Goal: Information Seeking & Learning: Learn about a topic

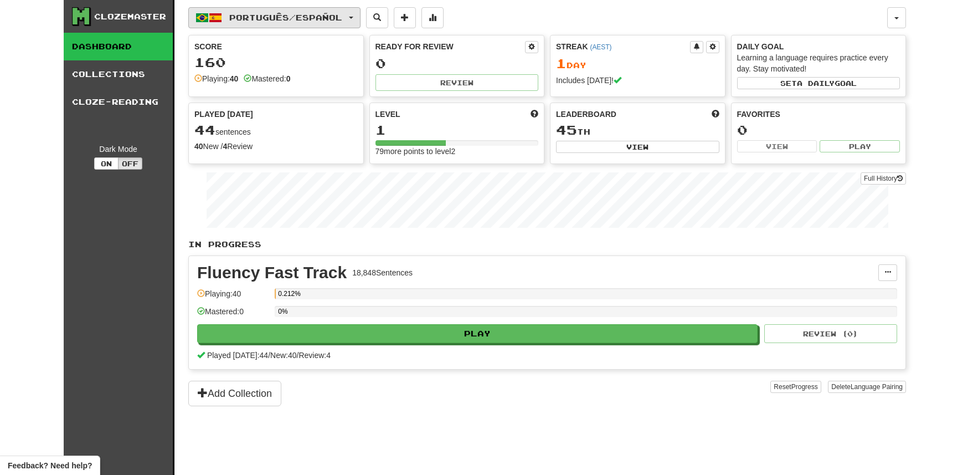
click at [320, 15] on span "Português / Español" at bounding box center [285, 17] width 113 height 9
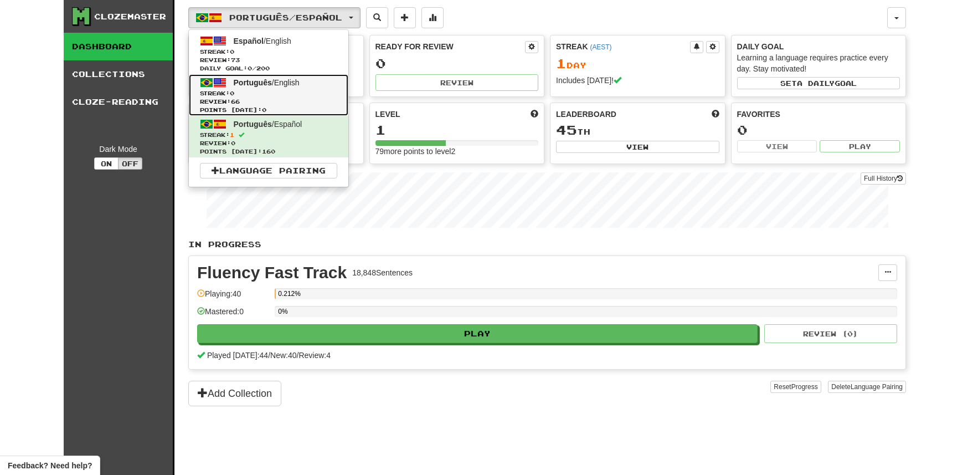
click at [294, 81] on span "Português / English" at bounding box center [267, 82] width 66 height 9
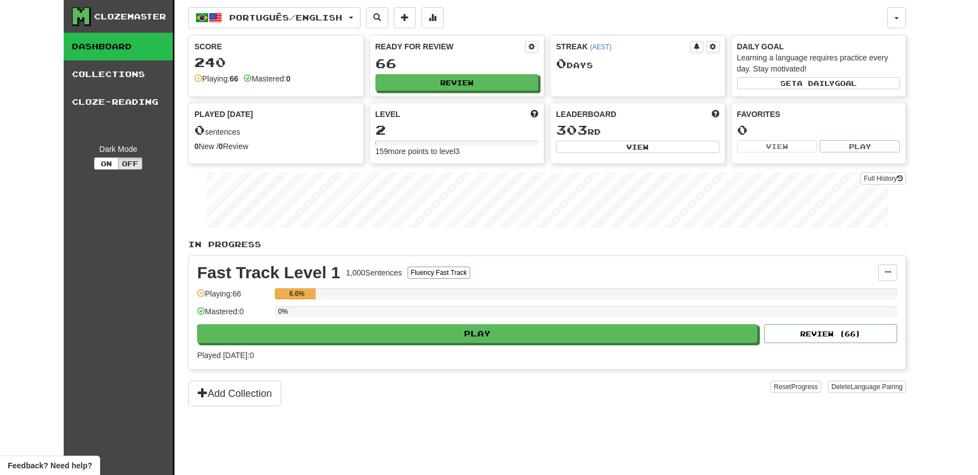
click at [462, 347] on div "Fast Track Level 1 1,000 Sentences Fluency Fast Track Manage Sentences Unpin fr…" at bounding box center [547, 312] width 717 height 113
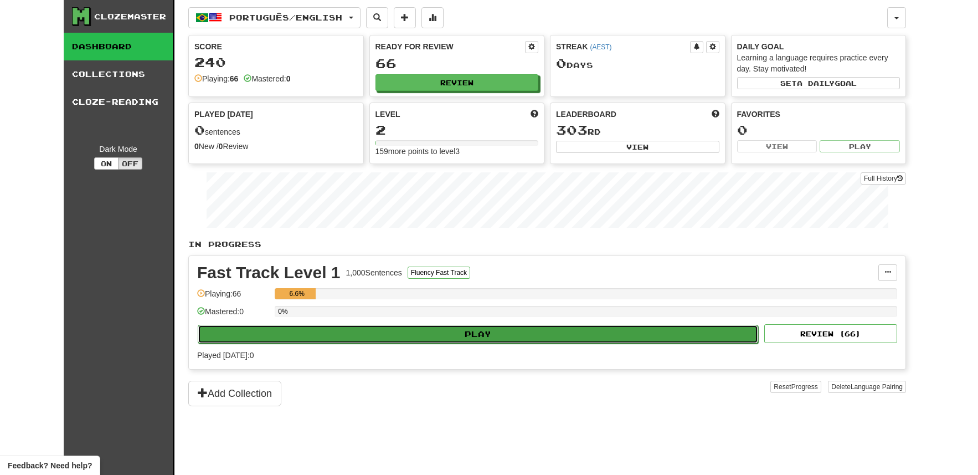
click at [473, 333] on button "Play" at bounding box center [478, 334] width 561 height 19
select select "***"
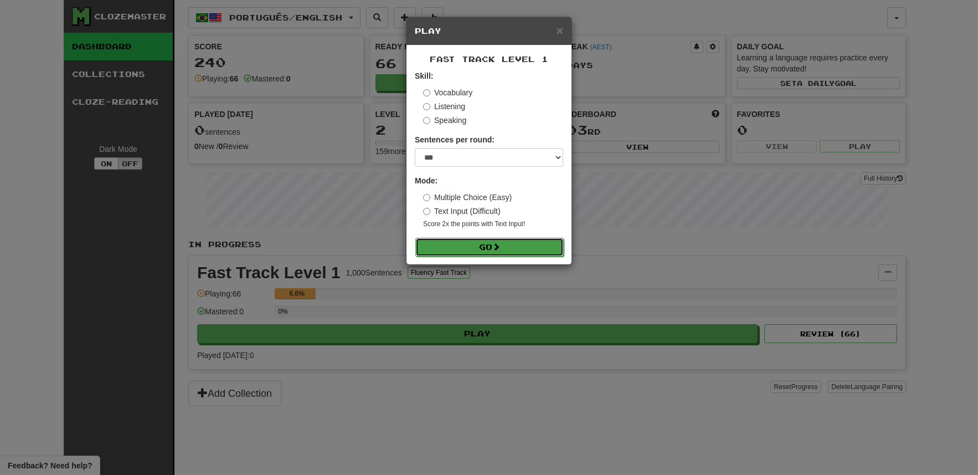
click at [540, 247] on button "Go" at bounding box center [490, 247] width 148 height 19
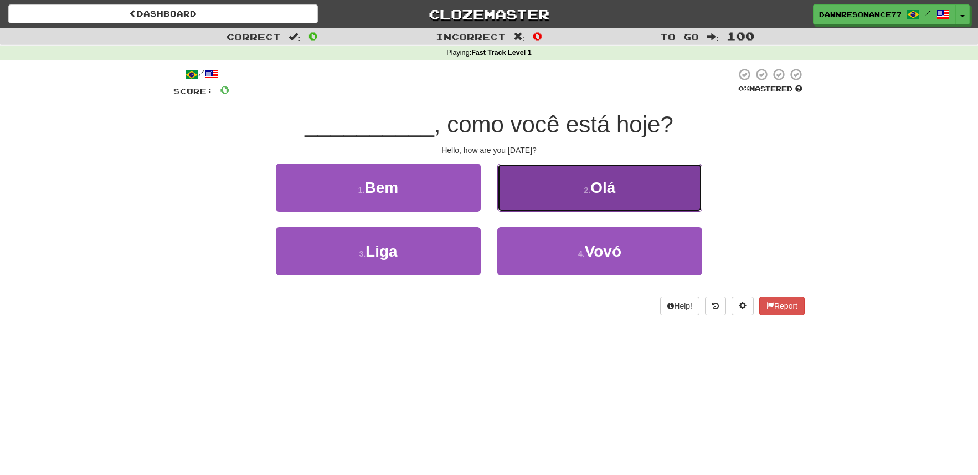
click at [558, 182] on button "2 . Olá" at bounding box center [600, 187] width 205 height 48
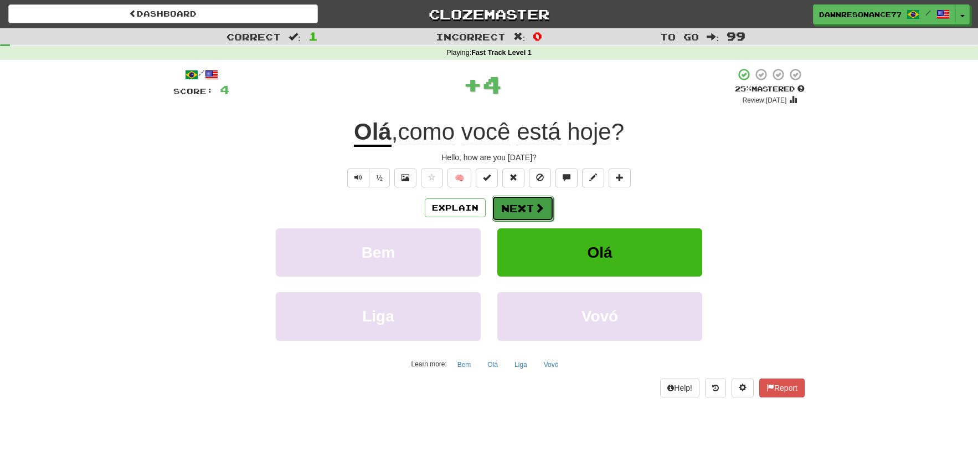
click at [510, 204] on button "Next" at bounding box center [523, 208] width 62 height 25
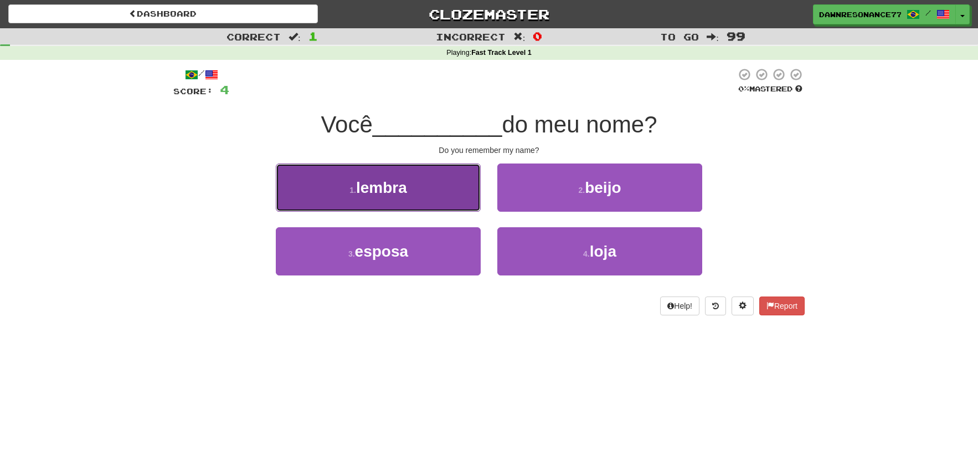
click at [448, 197] on button "1 . lembra" at bounding box center [378, 187] width 205 height 48
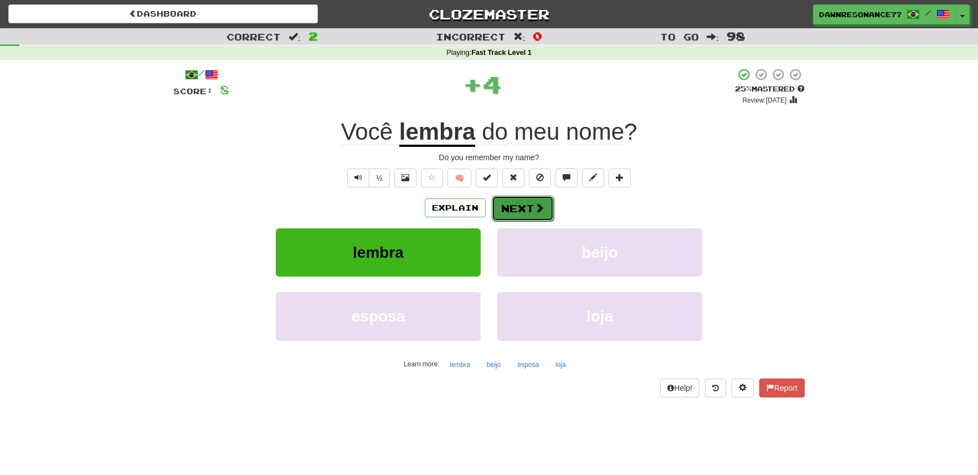
click at [523, 212] on button "Next" at bounding box center [523, 208] width 62 height 25
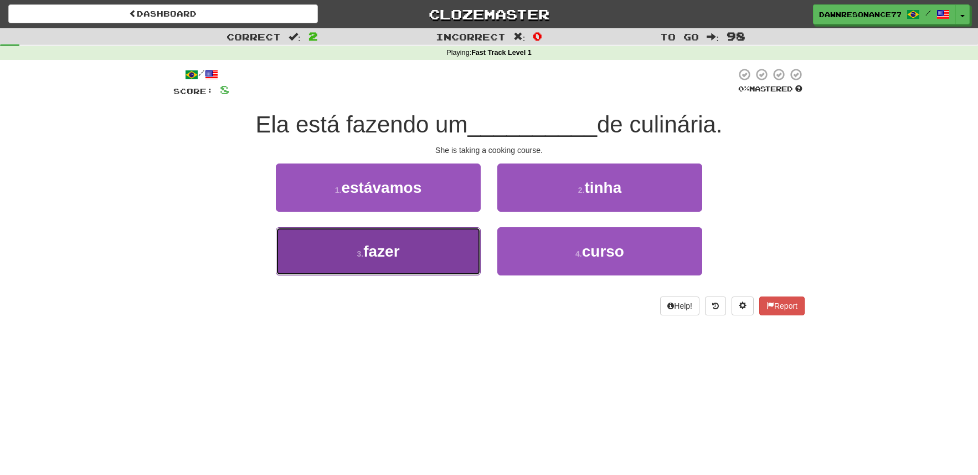
click at [433, 261] on button "3 . fazer" at bounding box center [378, 251] width 205 height 48
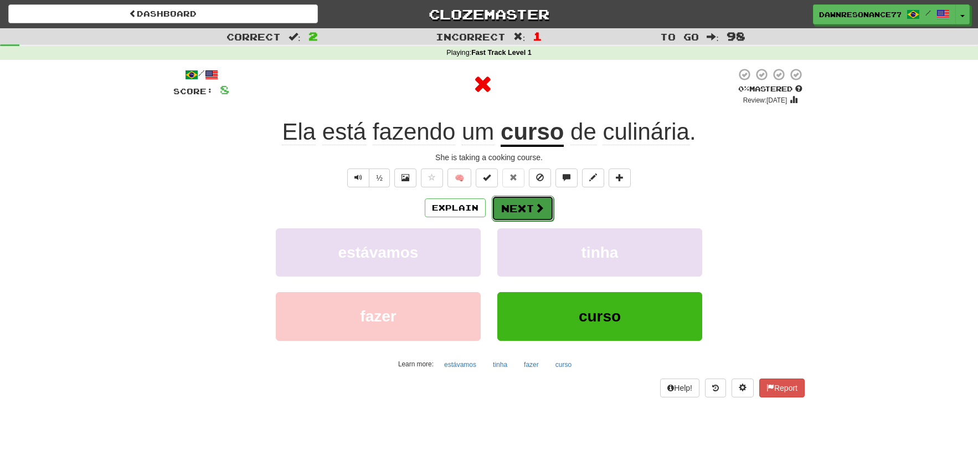
click at [516, 205] on button "Next" at bounding box center [523, 208] width 62 height 25
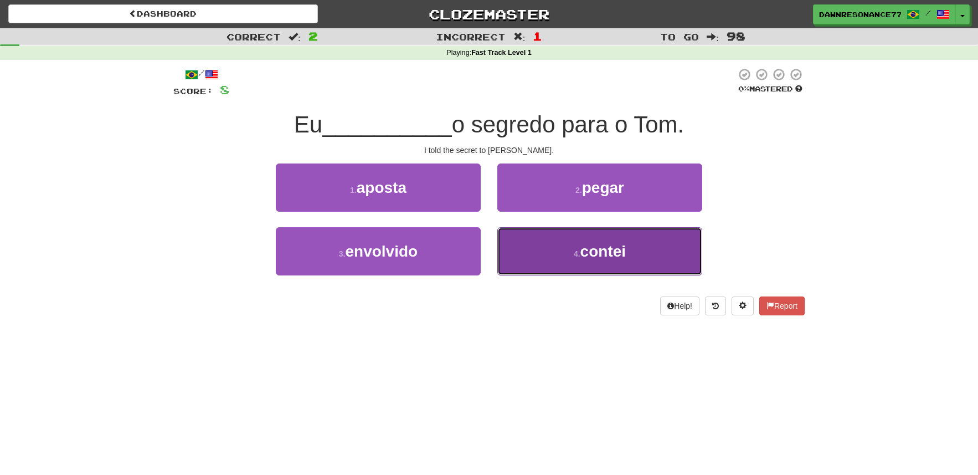
click at [589, 268] on button "4 . contei" at bounding box center [600, 251] width 205 height 48
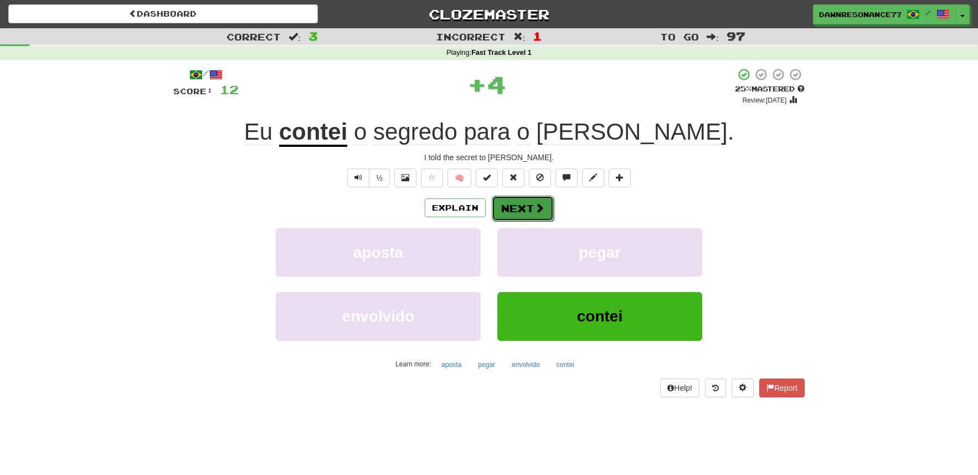
click at [533, 204] on button "Next" at bounding box center [523, 208] width 62 height 25
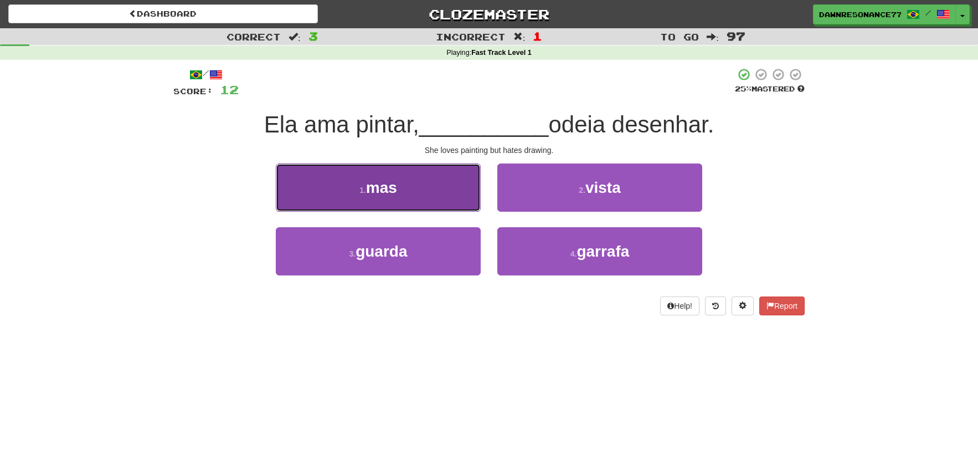
click at [425, 189] on button "1 . mas" at bounding box center [378, 187] width 205 height 48
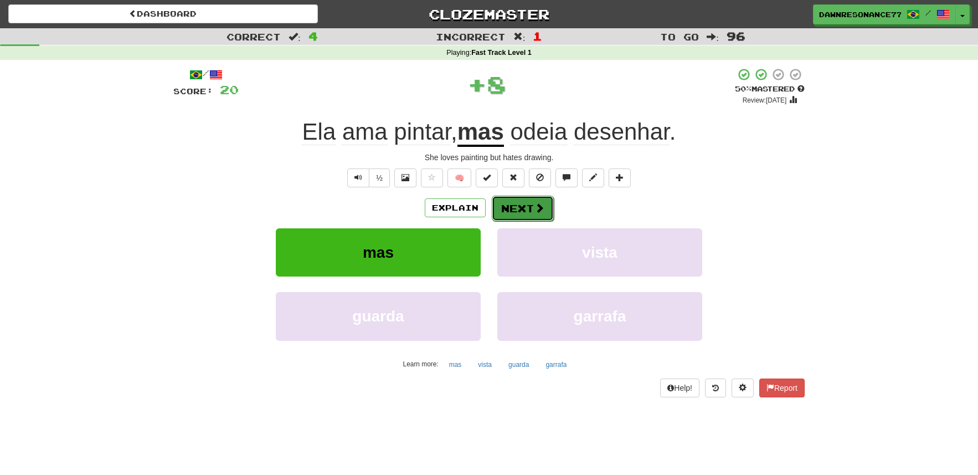
click at [533, 206] on button "Next" at bounding box center [523, 208] width 62 height 25
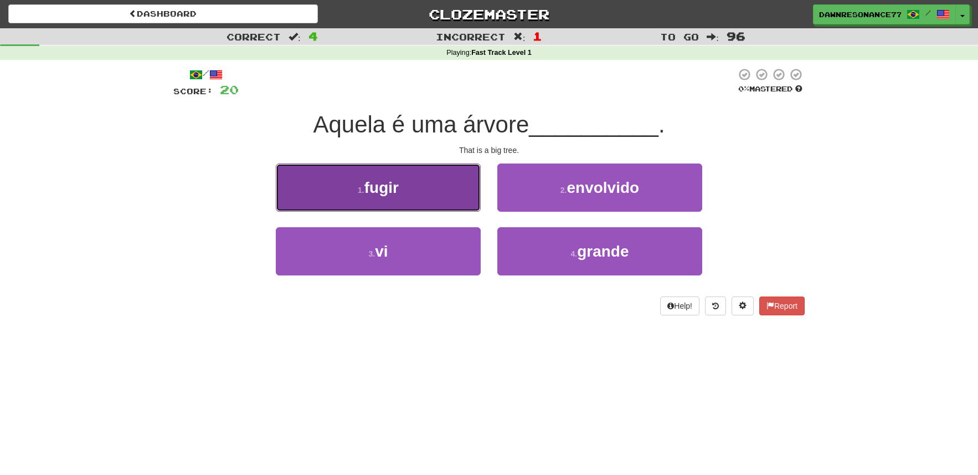
click at [434, 186] on button "1 . fugir" at bounding box center [378, 187] width 205 height 48
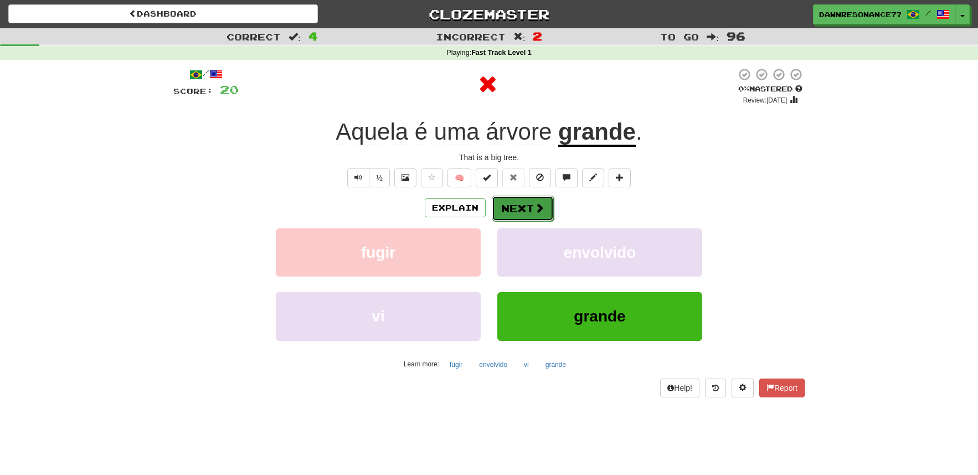
click at [526, 207] on button "Next" at bounding box center [523, 208] width 62 height 25
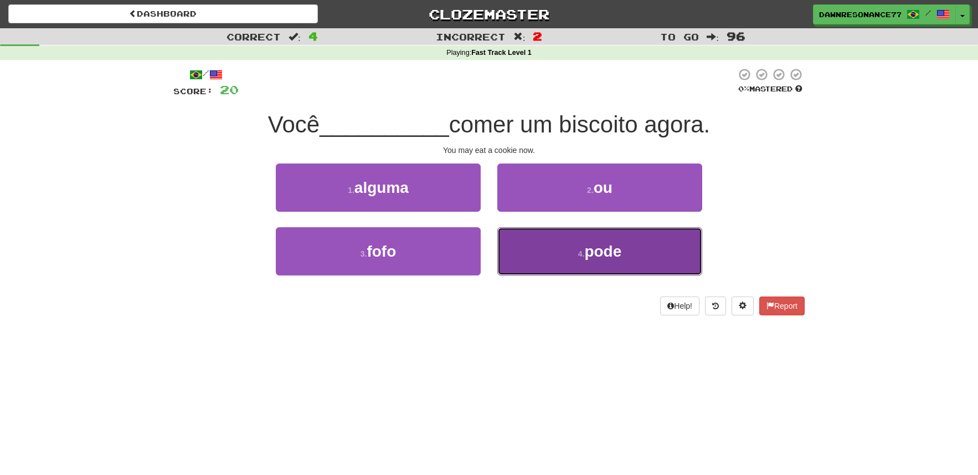
click at [570, 254] on button "4 . pode" at bounding box center [600, 251] width 205 height 48
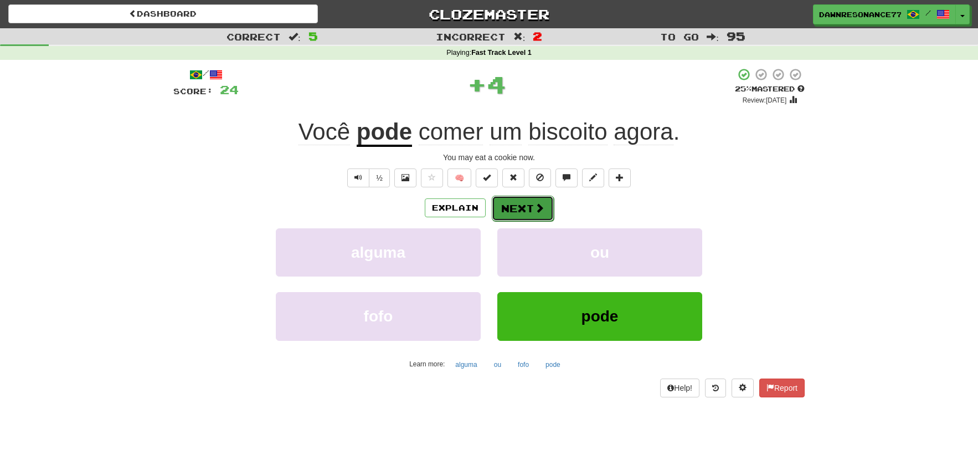
click at [529, 206] on button "Next" at bounding box center [523, 208] width 62 height 25
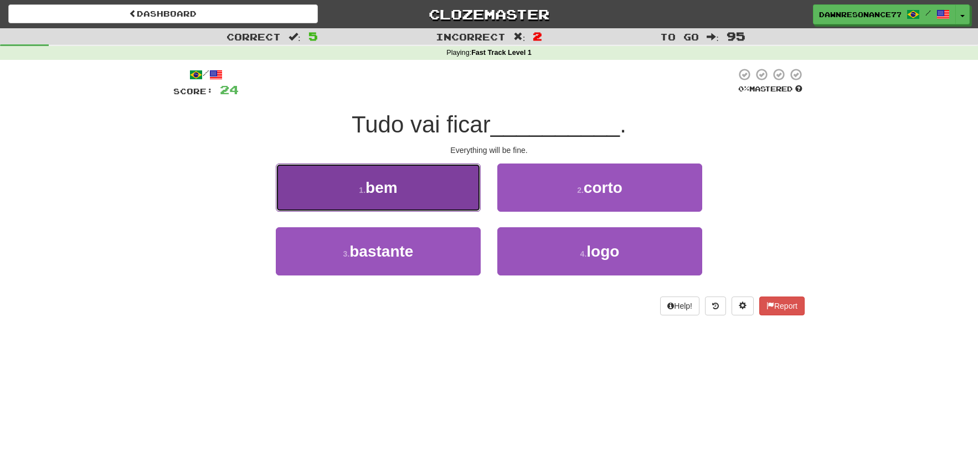
click at [424, 187] on button "1 . bem" at bounding box center [378, 187] width 205 height 48
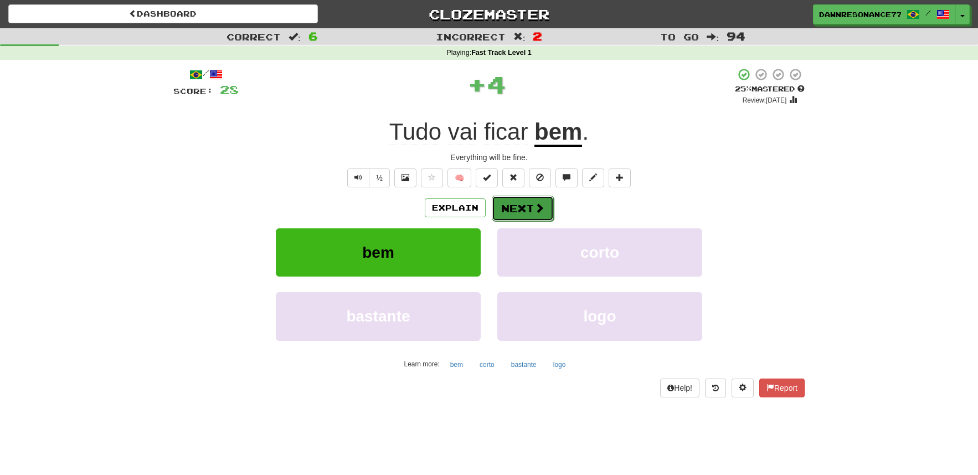
click at [544, 204] on button "Next" at bounding box center [523, 208] width 62 height 25
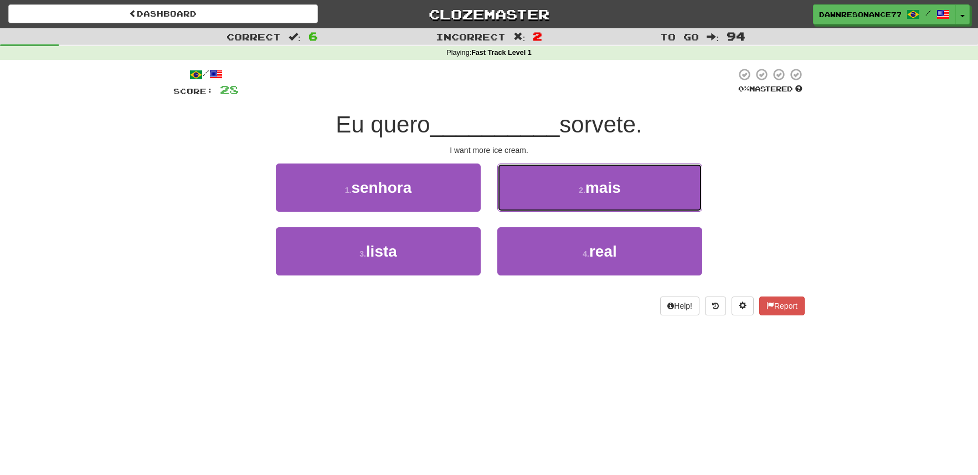
click at [544, 204] on button "2 . mais" at bounding box center [600, 187] width 205 height 48
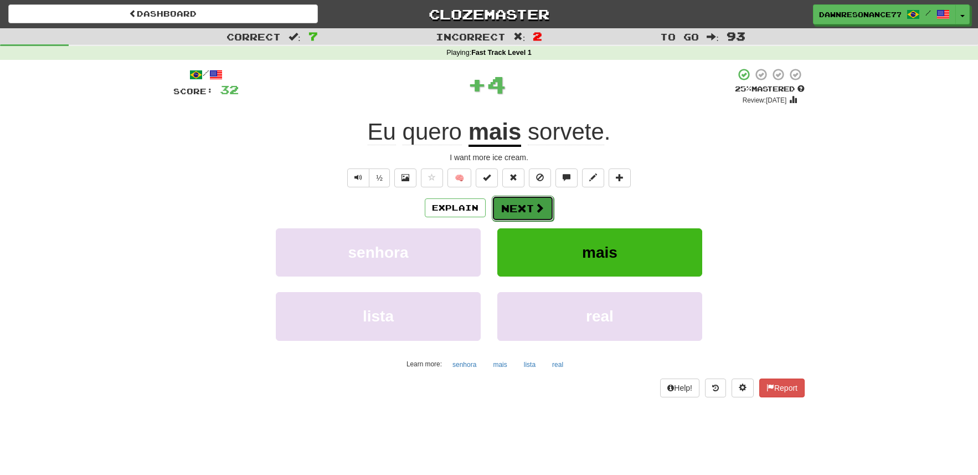
click at [516, 199] on button "Next" at bounding box center [523, 208] width 62 height 25
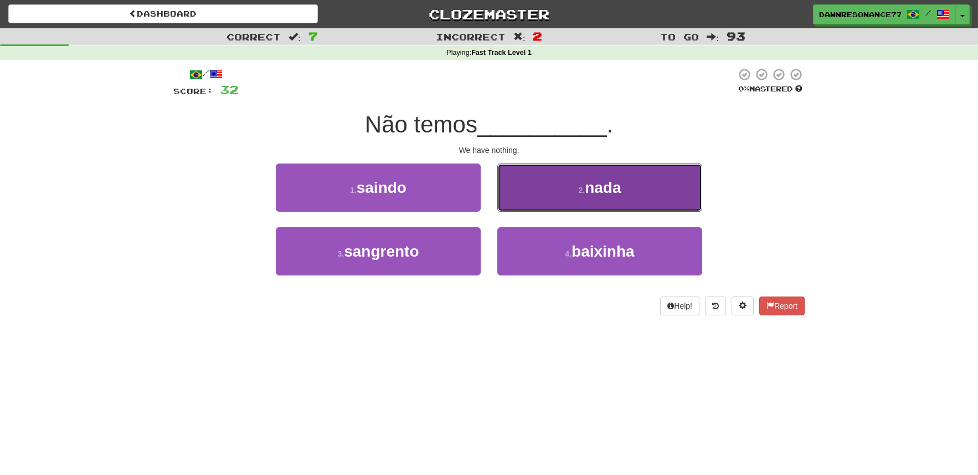
click at [576, 192] on button "2 . nada" at bounding box center [600, 187] width 205 height 48
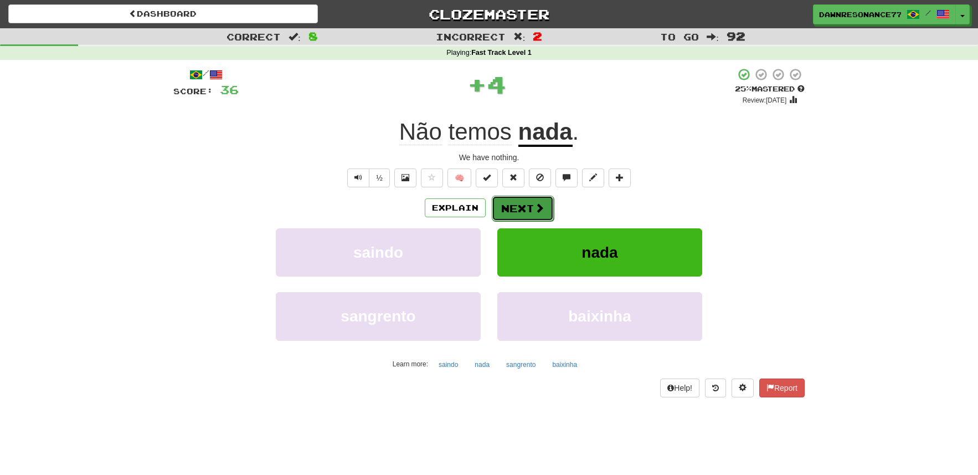
click at [524, 206] on button "Next" at bounding box center [523, 208] width 62 height 25
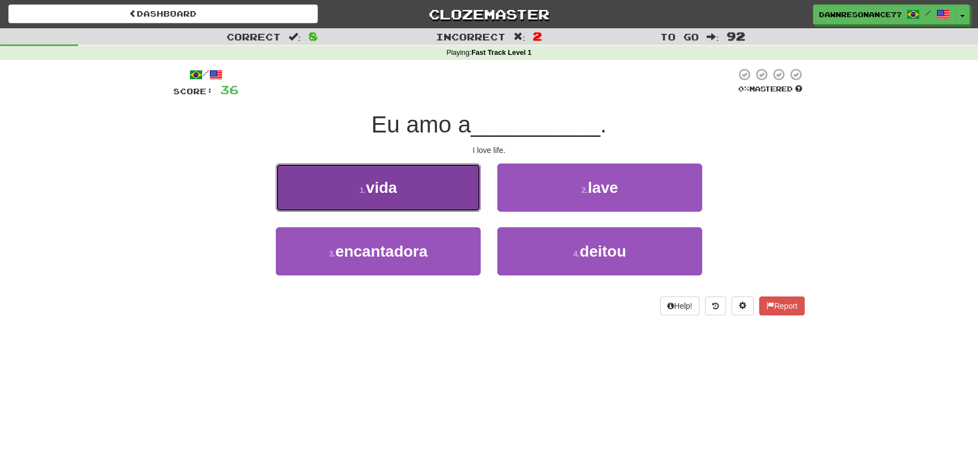
click at [414, 188] on button "1 . vida" at bounding box center [378, 187] width 205 height 48
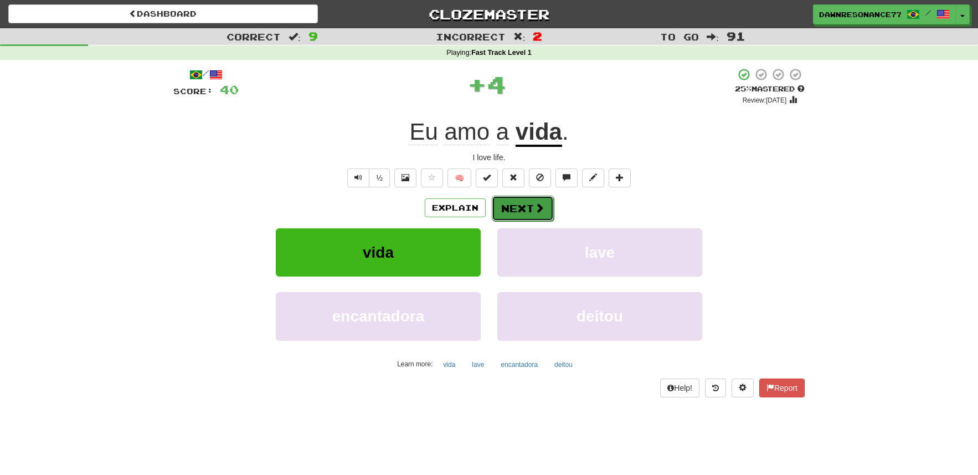
click at [515, 205] on button "Next" at bounding box center [523, 208] width 62 height 25
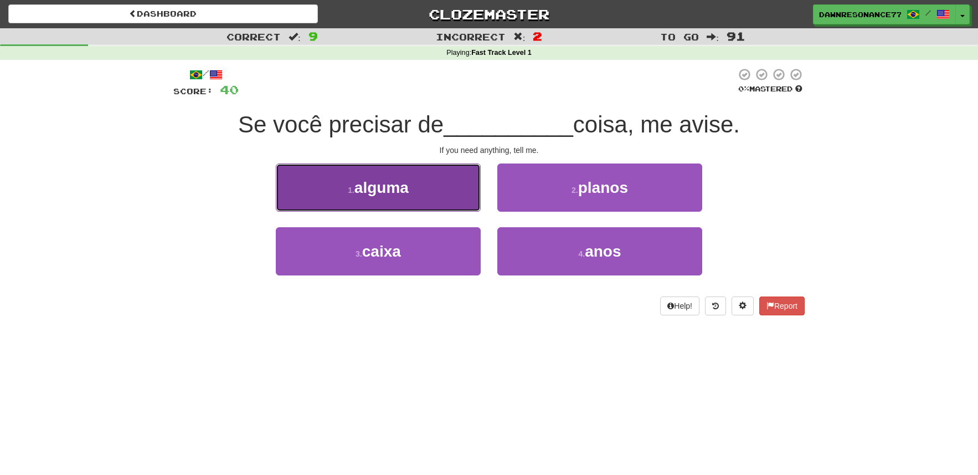
click at [447, 194] on button "1 . alguma" at bounding box center [378, 187] width 205 height 48
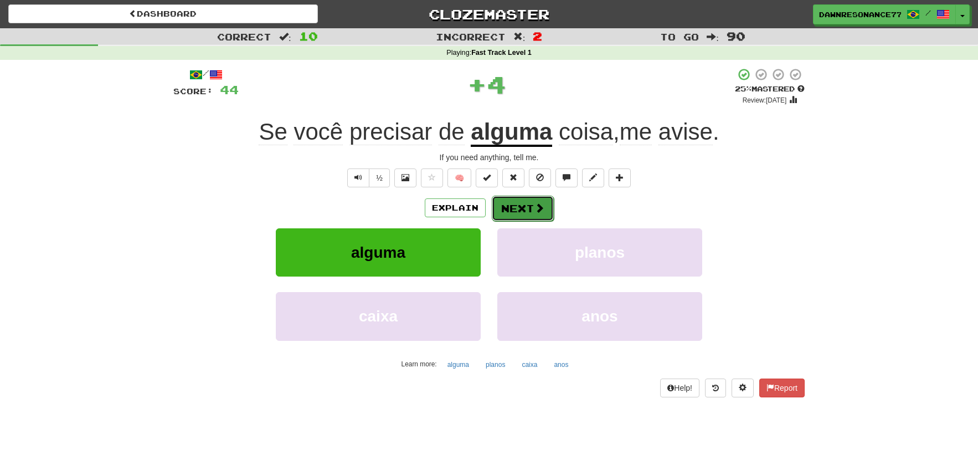
click at [526, 206] on button "Next" at bounding box center [523, 208] width 62 height 25
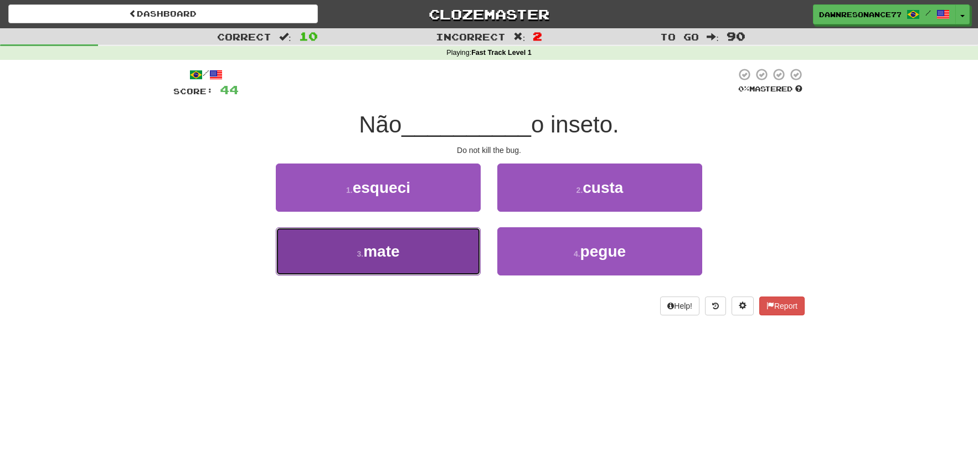
click at [432, 257] on button "3 . mate" at bounding box center [378, 251] width 205 height 48
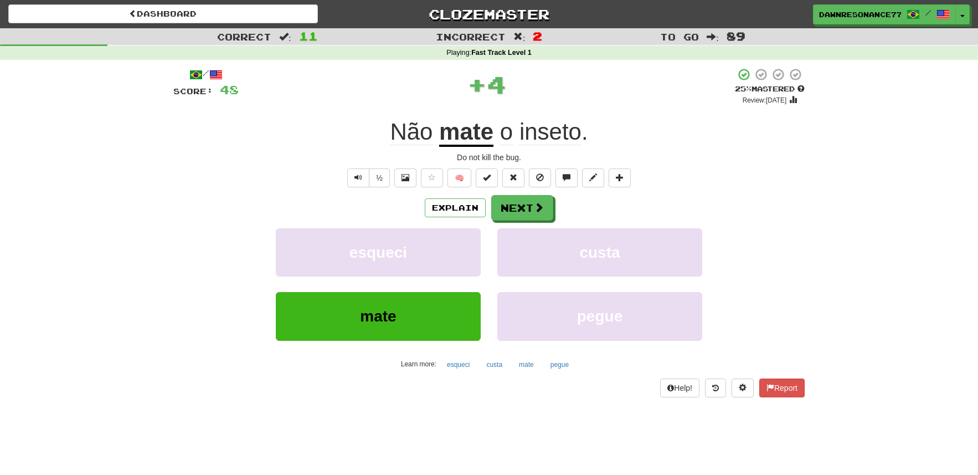
click at [533, 225] on div "Explain Next esqueci custa mate pegue Learn more: esqueci custa mate pegue" at bounding box center [489, 284] width 632 height 178
click at [527, 212] on button "Next" at bounding box center [523, 208] width 62 height 25
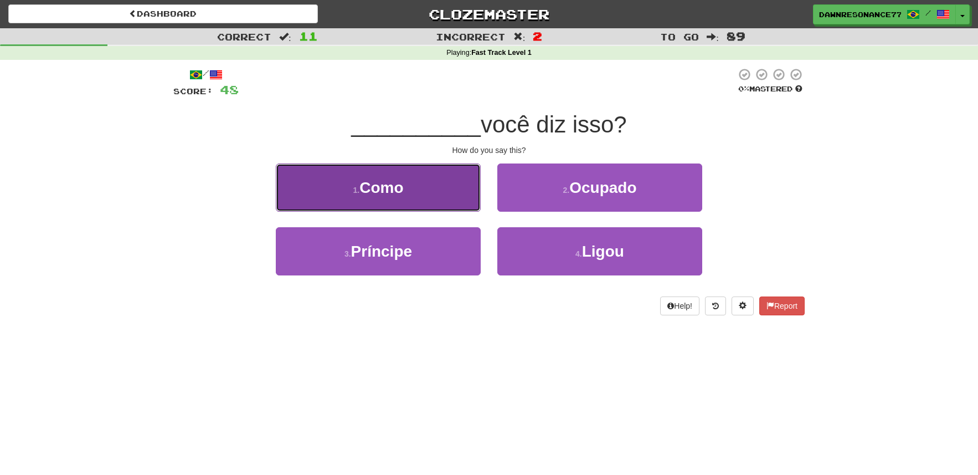
click at [444, 194] on button "1 . Como" at bounding box center [378, 187] width 205 height 48
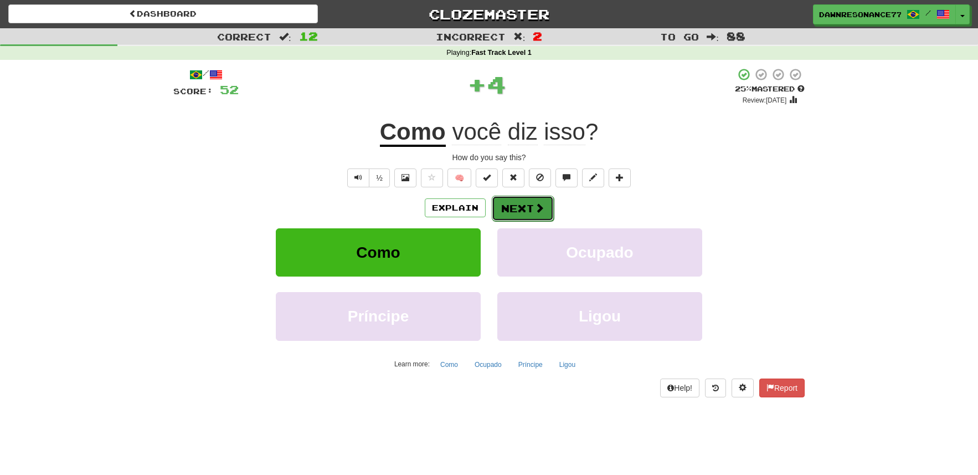
click at [530, 216] on button "Next" at bounding box center [523, 208] width 62 height 25
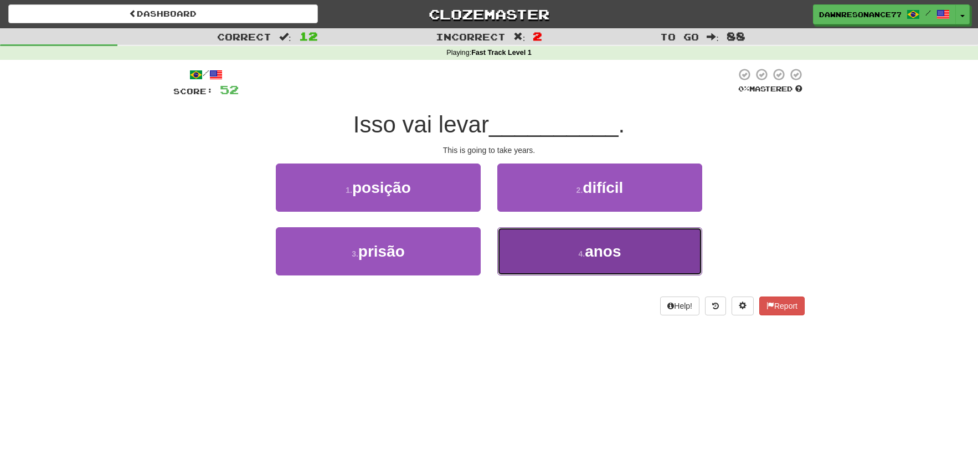
click at [540, 240] on button "4 . anos" at bounding box center [600, 251] width 205 height 48
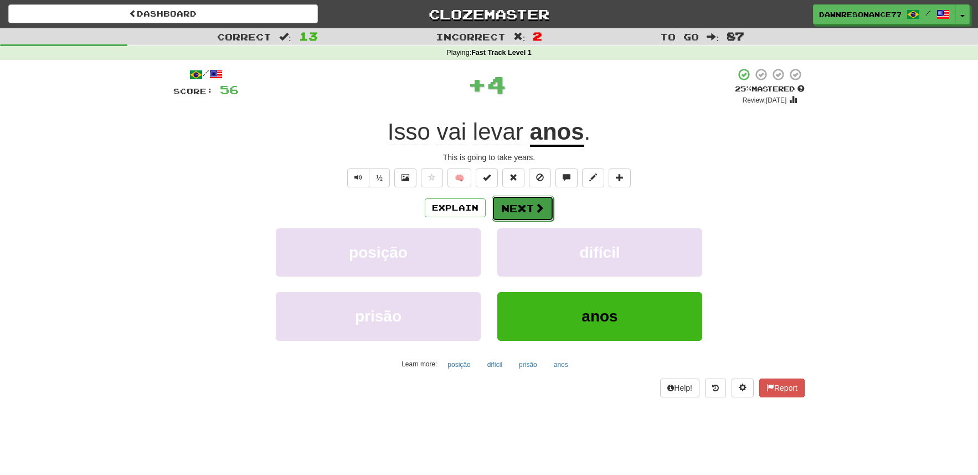
click at [506, 201] on button "Next" at bounding box center [523, 208] width 62 height 25
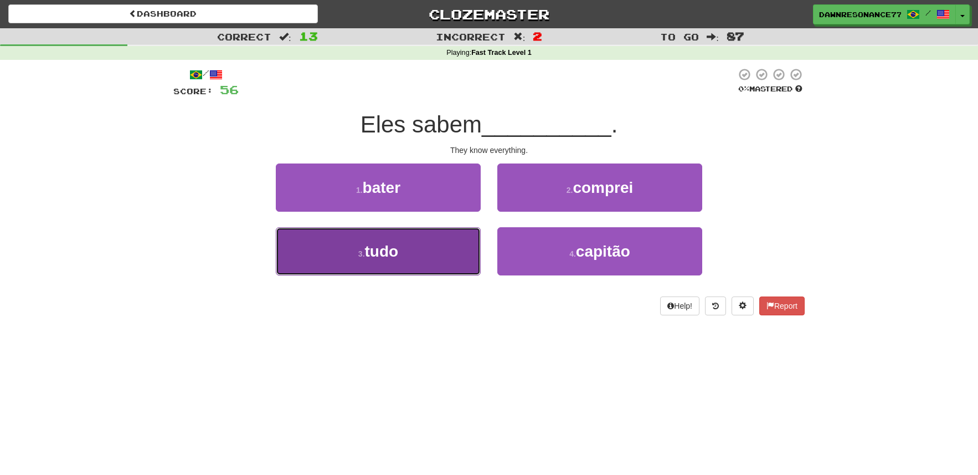
click at [450, 246] on button "3 . tudo" at bounding box center [378, 251] width 205 height 48
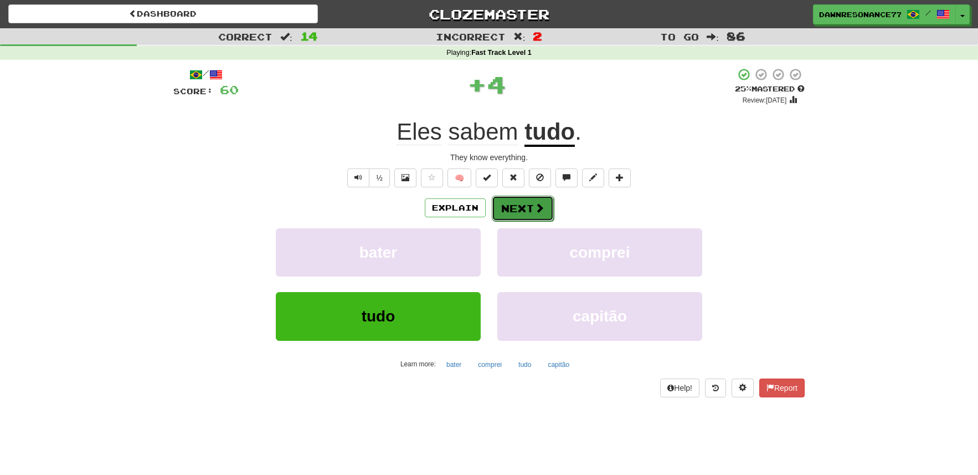
click at [537, 199] on button "Next" at bounding box center [523, 208] width 62 height 25
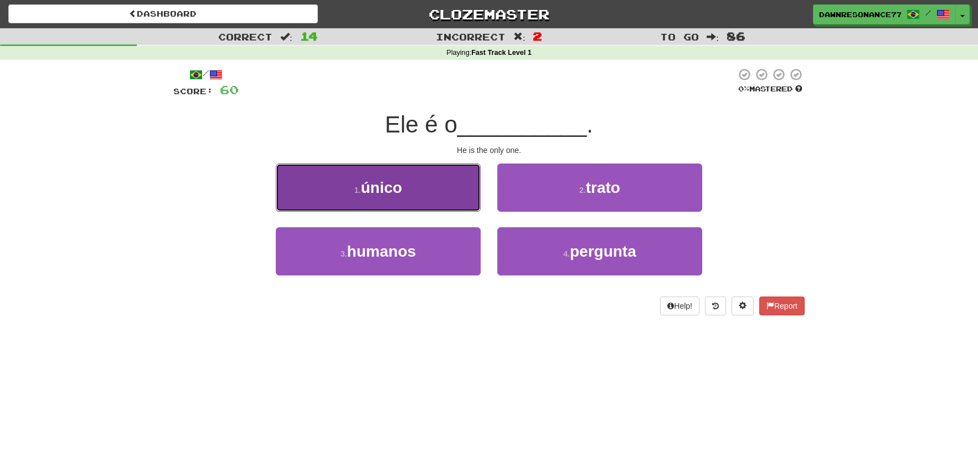
click at [409, 181] on button "1 . único" at bounding box center [378, 187] width 205 height 48
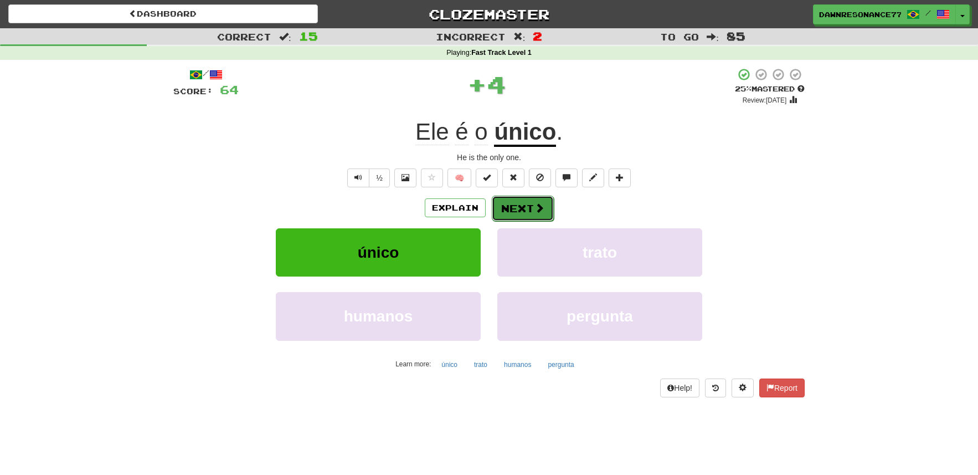
click at [509, 202] on button "Next" at bounding box center [523, 208] width 62 height 25
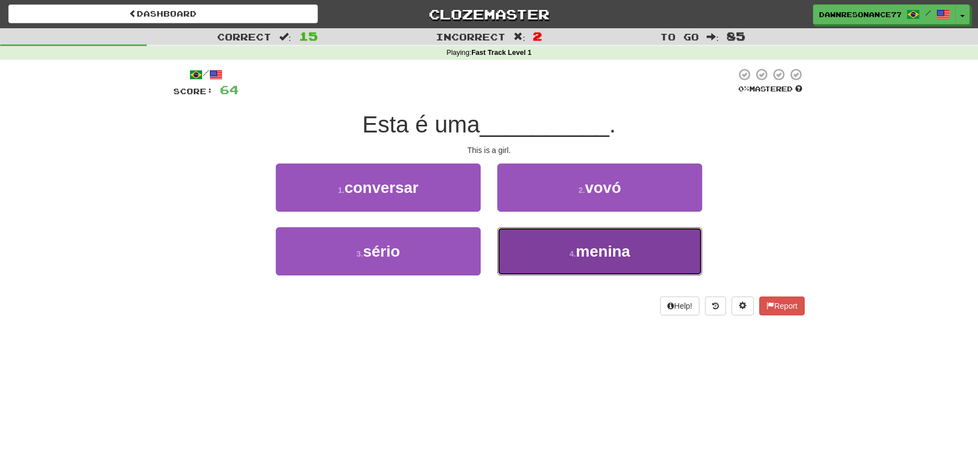
click at [566, 260] on button "4 . menina" at bounding box center [600, 251] width 205 height 48
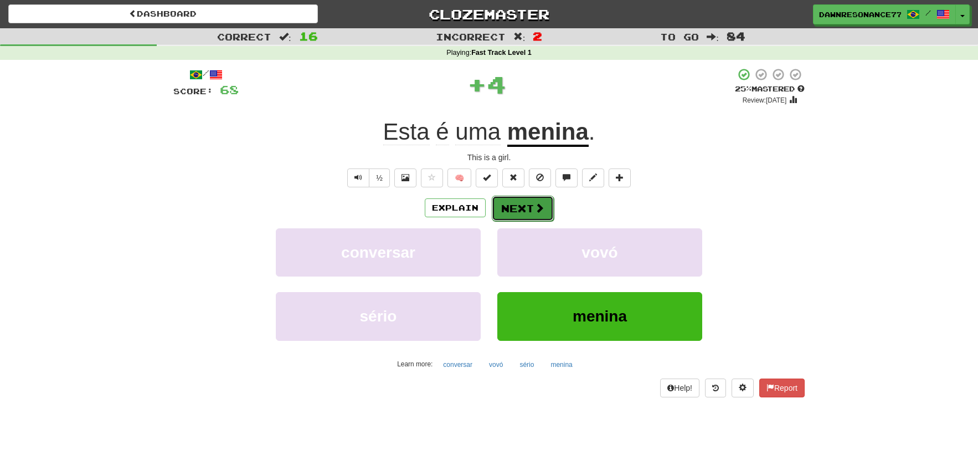
click at [531, 209] on button "Next" at bounding box center [523, 208] width 62 height 25
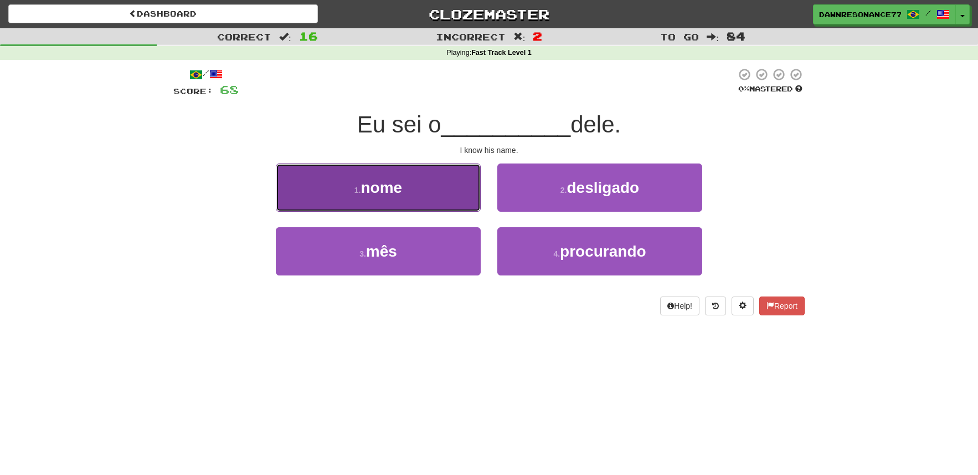
click at [427, 187] on button "1 . nome" at bounding box center [378, 187] width 205 height 48
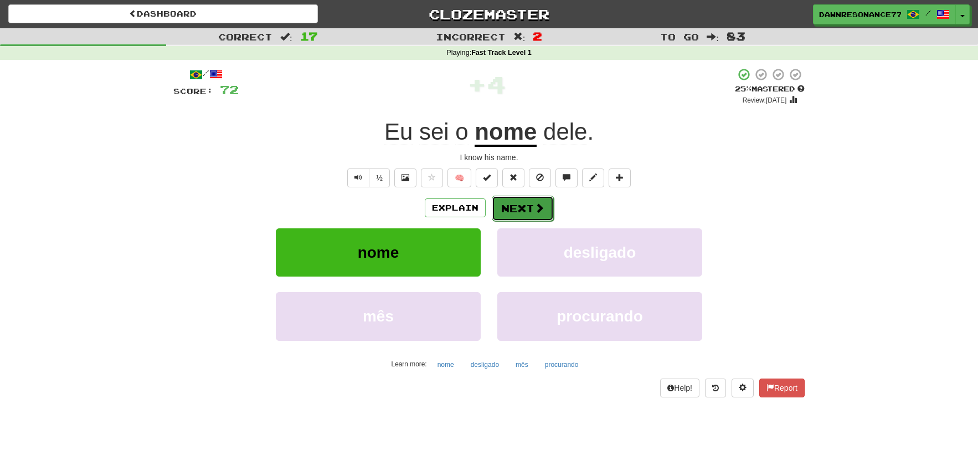
click at [543, 207] on span at bounding box center [540, 208] width 10 height 10
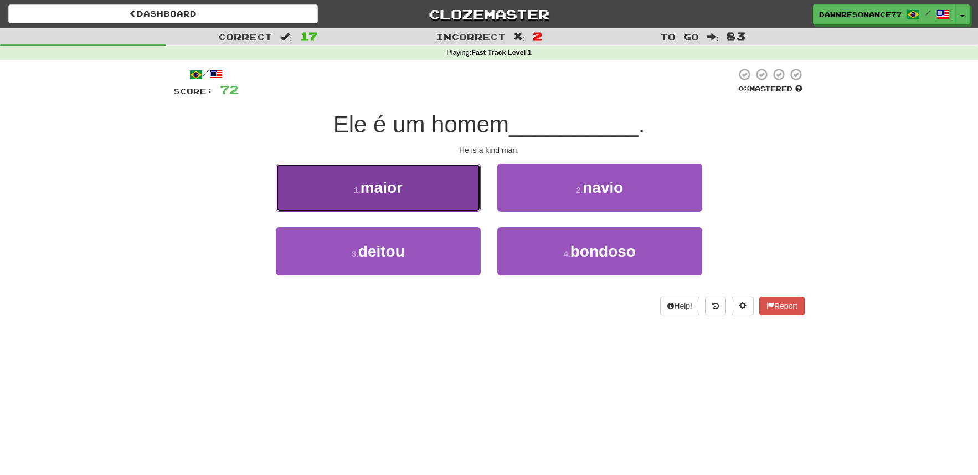
click at [462, 183] on button "1 . maior" at bounding box center [378, 187] width 205 height 48
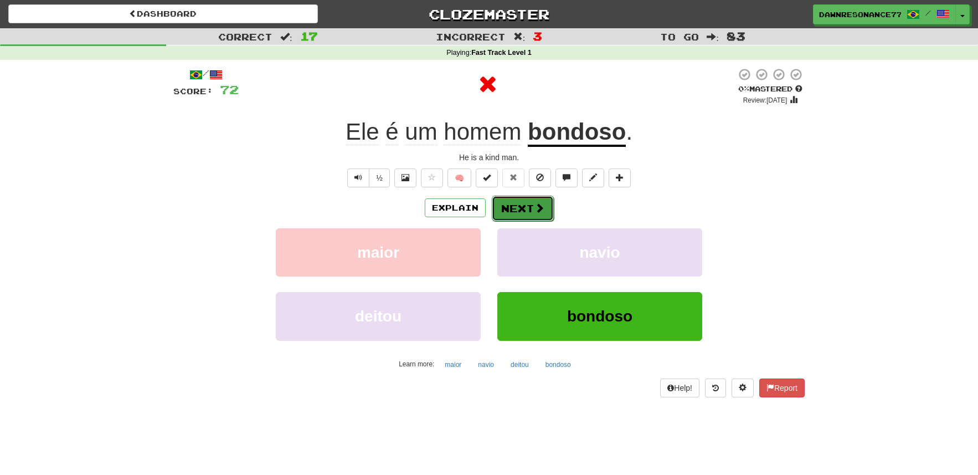
click at [507, 207] on button "Next" at bounding box center [523, 208] width 62 height 25
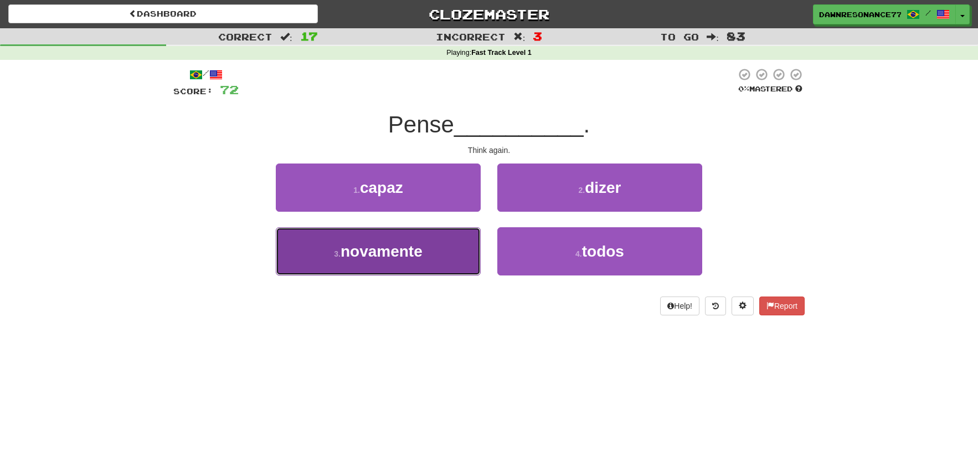
click at [404, 250] on span "novamente" at bounding box center [382, 251] width 82 height 17
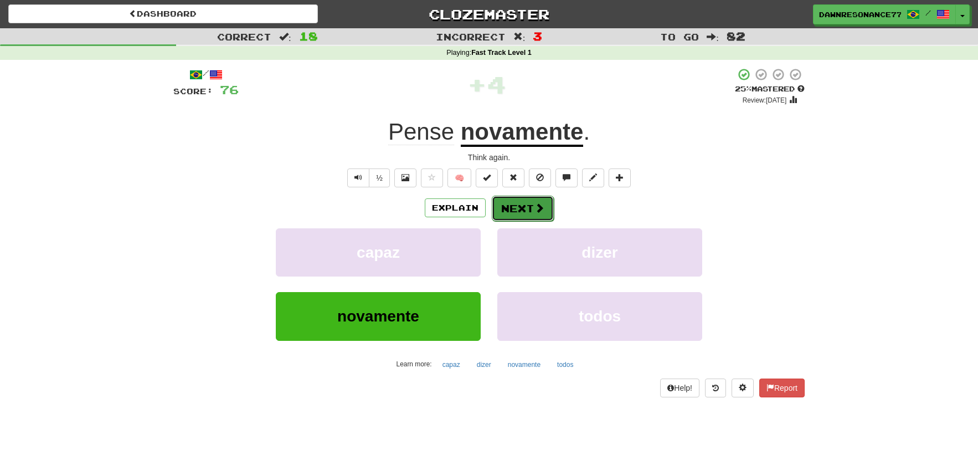
click at [519, 211] on button "Next" at bounding box center [523, 208] width 62 height 25
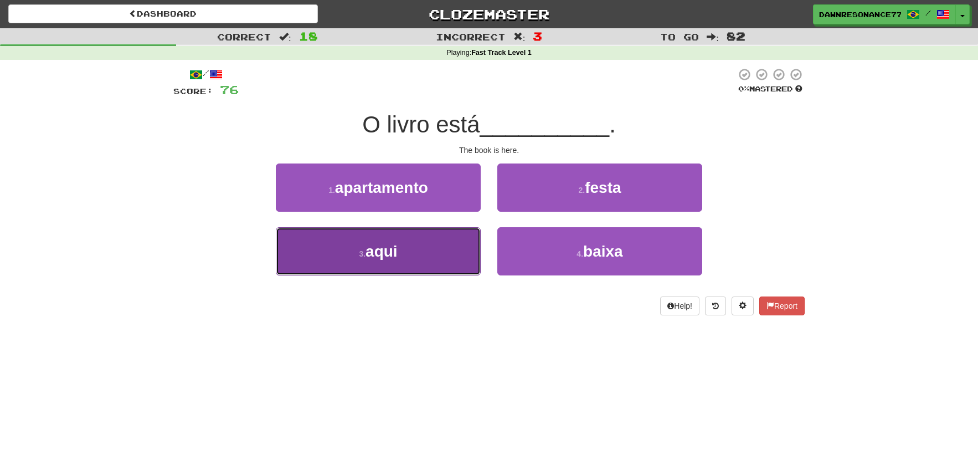
click at [418, 255] on button "3 . aqui" at bounding box center [378, 251] width 205 height 48
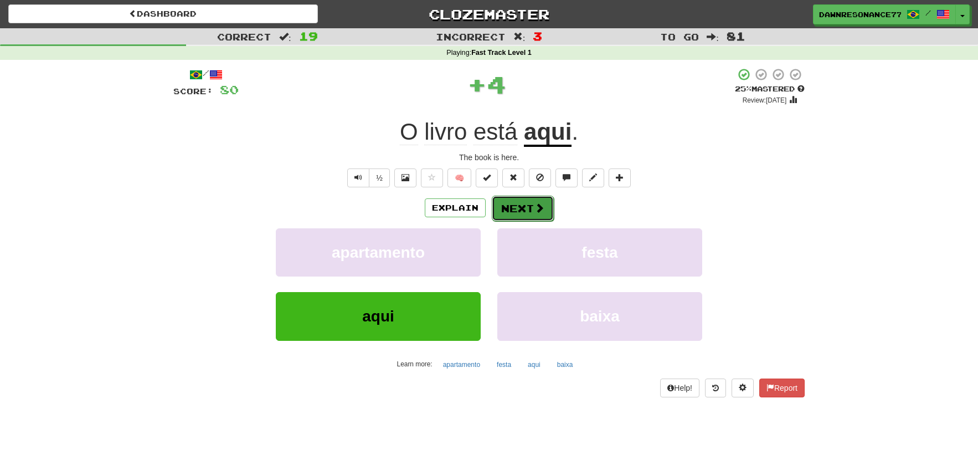
click at [550, 216] on button "Next" at bounding box center [523, 208] width 62 height 25
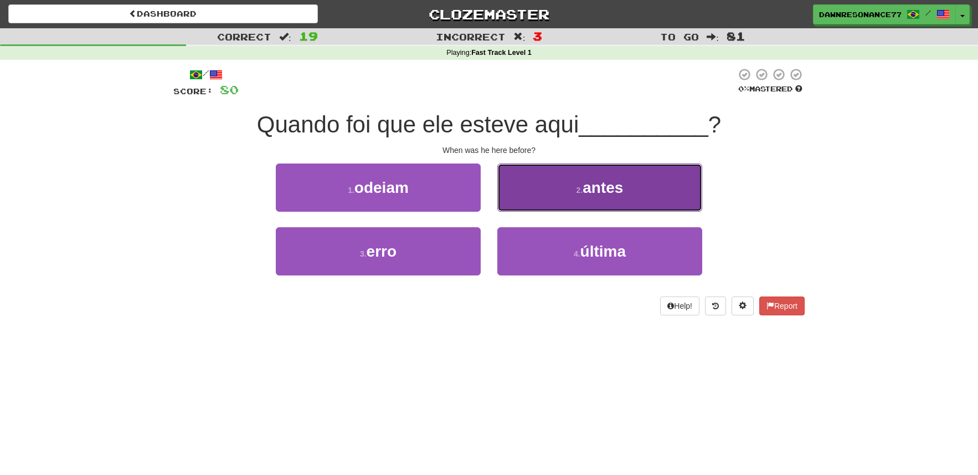
click at [577, 193] on small "2 ." at bounding box center [580, 190] width 7 height 9
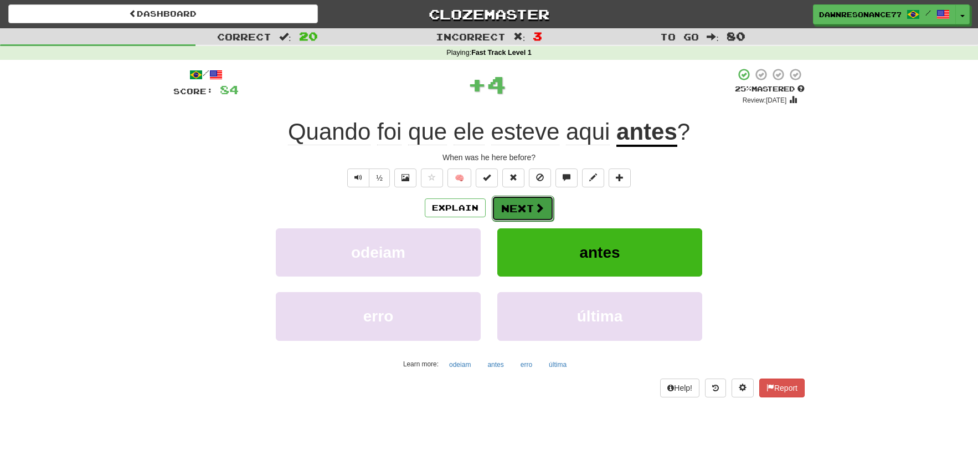
click at [516, 213] on button "Next" at bounding box center [523, 208] width 62 height 25
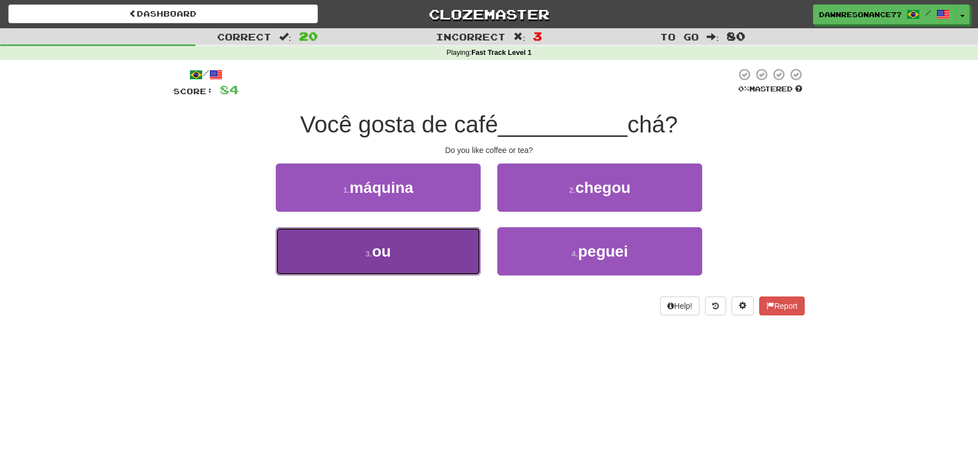
click at [424, 257] on button "3 . ou" at bounding box center [378, 251] width 205 height 48
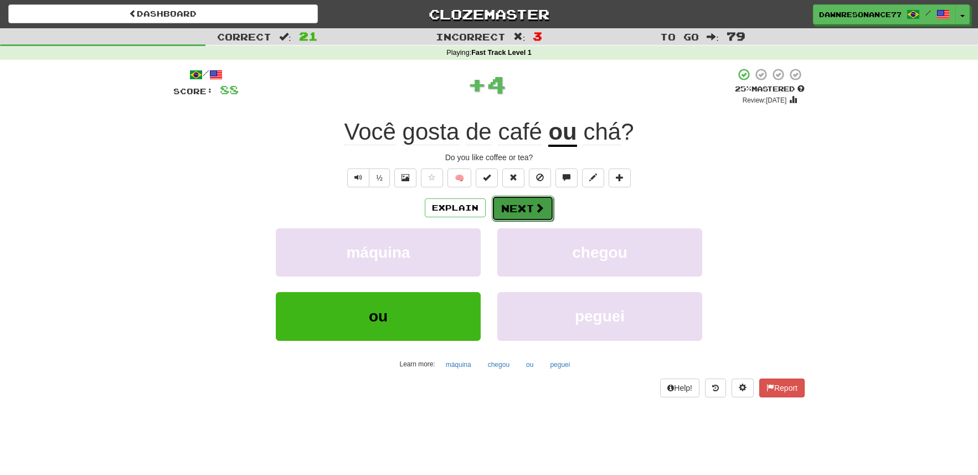
click at [520, 209] on button "Next" at bounding box center [523, 208] width 62 height 25
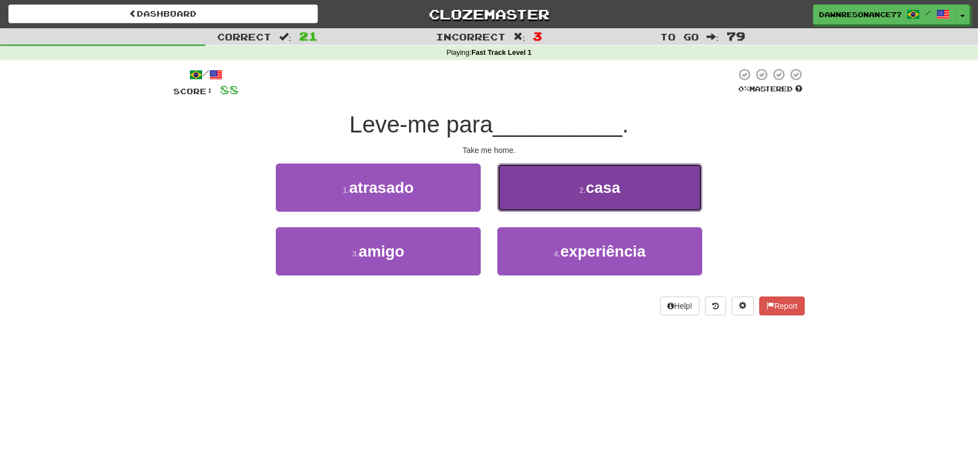
click at [545, 201] on button "2 . casa" at bounding box center [600, 187] width 205 height 48
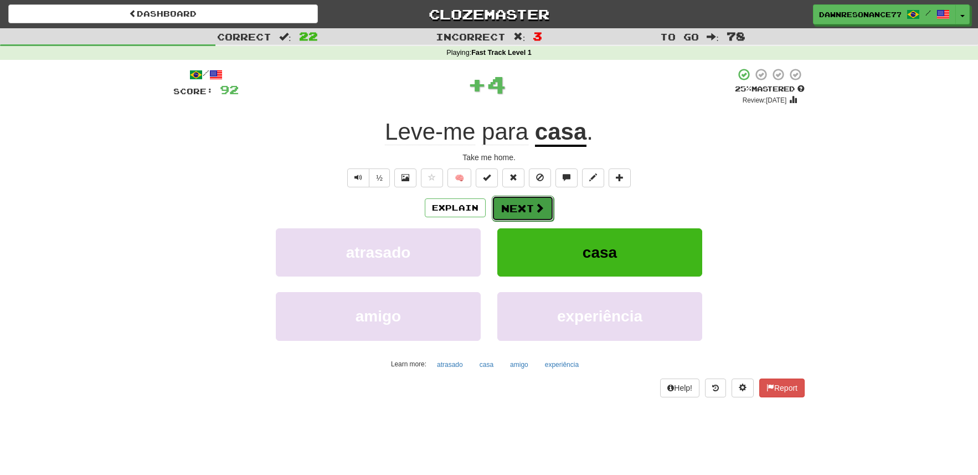
click at [535, 209] on span at bounding box center [540, 208] width 10 height 10
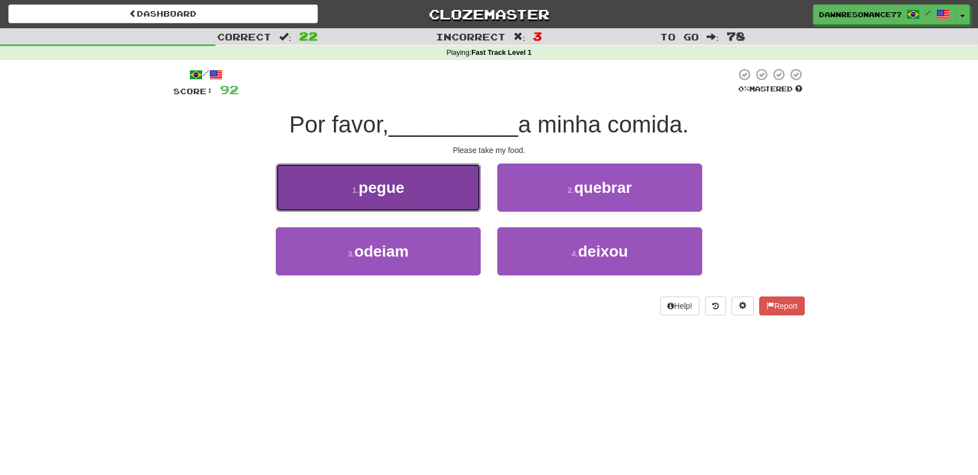
click at [441, 170] on button "1 . pegue" at bounding box center [378, 187] width 205 height 48
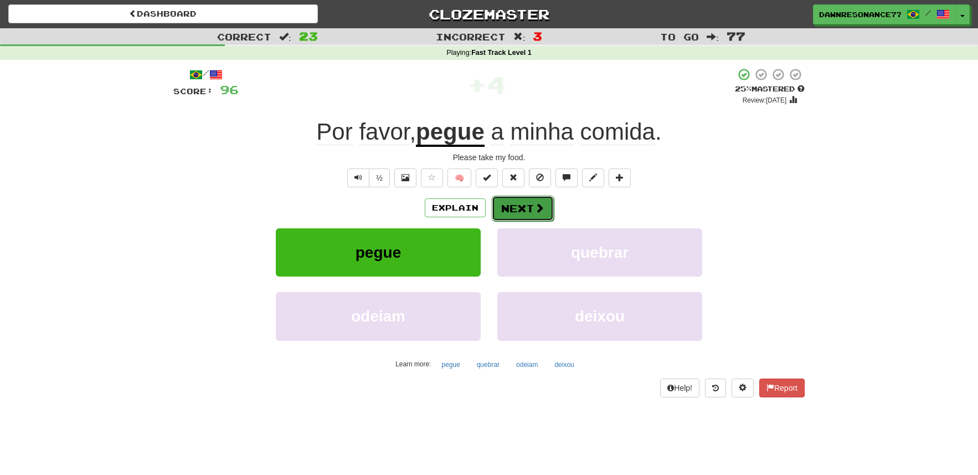
click at [526, 211] on button "Next" at bounding box center [523, 208] width 62 height 25
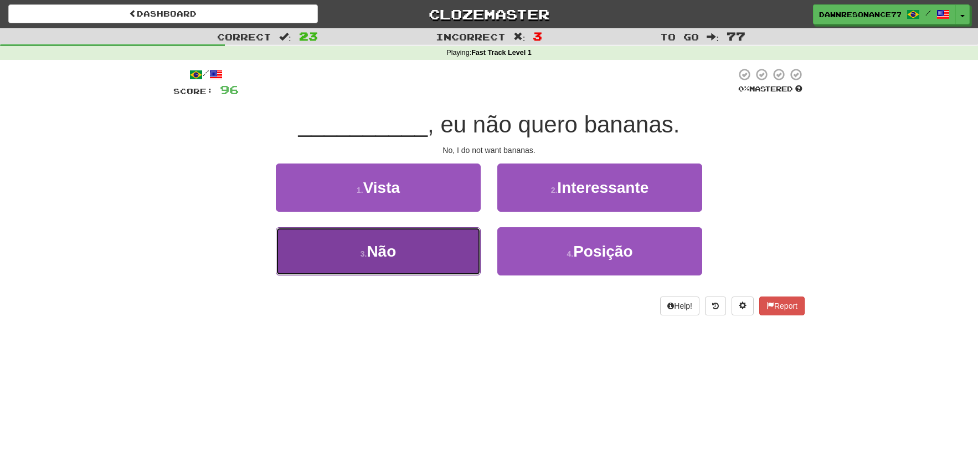
click at [442, 268] on button "3 . Não" at bounding box center [378, 251] width 205 height 48
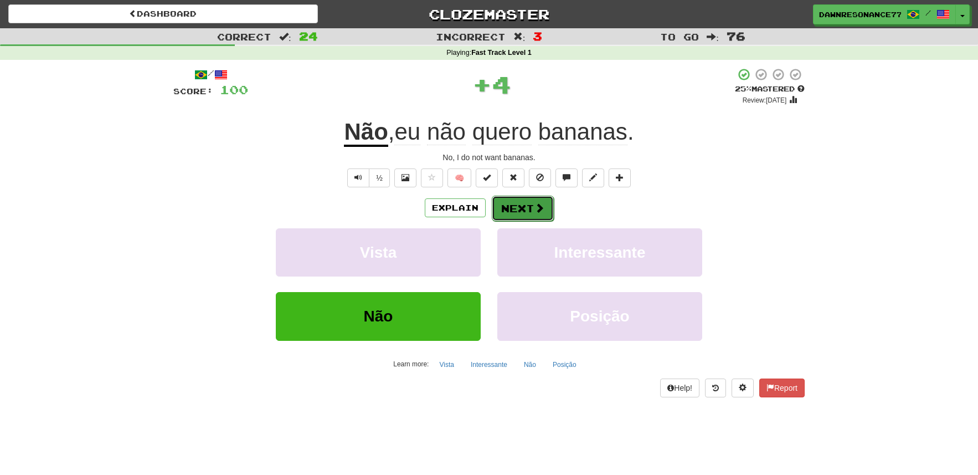
click at [512, 214] on button "Next" at bounding box center [523, 208] width 62 height 25
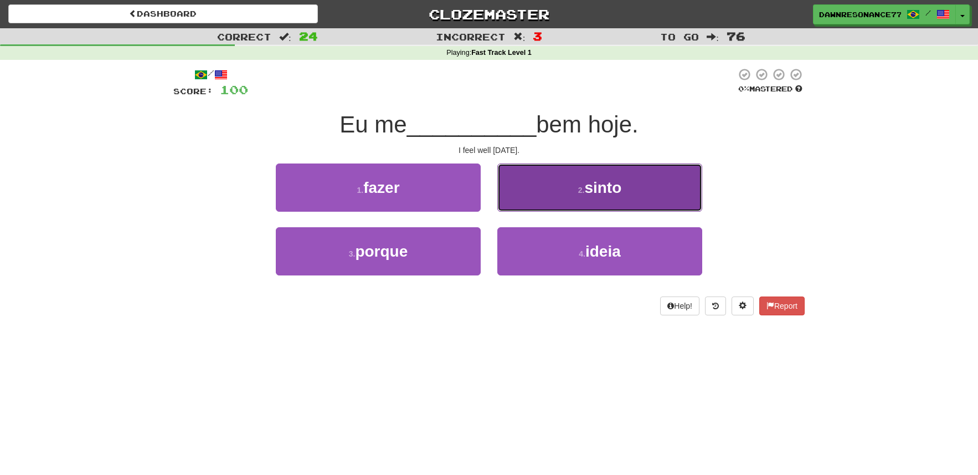
click at [553, 201] on button "2 . sinto" at bounding box center [600, 187] width 205 height 48
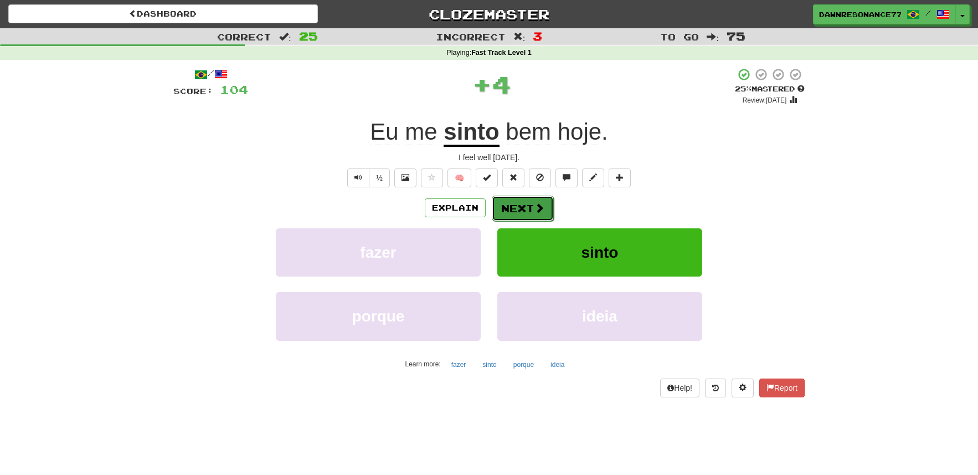
click at [518, 201] on button "Next" at bounding box center [523, 208] width 62 height 25
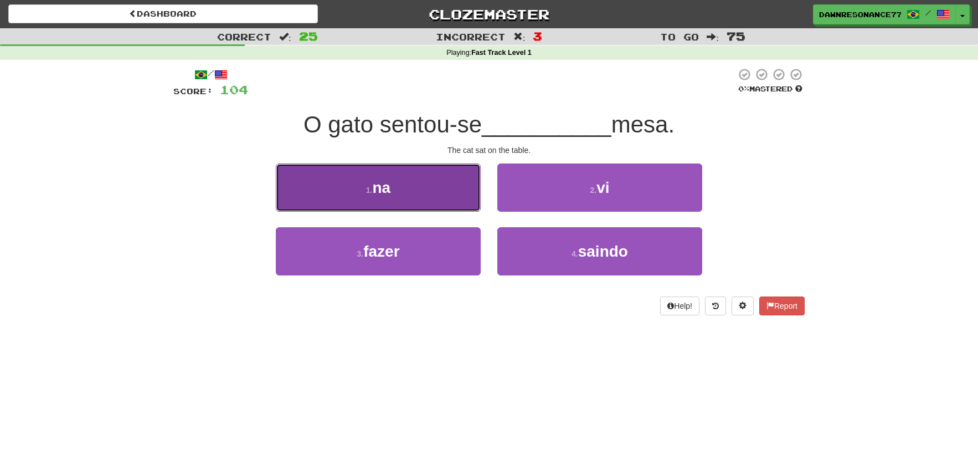
click at [441, 191] on button "1 . na" at bounding box center [378, 187] width 205 height 48
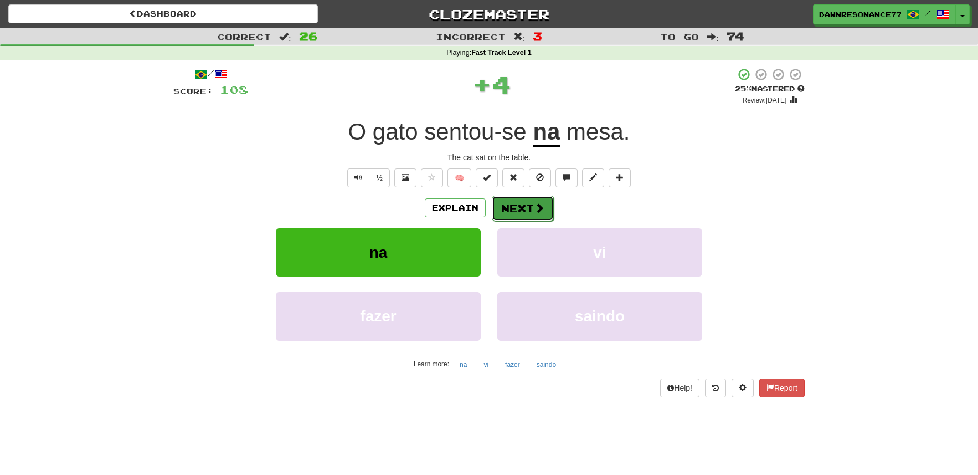
click at [524, 212] on button "Next" at bounding box center [523, 208] width 62 height 25
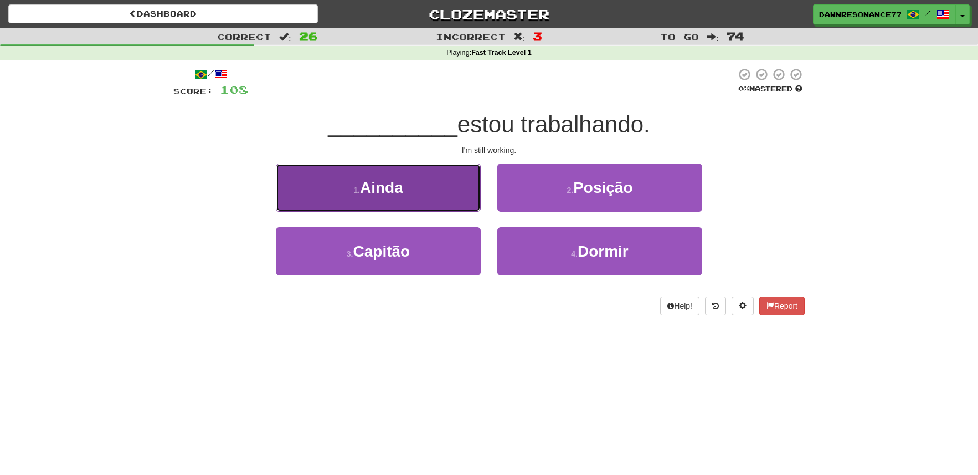
click at [411, 197] on button "1 . Ainda" at bounding box center [378, 187] width 205 height 48
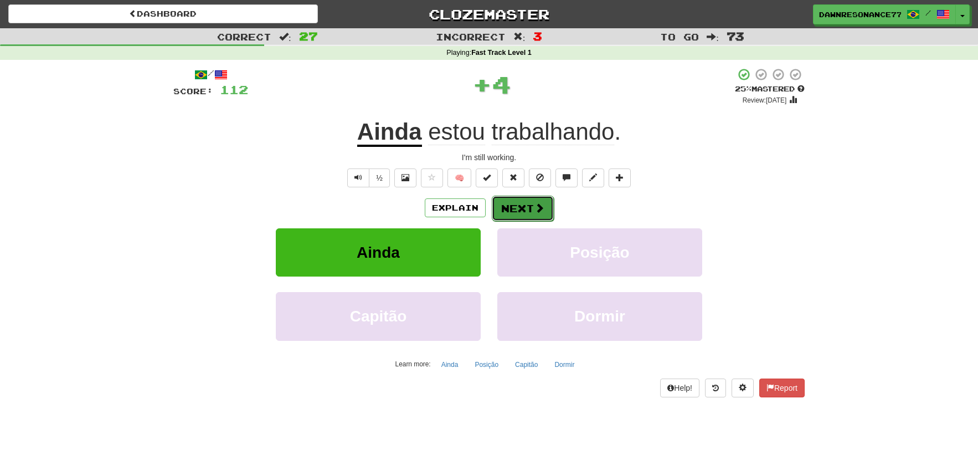
click at [525, 197] on button "Next" at bounding box center [523, 208] width 62 height 25
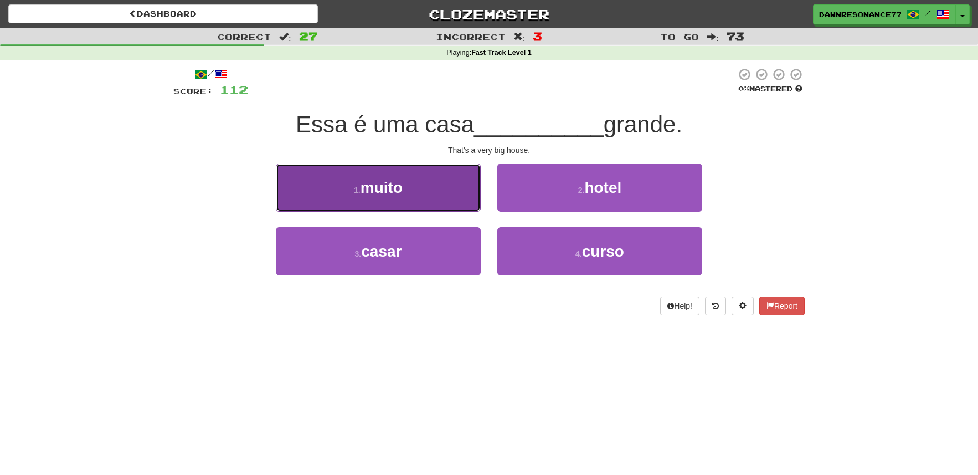
click at [414, 201] on button "1 . muito" at bounding box center [378, 187] width 205 height 48
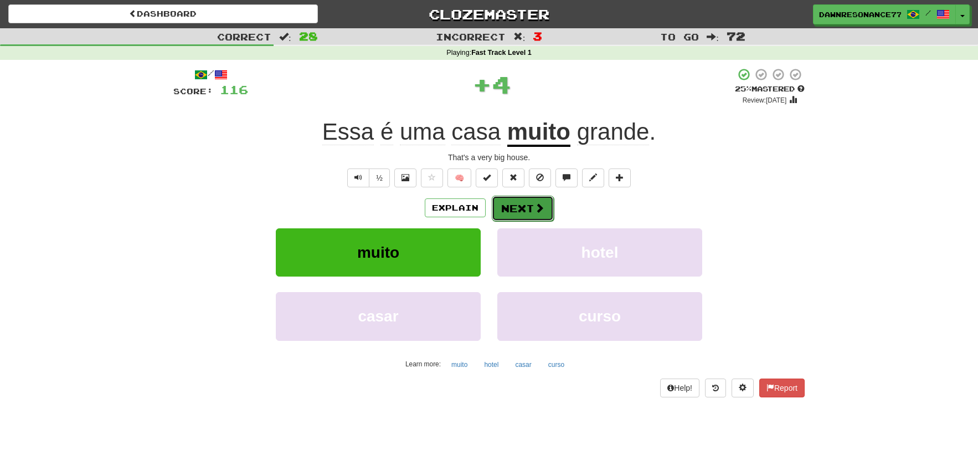
click at [539, 213] on span at bounding box center [540, 208] width 10 height 10
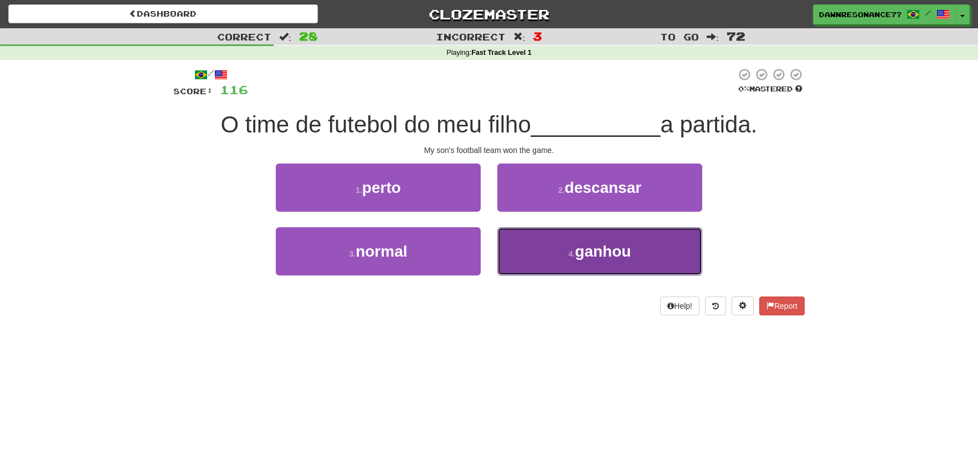
click at [552, 251] on button "4 . ganhou" at bounding box center [600, 251] width 205 height 48
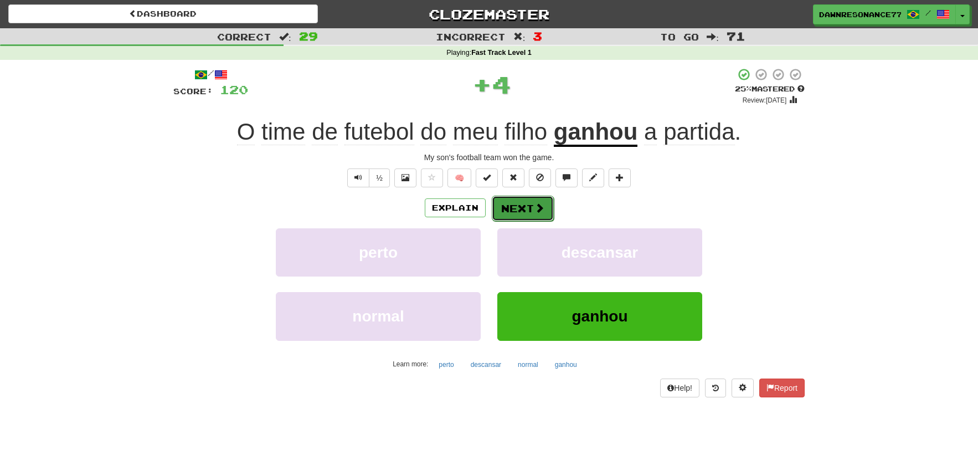
click at [542, 214] on button "Next" at bounding box center [523, 208] width 62 height 25
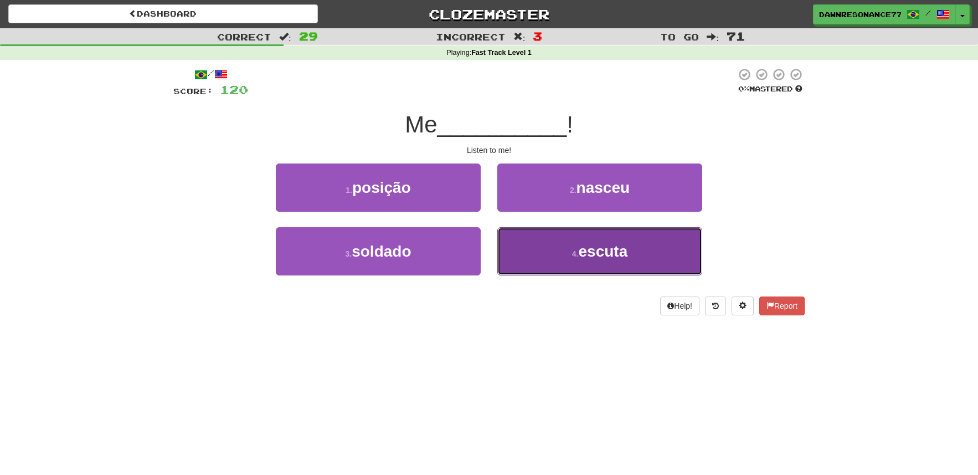
click at [584, 253] on span "escuta" at bounding box center [602, 251] width 49 height 17
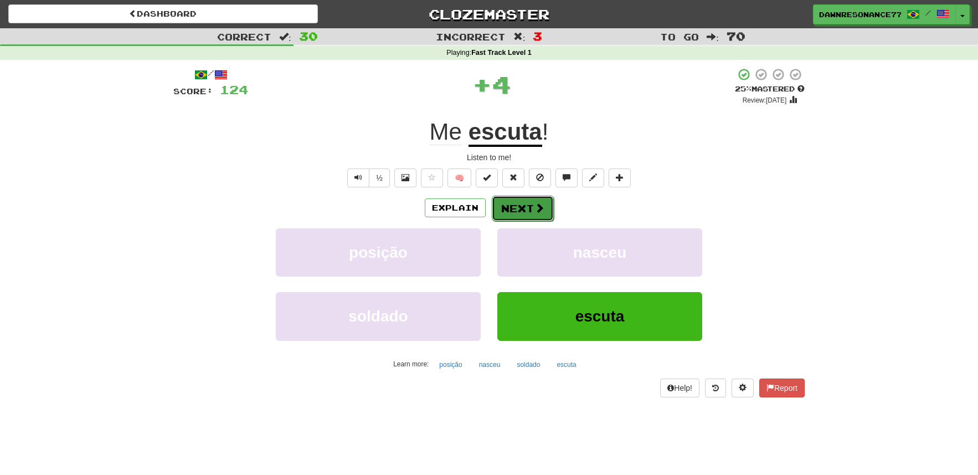
click at [529, 205] on button "Next" at bounding box center [523, 208] width 62 height 25
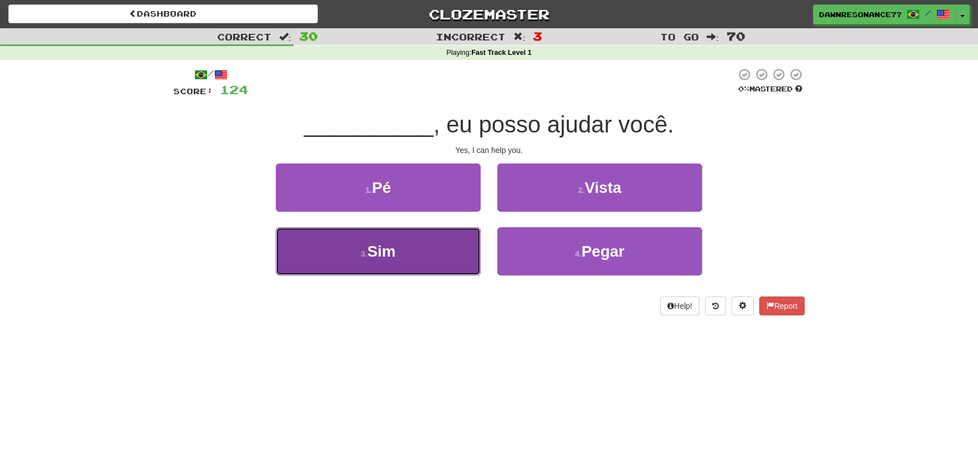
click at [452, 243] on button "3 . Sim" at bounding box center [378, 251] width 205 height 48
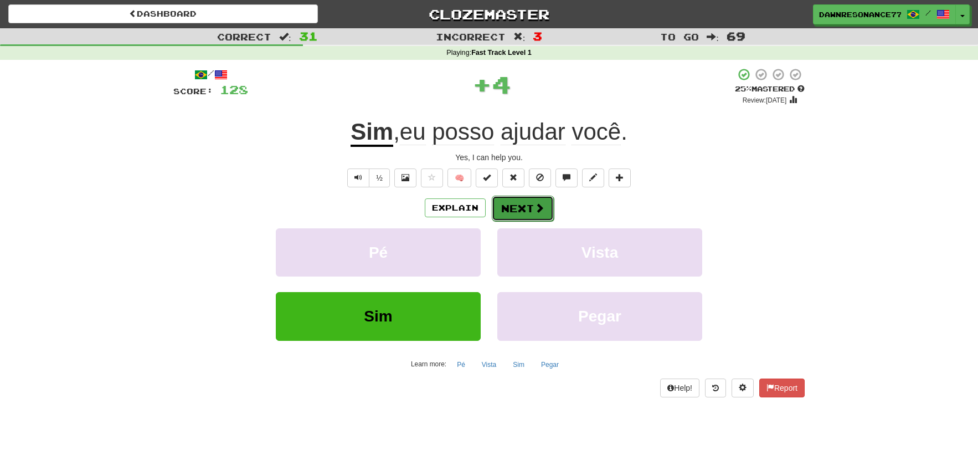
click at [548, 209] on button "Next" at bounding box center [523, 208] width 62 height 25
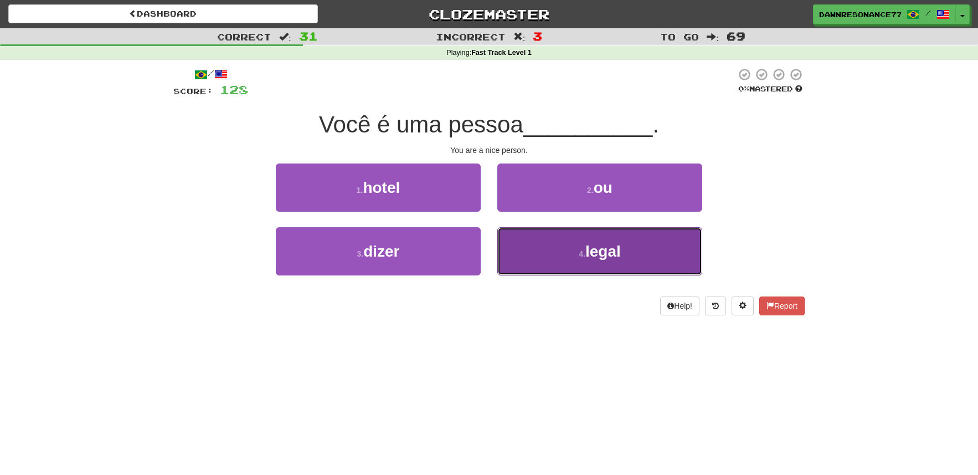
click at [562, 273] on button "4 . legal" at bounding box center [600, 251] width 205 height 48
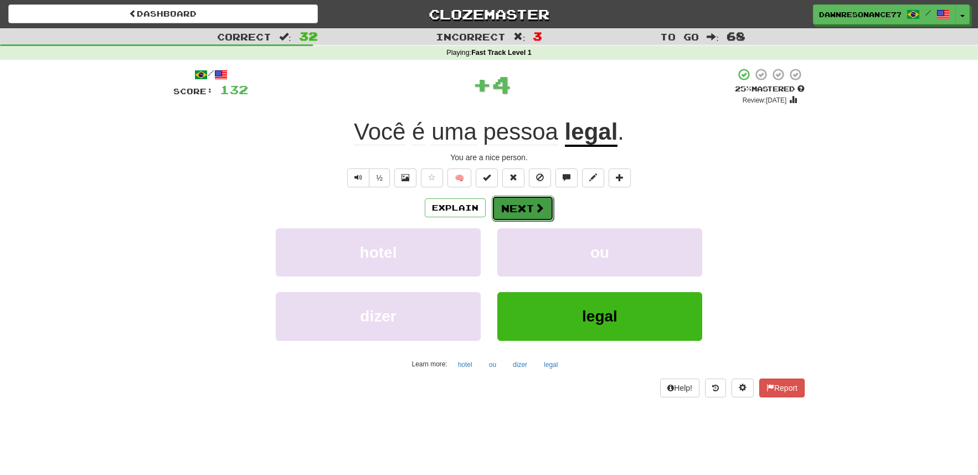
click at [531, 208] on button "Next" at bounding box center [523, 208] width 62 height 25
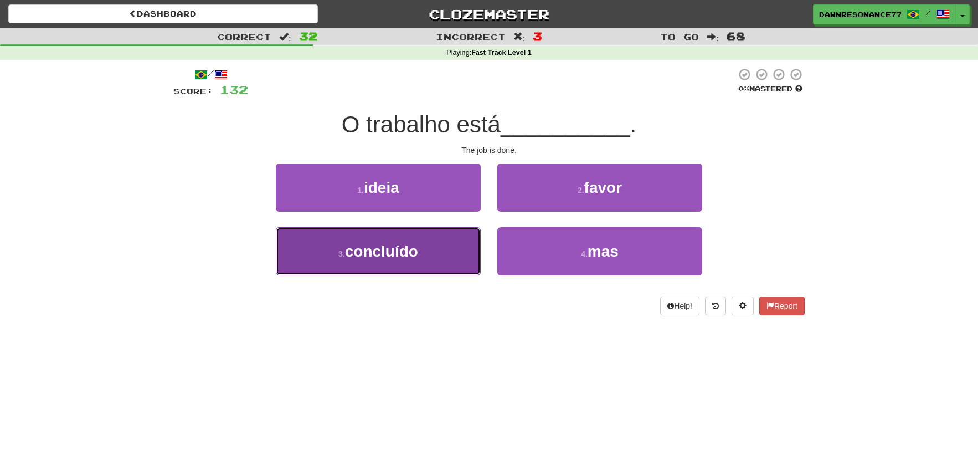
click at [448, 247] on button "3 . concluído" at bounding box center [378, 251] width 205 height 48
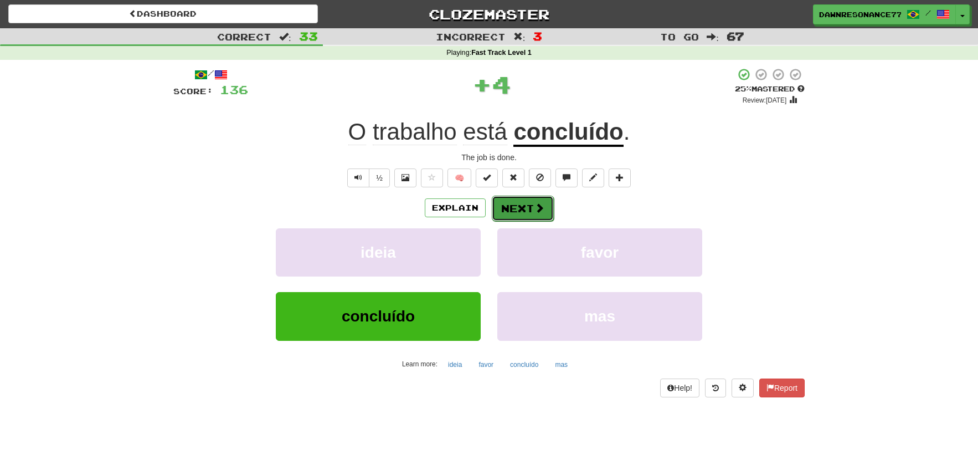
click at [517, 208] on button "Next" at bounding box center [523, 208] width 62 height 25
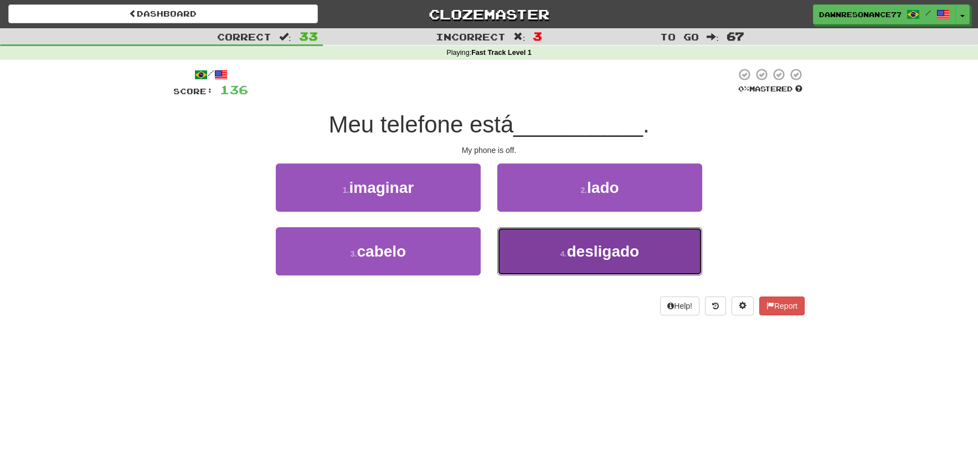
click at [555, 258] on button "4 . desligado" at bounding box center [600, 251] width 205 height 48
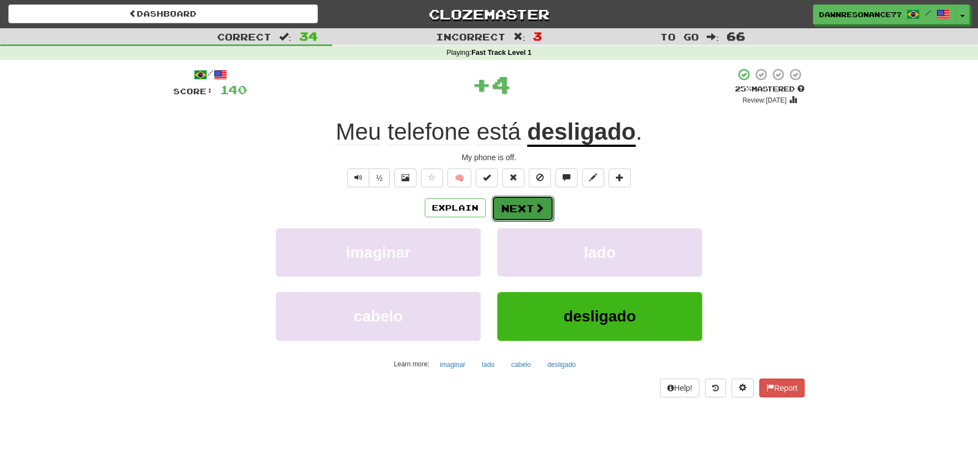
click at [519, 208] on button "Next" at bounding box center [523, 208] width 62 height 25
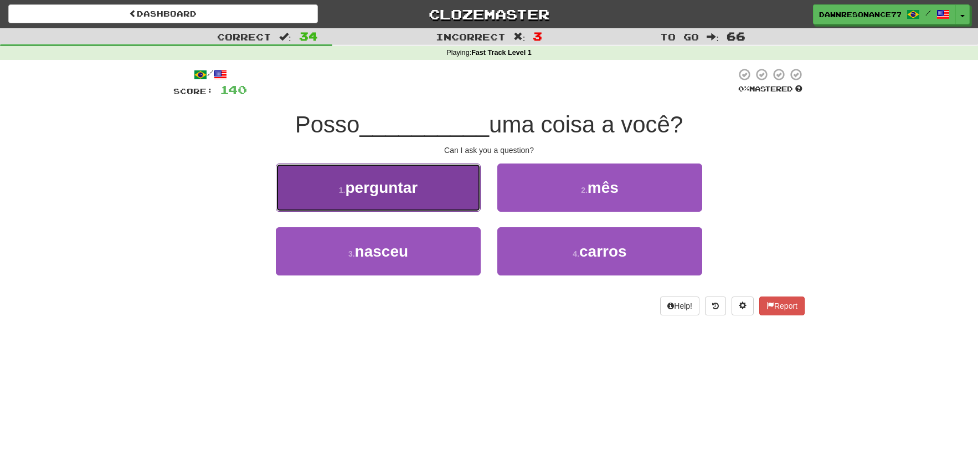
click at [440, 200] on button "1 . perguntar" at bounding box center [378, 187] width 205 height 48
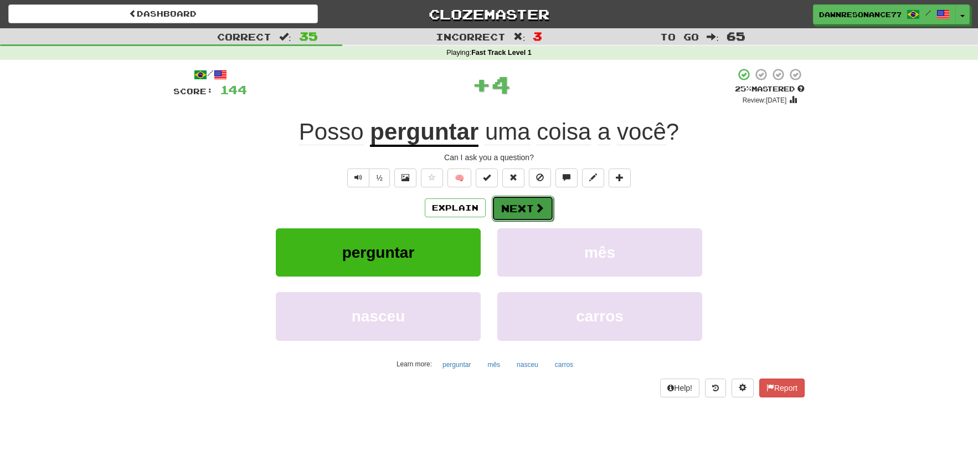
click at [519, 211] on button "Next" at bounding box center [523, 208] width 62 height 25
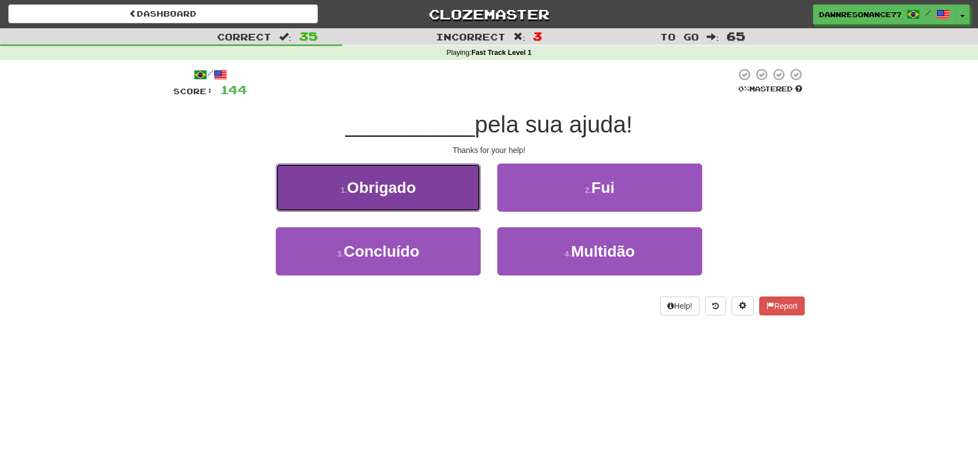
click at [438, 171] on button "1 . Obrigado" at bounding box center [378, 187] width 205 height 48
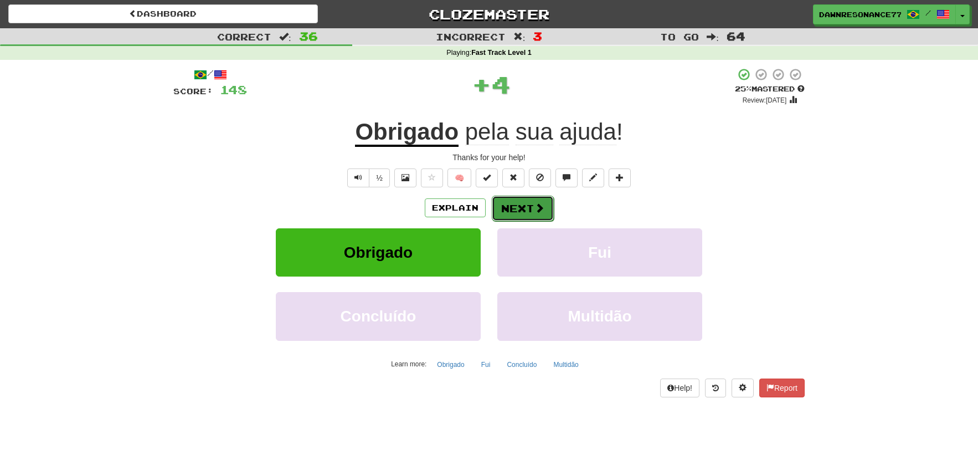
click at [520, 199] on button "Next" at bounding box center [523, 208] width 62 height 25
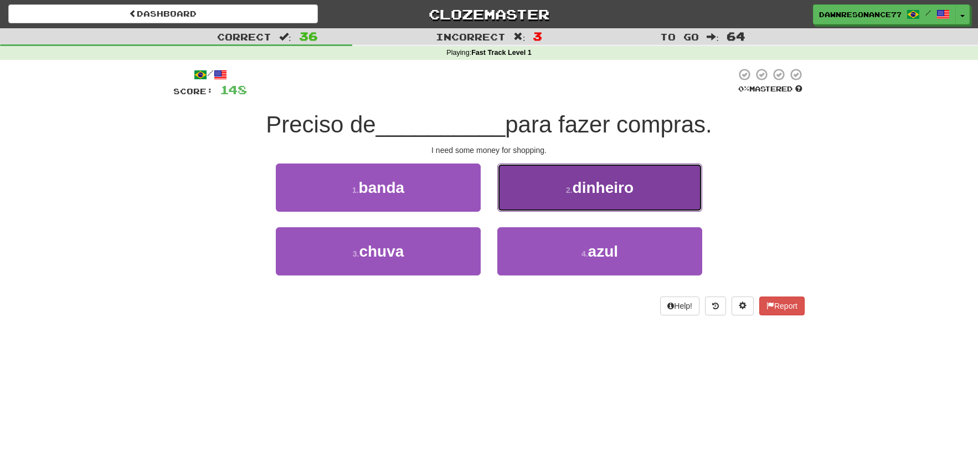
click at [530, 198] on button "2 . dinheiro" at bounding box center [600, 187] width 205 height 48
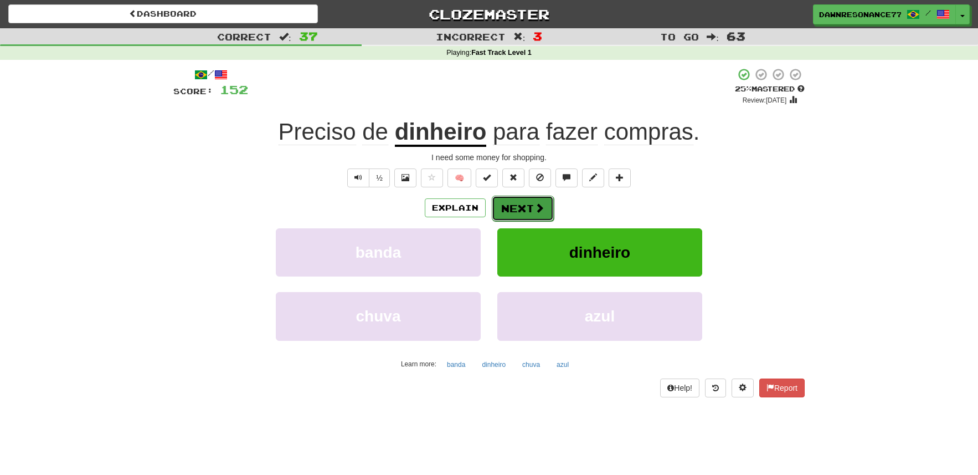
click at [525, 212] on button "Next" at bounding box center [523, 208] width 62 height 25
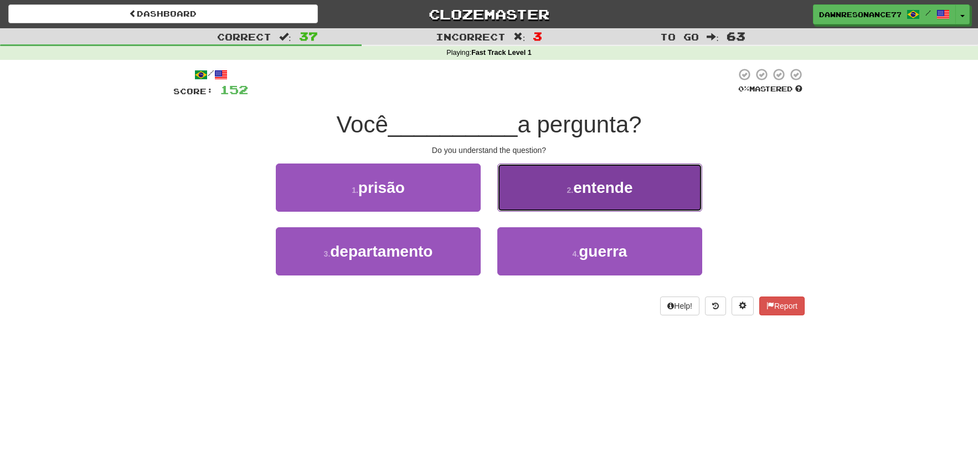
click at [558, 204] on button "2 . entende" at bounding box center [600, 187] width 205 height 48
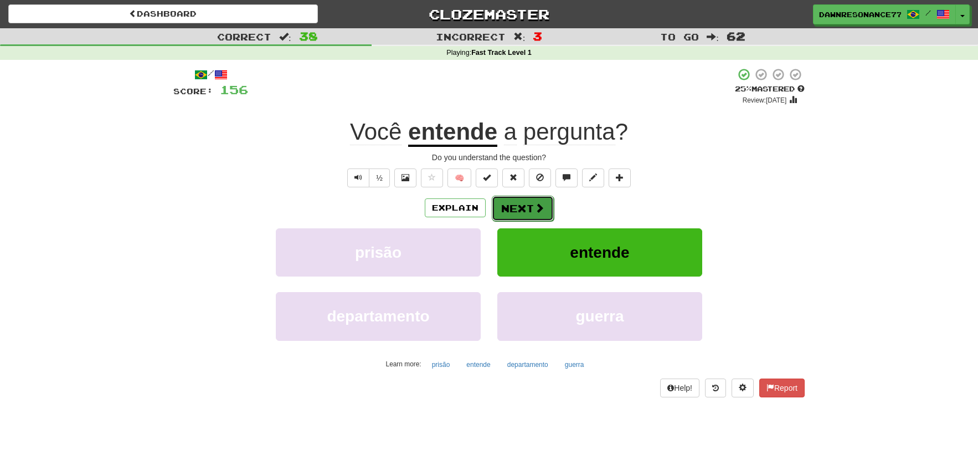
click at [523, 202] on button "Next" at bounding box center [523, 208] width 62 height 25
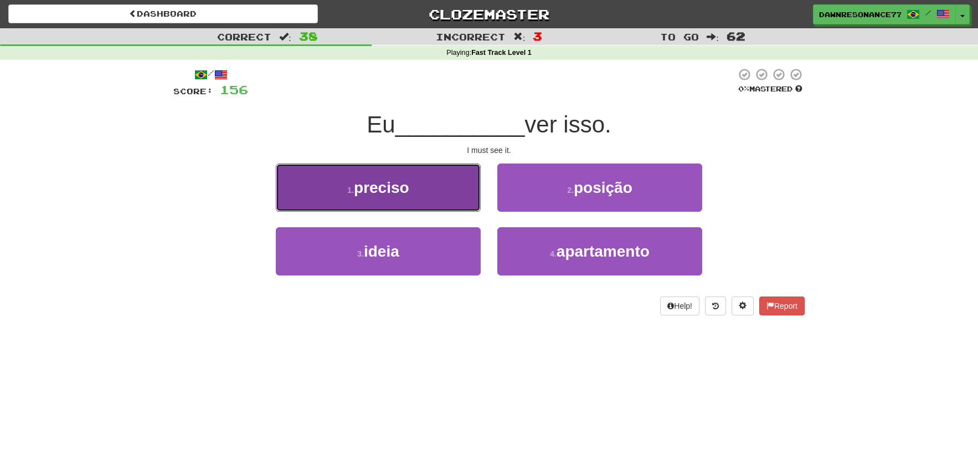
click at [442, 209] on button "1 . preciso" at bounding box center [378, 187] width 205 height 48
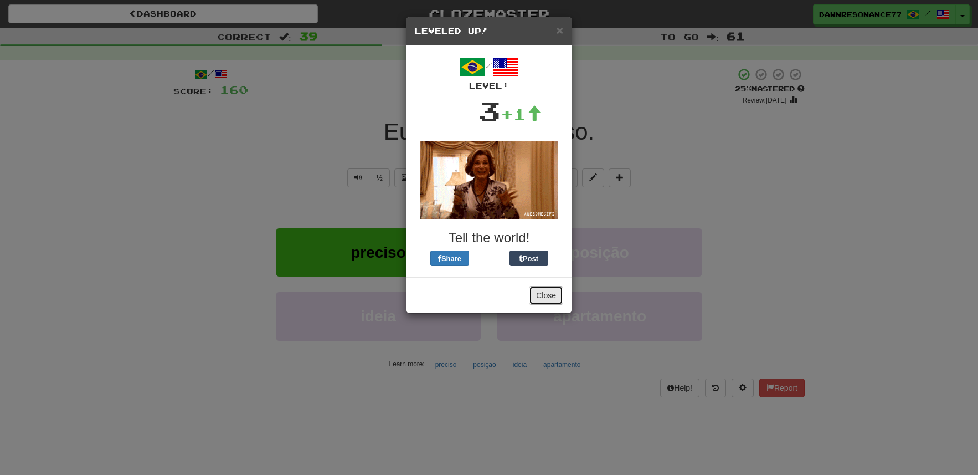
click at [547, 302] on button "Close" at bounding box center [546, 295] width 34 height 19
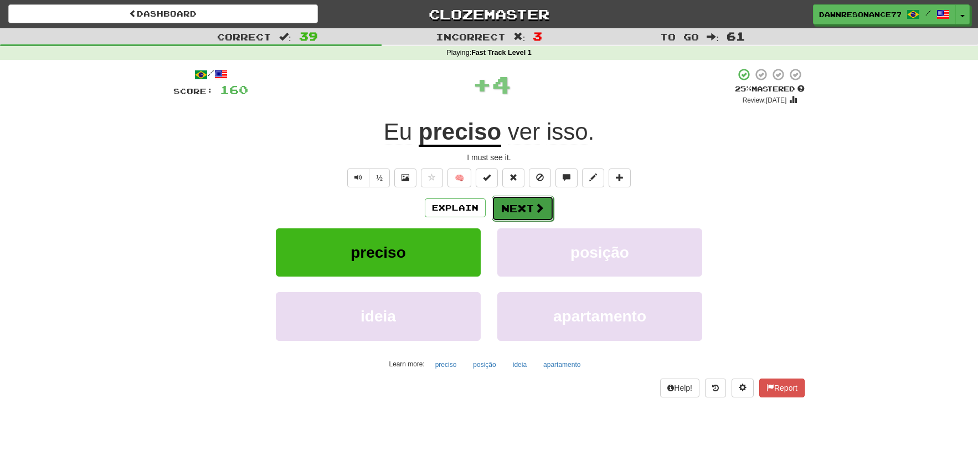
click at [519, 209] on button "Next" at bounding box center [523, 208] width 62 height 25
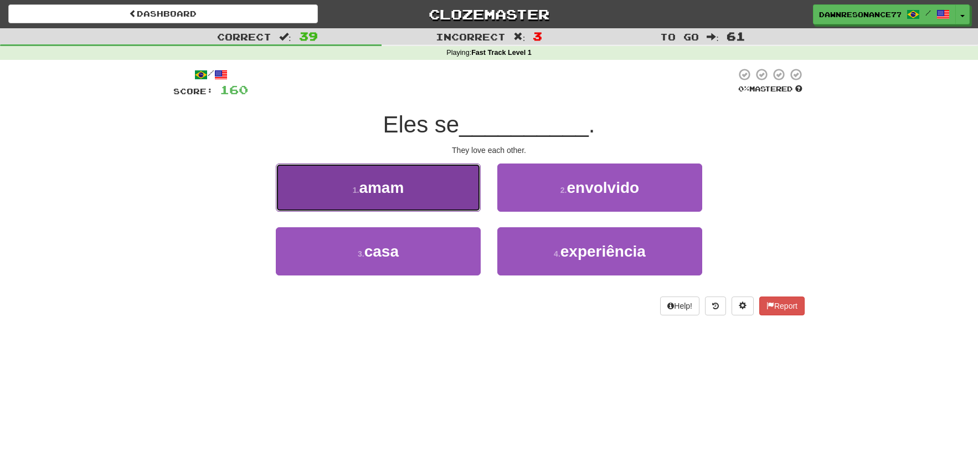
click at [414, 186] on button "1 . amam" at bounding box center [378, 187] width 205 height 48
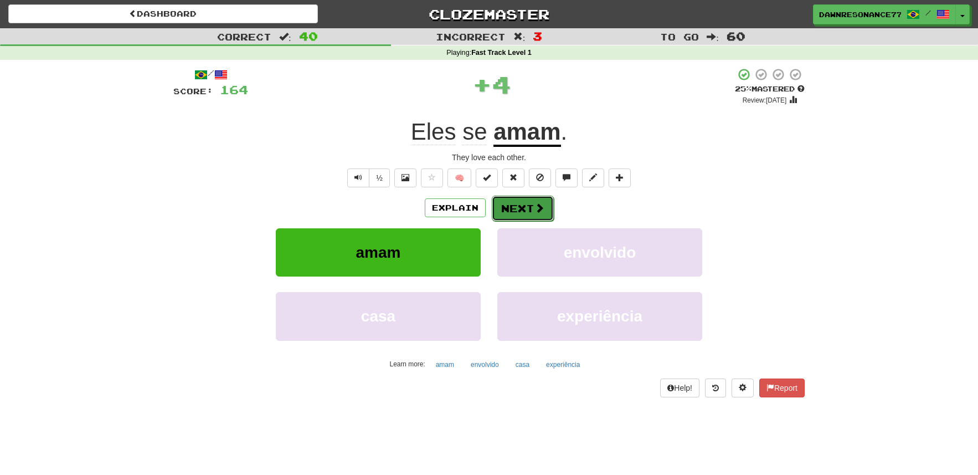
click at [515, 211] on button "Next" at bounding box center [523, 208] width 62 height 25
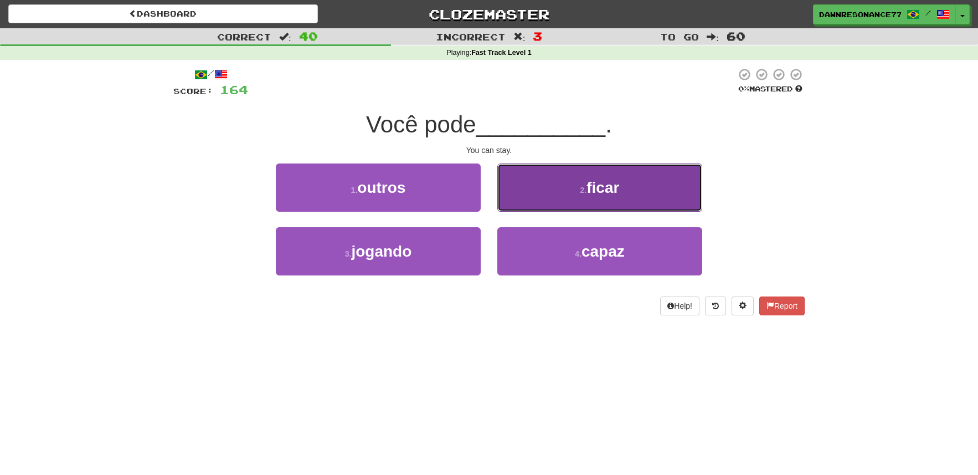
click at [583, 210] on button "2 . ficar" at bounding box center [600, 187] width 205 height 48
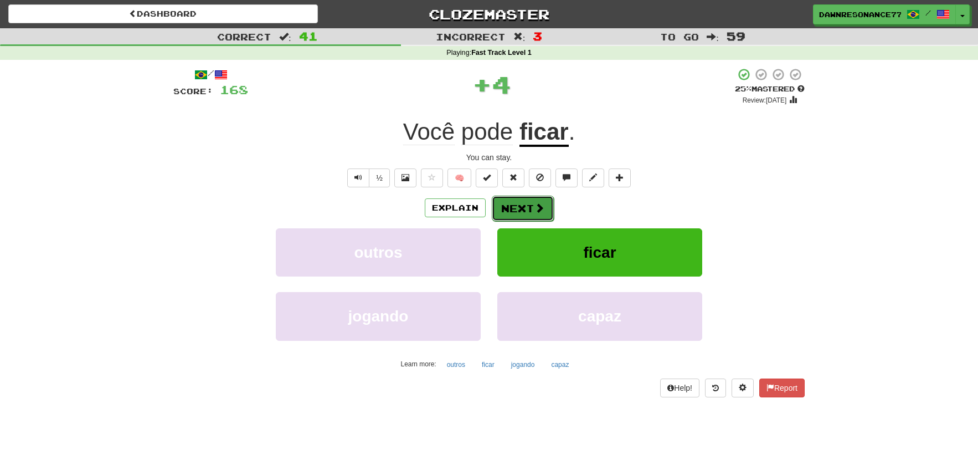
click at [522, 214] on button "Next" at bounding box center [523, 208] width 62 height 25
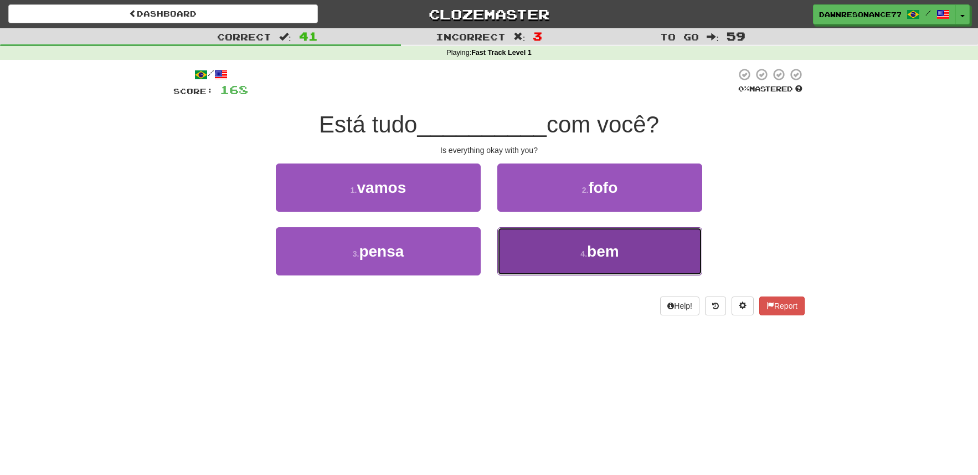
click at [543, 253] on button "4 . bem" at bounding box center [600, 251] width 205 height 48
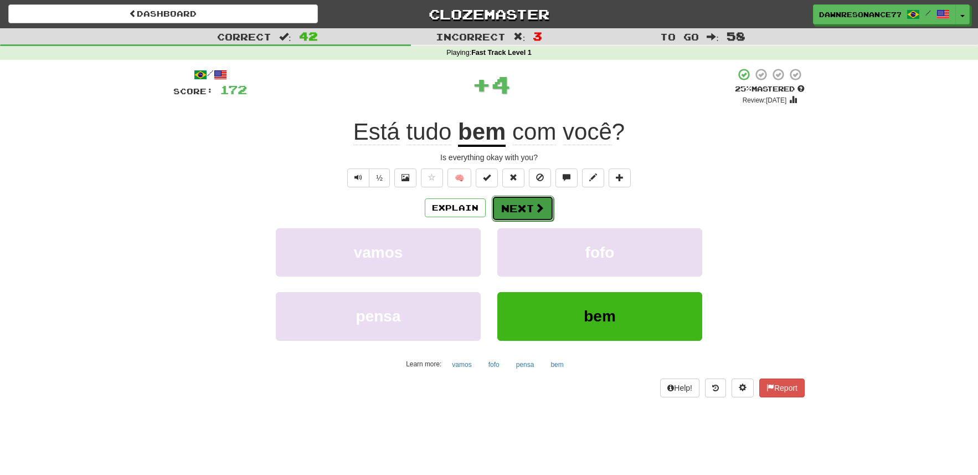
click at [510, 201] on button "Next" at bounding box center [523, 208] width 62 height 25
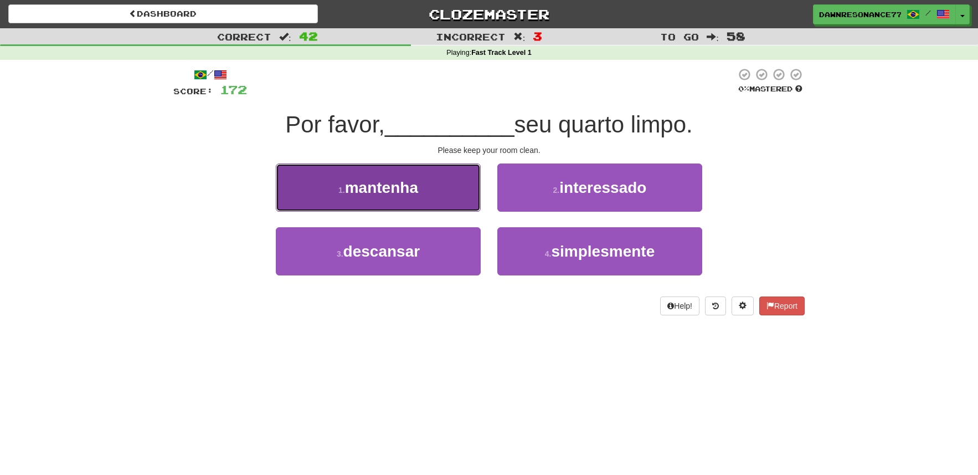
click at [439, 190] on button "1 . mantenha" at bounding box center [378, 187] width 205 height 48
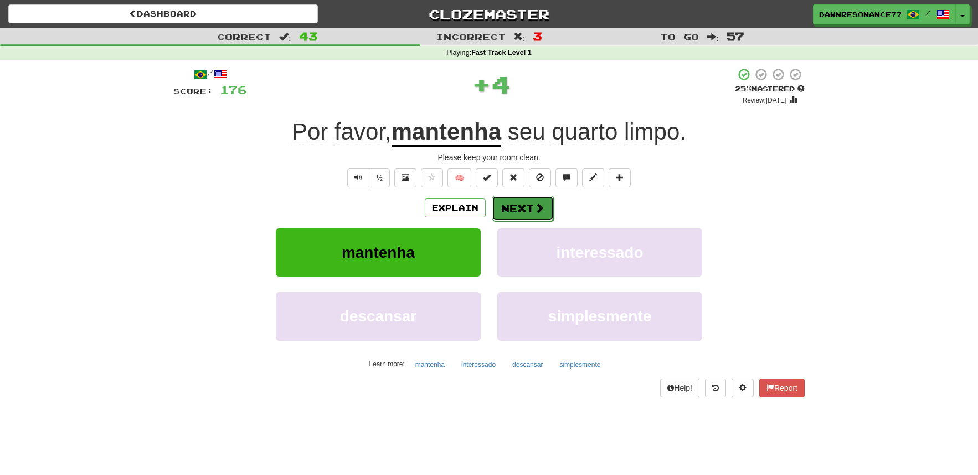
click at [541, 211] on span at bounding box center [540, 208] width 10 height 10
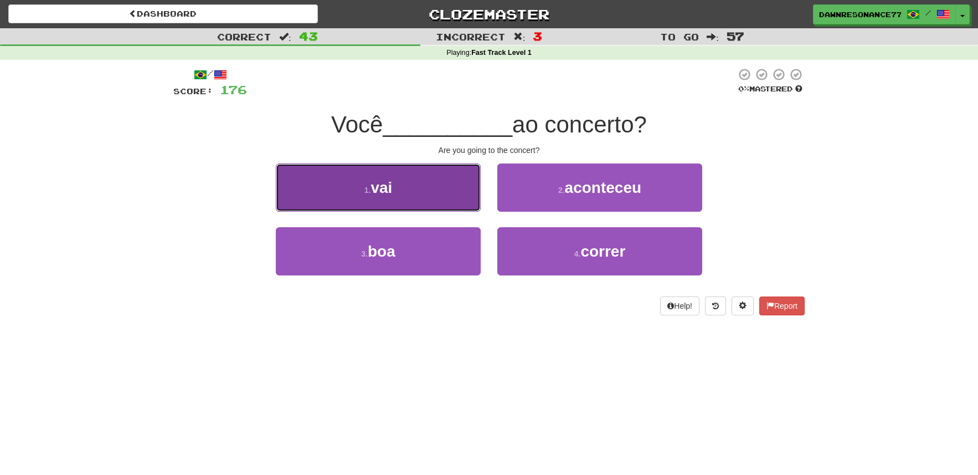
click at [427, 188] on button "1 . vai" at bounding box center [378, 187] width 205 height 48
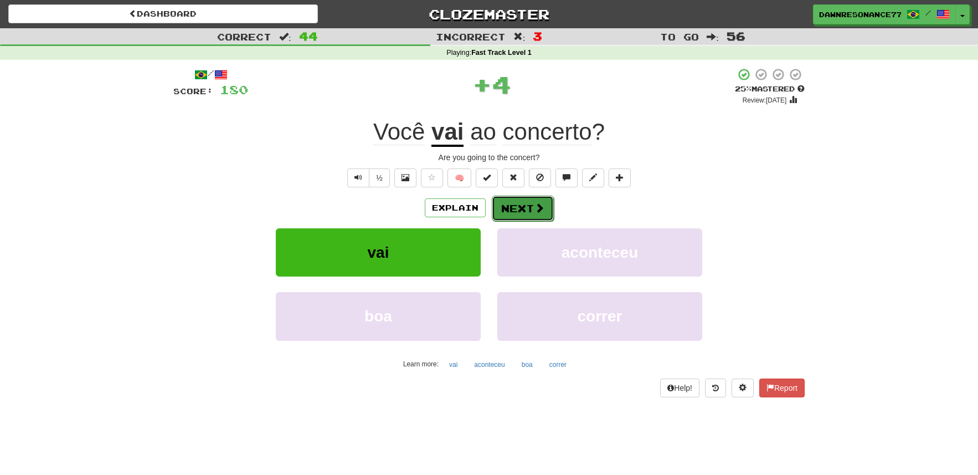
click at [494, 203] on button "Next" at bounding box center [523, 208] width 62 height 25
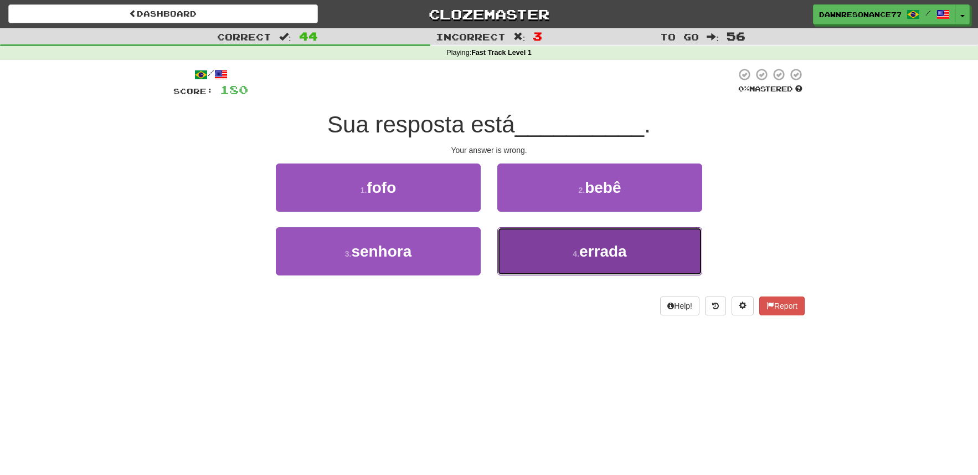
click at [588, 259] on span "errada" at bounding box center [604, 251] width 48 height 17
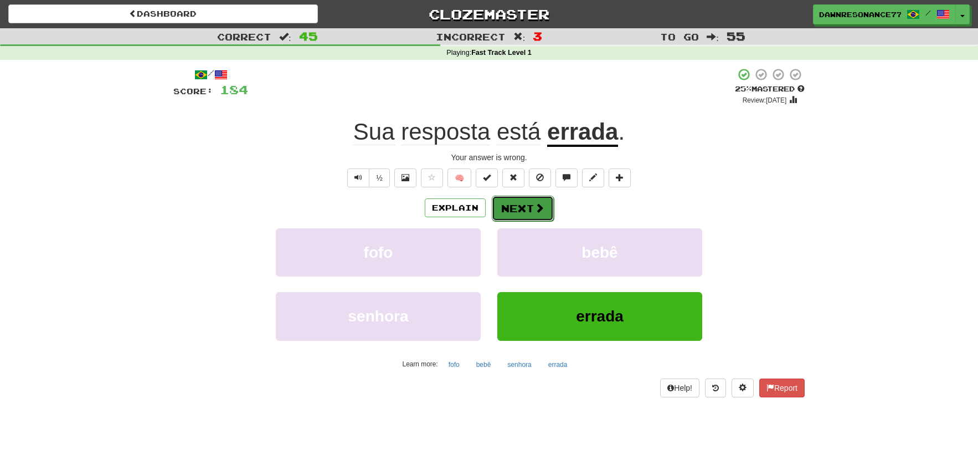
click at [514, 202] on button "Next" at bounding box center [523, 208] width 62 height 25
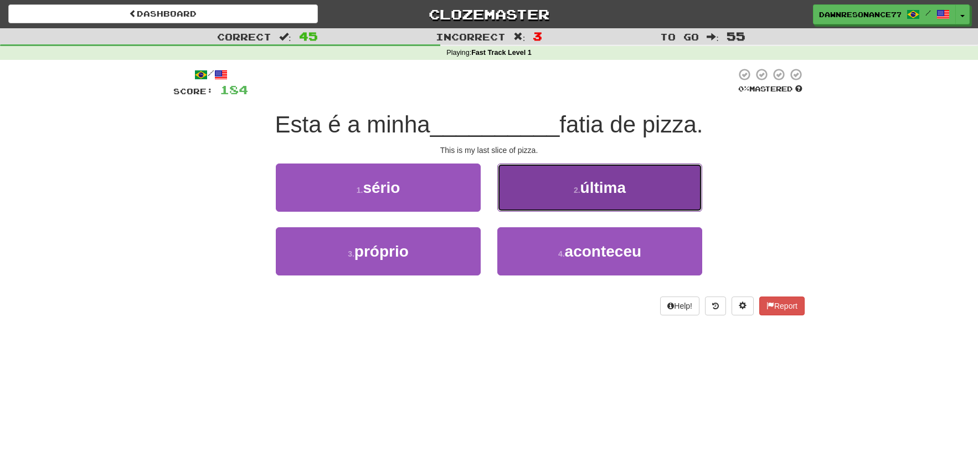
click at [655, 185] on button "2 . última" at bounding box center [600, 187] width 205 height 48
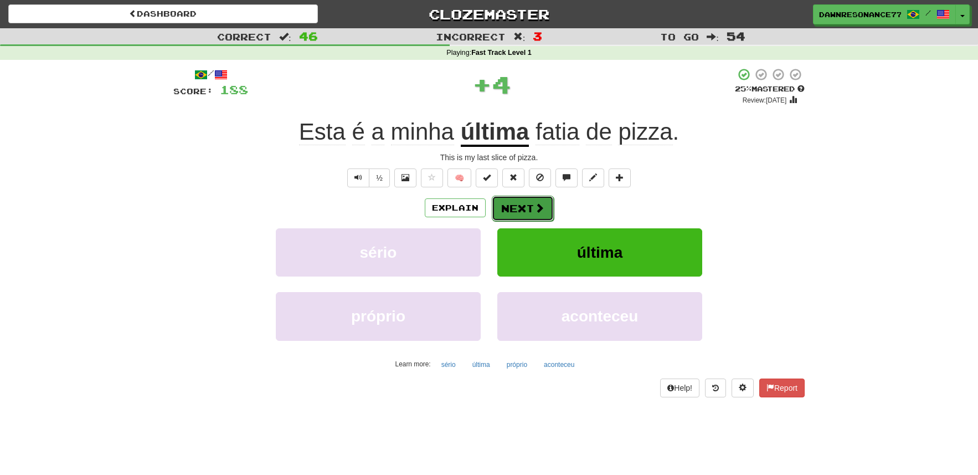
click at [533, 212] on button "Next" at bounding box center [523, 208] width 62 height 25
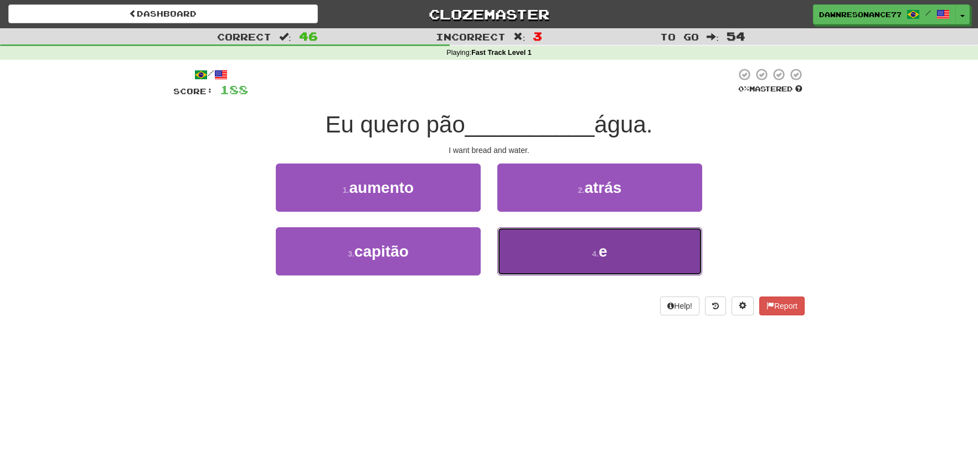
click at [617, 245] on button "4 . e" at bounding box center [600, 251] width 205 height 48
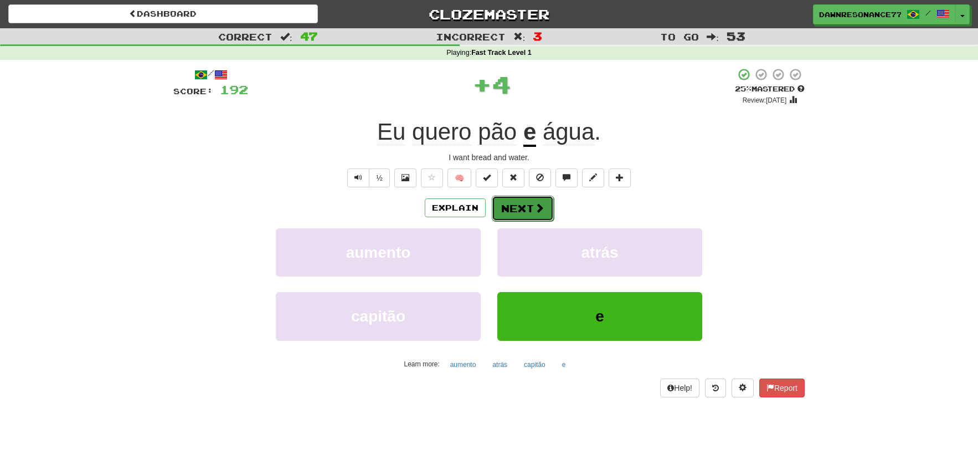
click at [547, 213] on button "Next" at bounding box center [523, 208] width 62 height 25
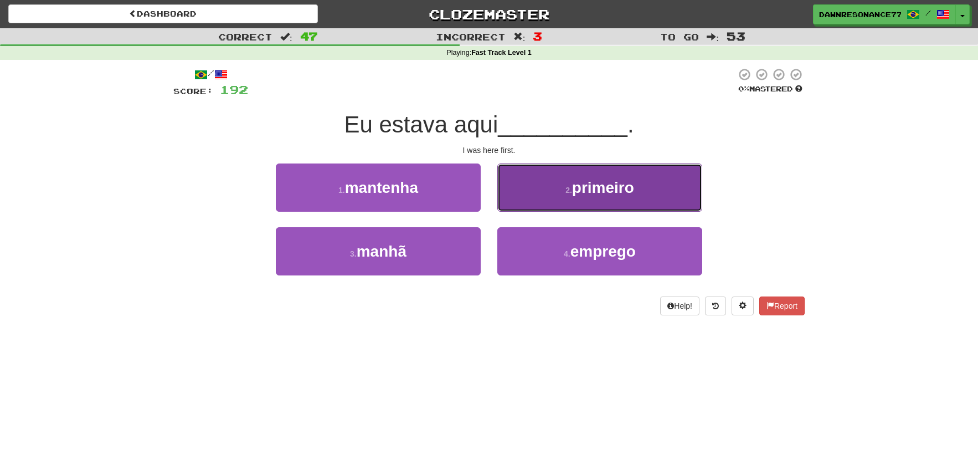
click at [596, 205] on button "2 . primeiro" at bounding box center [600, 187] width 205 height 48
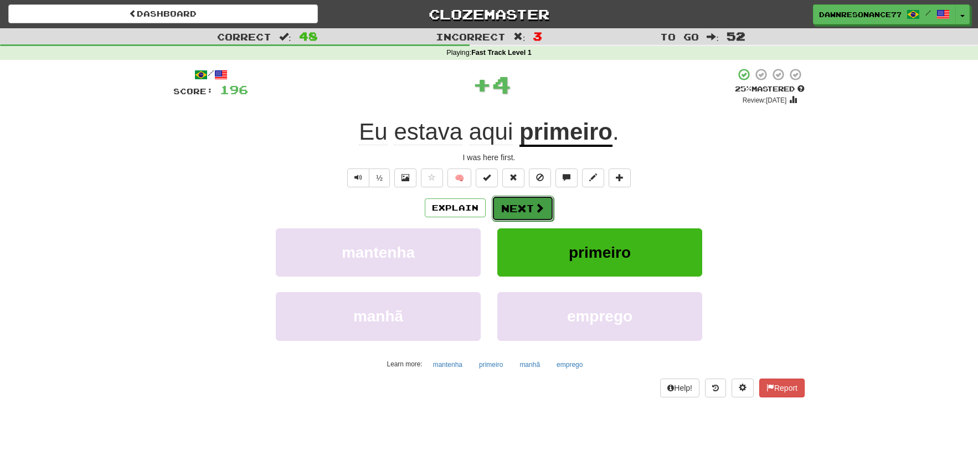
click at [528, 211] on button "Next" at bounding box center [523, 208] width 62 height 25
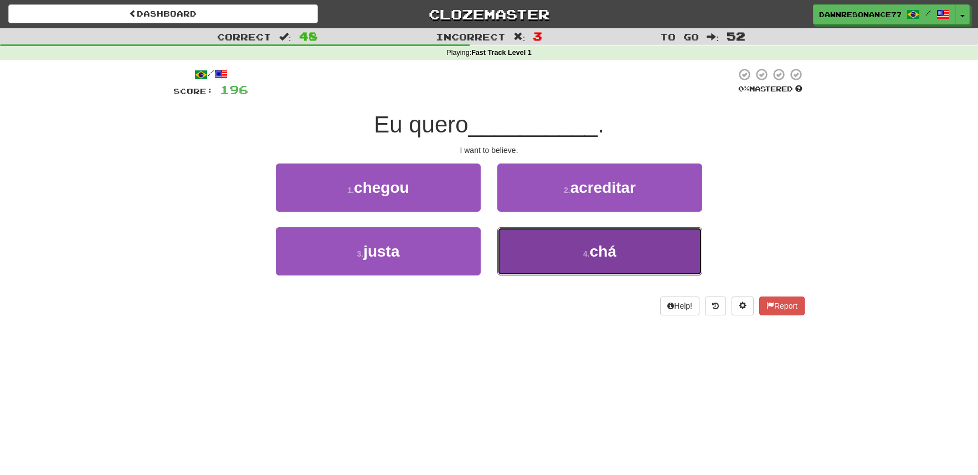
click at [551, 246] on button "4 . chá" at bounding box center [600, 251] width 205 height 48
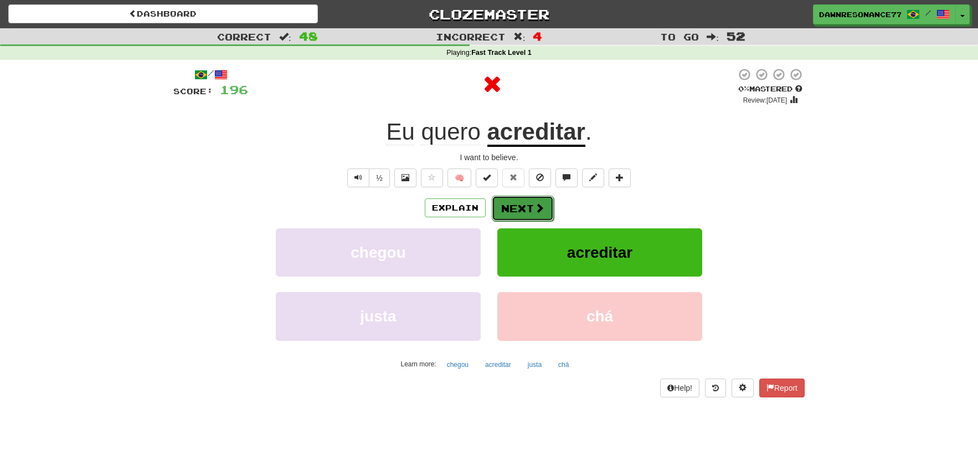
click at [534, 217] on button "Next" at bounding box center [523, 208] width 62 height 25
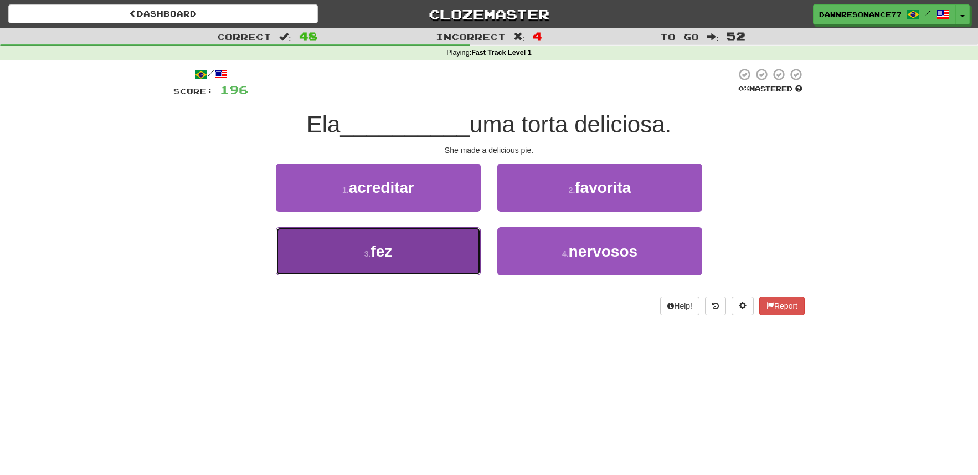
click at [452, 260] on button "3 . fez" at bounding box center [378, 251] width 205 height 48
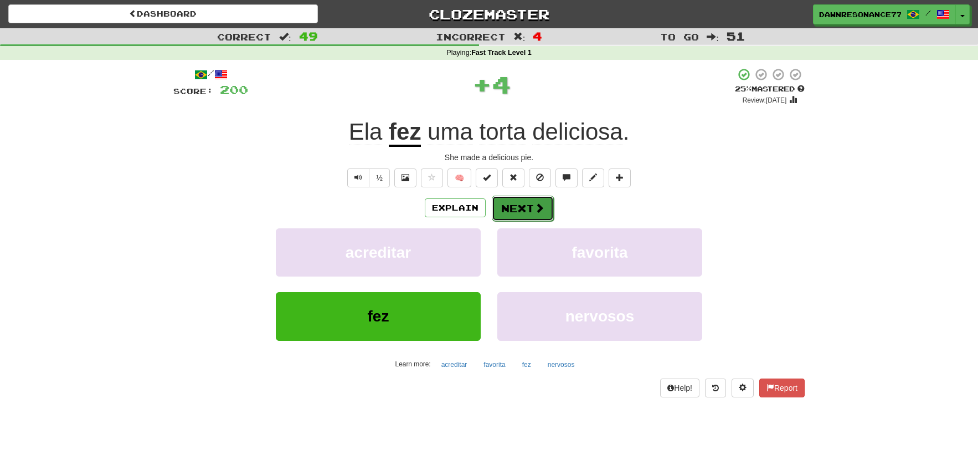
click at [545, 215] on button "Next" at bounding box center [523, 208] width 62 height 25
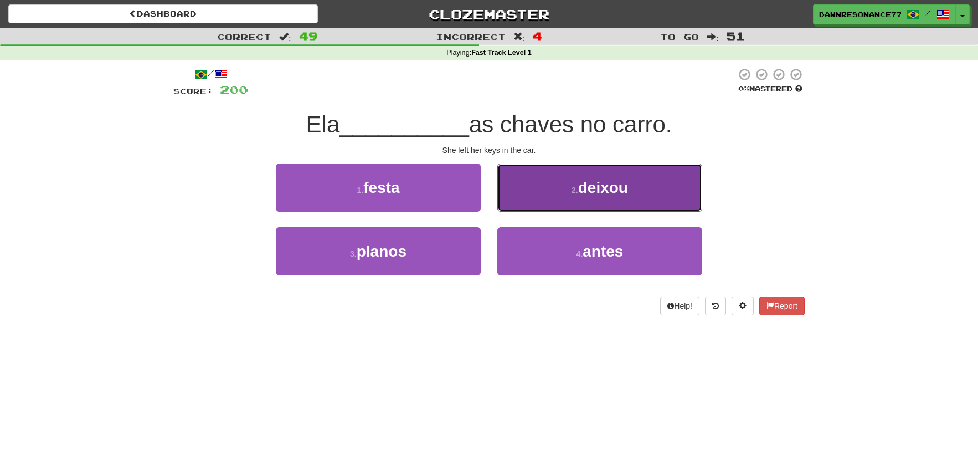
click at [587, 199] on button "2 . deixou" at bounding box center [600, 187] width 205 height 48
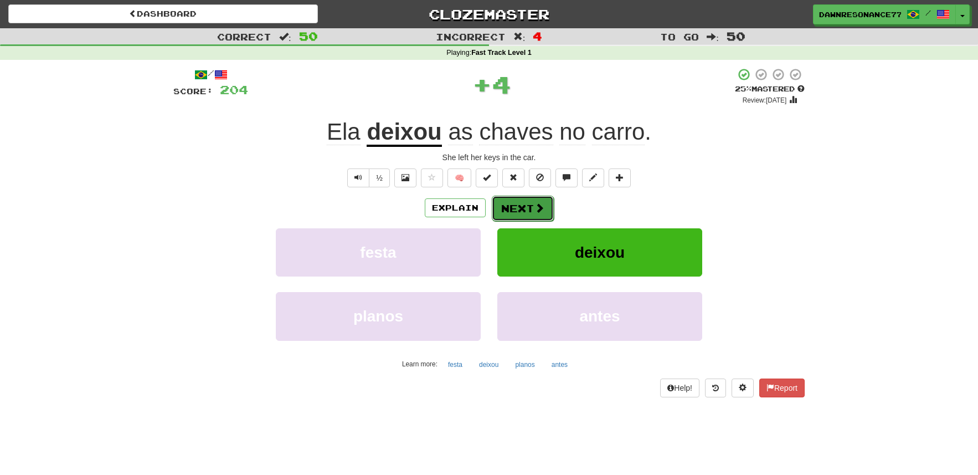
click at [530, 197] on button "Next" at bounding box center [523, 208] width 62 height 25
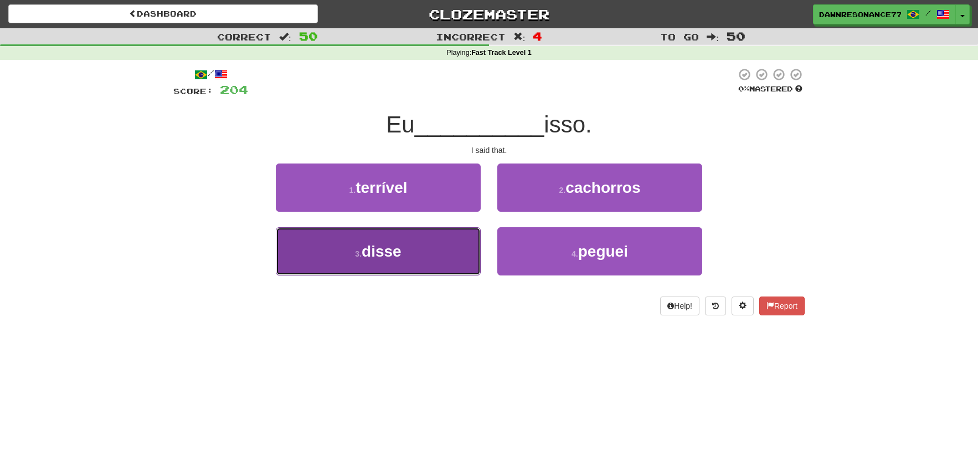
click at [408, 253] on button "3 . disse" at bounding box center [378, 251] width 205 height 48
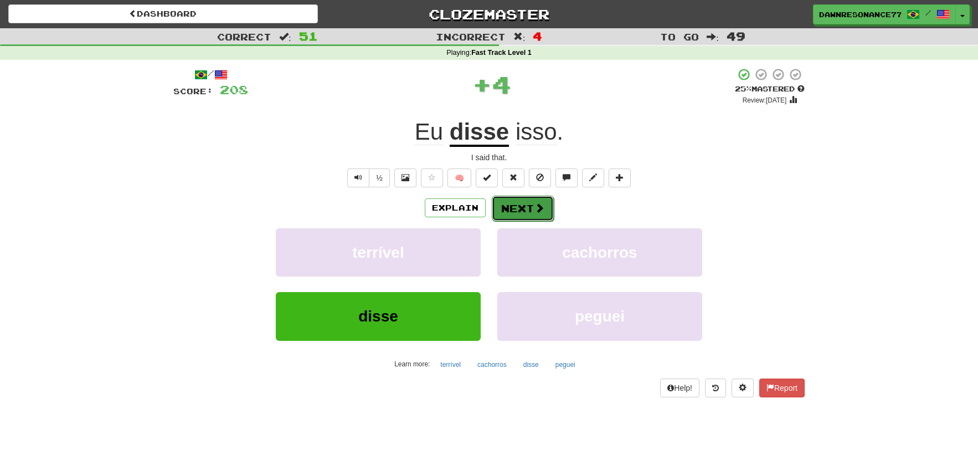
click at [494, 209] on button "Next" at bounding box center [523, 208] width 62 height 25
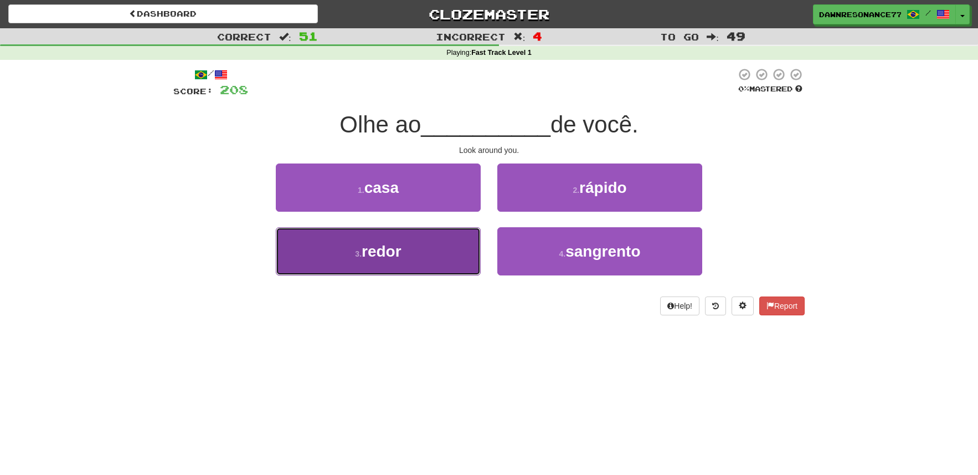
click at [453, 235] on button "3 . redor" at bounding box center [378, 251] width 205 height 48
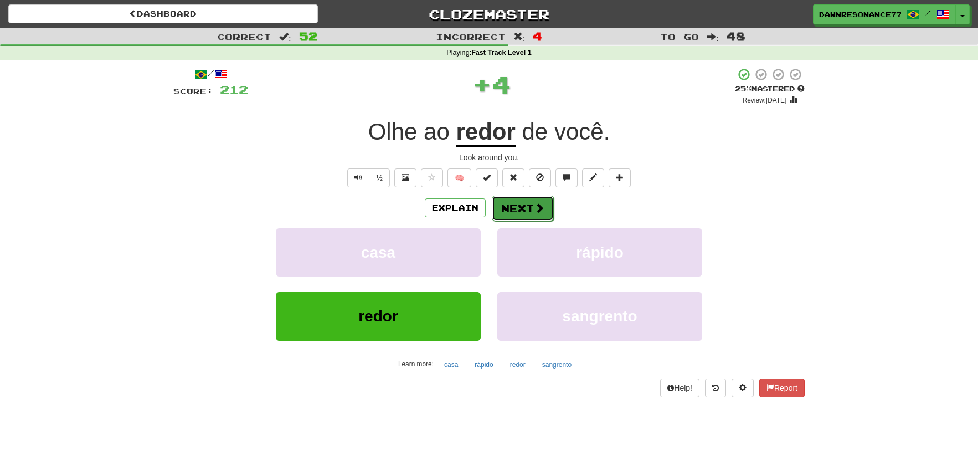
click at [524, 212] on button "Next" at bounding box center [523, 208] width 62 height 25
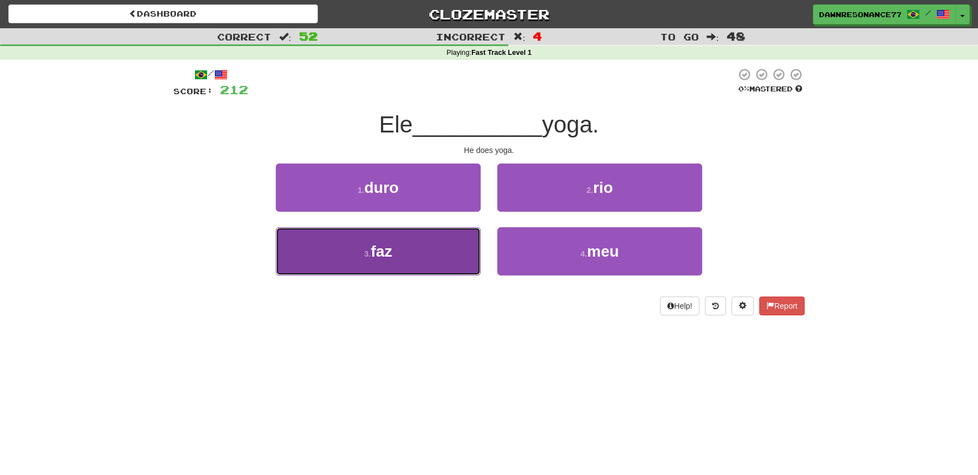
click at [439, 255] on button "3 . faz" at bounding box center [378, 251] width 205 height 48
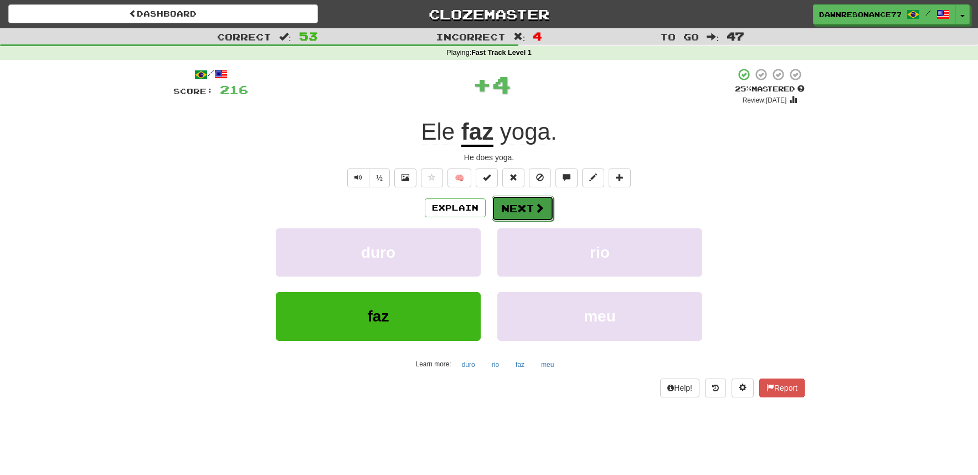
click at [532, 213] on button "Next" at bounding box center [523, 208] width 62 height 25
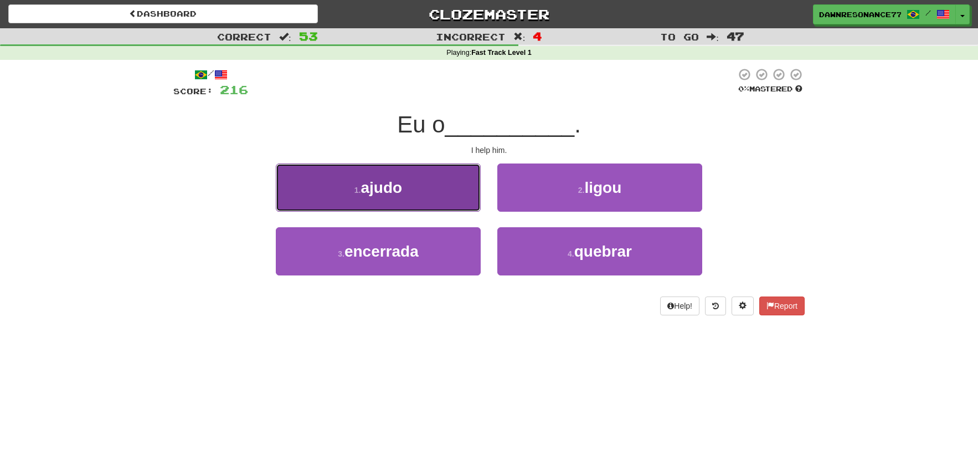
click at [449, 204] on button "1 . ajudo" at bounding box center [378, 187] width 205 height 48
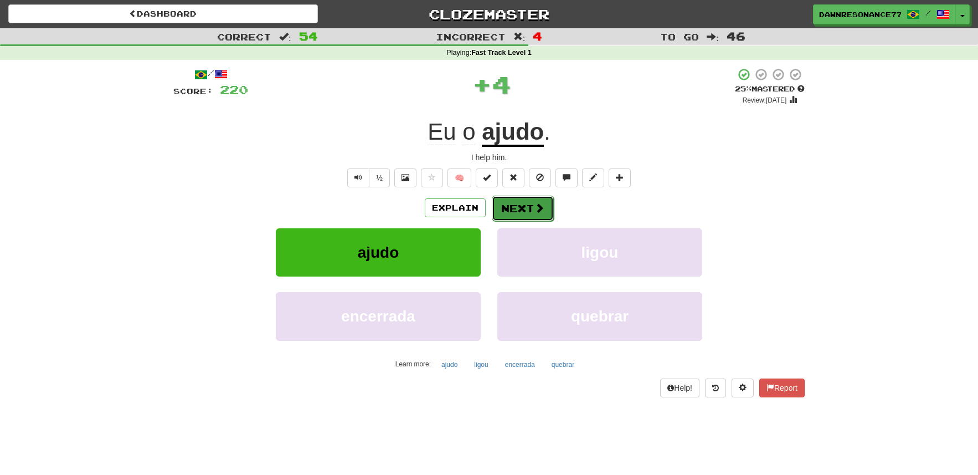
click at [510, 211] on button "Next" at bounding box center [523, 208] width 62 height 25
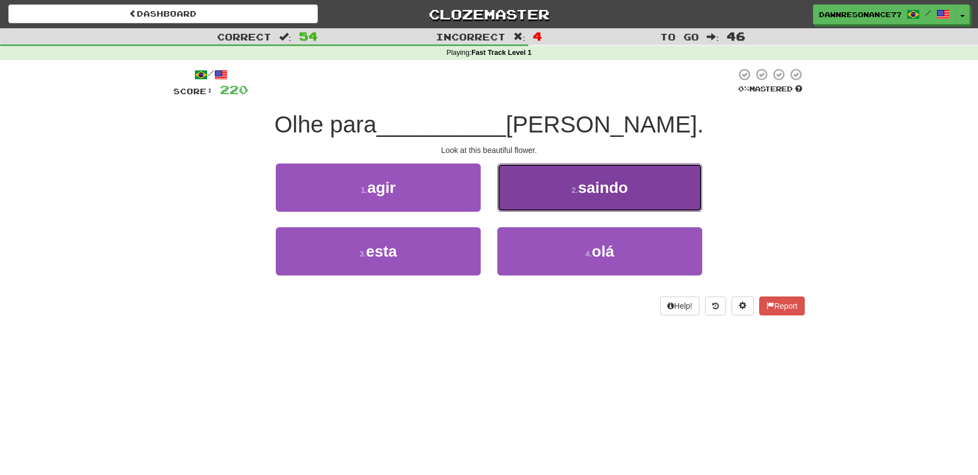
click at [565, 191] on button "2 . saindo" at bounding box center [600, 187] width 205 height 48
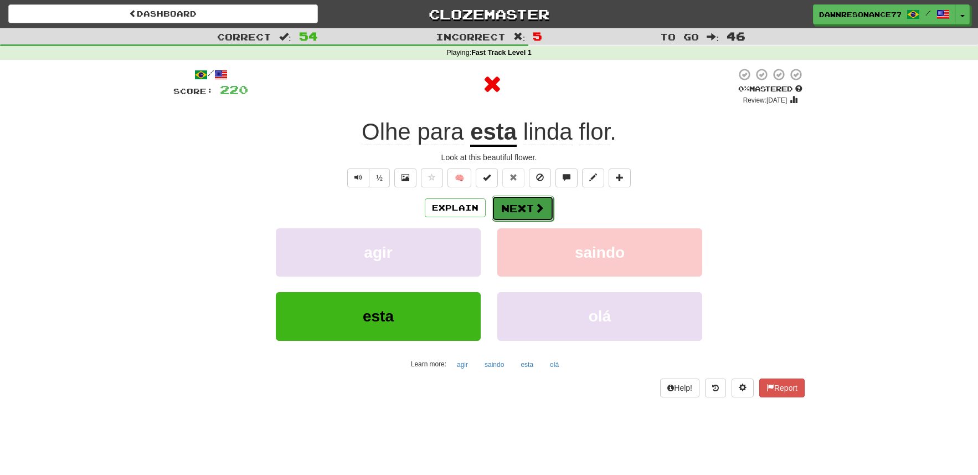
click at [533, 205] on button "Next" at bounding box center [523, 208] width 62 height 25
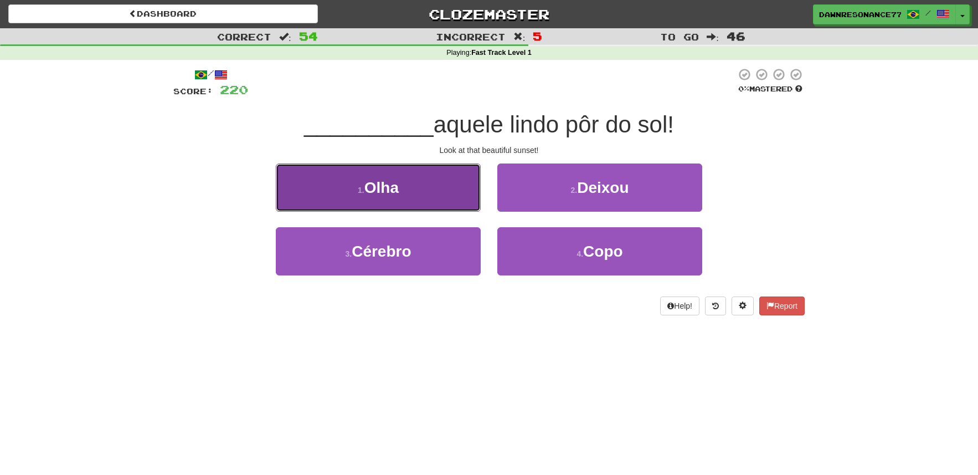
click at [465, 193] on button "1 . Olha" at bounding box center [378, 187] width 205 height 48
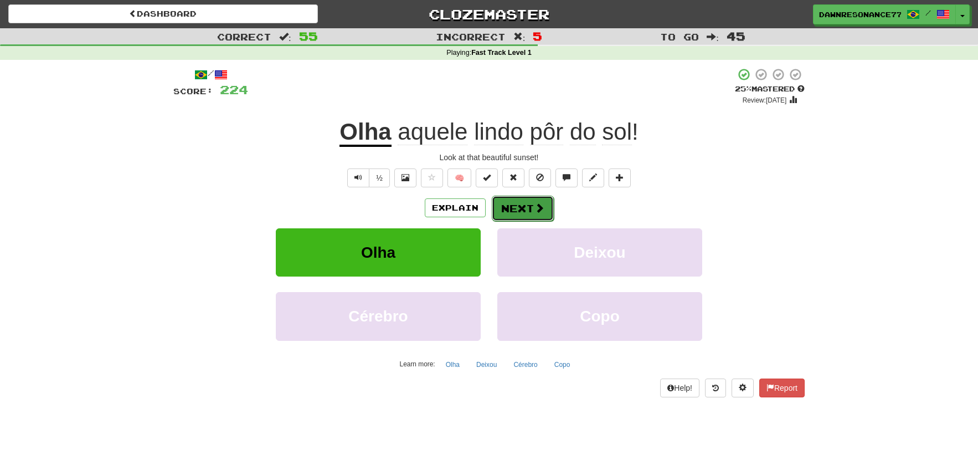
click at [517, 204] on button "Next" at bounding box center [523, 208] width 62 height 25
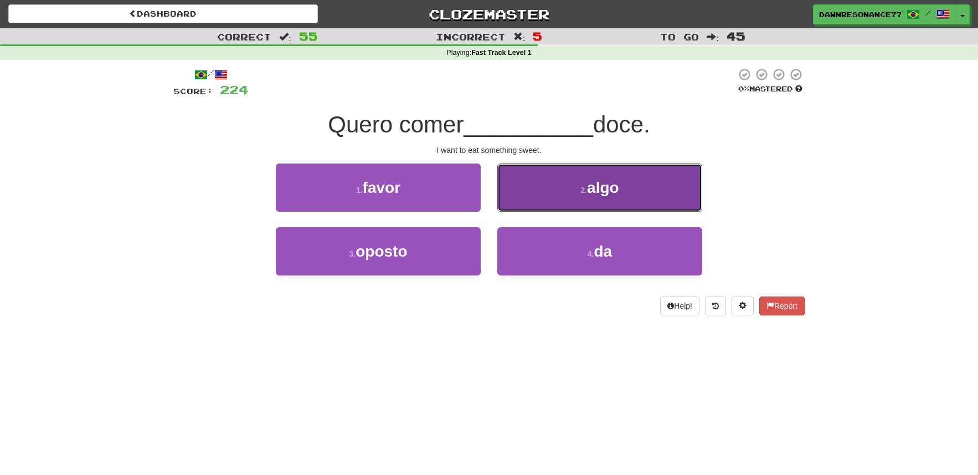
click at [526, 203] on button "2 . algo" at bounding box center [600, 187] width 205 height 48
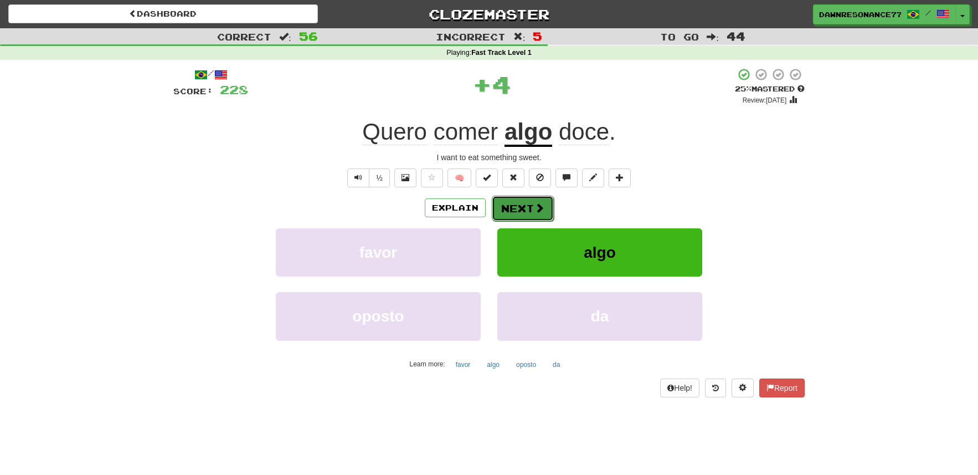
click at [518, 205] on button "Next" at bounding box center [523, 208] width 62 height 25
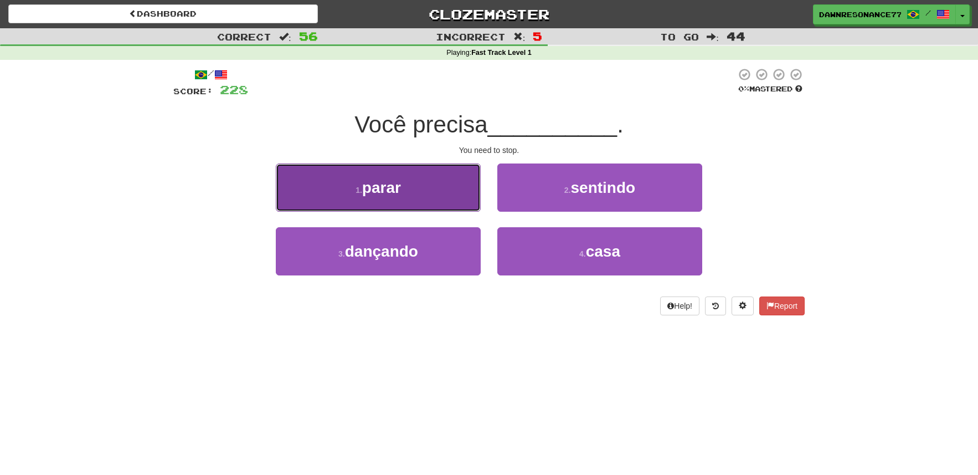
click at [446, 202] on button "1 . parar" at bounding box center [378, 187] width 205 height 48
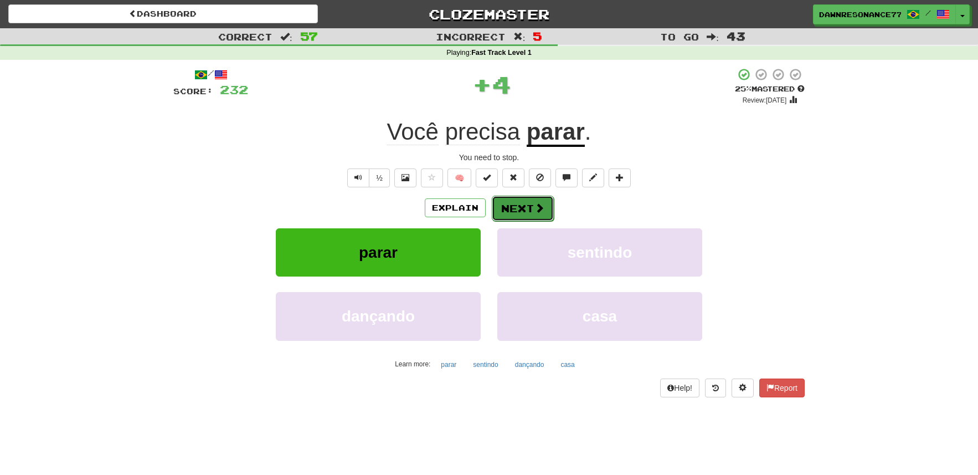
click at [507, 207] on button "Next" at bounding box center [523, 208] width 62 height 25
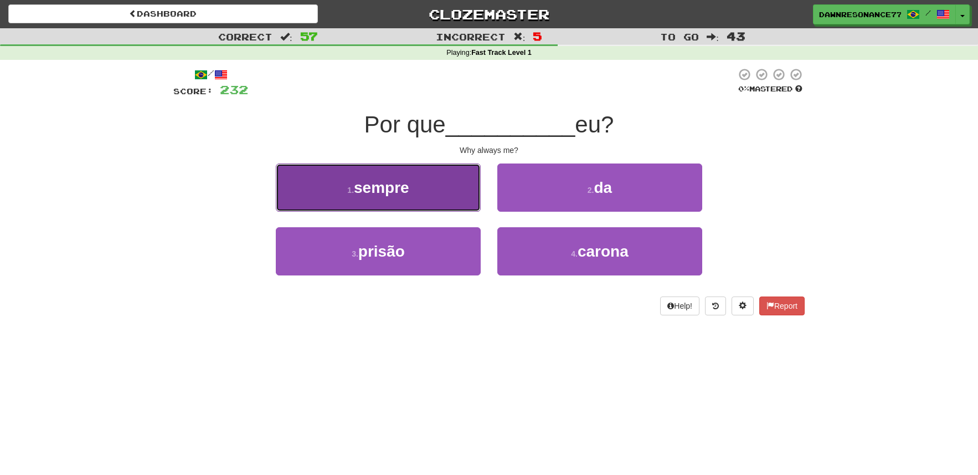
click at [433, 200] on button "1 . sempre" at bounding box center [378, 187] width 205 height 48
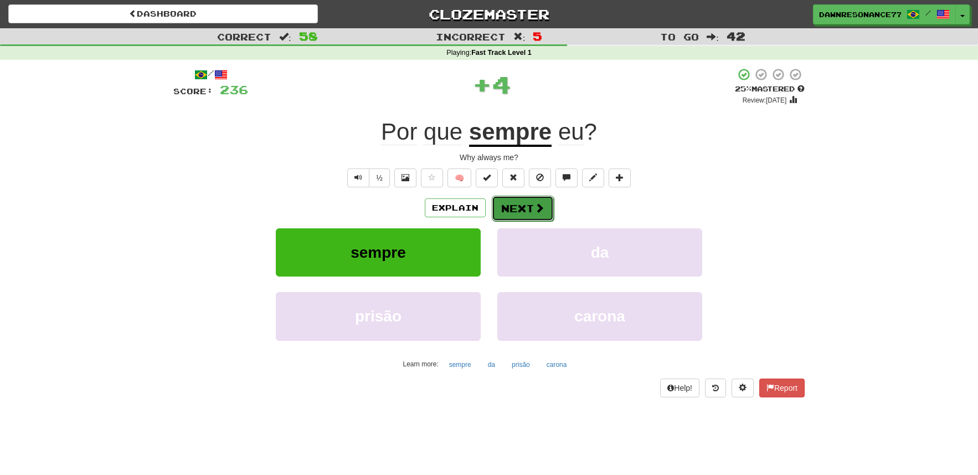
click at [504, 200] on button "Next" at bounding box center [523, 208] width 62 height 25
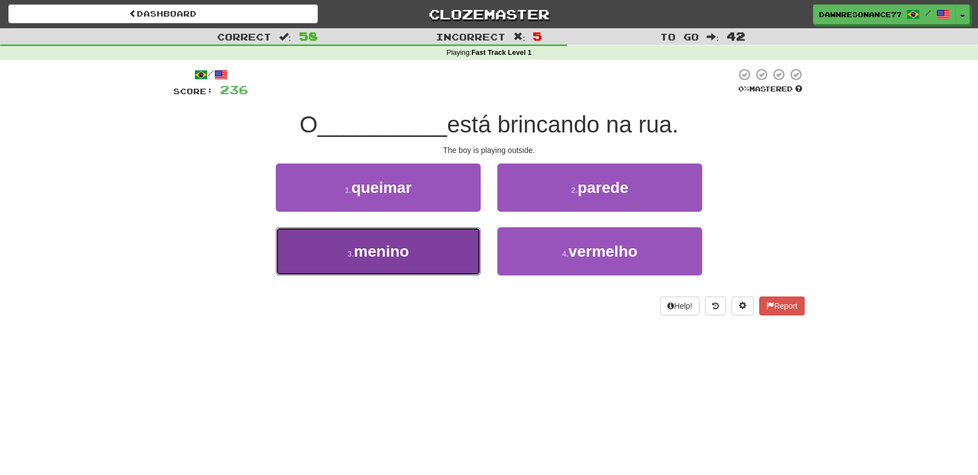
click at [457, 249] on button "3 . menino" at bounding box center [378, 251] width 205 height 48
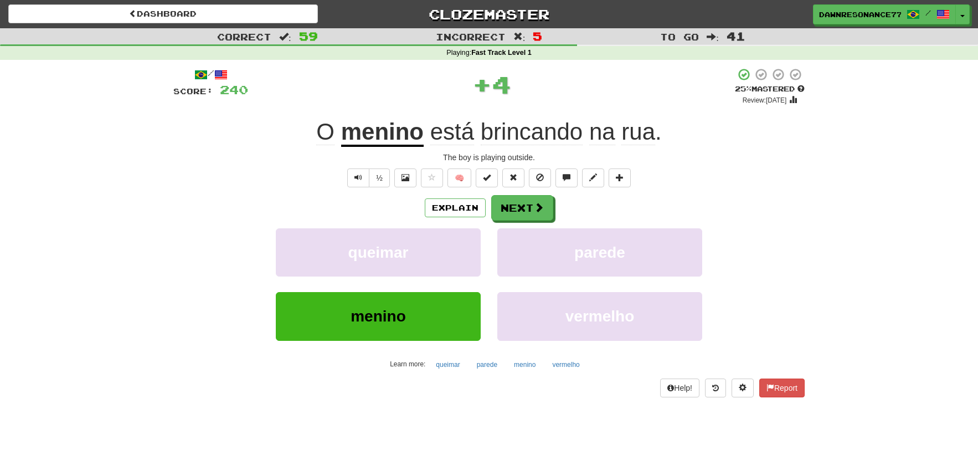
click at [535, 223] on div "Explain Next queimar parede menino vermelho Learn more: queimar parede menino v…" at bounding box center [489, 284] width 632 height 178
click at [537, 213] on span at bounding box center [540, 208] width 10 height 10
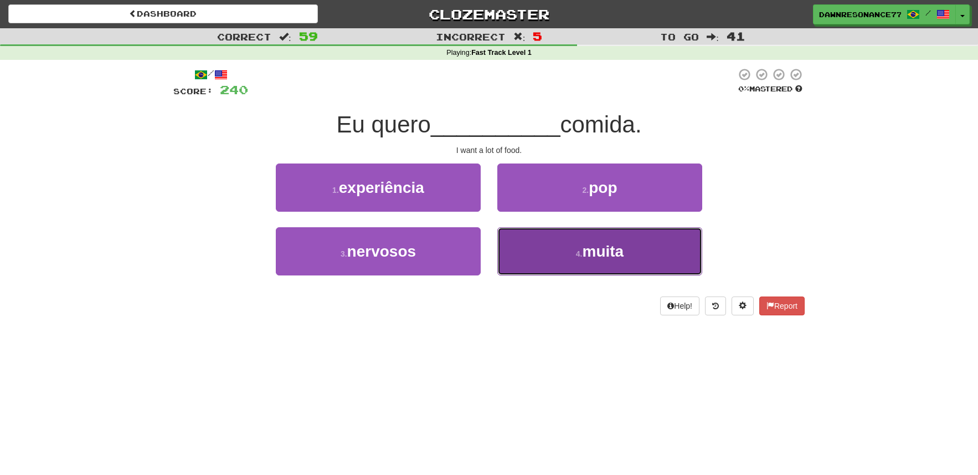
click at [547, 251] on button "4 . muita" at bounding box center [600, 251] width 205 height 48
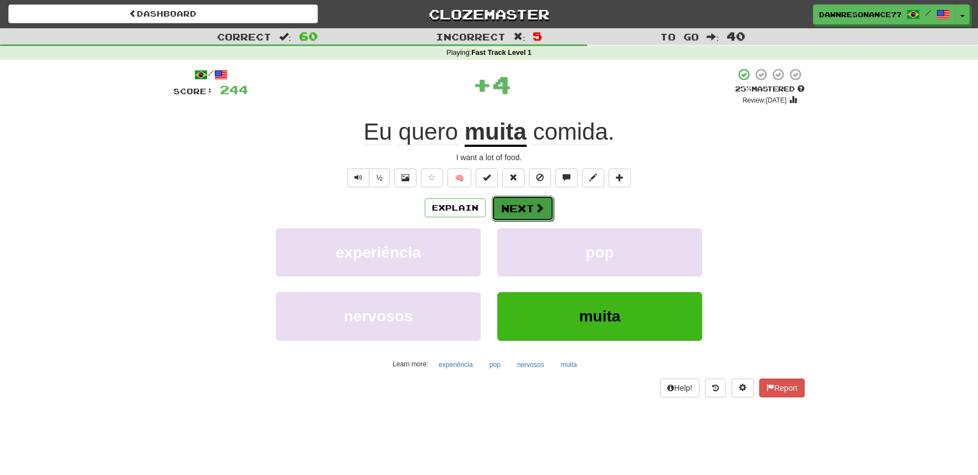
click at [527, 206] on button "Next" at bounding box center [523, 208] width 62 height 25
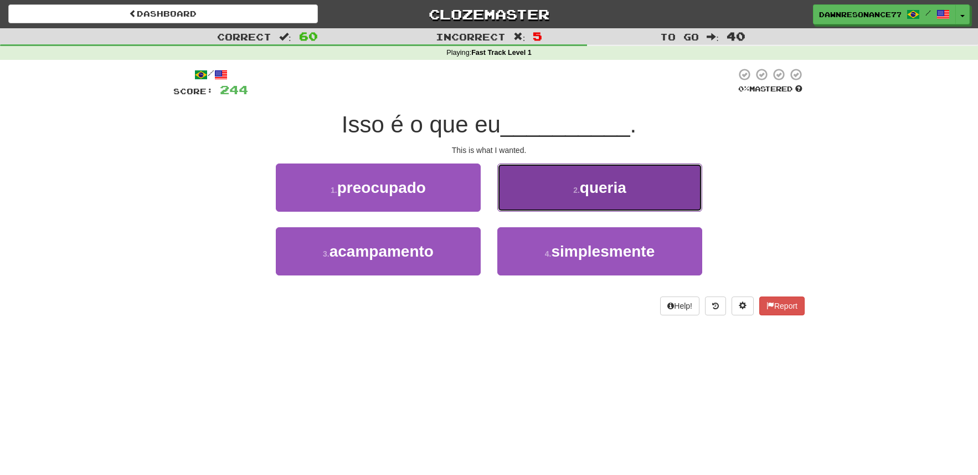
click at [587, 209] on button "2 . queria" at bounding box center [600, 187] width 205 height 48
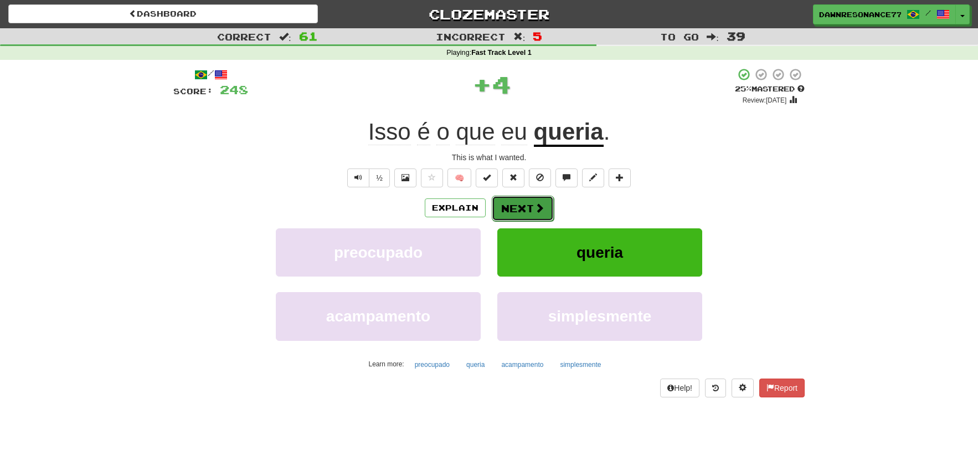
click at [537, 206] on span at bounding box center [540, 208] width 10 height 10
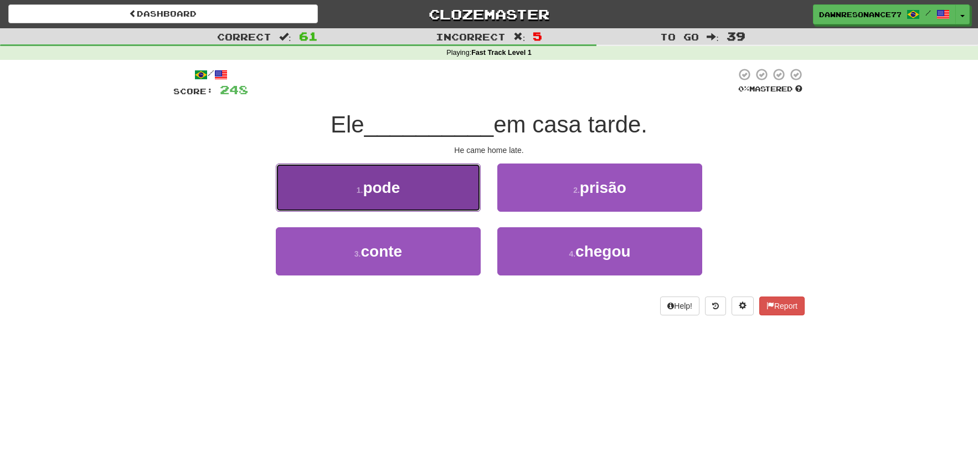
click at [460, 191] on button "1 . pode" at bounding box center [378, 187] width 205 height 48
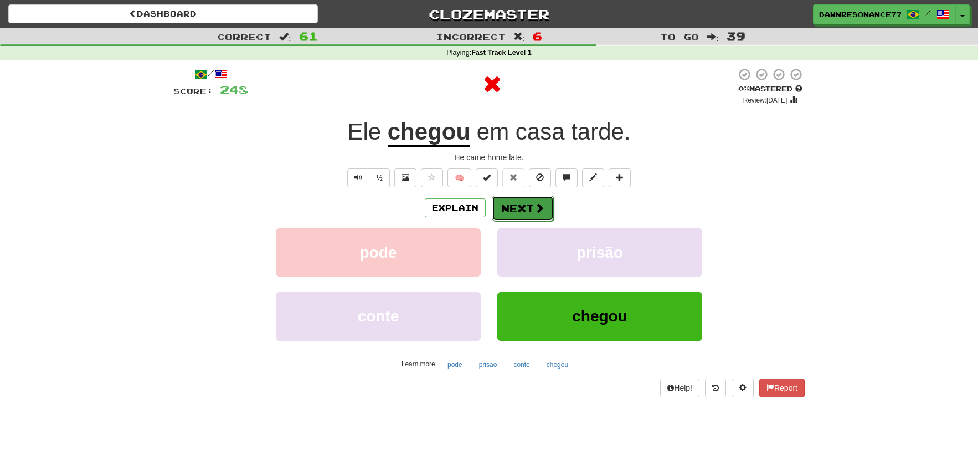
click at [531, 212] on button "Next" at bounding box center [523, 208] width 62 height 25
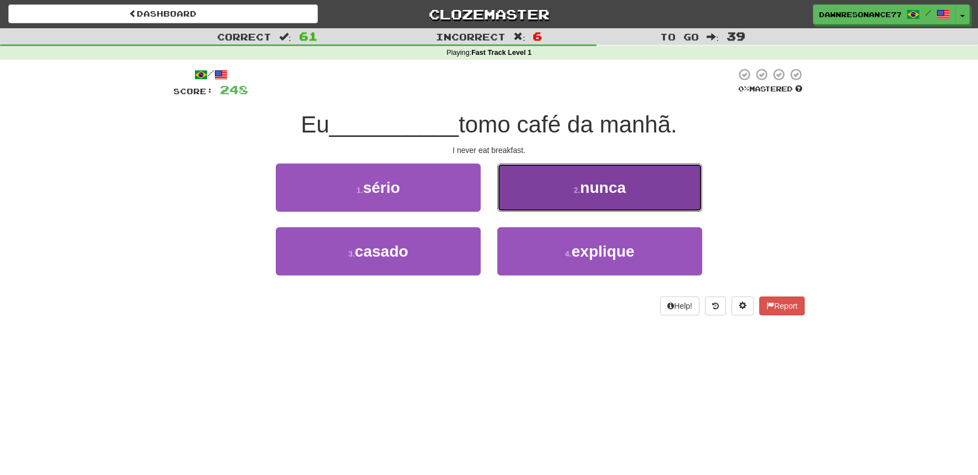
click at [575, 199] on button "2 . nunca" at bounding box center [600, 187] width 205 height 48
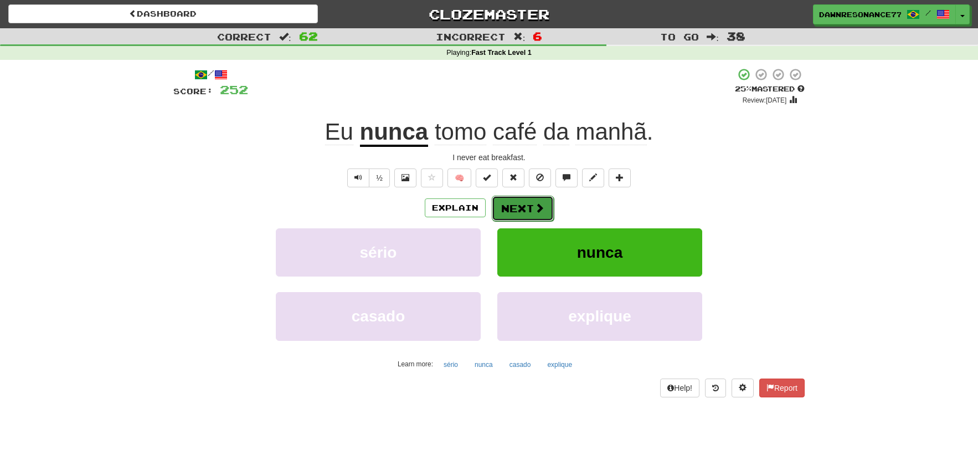
click at [525, 206] on button "Next" at bounding box center [523, 208] width 62 height 25
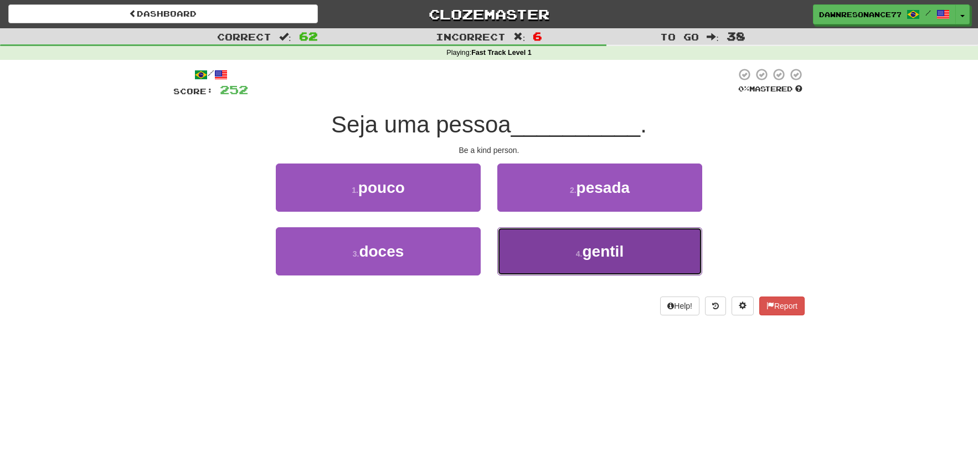
click at [551, 252] on button "4 . gentil" at bounding box center [600, 251] width 205 height 48
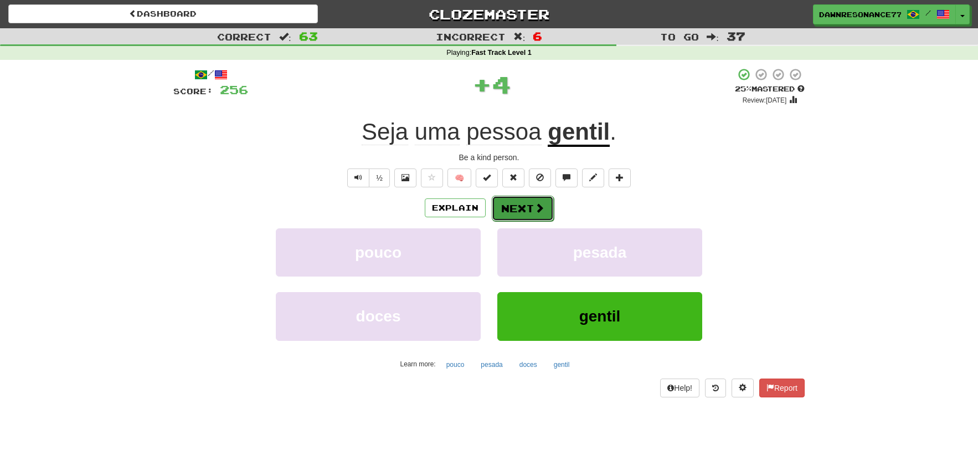
click at [528, 203] on button "Next" at bounding box center [523, 208] width 62 height 25
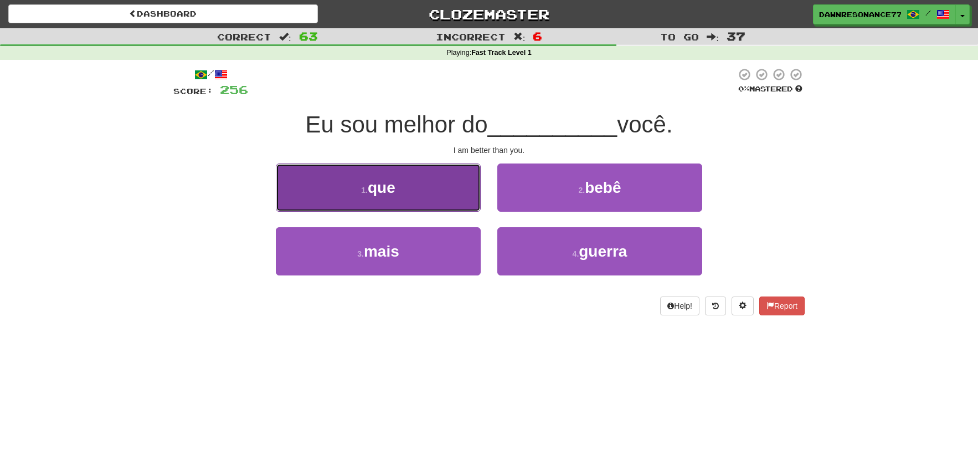
click at [455, 188] on button "1 . que" at bounding box center [378, 187] width 205 height 48
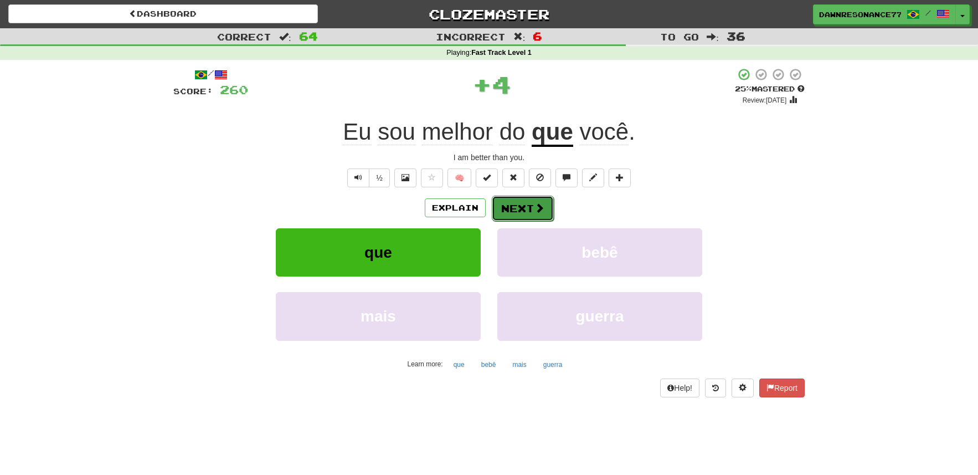
click at [525, 197] on button "Next" at bounding box center [523, 208] width 62 height 25
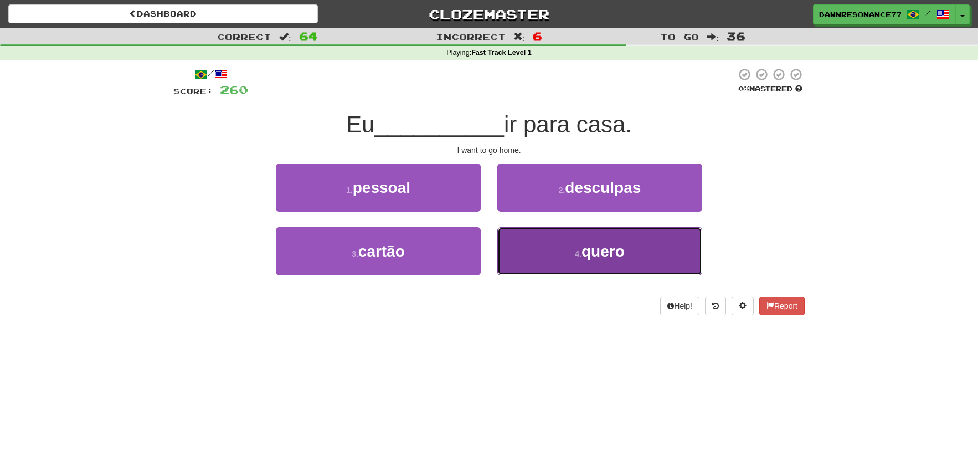
click at [568, 263] on button "4 . quero" at bounding box center [600, 251] width 205 height 48
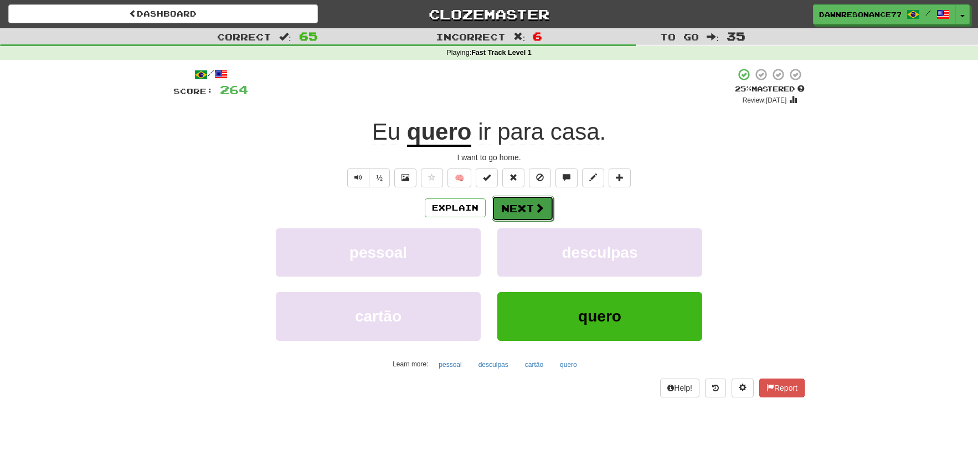
click at [525, 203] on button "Next" at bounding box center [523, 208] width 62 height 25
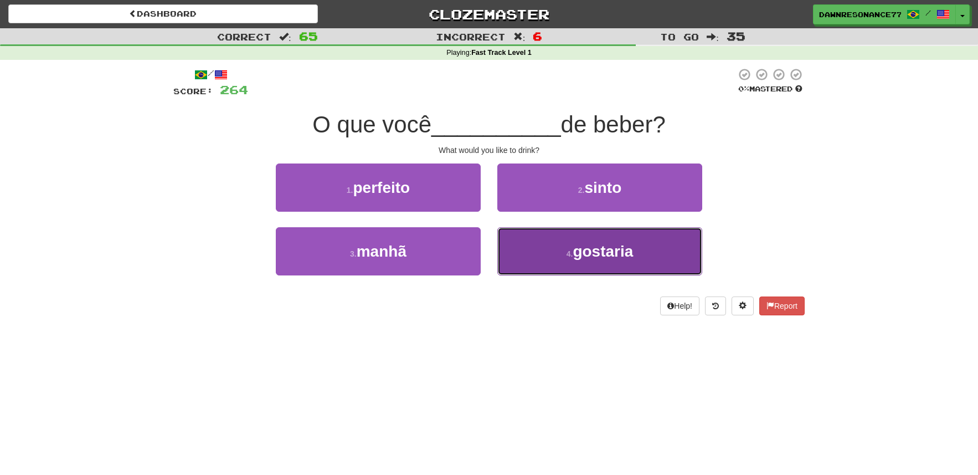
click at [550, 260] on button "4 . gostaria" at bounding box center [600, 251] width 205 height 48
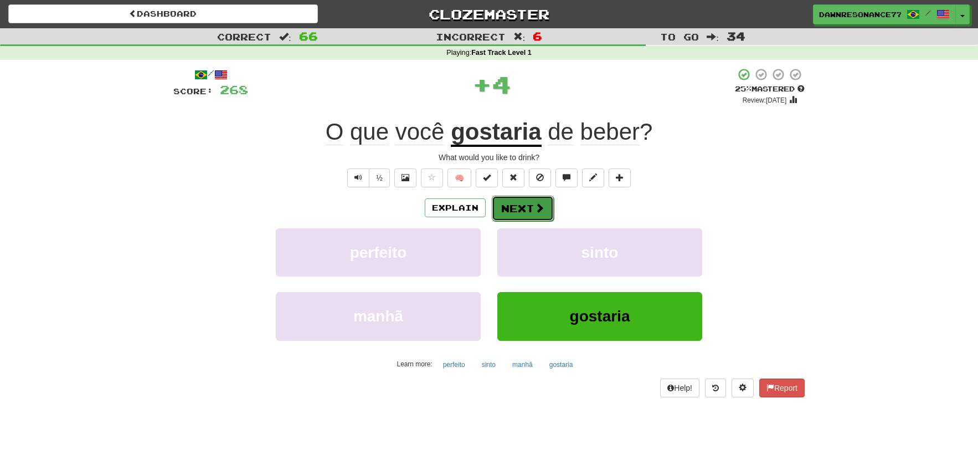
click at [522, 214] on button "Next" at bounding box center [523, 208] width 62 height 25
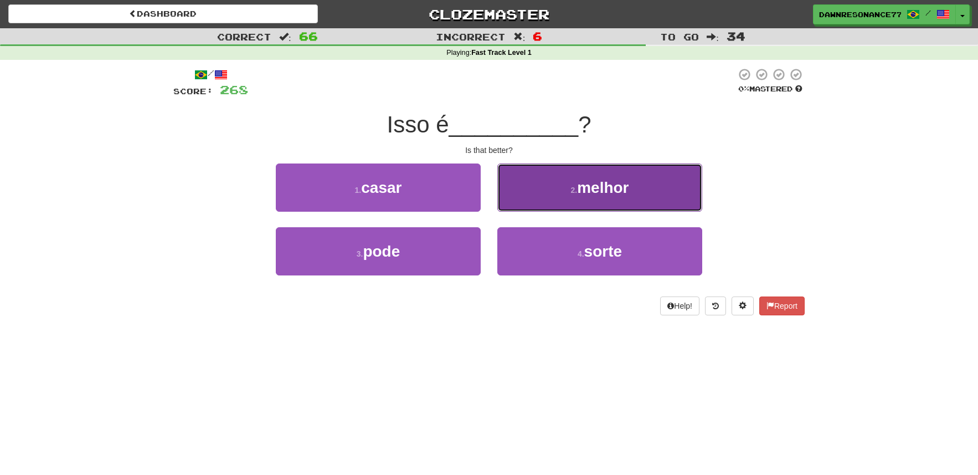
click at [539, 204] on button "2 . melhor" at bounding box center [600, 187] width 205 height 48
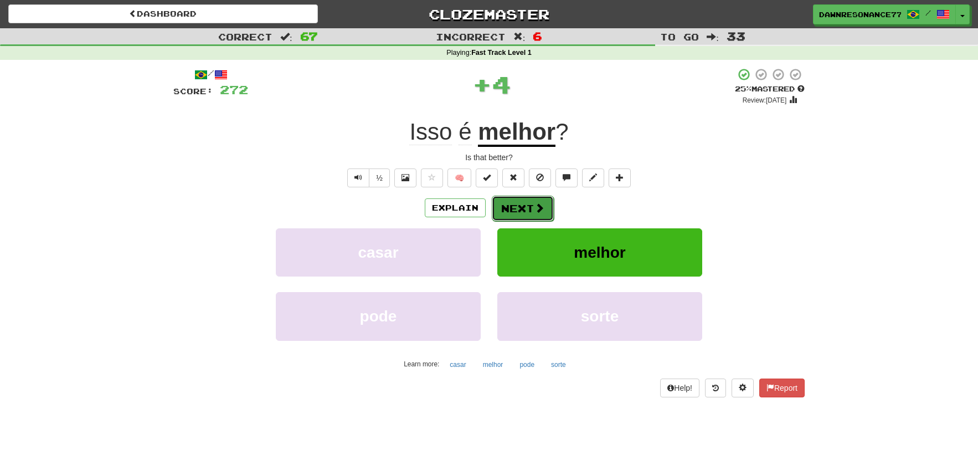
click at [526, 209] on button "Next" at bounding box center [523, 208] width 62 height 25
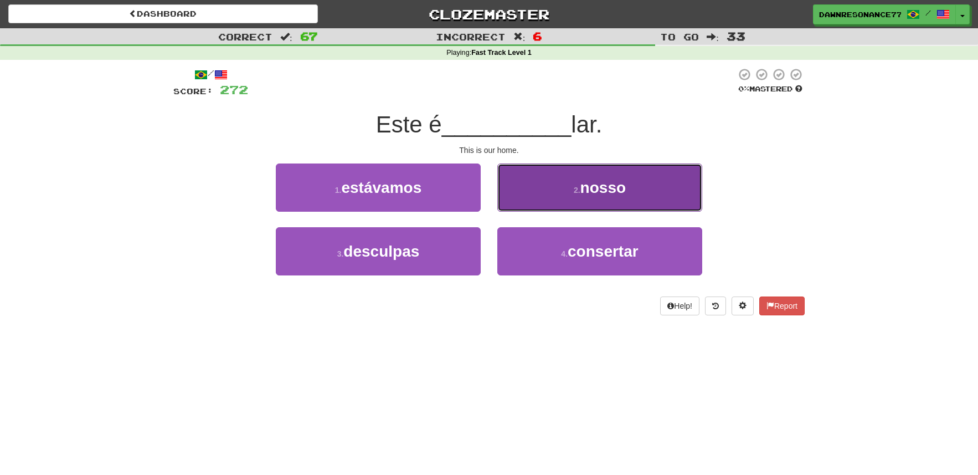
click at [534, 203] on button "2 . nosso" at bounding box center [600, 187] width 205 height 48
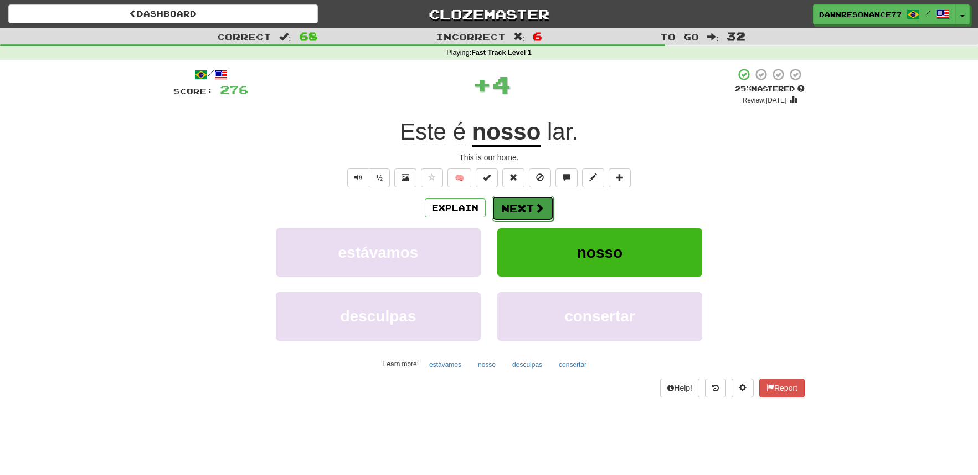
click at [529, 203] on button "Next" at bounding box center [523, 208] width 62 height 25
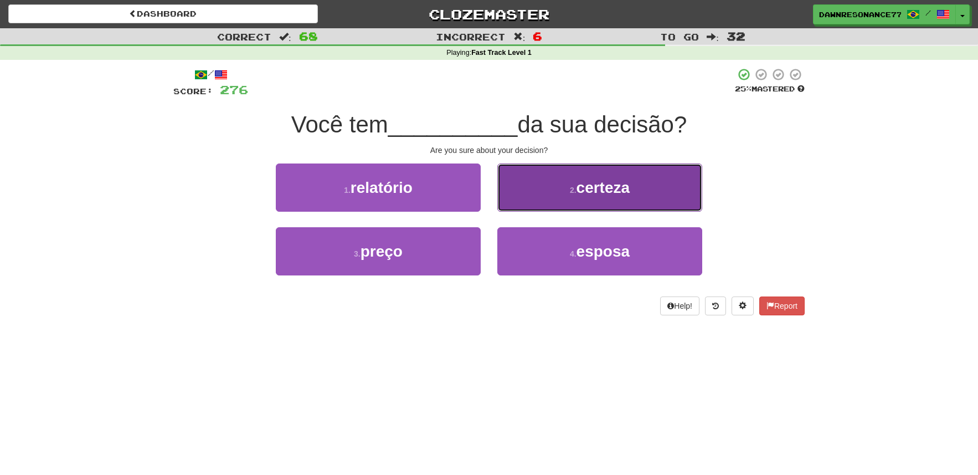
click at [573, 211] on button "2 . certeza" at bounding box center [600, 187] width 205 height 48
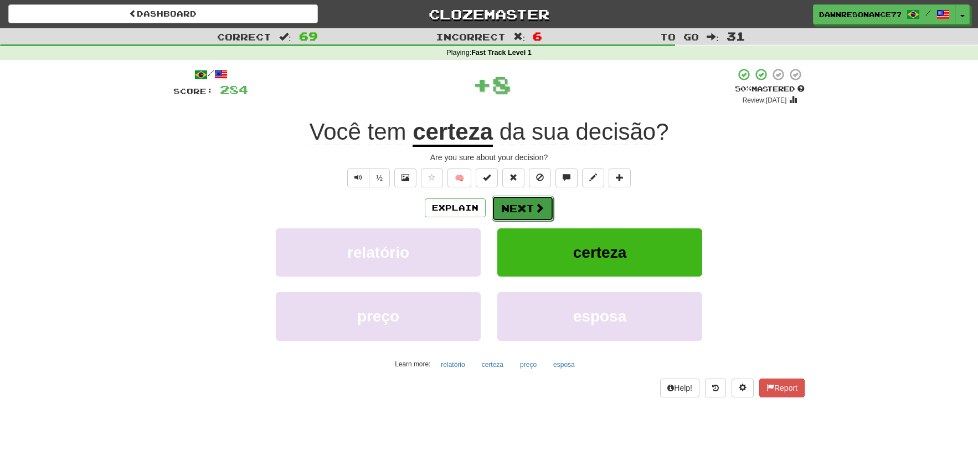
click at [541, 218] on button "Next" at bounding box center [523, 208] width 62 height 25
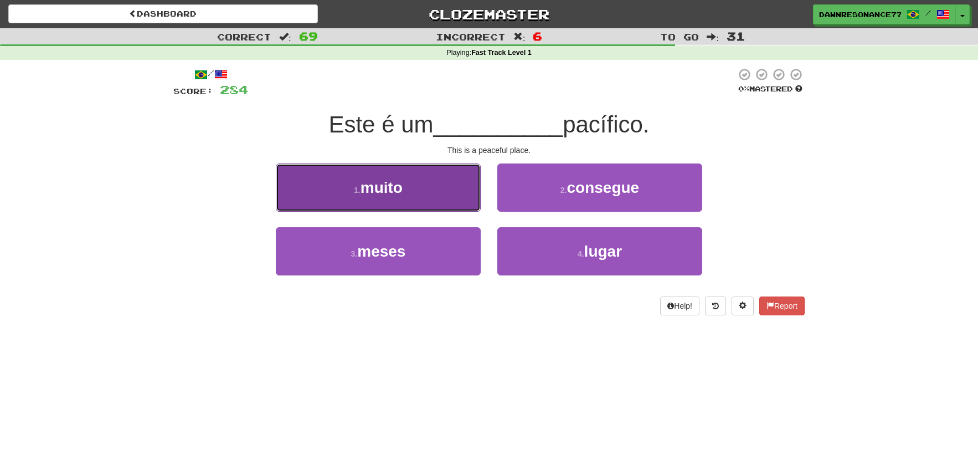
click at [464, 191] on button "1 . muito" at bounding box center [378, 187] width 205 height 48
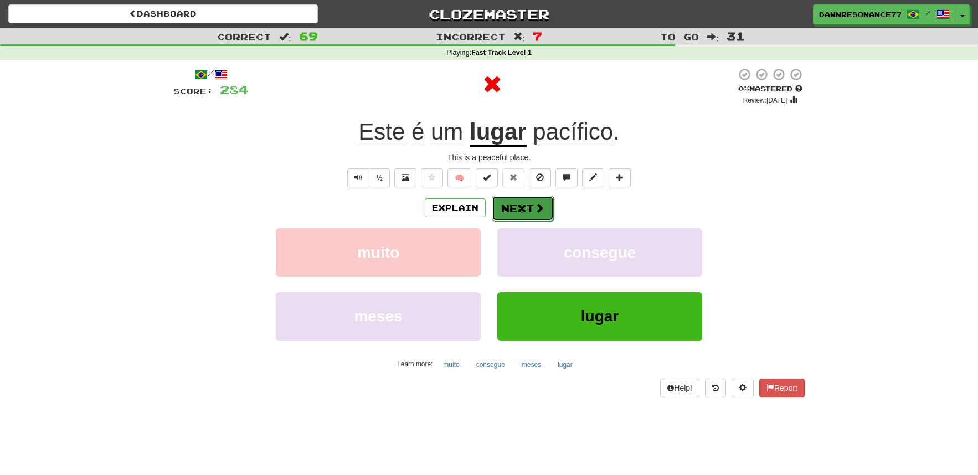
click at [512, 206] on button "Next" at bounding box center [523, 208] width 62 height 25
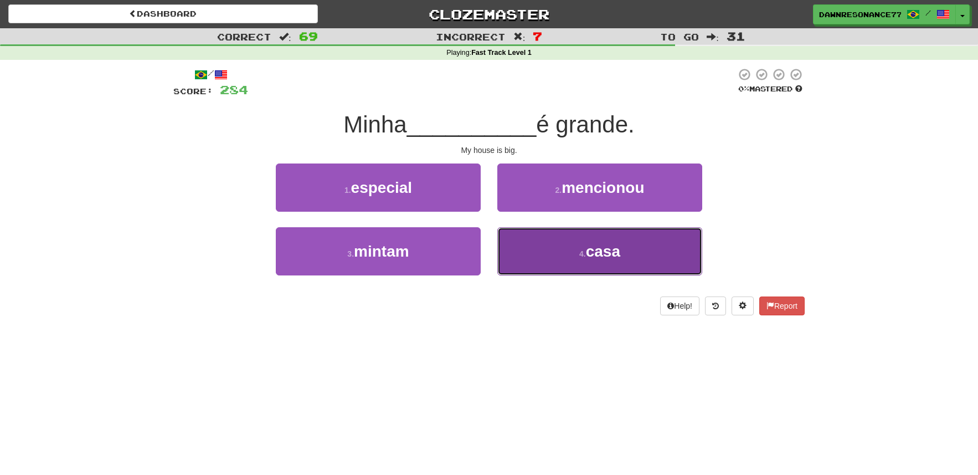
click at [537, 233] on button "4 . casa" at bounding box center [600, 251] width 205 height 48
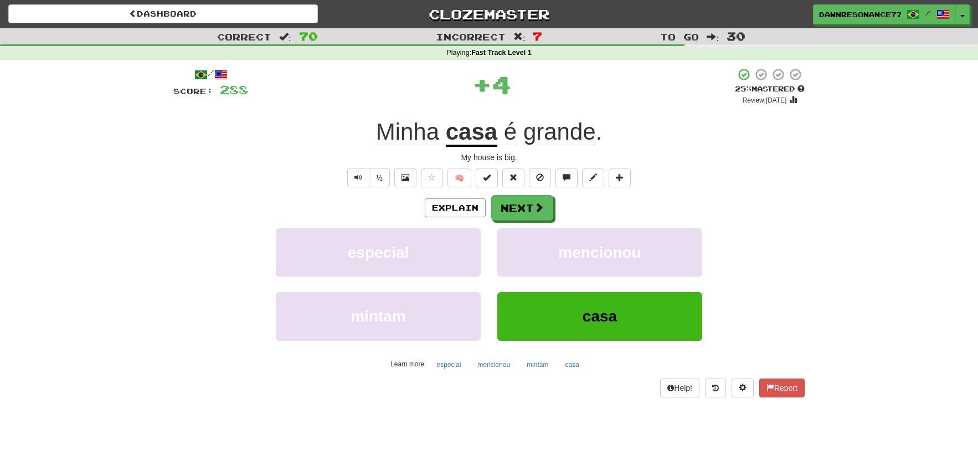
click at [524, 227] on div "Explain Next especial mencionou mintam casa Learn more: especial mencionou mint…" at bounding box center [489, 284] width 632 height 178
click at [530, 215] on button "Next" at bounding box center [523, 208] width 62 height 25
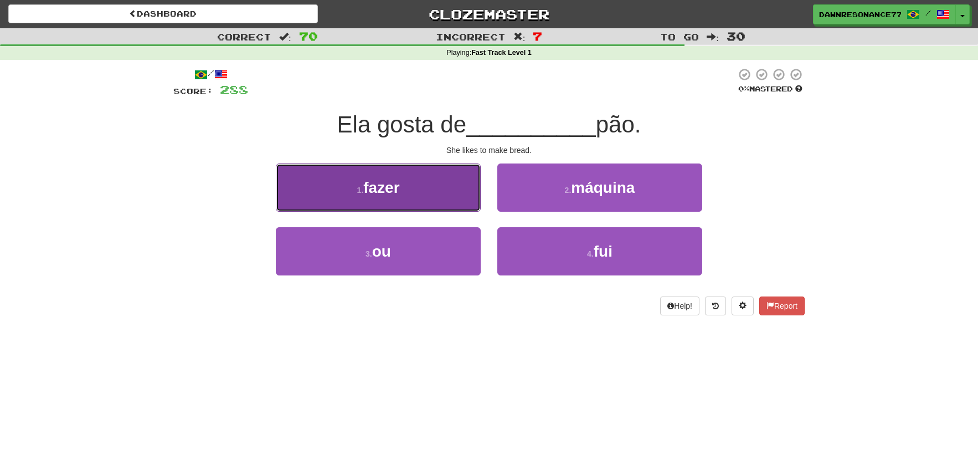
click at [428, 184] on button "1 . fazer" at bounding box center [378, 187] width 205 height 48
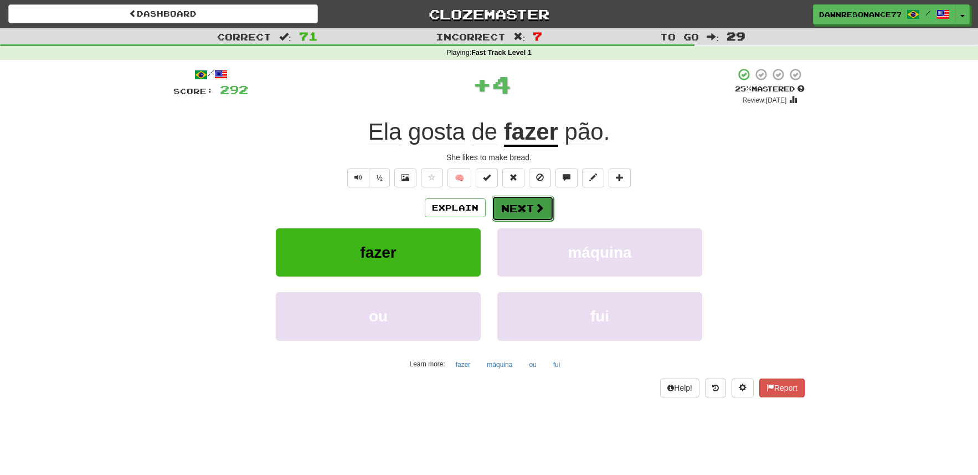
click at [516, 213] on button "Next" at bounding box center [523, 208] width 62 height 25
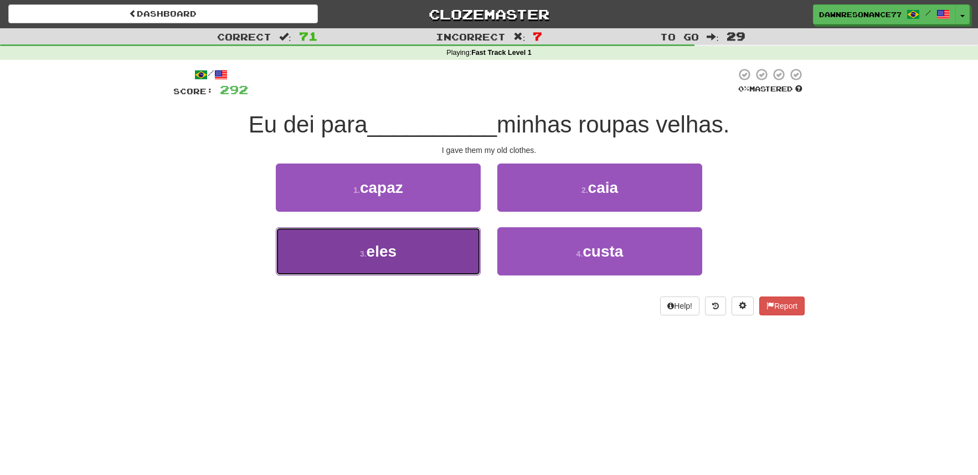
click at [444, 246] on button "3 . eles" at bounding box center [378, 251] width 205 height 48
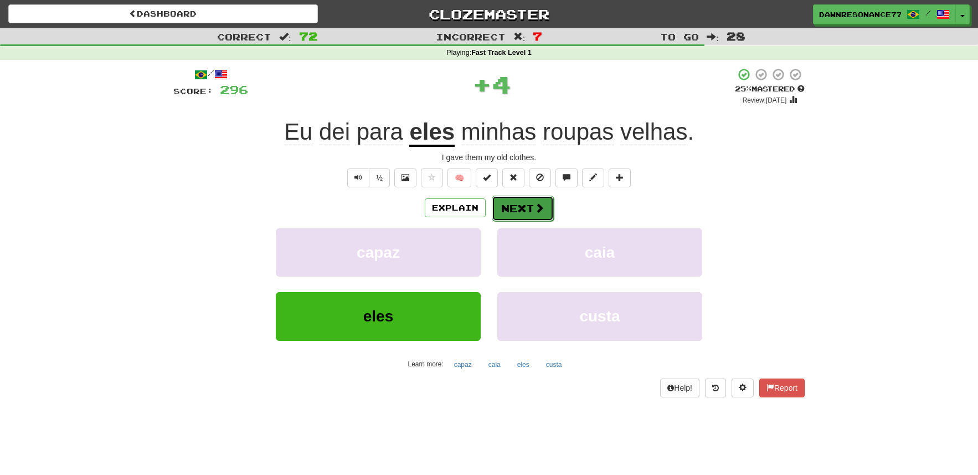
click at [535, 217] on button "Next" at bounding box center [523, 208] width 62 height 25
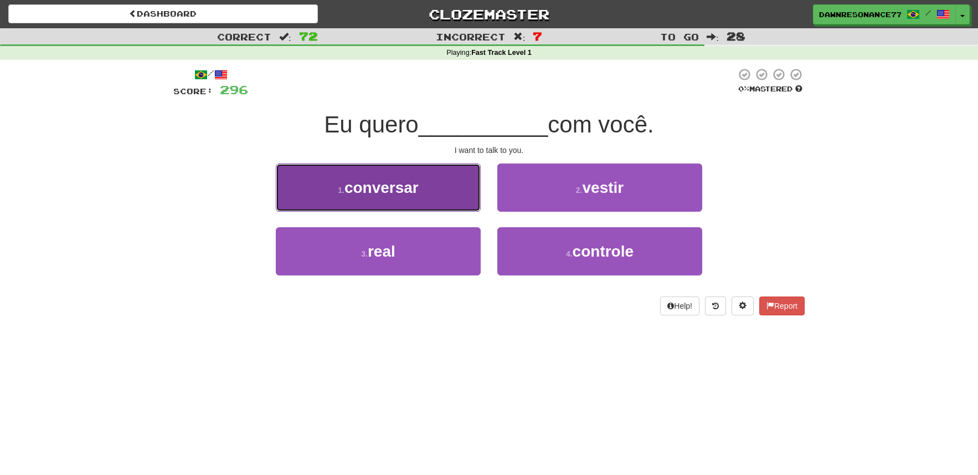
click at [433, 206] on button "1 . conversar" at bounding box center [378, 187] width 205 height 48
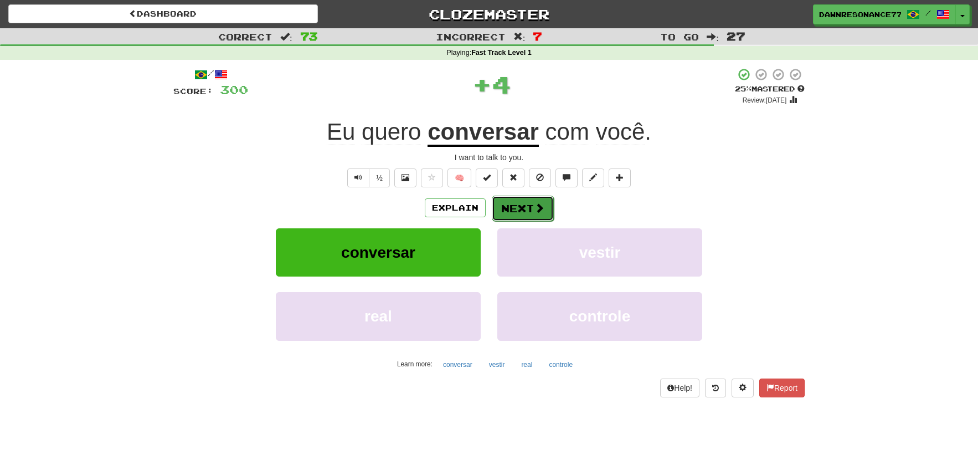
click at [526, 217] on button "Next" at bounding box center [523, 208] width 62 height 25
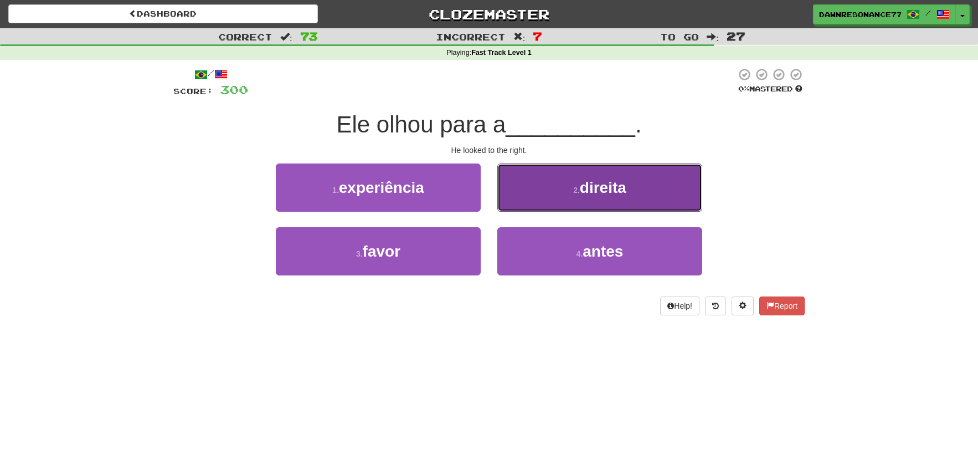
click at [553, 191] on button "2 . direita" at bounding box center [600, 187] width 205 height 48
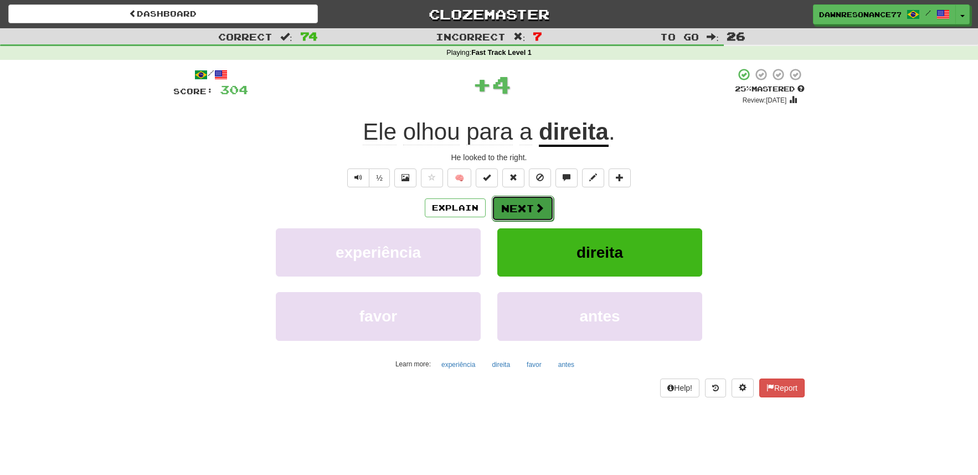
click at [540, 213] on span at bounding box center [540, 208] width 10 height 10
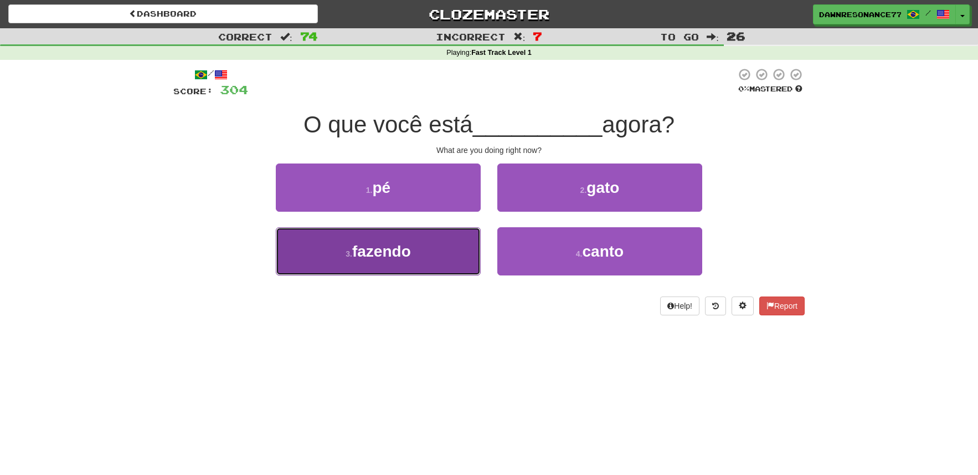
click at [428, 271] on button "3 . fazendo" at bounding box center [378, 251] width 205 height 48
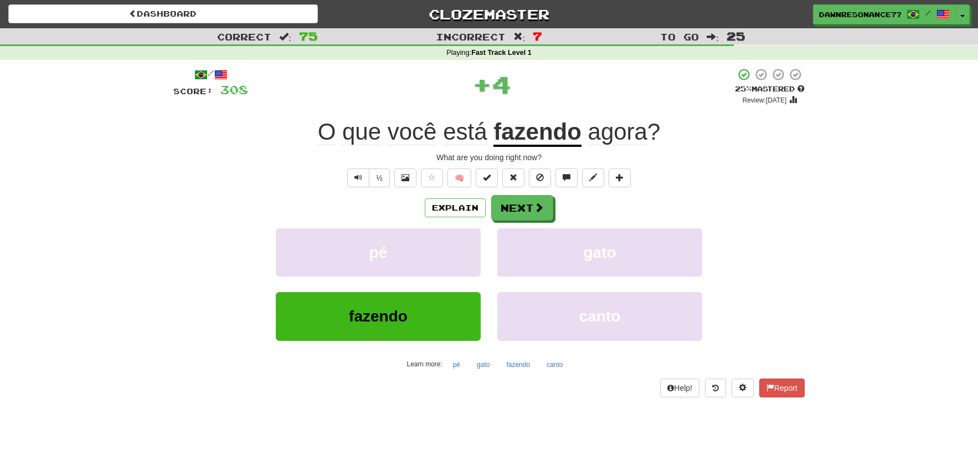
click at [541, 227] on div "Explain Next pé gato fazendo canto Learn more: pé gato fazendo canto" at bounding box center [489, 284] width 632 height 178
click at [541, 213] on span at bounding box center [540, 208] width 10 height 10
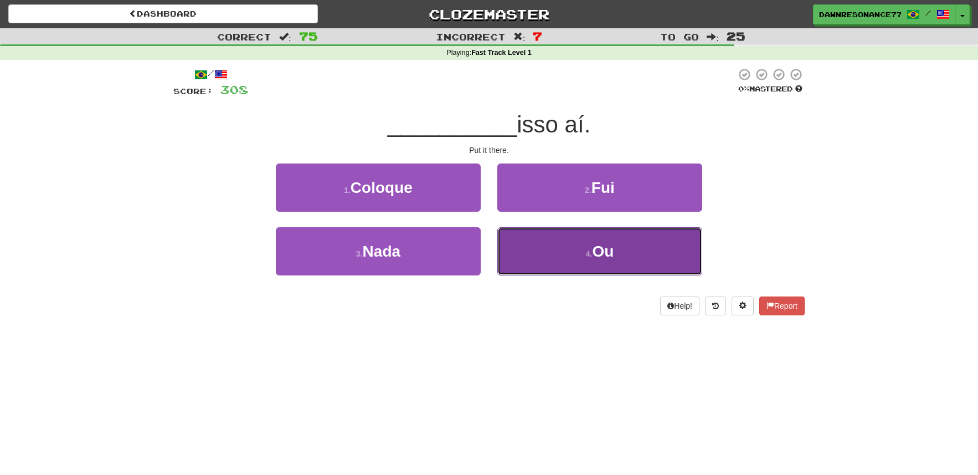
click at [546, 250] on button "4 . Ou" at bounding box center [600, 251] width 205 height 48
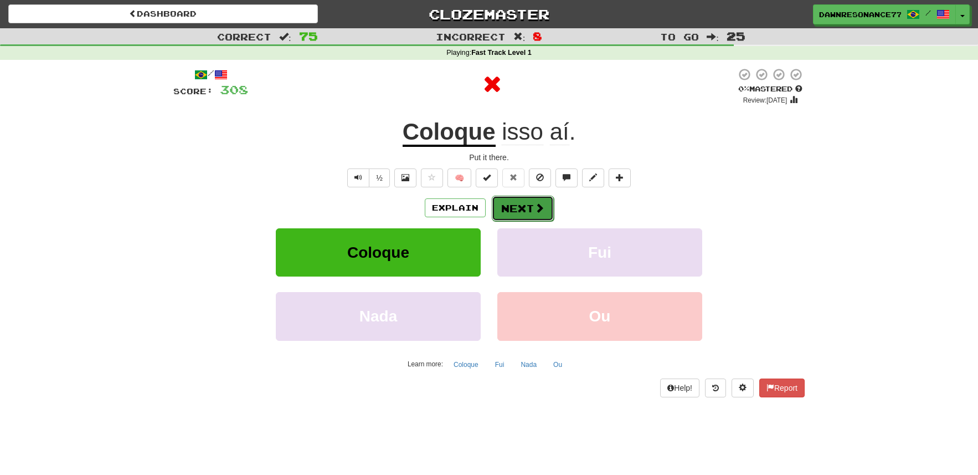
click at [539, 216] on button "Next" at bounding box center [523, 208] width 62 height 25
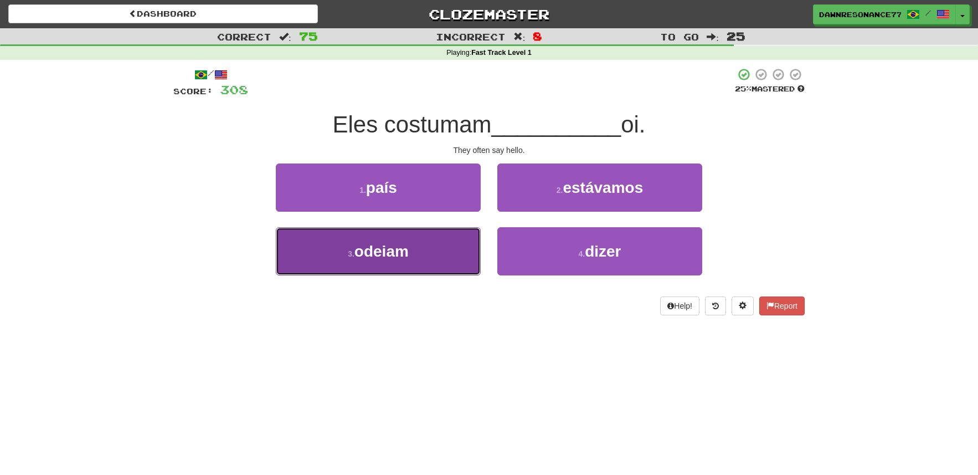
click at [479, 239] on button "3 . odeiam" at bounding box center [378, 251] width 205 height 48
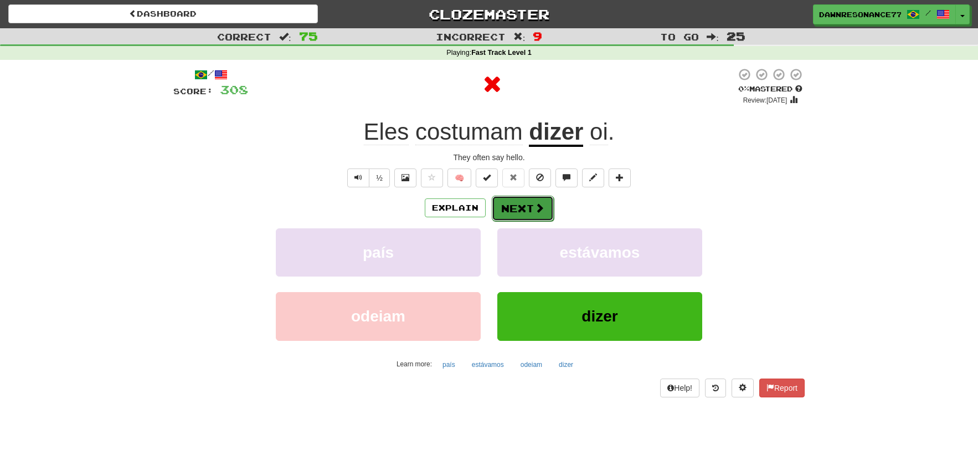
click at [527, 218] on button "Next" at bounding box center [523, 208] width 62 height 25
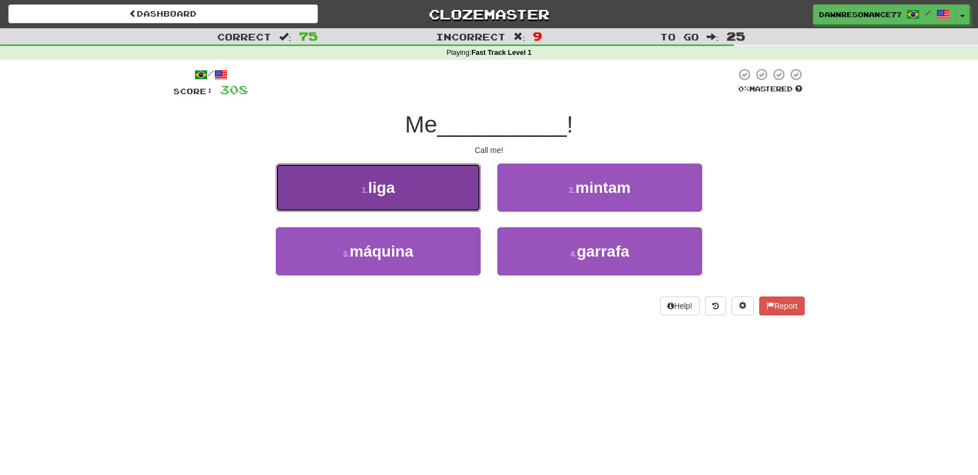
click at [435, 207] on button "1 . liga" at bounding box center [378, 187] width 205 height 48
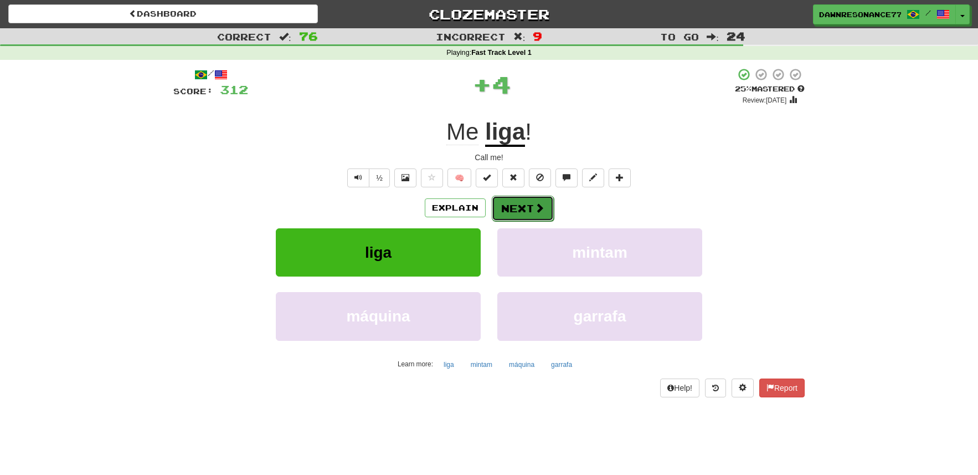
click at [511, 211] on button "Next" at bounding box center [523, 208] width 62 height 25
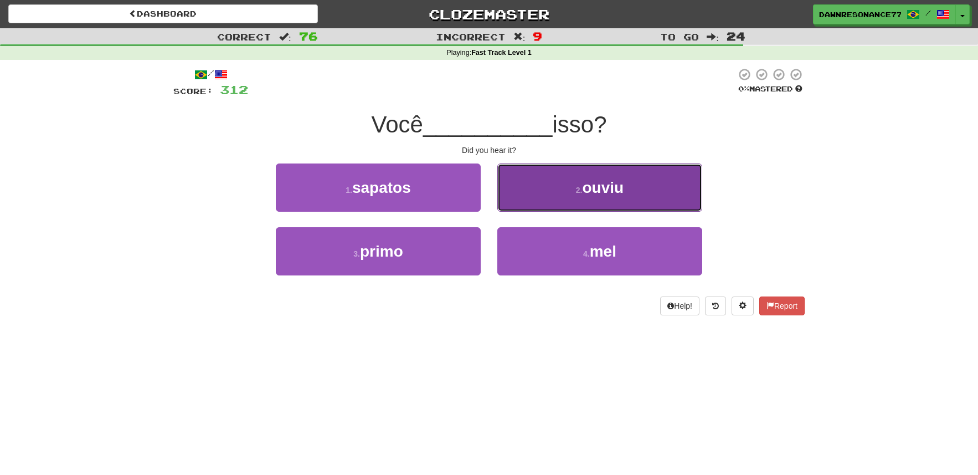
click at [552, 193] on button "2 . ouviu" at bounding box center [600, 187] width 205 height 48
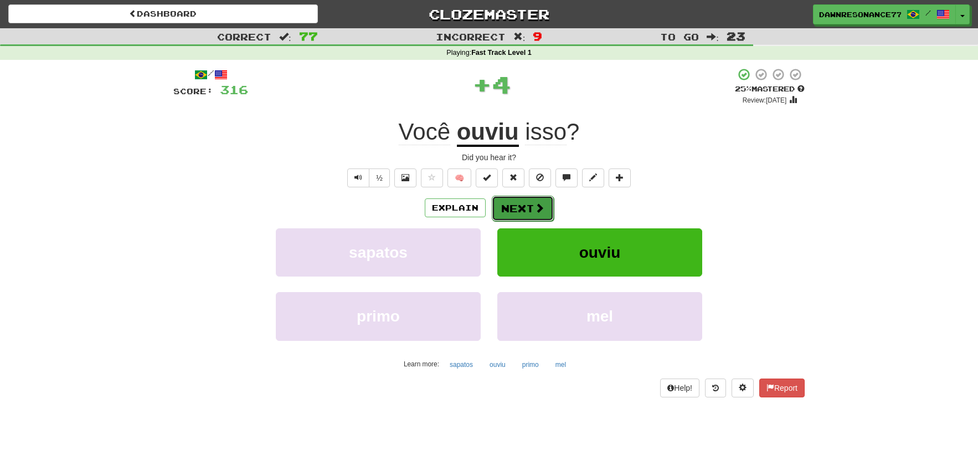
click at [532, 220] on button "Next" at bounding box center [523, 208] width 62 height 25
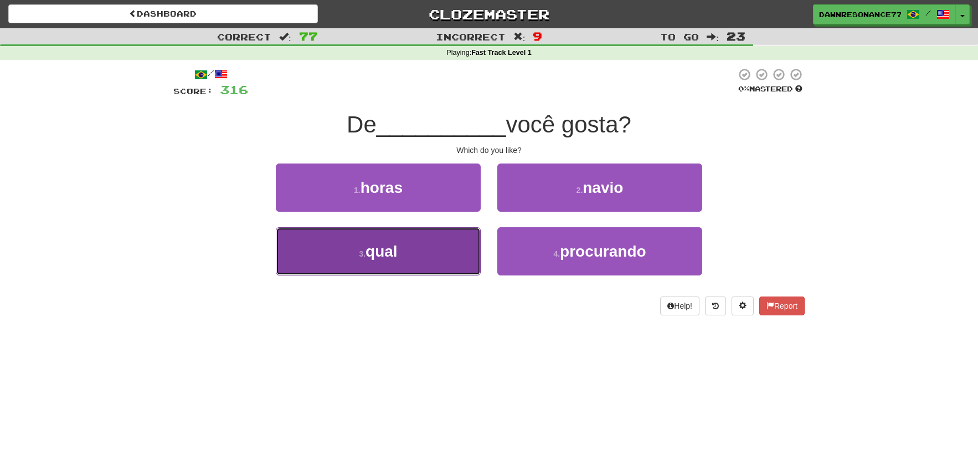
click at [450, 249] on button "3 . qual" at bounding box center [378, 251] width 205 height 48
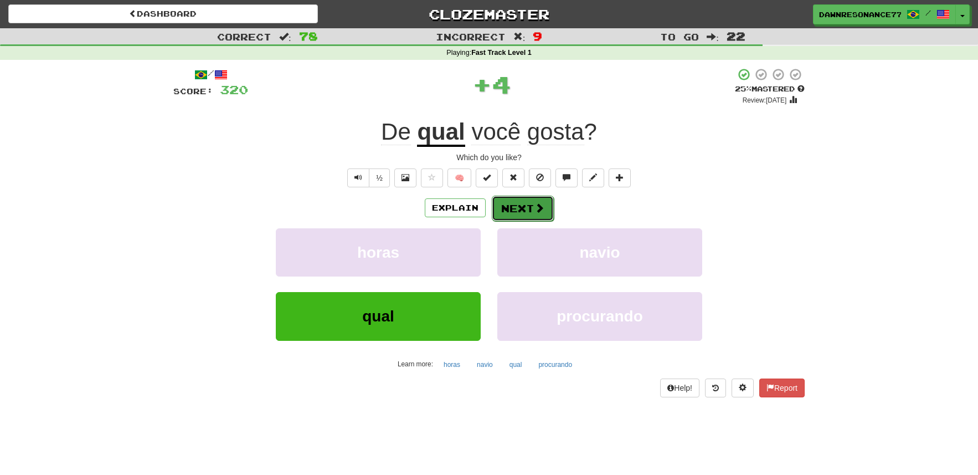
click at [521, 214] on button "Next" at bounding box center [523, 208] width 62 height 25
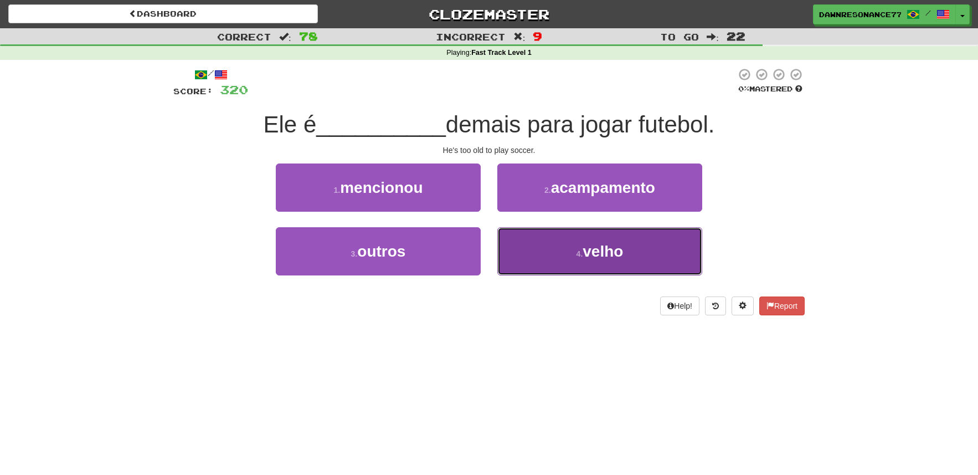
click at [551, 248] on button "4 . velho" at bounding box center [600, 251] width 205 height 48
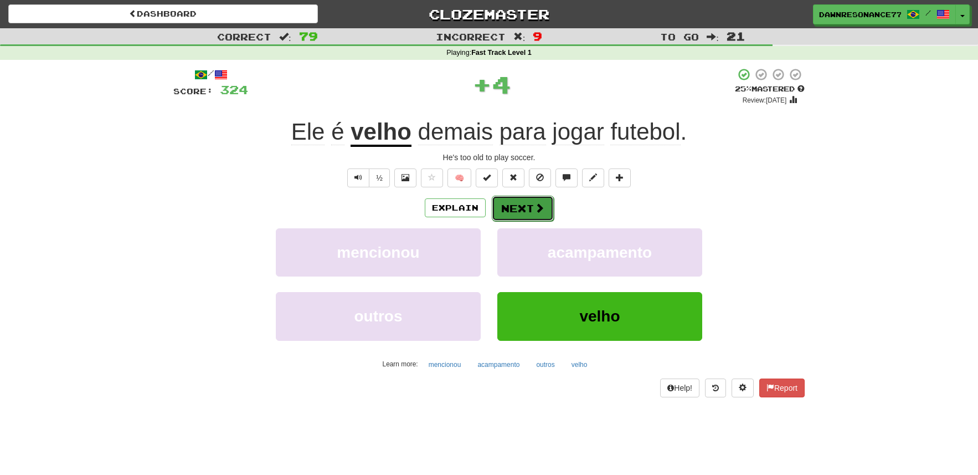
click at [534, 216] on button "Next" at bounding box center [523, 208] width 62 height 25
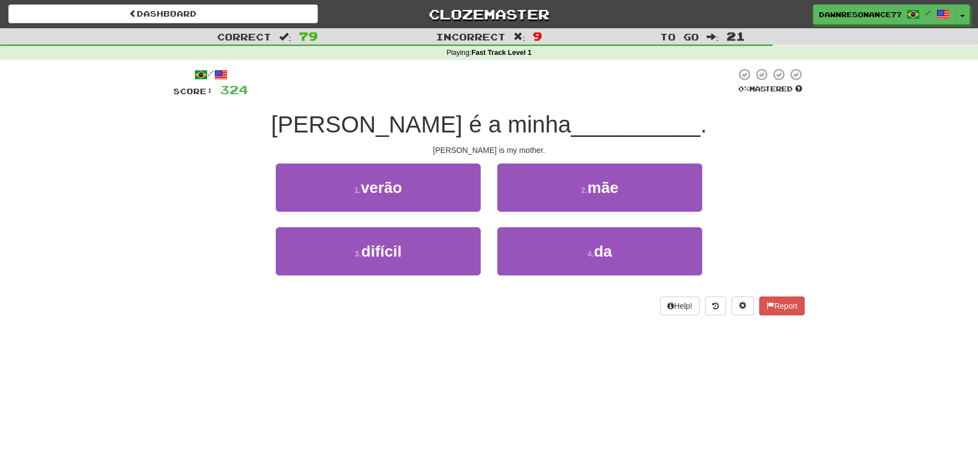
click at [573, 212] on div "2 . mãe" at bounding box center [600, 195] width 222 height 64
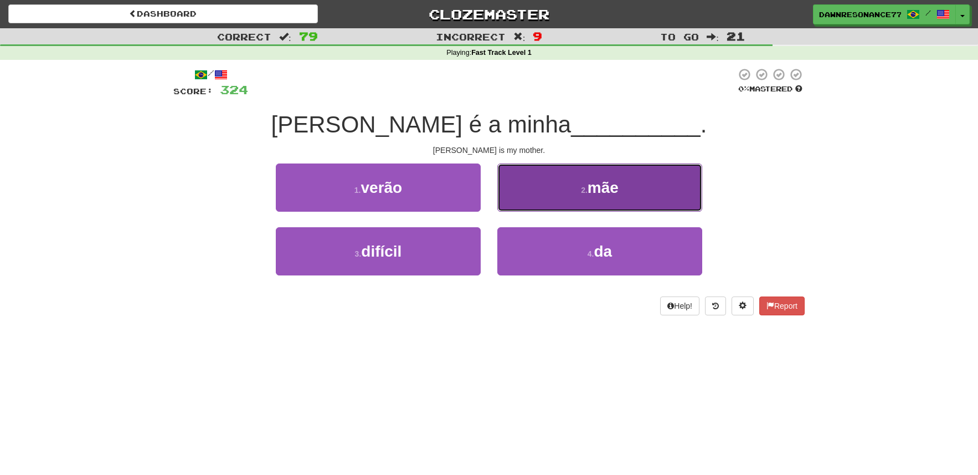
click at [577, 202] on button "2 . mãe" at bounding box center [600, 187] width 205 height 48
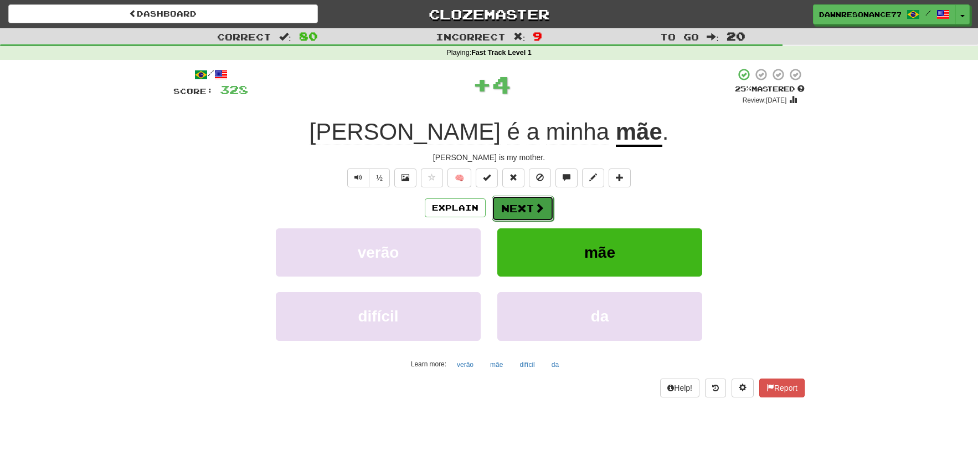
click at [532, 207] on button "Next" at bounding box center [523, 208] width 62 height 25
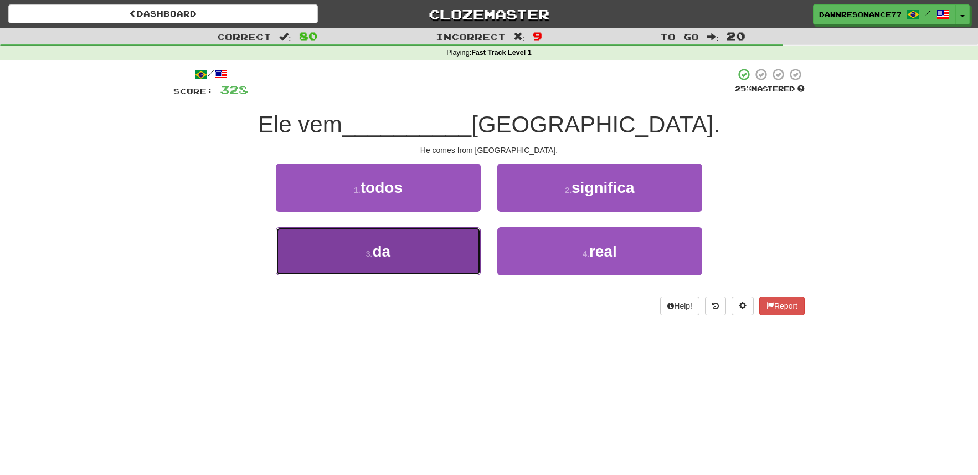
click at [417, 237] on button "3 . da" at bounding box center [378, 251] width 205 height 48
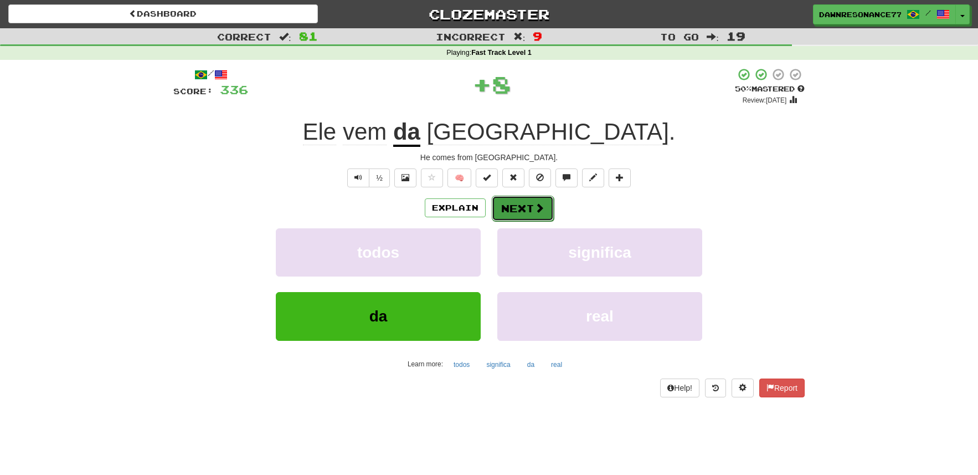
click at [511, 202] on button "Next" at bounding box center [523, 208] width 62 height 25
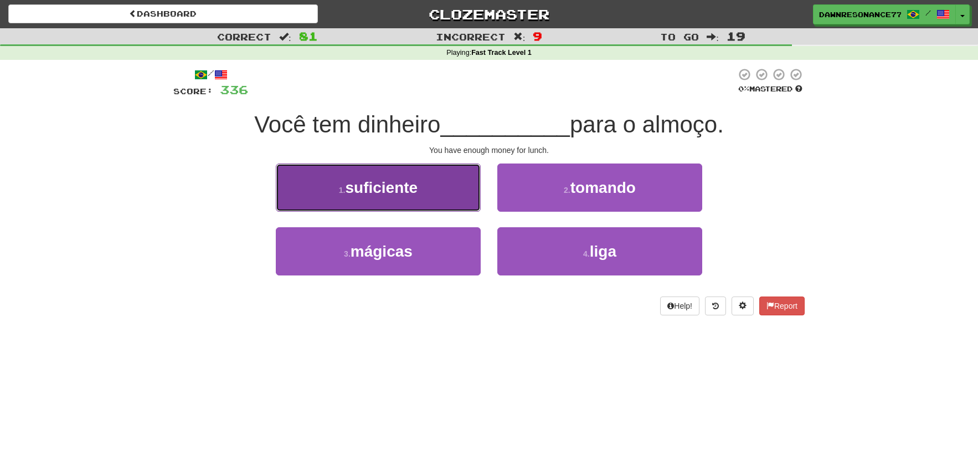
click at [437, 182] on button "1 . suficiente" at bounding box center [378, 187] width 205 height 48
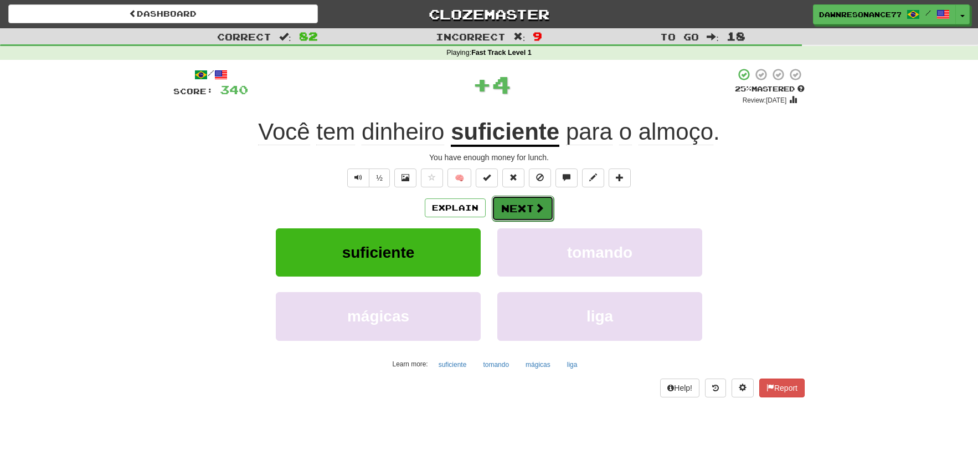
click at [540, 212] on span at bounding box center [540, 208] width 10 height 10
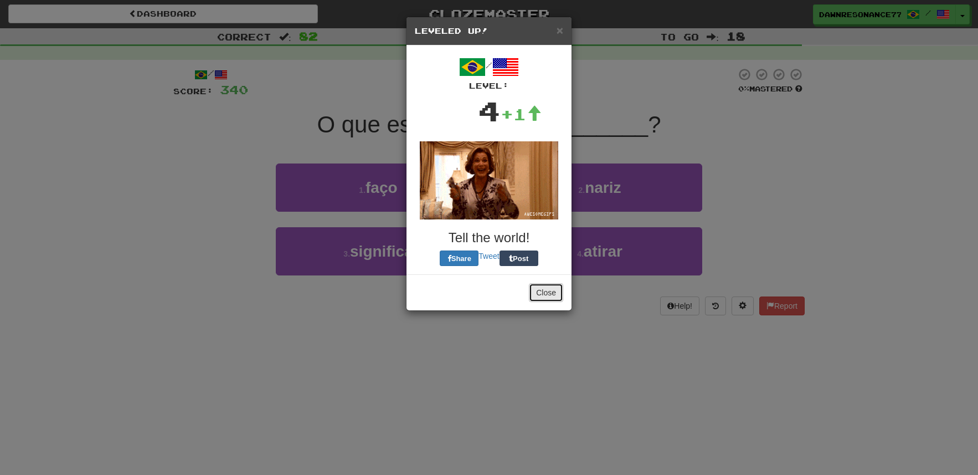
click at [540, 296] on button "Close" at bounding box center [546, 292] width 34 height 19
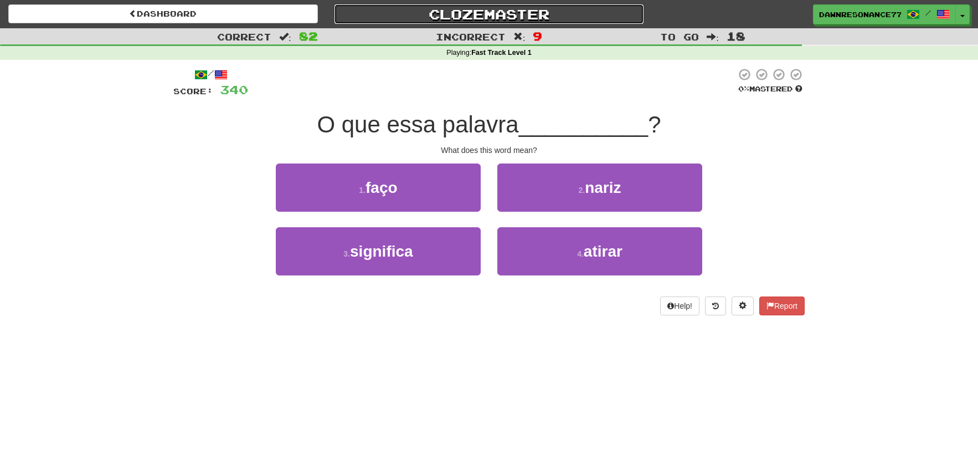
click at [473, 17] on link "Clozemaster" at bounding box center [490, 13] width 310 height 19
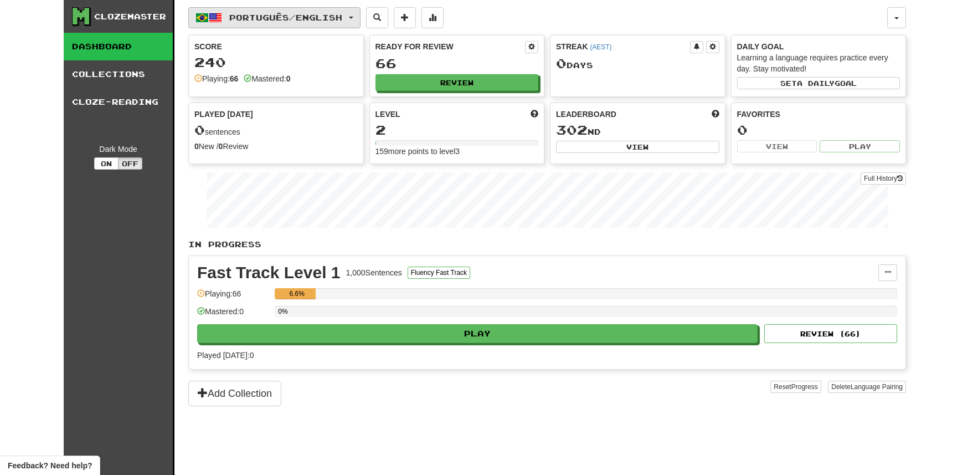
click at [305, 17] on span "Português / English" at bounding box center [285, 17] width 113 height 9
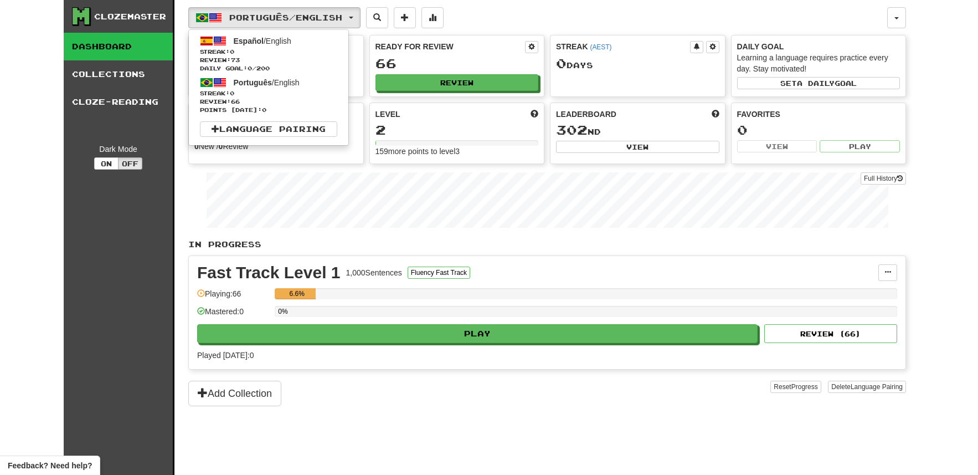
click at [483, 1] on div "Português / English Español / English Streak: 0 Review: 73 Daily Goal: 0 / 200 …" at bounding box center [547, 251] width 718 height 502
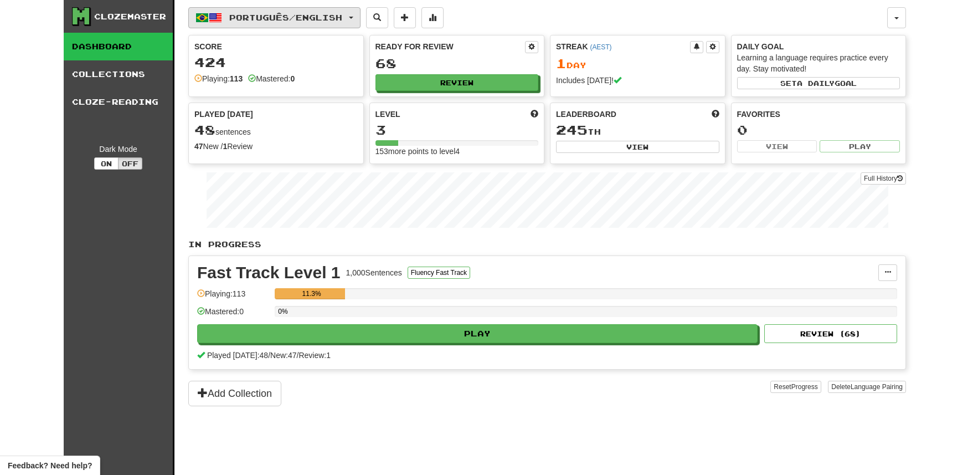
click at [275, 20] on span "Português / English" at bounding box center [285, 17] width 113 height 9
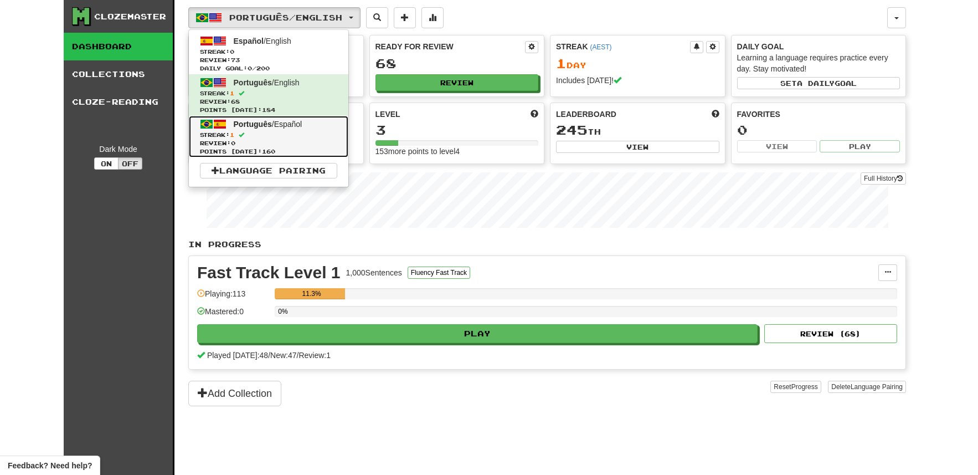
click at [299, 131] on span "Streak: 1" at bounding box center [268, 135] width 137 height 8
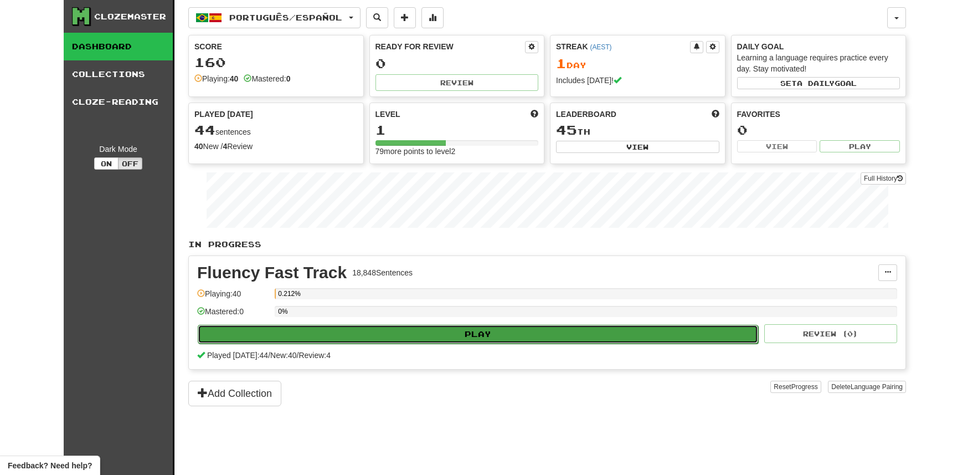
click at [495, 336] on button "Play" at bounding box center [478, 334] width 561 height 19
select select "**"
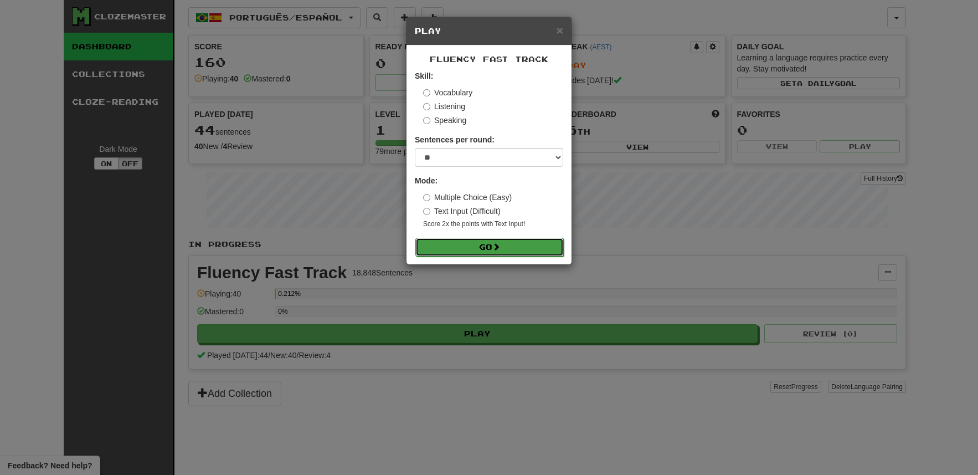
click at [470, 246] on button "Go" at bounding box center [490, 247] width 148 height 19
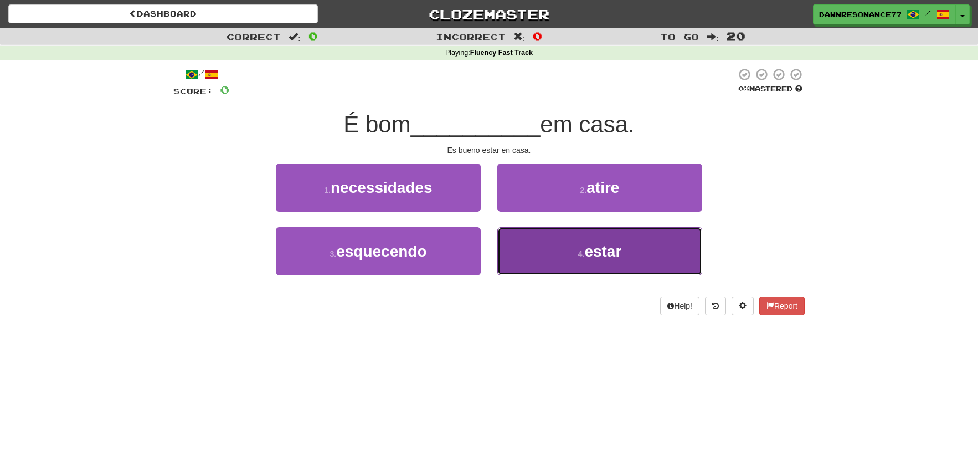
click at [546, 245] on button "4 . estar" at bounding box center [600, 251] width 205 height 48
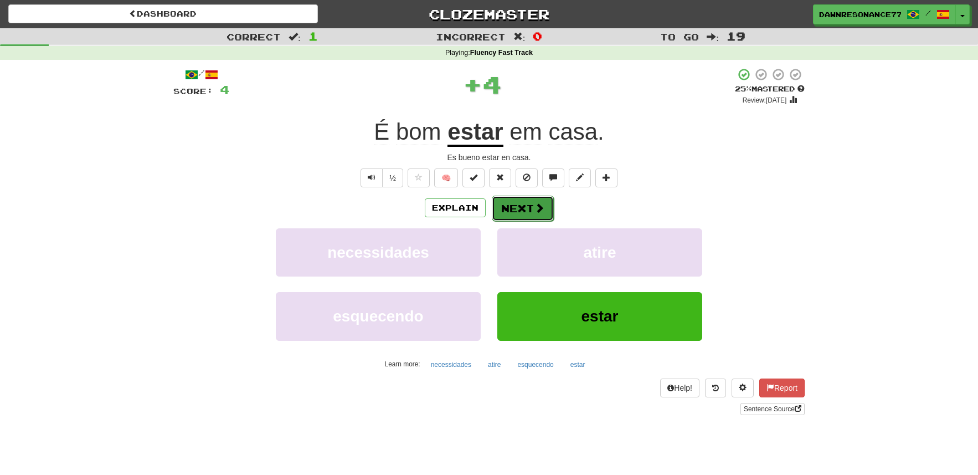
click at [524, 214] on button "Next" at bounding box center [523, 208] width 62 height 25
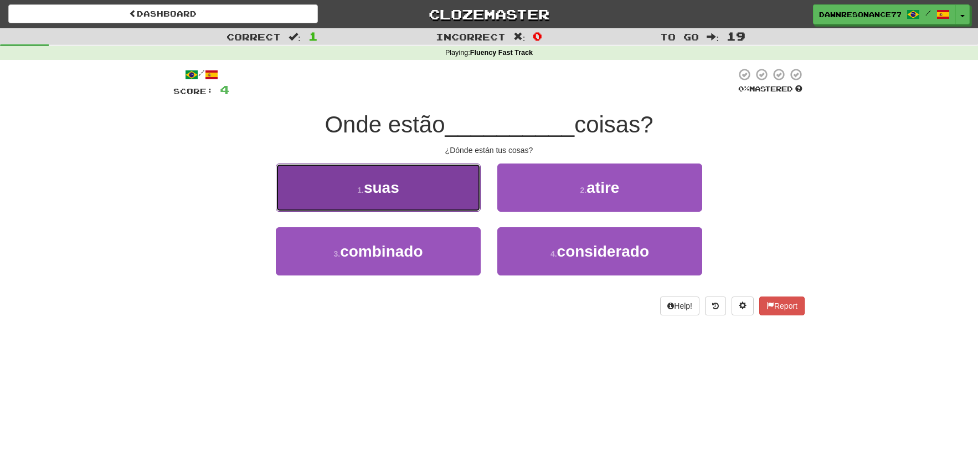
click at [460, 194] on button "1 . suas" at bounding box center [378, 187] width 205 height 48
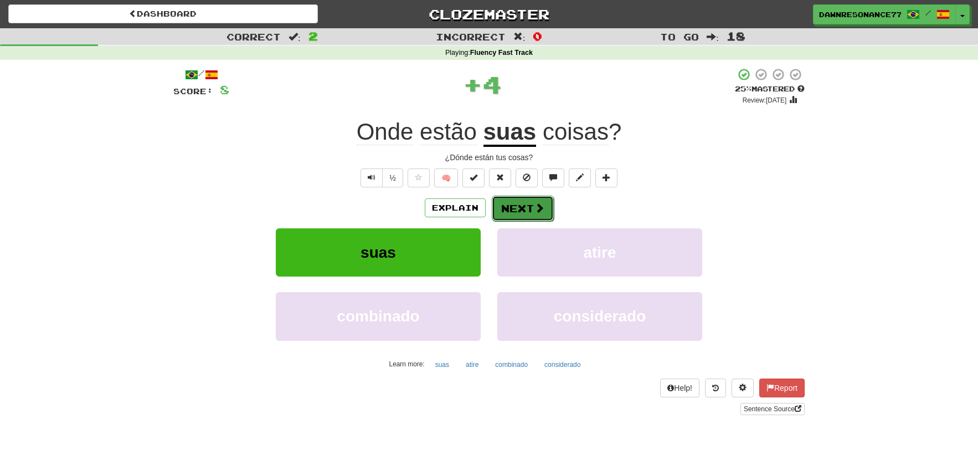
click at [530, 209] on button "Next" at bounding box center [523, 208] width 62 height 25
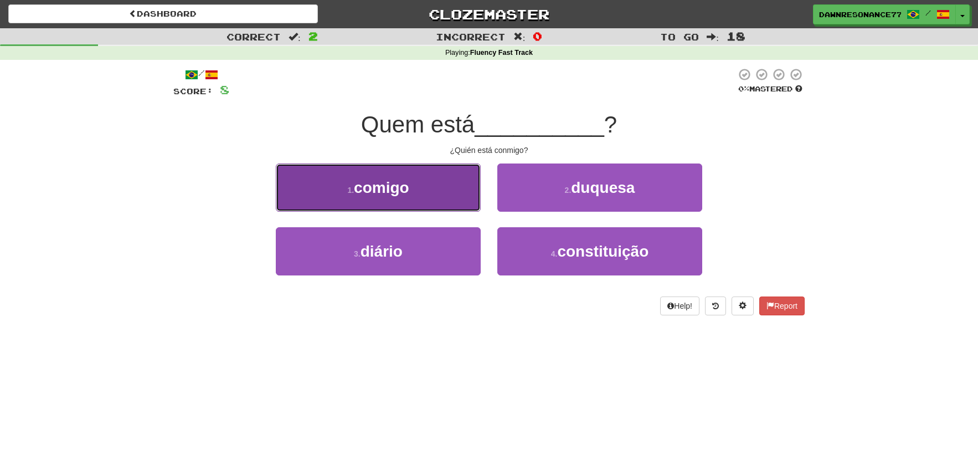
click at [432, 192] on button "1 . comigo" at bounding box center [378, 187] width 205 height 48
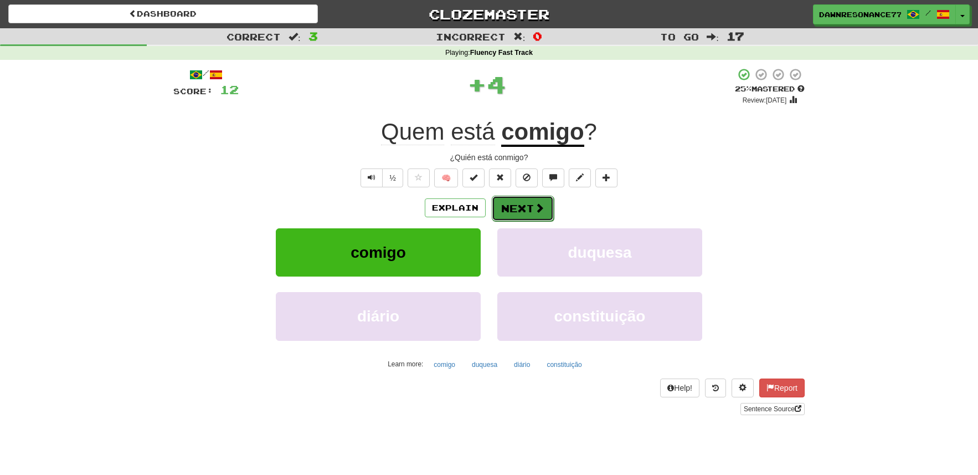
click at [535, 211] on span at bounding box center [540, 208] width 10 height 10
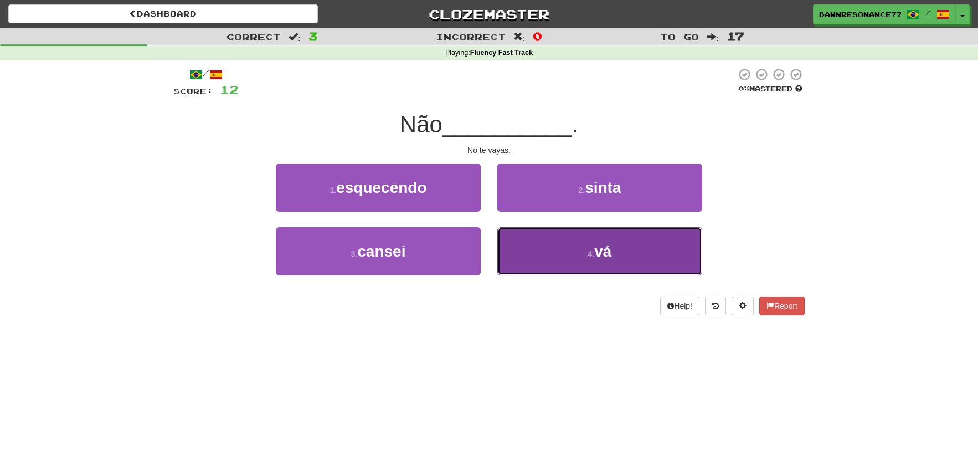
click at [547, 272] on button "4 . vá" at bounding box center [600, 251] width 205 height 48
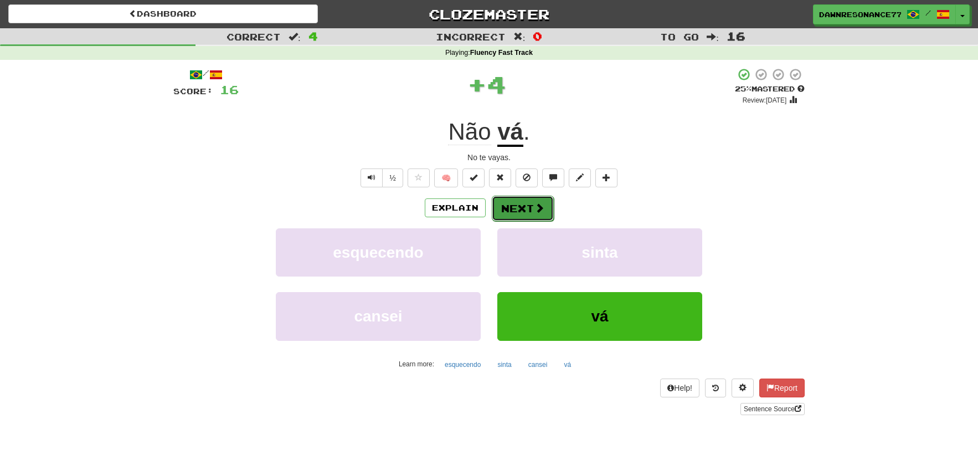
click at [521, 205] on button "Next" at bounding box center [523, 208] width 62 height 25
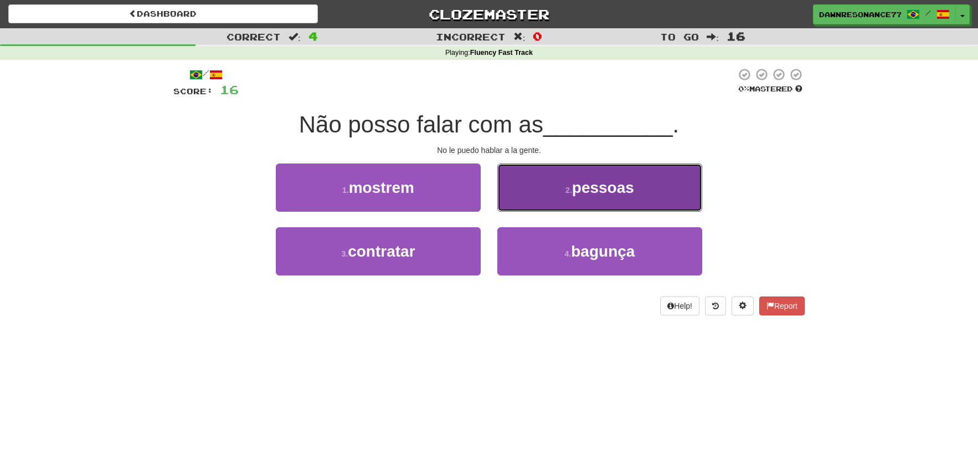
click at [546, 198] on button "2 . pessoas" at bounding box center [600, 187] width 205 height 48
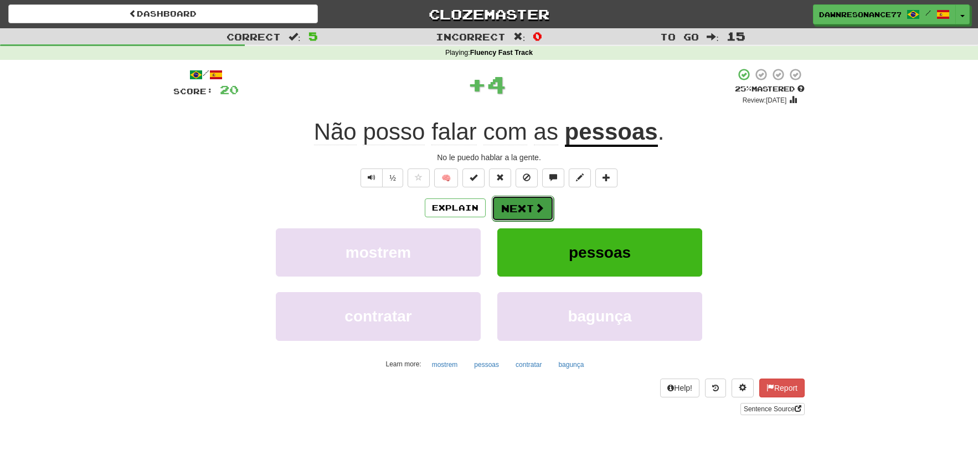
click at [535, 208] on span at bounding box center [540, 208] width 10 height 10
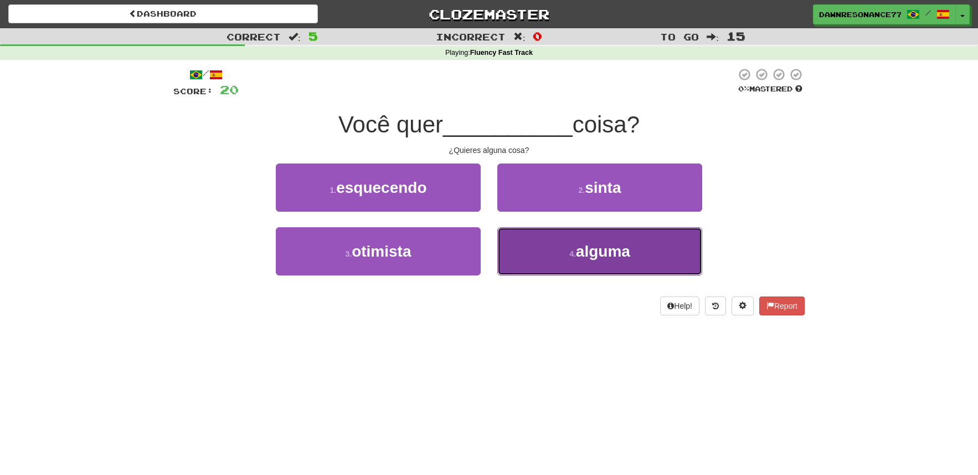
click at [604, 270] on button "4 . alguma" at bounding box center [600, 251] width 205 height 48
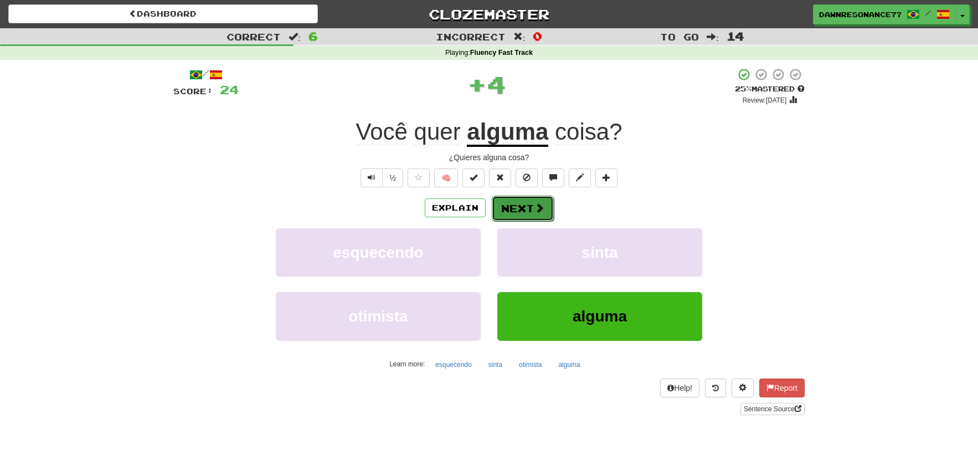
click at [527, 207] on button "Next" at bounding box center [523, 208] width 62 height 25
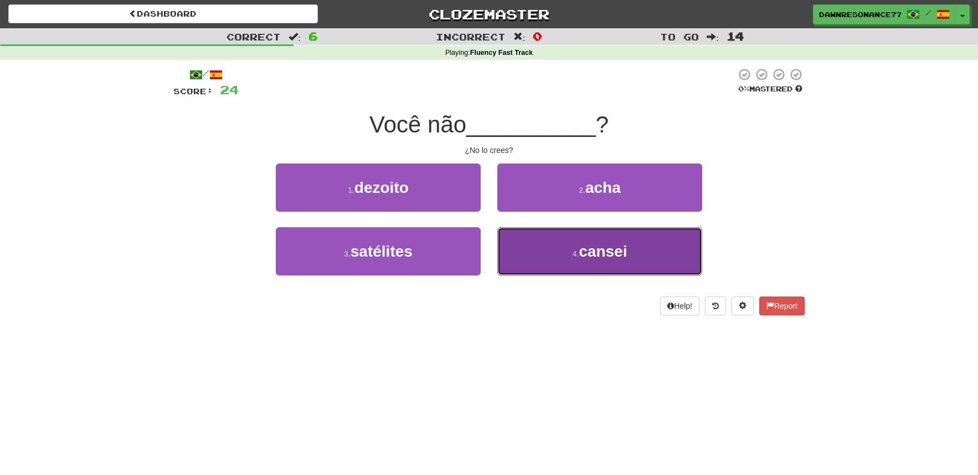
click at [560, 273] on button "4 . cansei" at bounding box center [600, 251] width 205 height 48
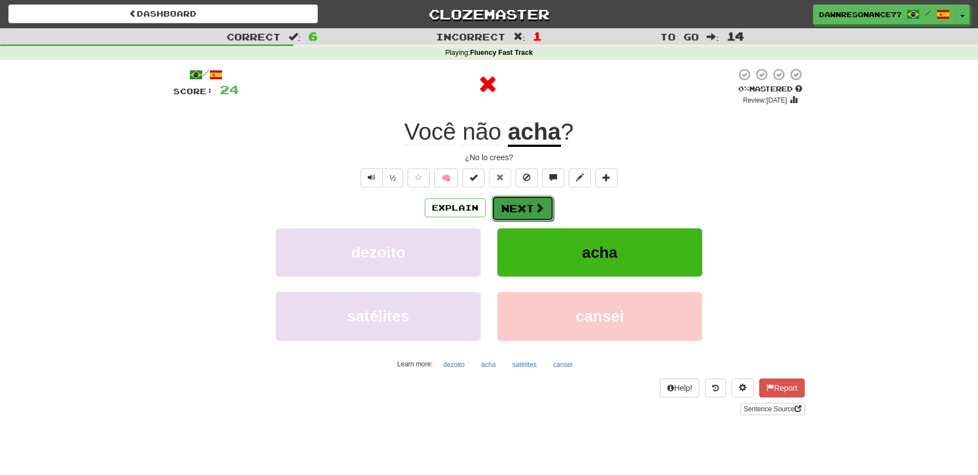
click at [540, 208] on span at bounding box center [540, 208] width 10 height 10
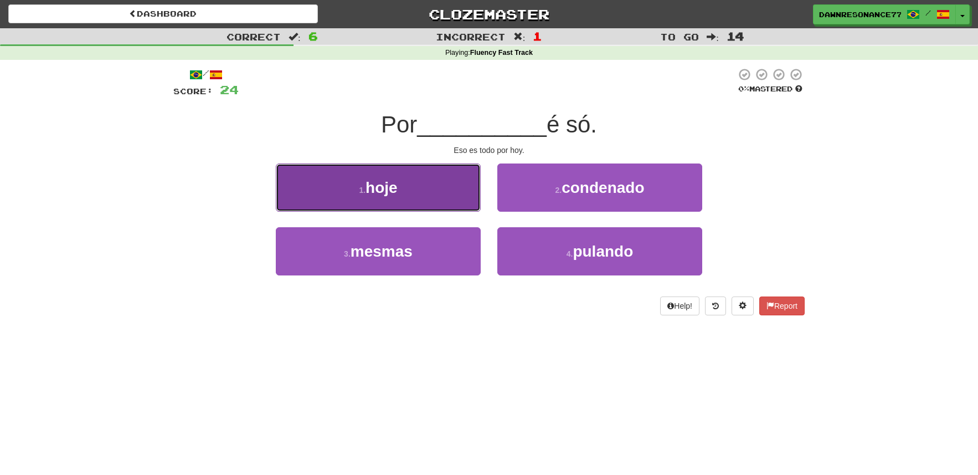
click at [465, 189] on button "1 . hoje" at bounding box center [378, 187] width 205 height 48
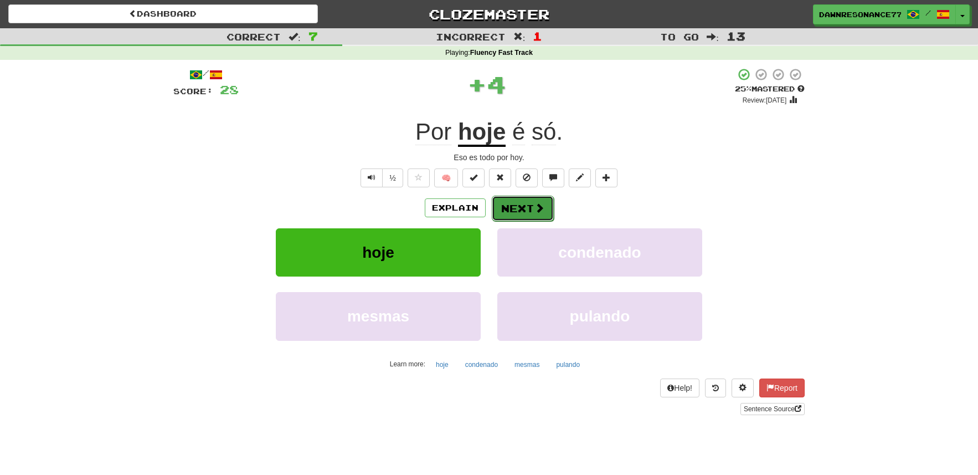
click at [536, 204] on span at bounding box center [540, 208] width 10 height 10
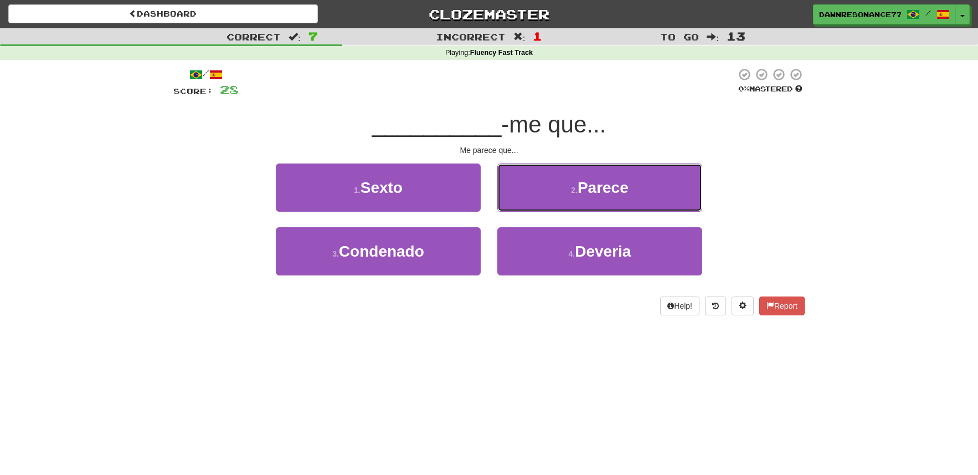
click at [536, 204] on button "2 . Parece" at bounding box center [600, 187] width 205 height 48
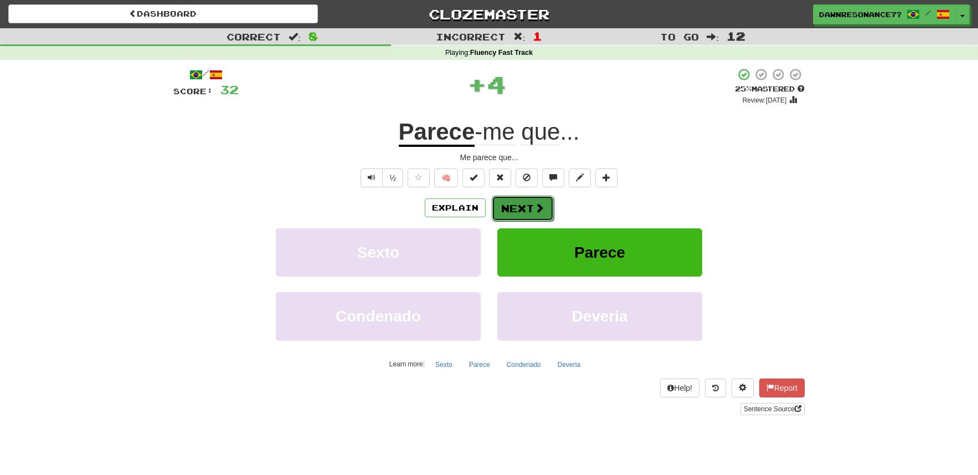
click at [517, 204] on button "Next" at bounding box center [523, 208] width 62 height 25
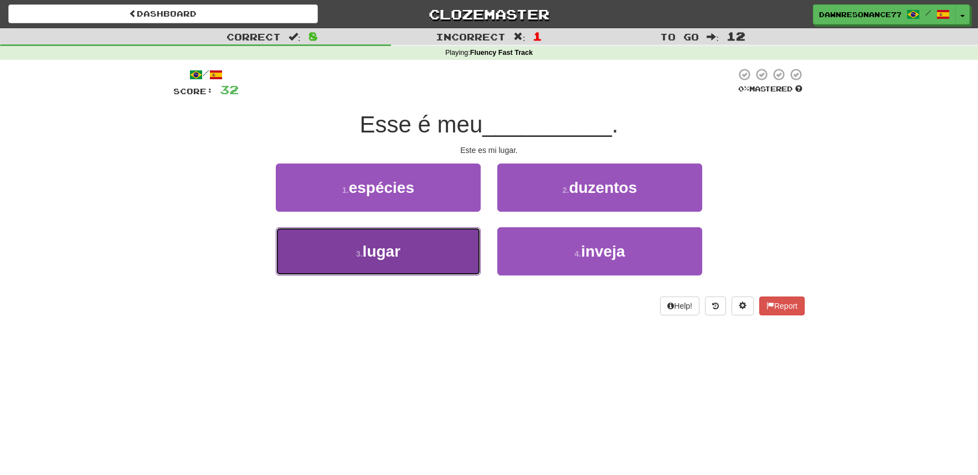
click at [447, 243] on button "3 . lugar" at bounding box center [378, 251] width 205 height 48
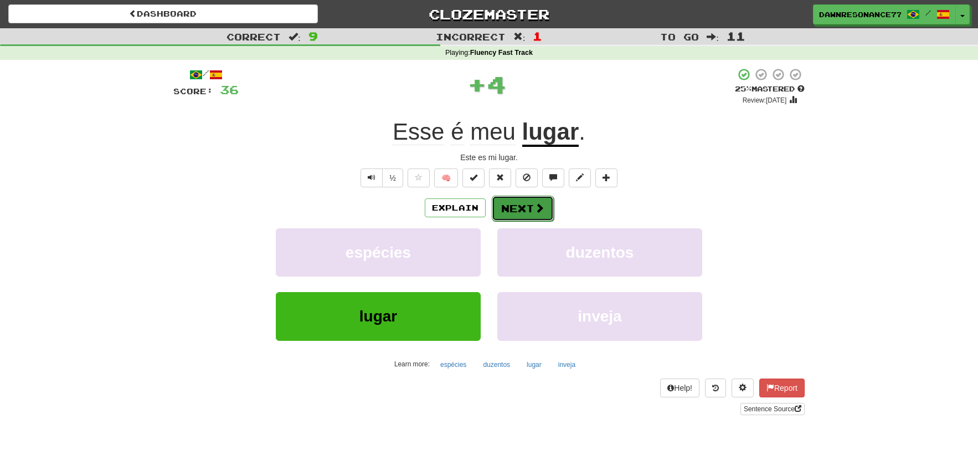
click at [530, 209] on button "Next" at bounding box center [523, 208] width 62 height 25
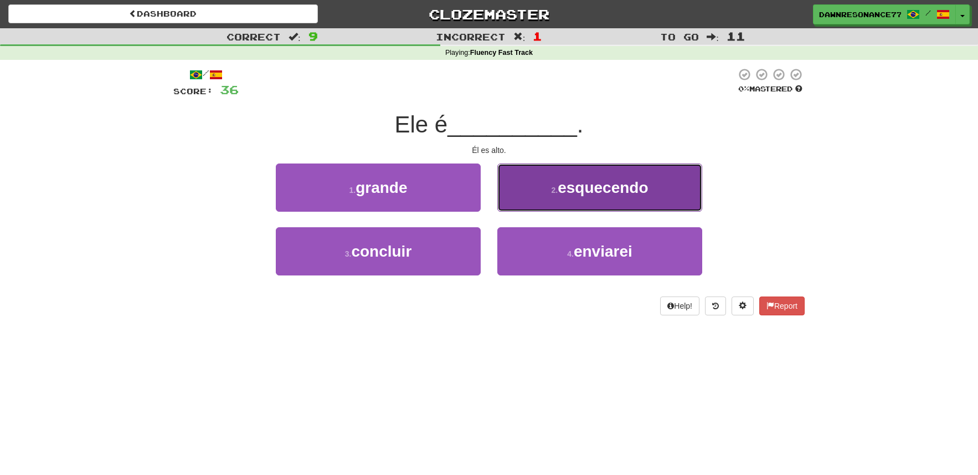
click at [596, 195] on span "esquecendo" at bounding box center [603, 187] width 90 height 17
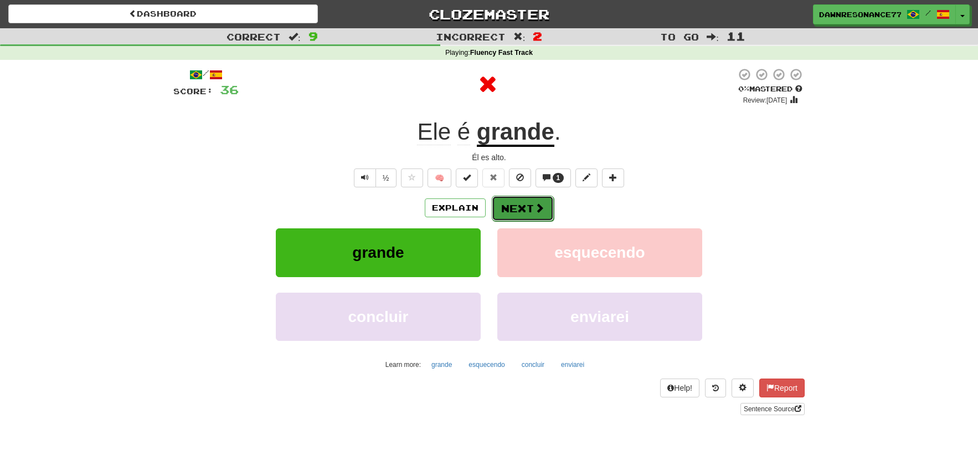
click at [526, 207] on button "Next" at bounding box center [523, 208] width 62 height 25
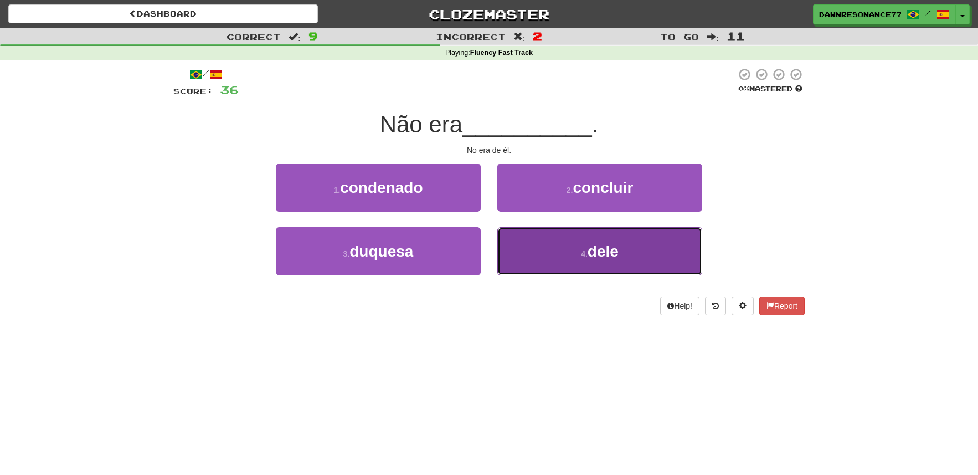
click at [544, 245] on button "4 . dele" at bounding box center [600, 251] width 205 height 48
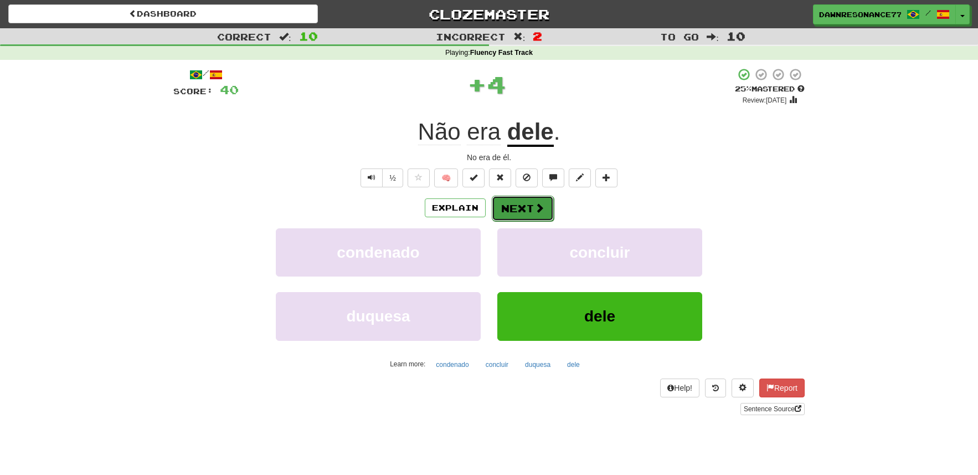
click at [541, 204] on span at bounding box center [540, 208] width 10 height 10
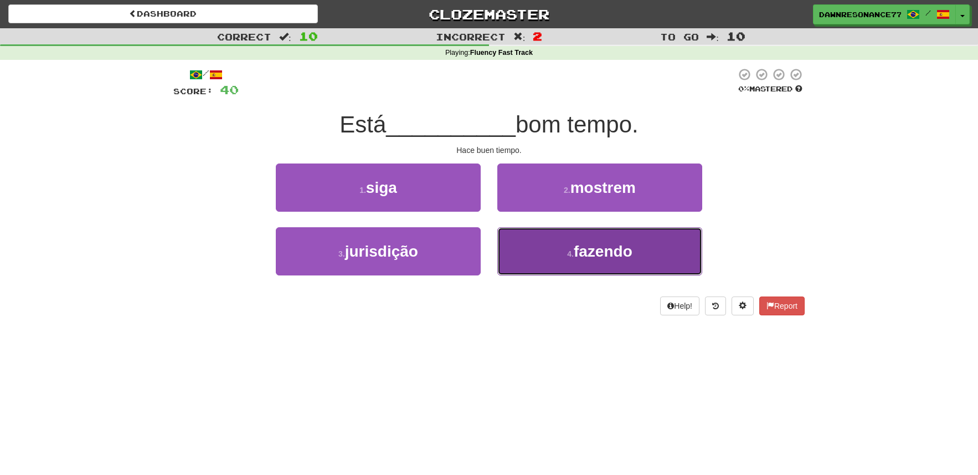
click at [565, 267] on button "4 . fazendo" at bounding box center [600, 251] width 205 height 48
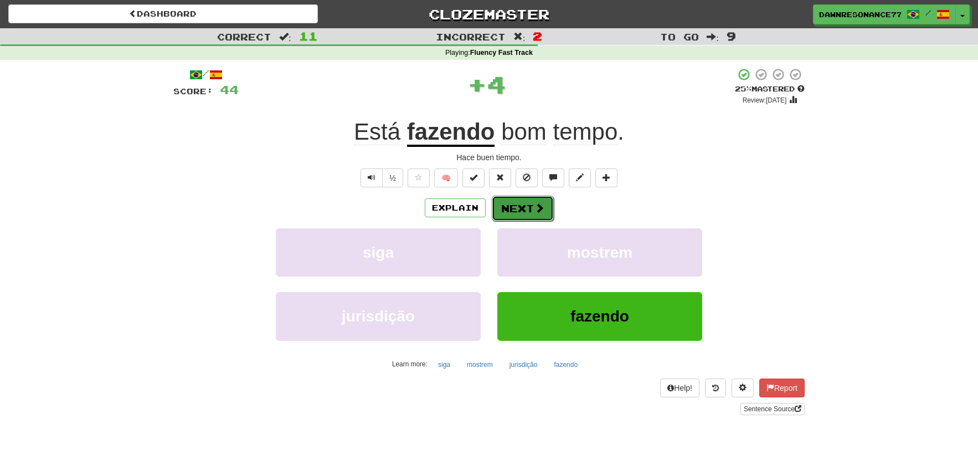
click at [529, 205] on button "Next" at bounding box center [523, 208] width 62 height 25
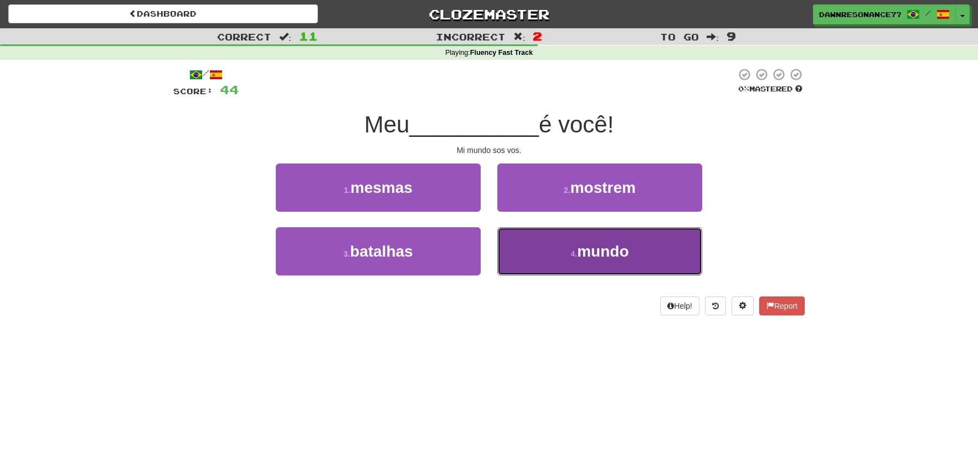
click at [562, 259] on button "4 . mundo" at bounding box center [600, 251] width 205 height 48
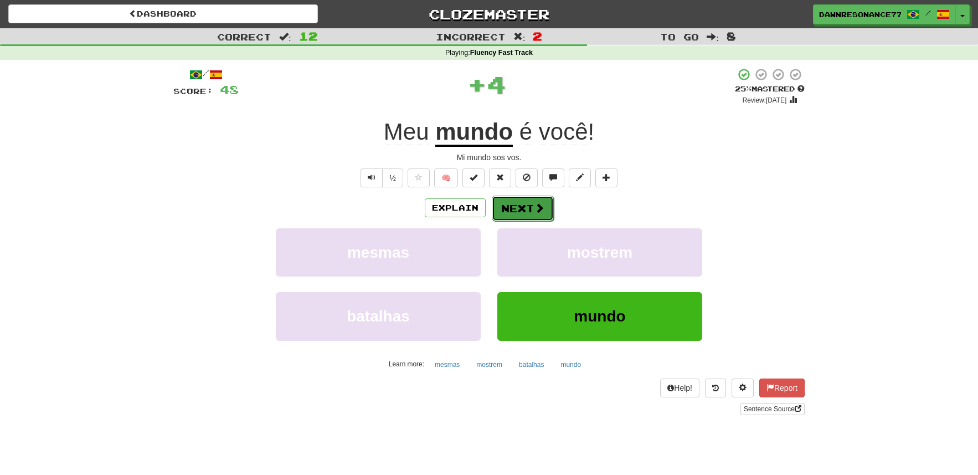
click at [543, 211] on button "Next" at bounding box center [523, 208] width 62 height 25
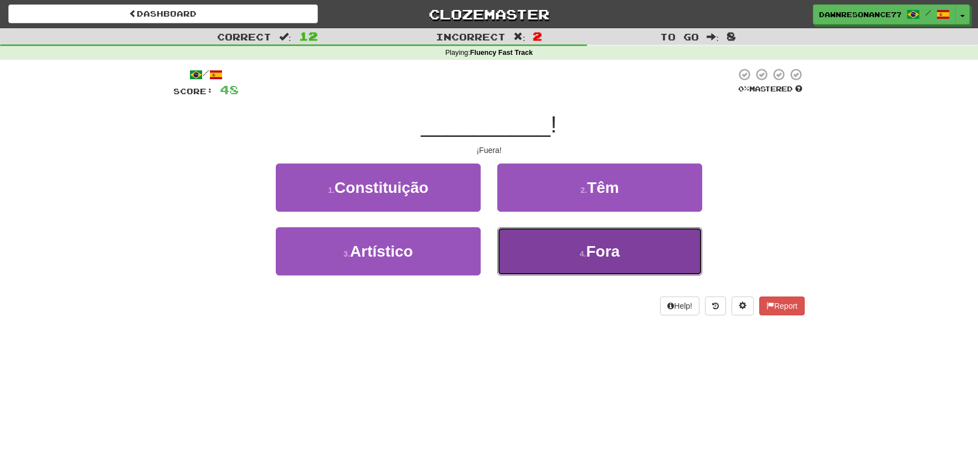
click at [563, 270] on button "4 . Fora" at bounding box center [600, 251] width 205 height 48
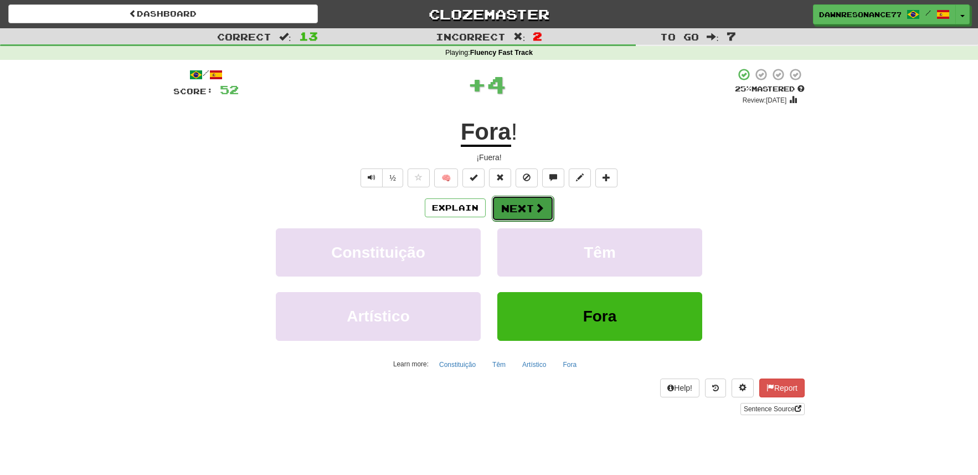
click at [534, 219] on button "Next" at bounding box center [523, 208] width 62 height 25
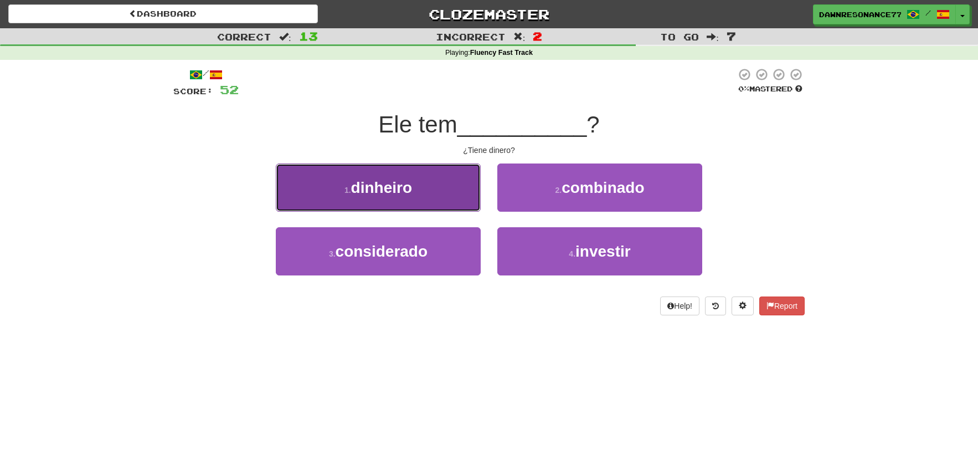
click at [448, 196] on button "1 . dinheiro" at bounding box center [378, 187] width 205 height 48
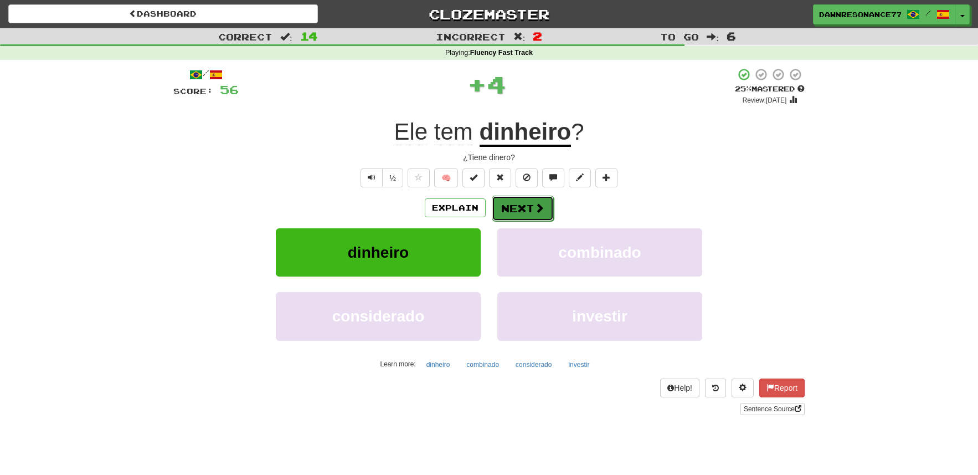
click at [510, 197] on button "Next" at bounding box center [523, 208] width 62 height 25
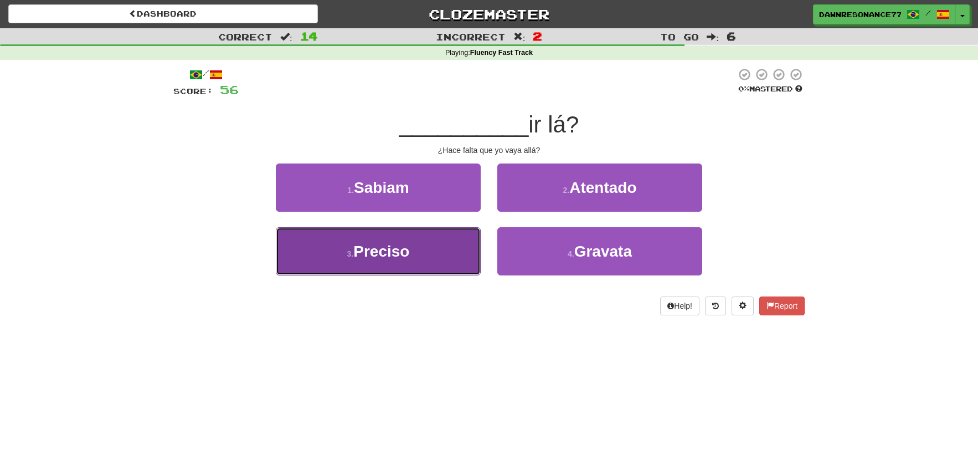
click at [465, 239] on button "3 . Preciso" at bounding box center [378, 251] width 205 height 48
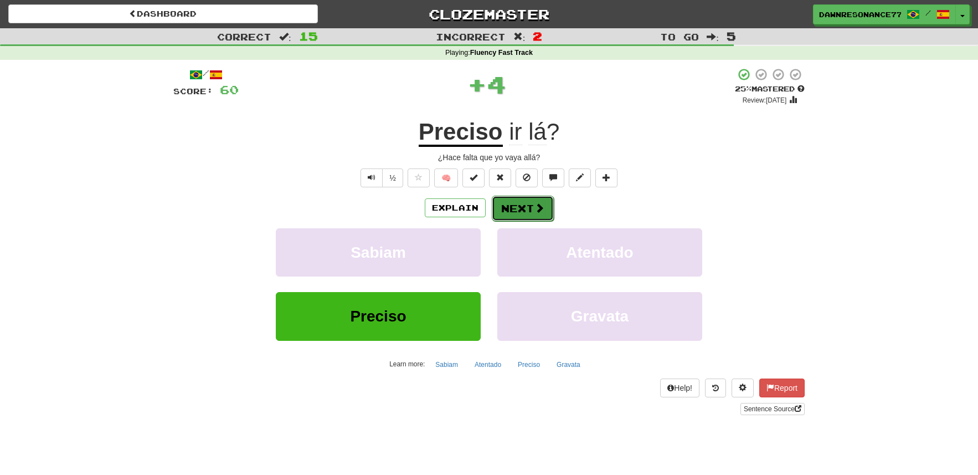
click at [529, 203] on button "Next" at bounding box center [523, 208] width 62 height 25
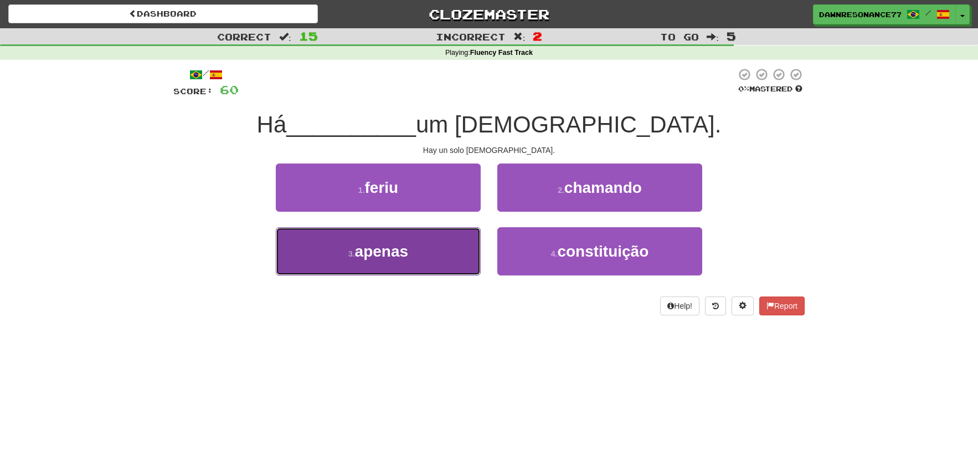
click at [445, 254] on button "3 . apenas" at bounding box center [378, 251] width 205 height 48
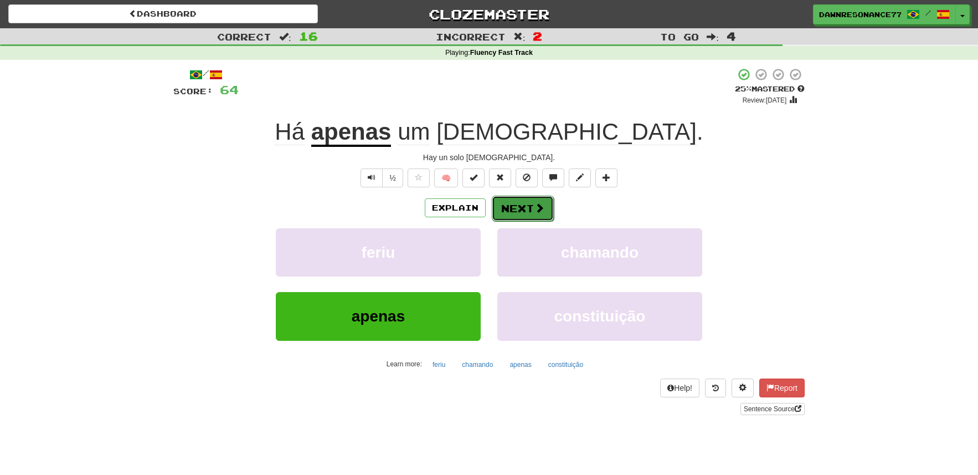
click at [526, 206] on button "Next" at bounding box center [523, 208] width 62 height 25
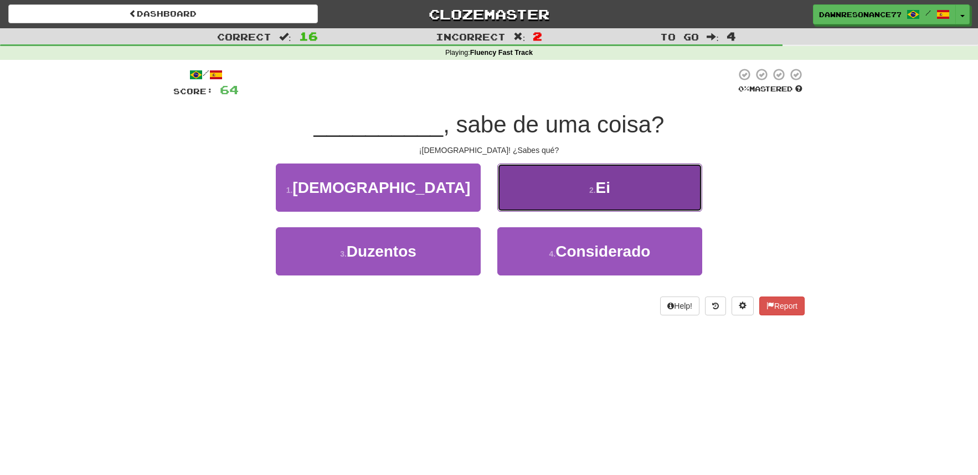
click at [561, 194] on button "2 . Ei" at bounding box center [600, 187] width 205 height 48
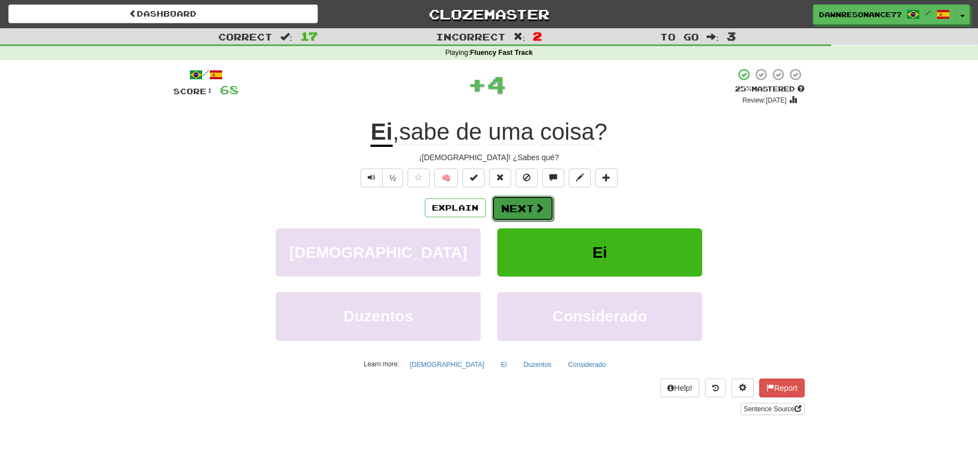
click at [517, 206] on button "Next" at bounding box center [523, 208] width 62 height 25
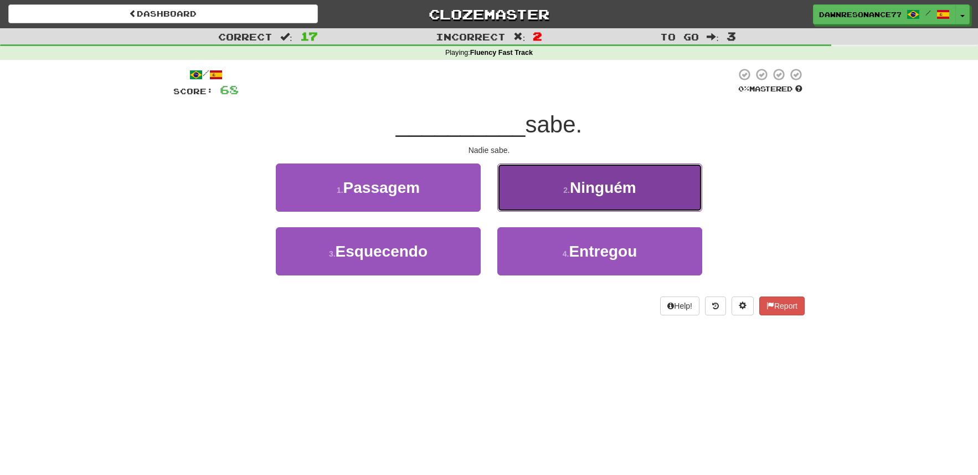
click at [563, 181] on button "2 . Ninguém" at bounding box center [600, 187] width 205 height 48
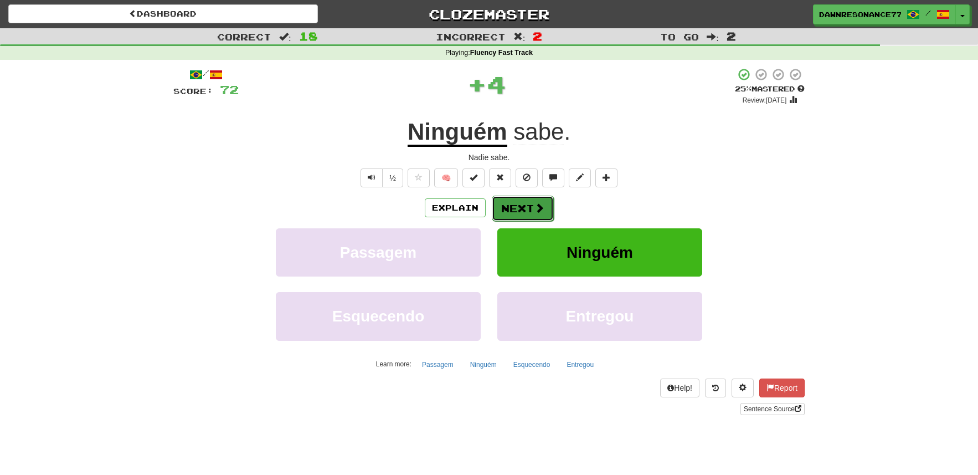
click at [530, 210] on button "Next" at bounding box center [523, 208] width 62 height 25
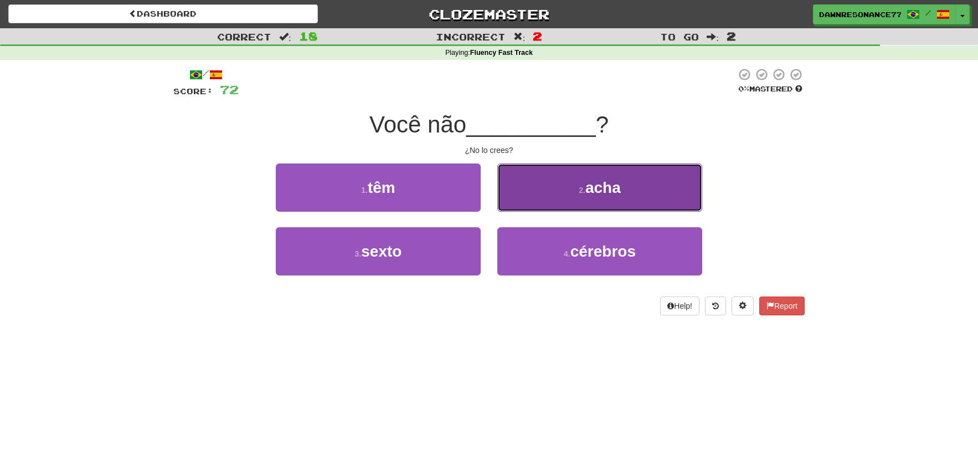
click at [566, 196] on button "2 . acha" at bounding box center [600, 187] width 205 height 48
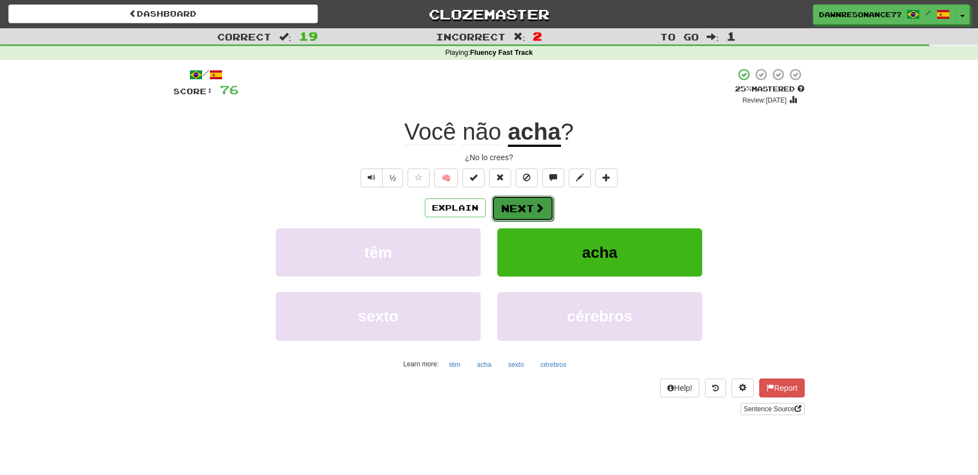
click at [515, 214] on button "Next" at bounding box center [523, 208] width 62 height 25
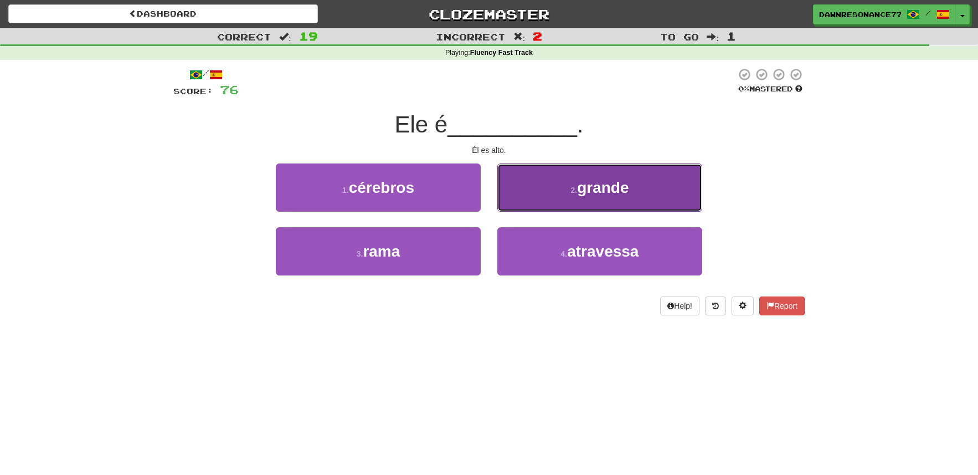
click at [566, 190] on button "2 . grande" at bounding box center [600, 187] width 205 height 48
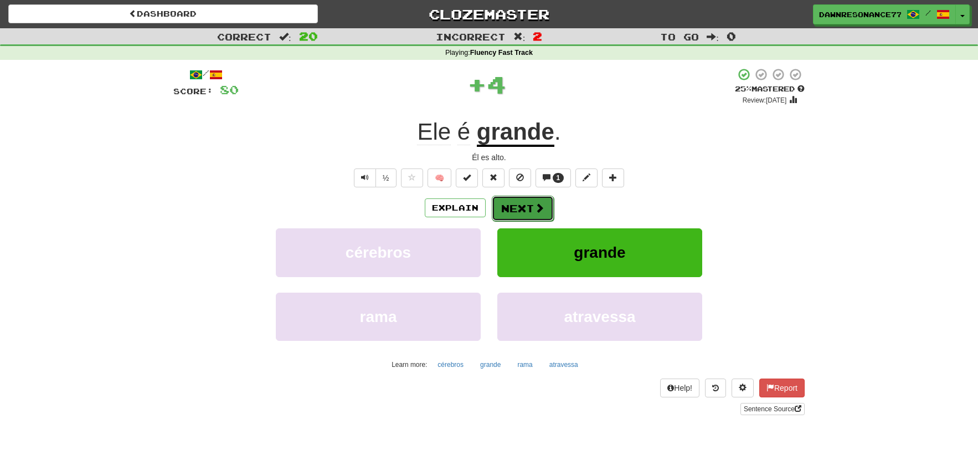
click at [523, 206] on body "Dashboard Clozemaster DawnResonance7775 / Toggle Dropdown Dashboard Leaderboard…" at bounding box center [489, 434] width 978 height 868
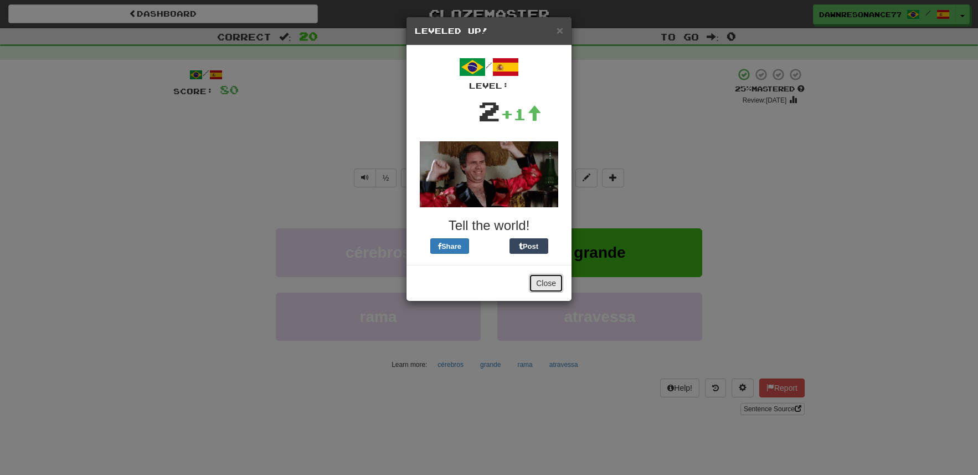
click at [540, 288] on button "Close" at bounding box center [546, 283] width 34 height 19
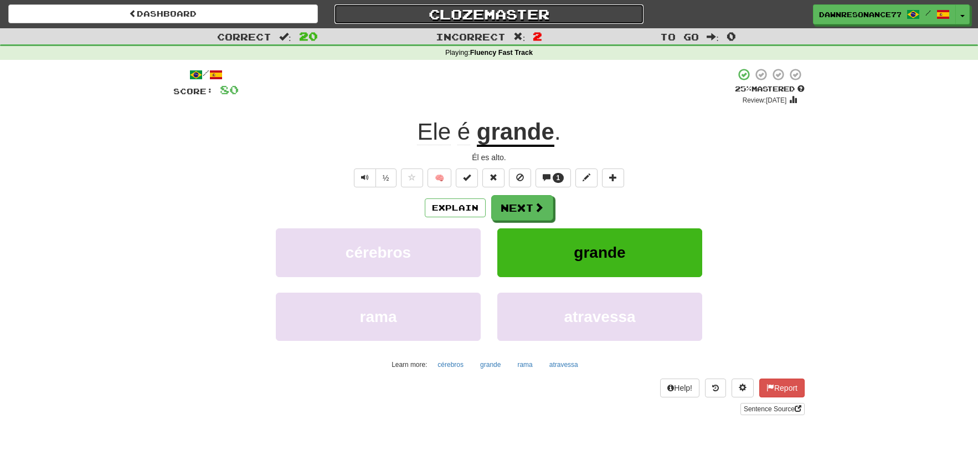
click at [475, 7] on link "Clozemaster" at bounding box center [490, 13] width 310 height 19
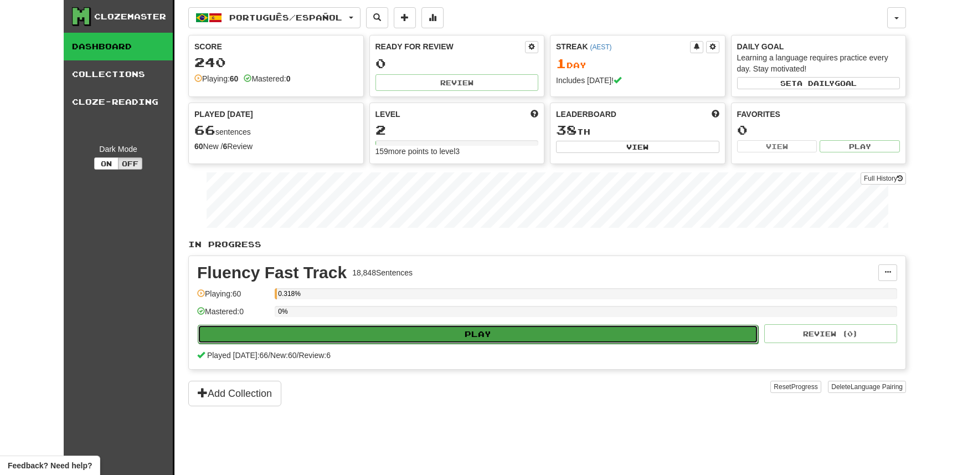
click at [432, 337] on button "Play" at bounding box center [478, 334] width 561 height 19
select select "**"
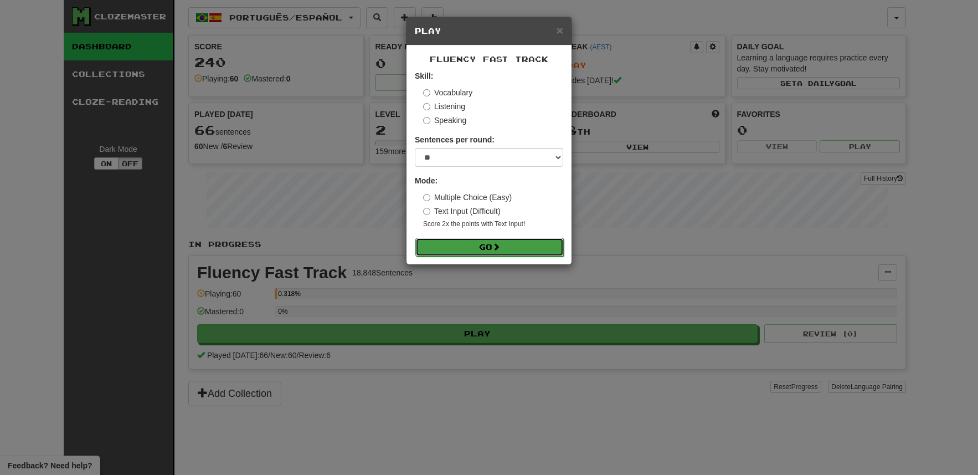
click at [452, 252] on button "Go" at bounding box center [490, 247] width 148 height 19
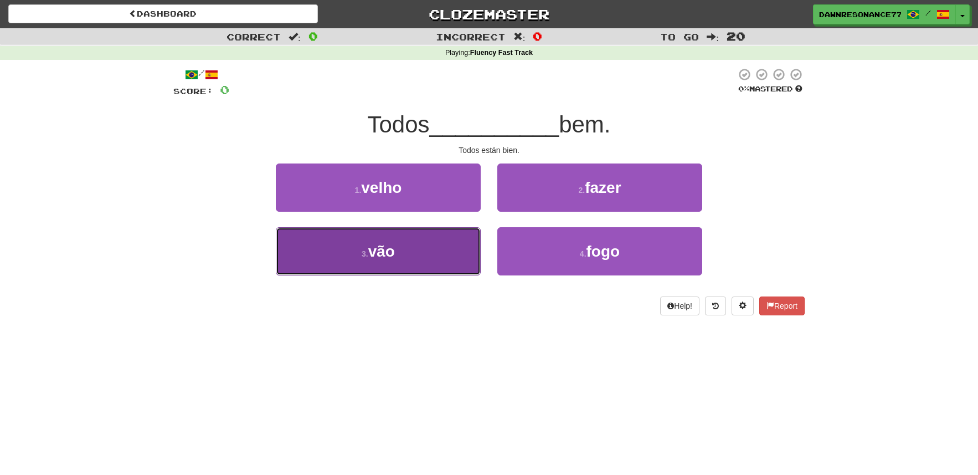
click at [462, 254] on button "3 . vão" at bounding box center [378, 251] width 205 height 48
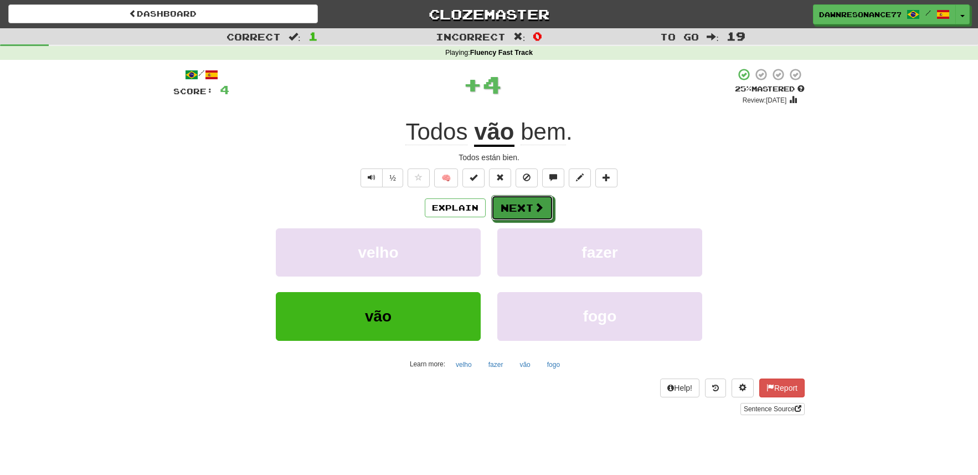
drag, startPoint x: 524, startPoint y: 218, endPoint x: 576, endPoint y: 202, distance: 54.7
click at [576, 202] on div "Explain Next" at bounding box center [489, 207] width 632 height 25
click at [525, 208] on button "Next" at bounding box center [523, 208] width 62 height 25
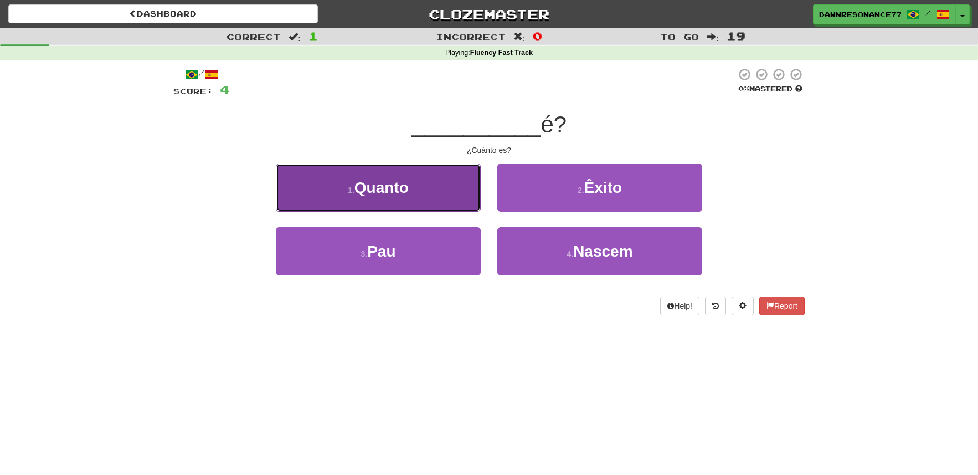
click at [451, 198] on button "1 . Quanto" at bounding box center [378, 187] width 205 height 48
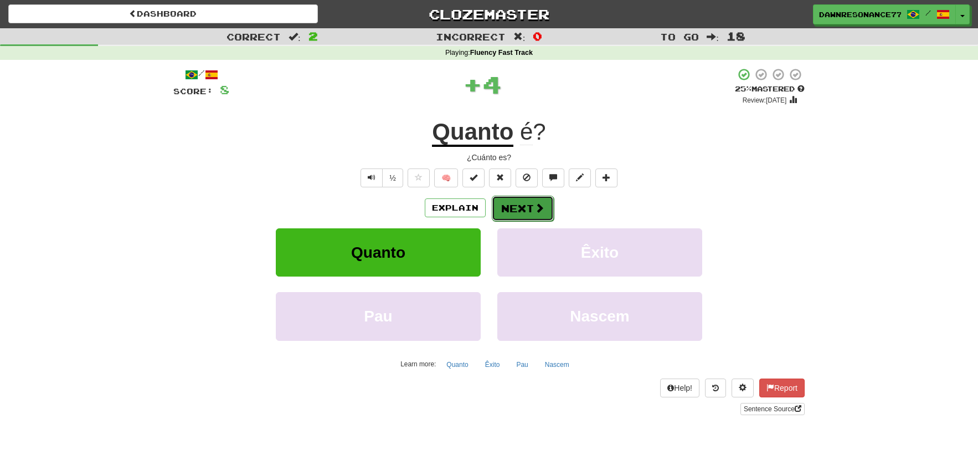
click at [540, 213] on span at bounding box center [540, 208] width 10 height 10
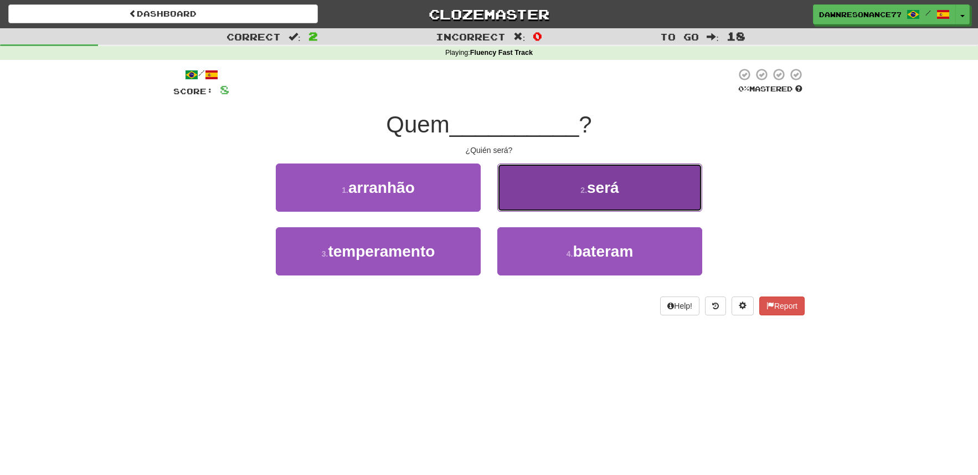
click at [591, 185] on span "será" at bounding box center [603, 187] width 32 height 17
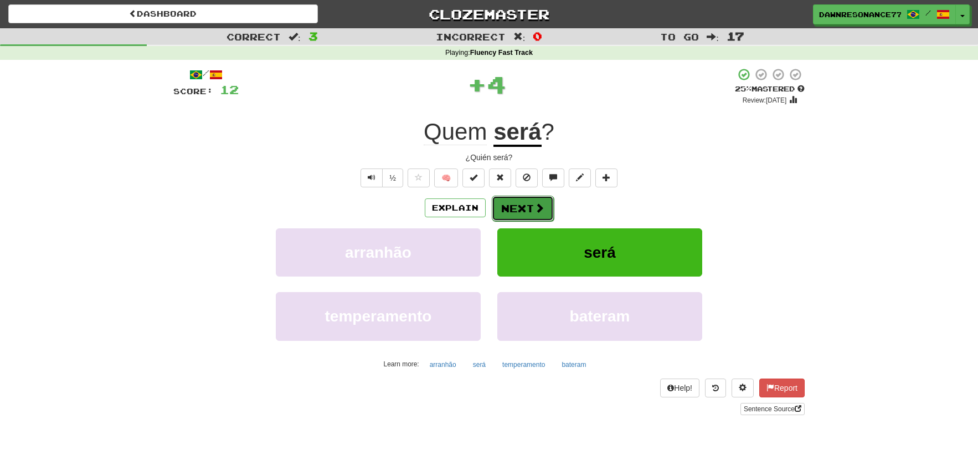
click at [517, 211] on button "Next" at bounding box center [523, 208] width 62 height 25
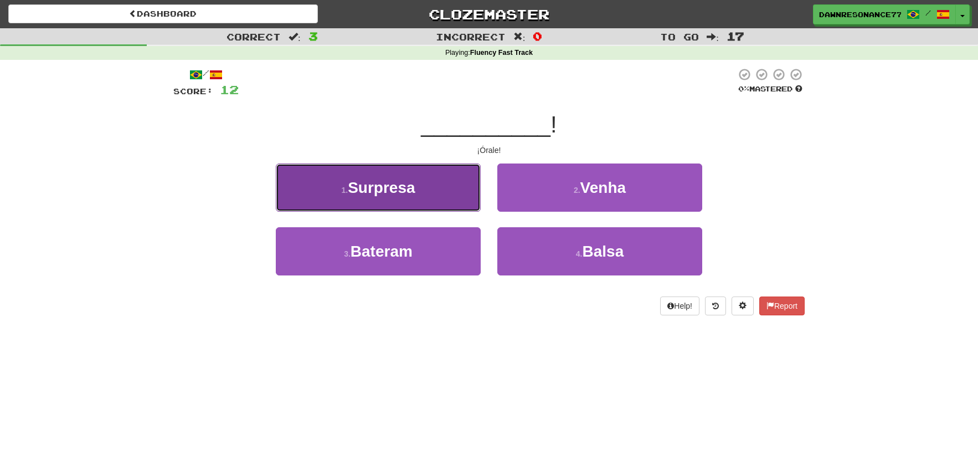
click at [440, 202] on button "1 . Surpresa" at bounding box center [378, 187] width 205 height 48
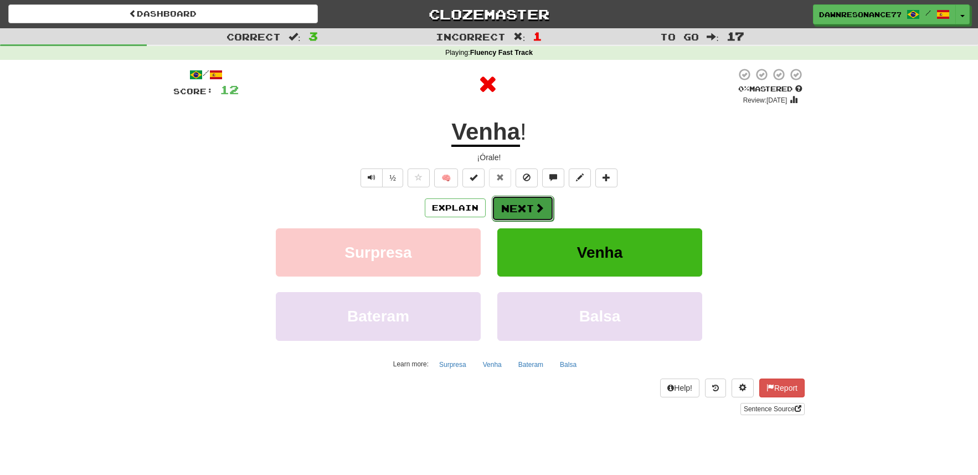
click at [513, 209] on button "Next" at bounding box center [523, 208] width 62 height 25
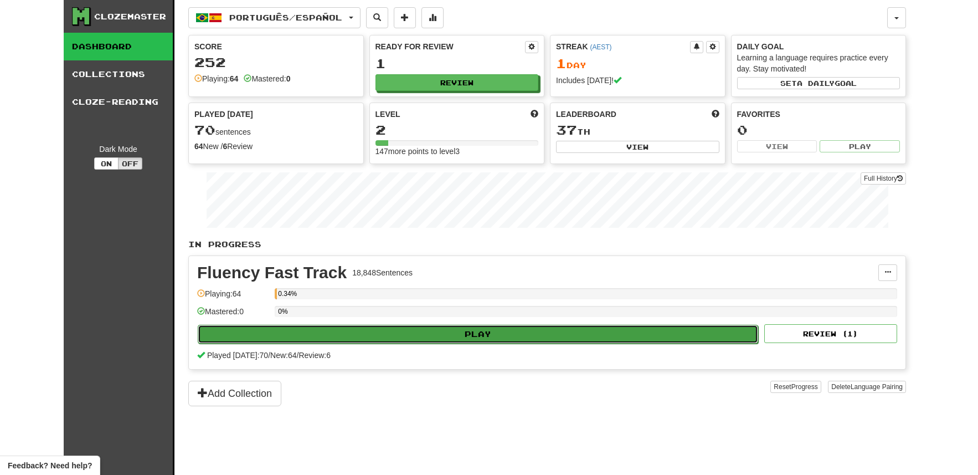
click at [519, 339] on button "Play" at bounding box center [478, 334] width 561 height 19
select select "**"
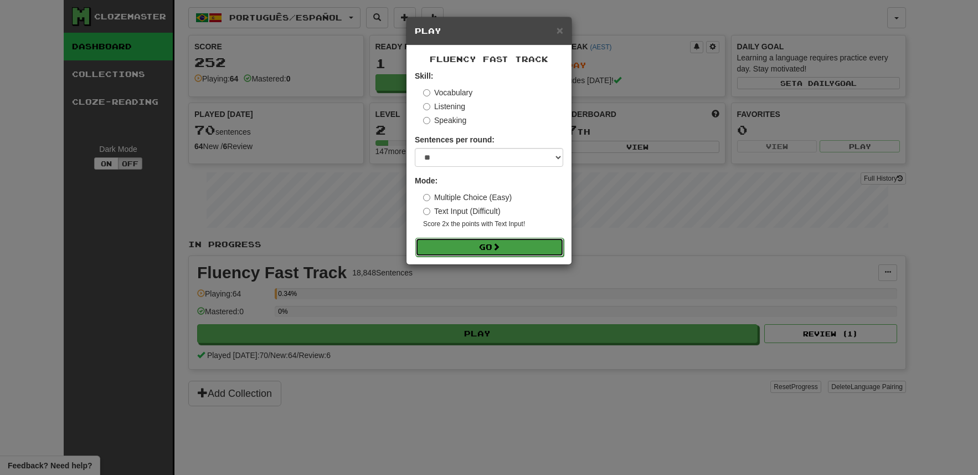
click at [491, 248] on button "Go" at bounding box center [490, 247] width 148 height 19
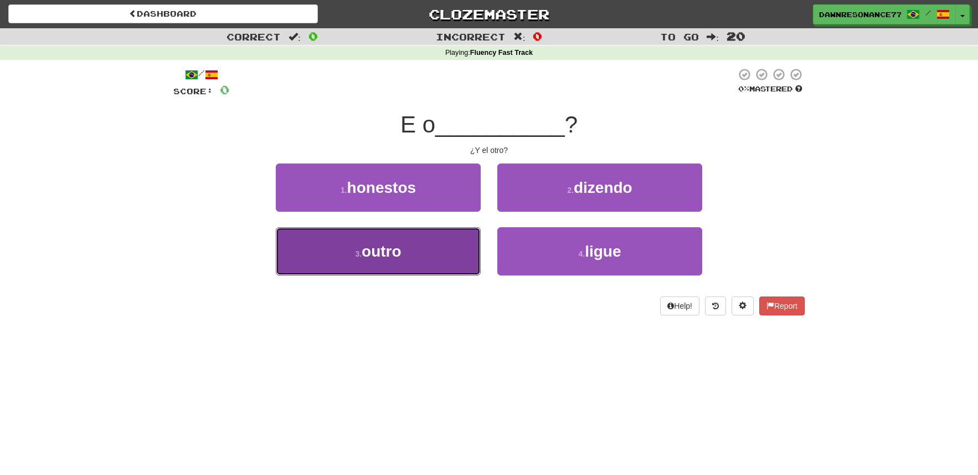
click at [447, 263] on button "3 . outro" at bounding box center [378, 251] width 205 height 48
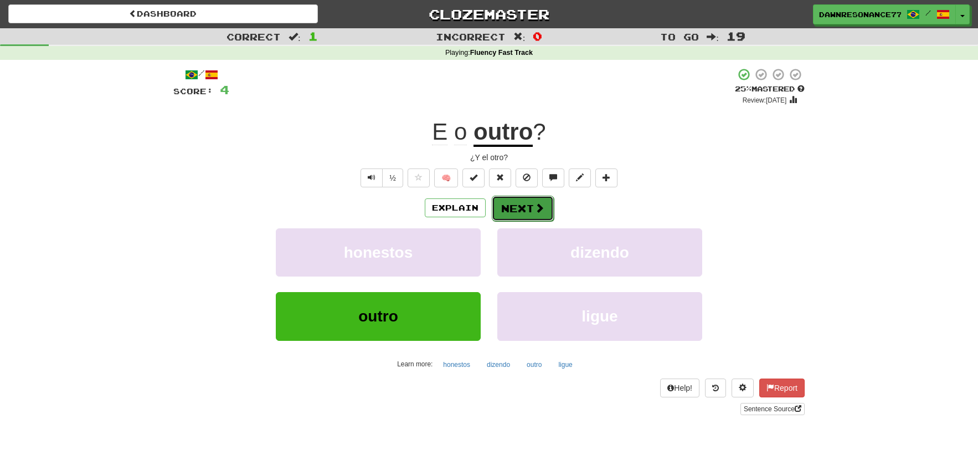
click at [542, 211] on span at bounding box center [540, 208] width 10 height 10
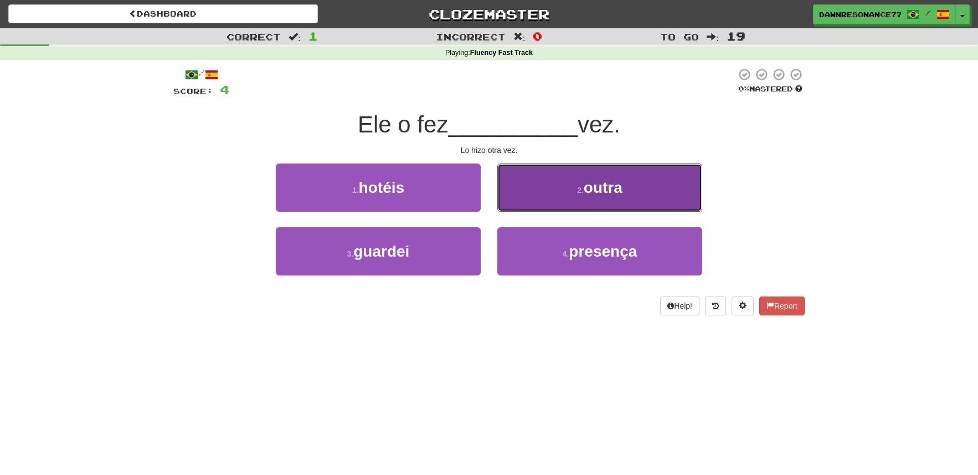
click at [563, 196] on button "2 . outra" at bounding box center [600, 187] width 205 height 48
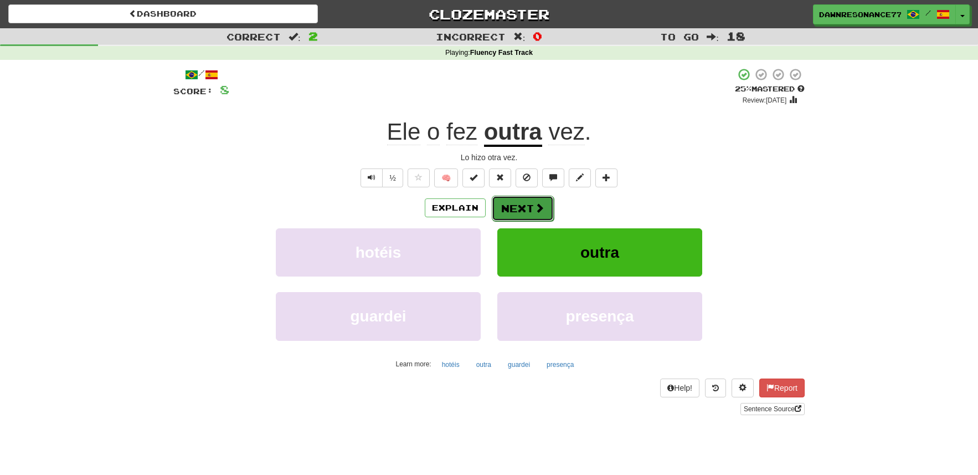
click at [538, 207] on span at bounding box center [540, 208] width 10 height 10
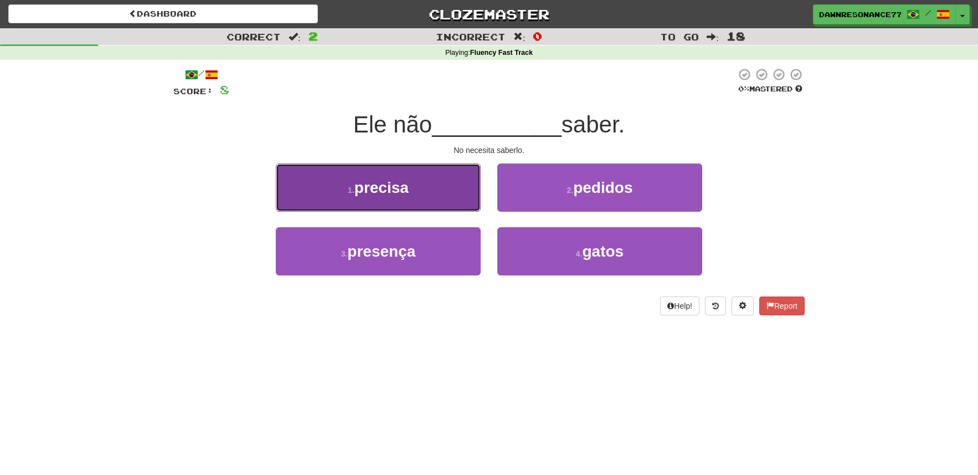
click at [430, 186] on button "1 . precisa" at bounding box center [378, 187] width 205 height 48
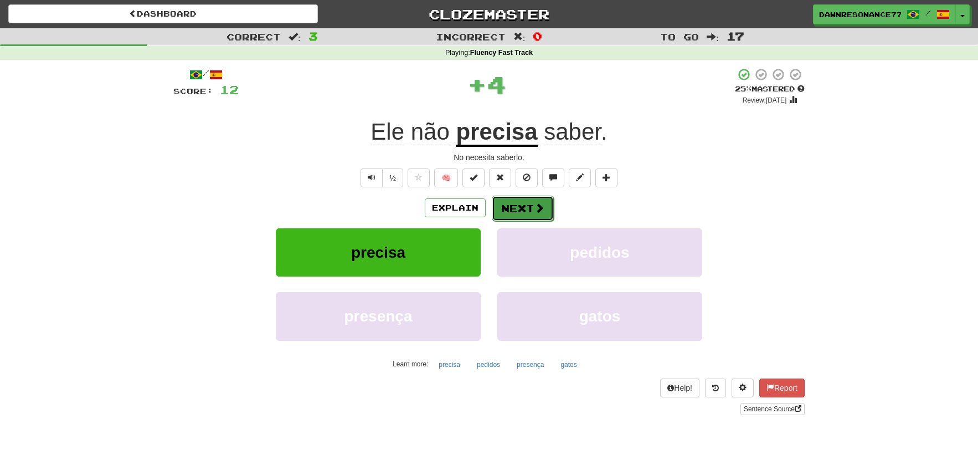
click at [535, 202] on button "Next" at bounding box center [523, 208] width 62 height 25
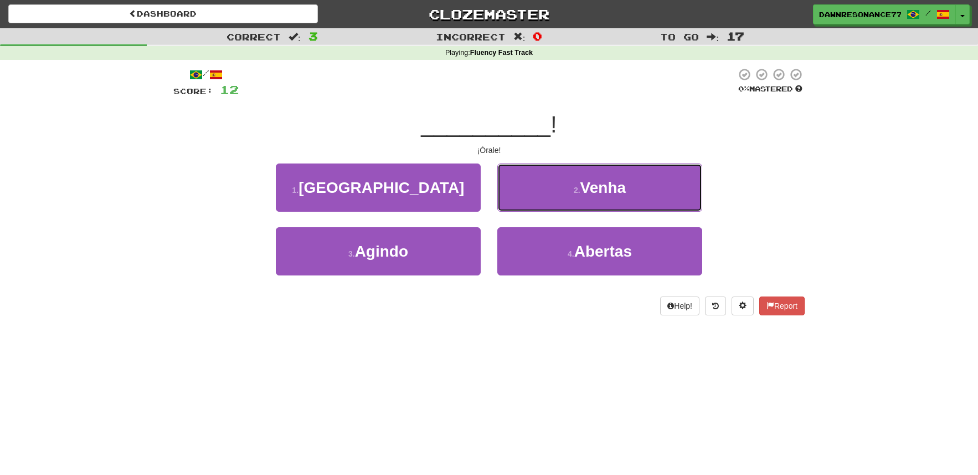
click at [535, 202] on button "2 . [GEOGRAPHIC_DATA]" at bounding box center [600, 187] width 205 height 48
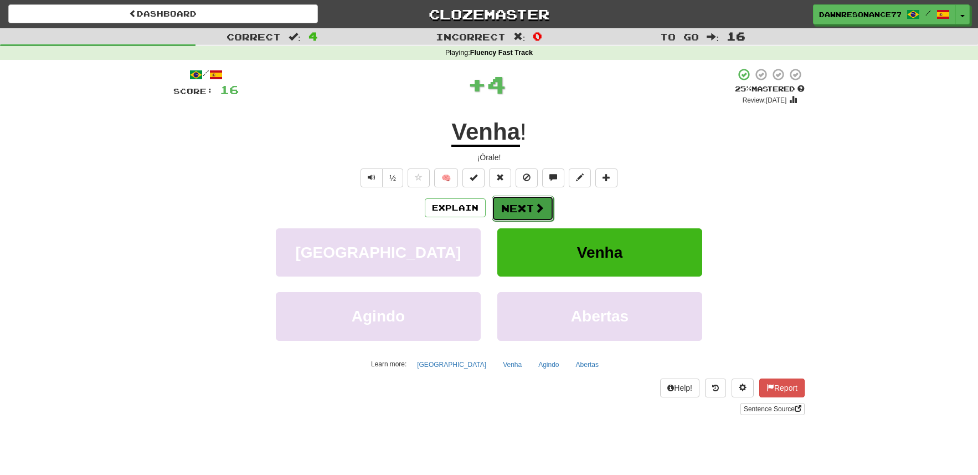
click at [532, 206] on button "Next" at bounding box center [523, 208] width 62 height 25
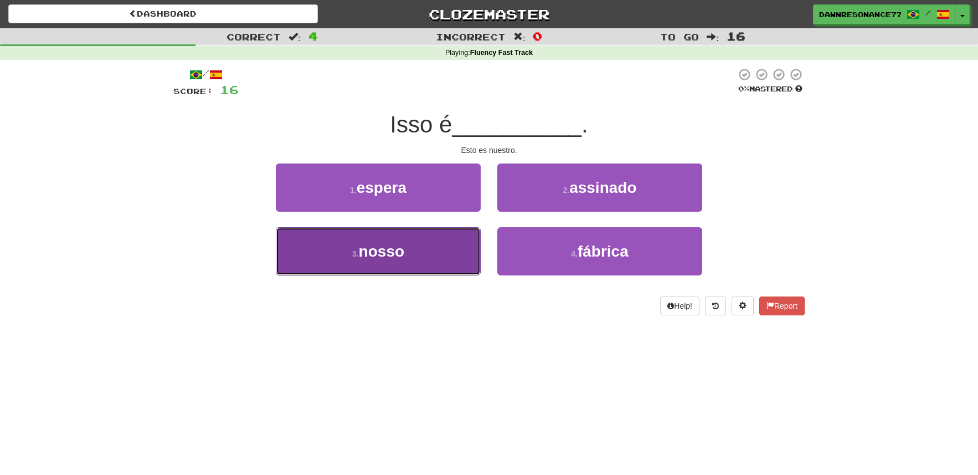
click at [432, 260] on button "3 . nosso" at bounding box center [378, 251] width 205 height 48
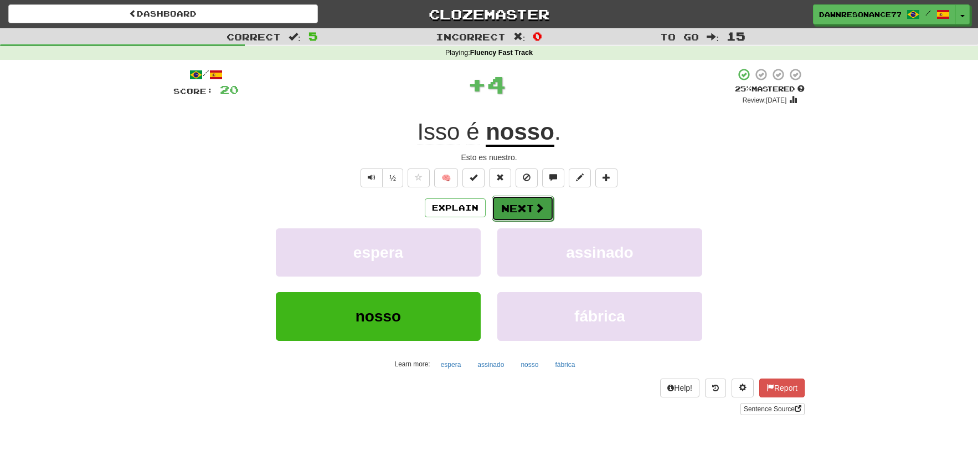
click at [522, 212] on button "Next" at bounding box center [523, 208] width 62 height 25
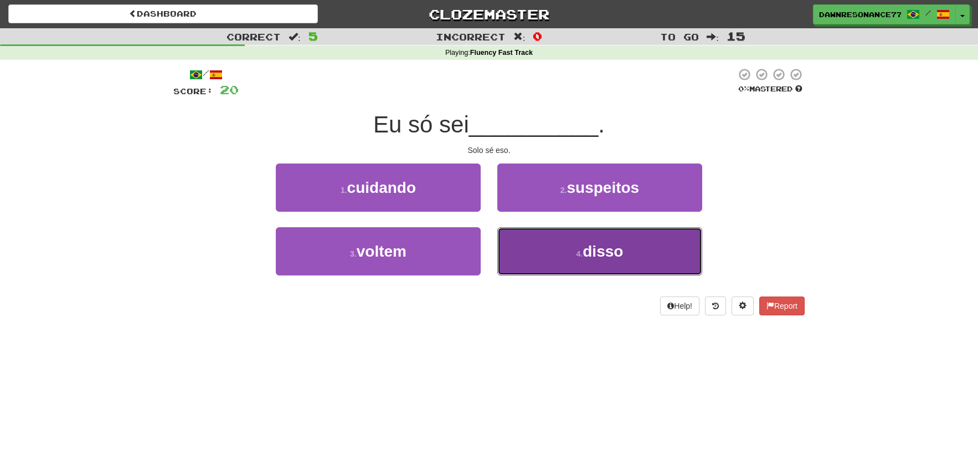
click at [526, 235] on button "4 . disso" at bounding box center [600, 251] width 205 height 48
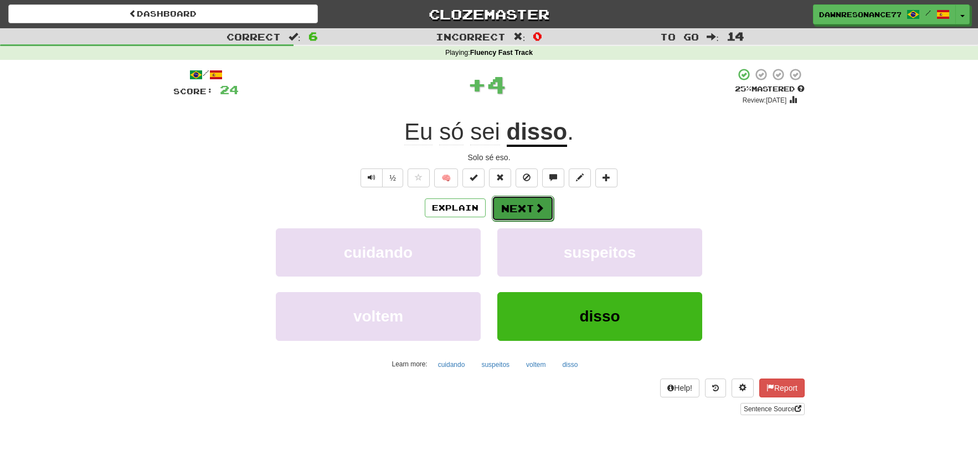
click at [520, 214] on button "Next" at bounding box center [523, 208] width 62 height 25
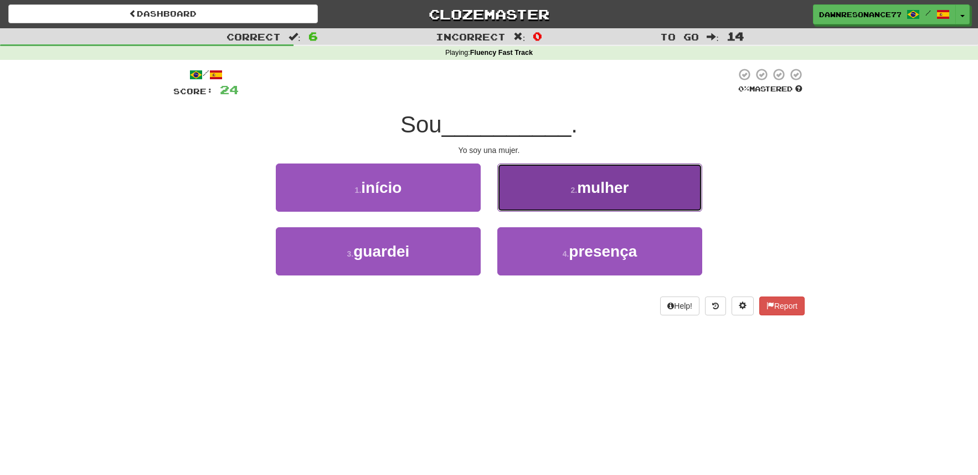
click at [539, 204] on button "2 . mulher" at bounding box center [600, 187] width 205 height 48
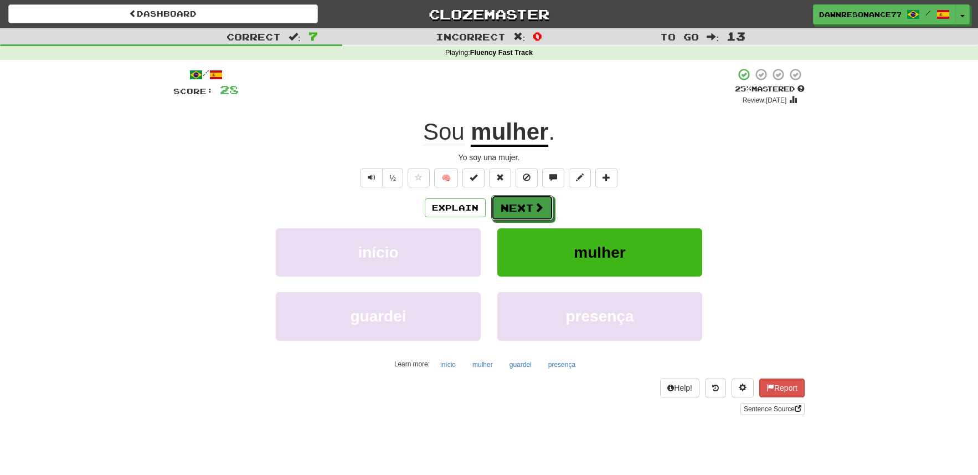
click at [539, 204] on span at bounding box center [539, 207] width 10 height 10
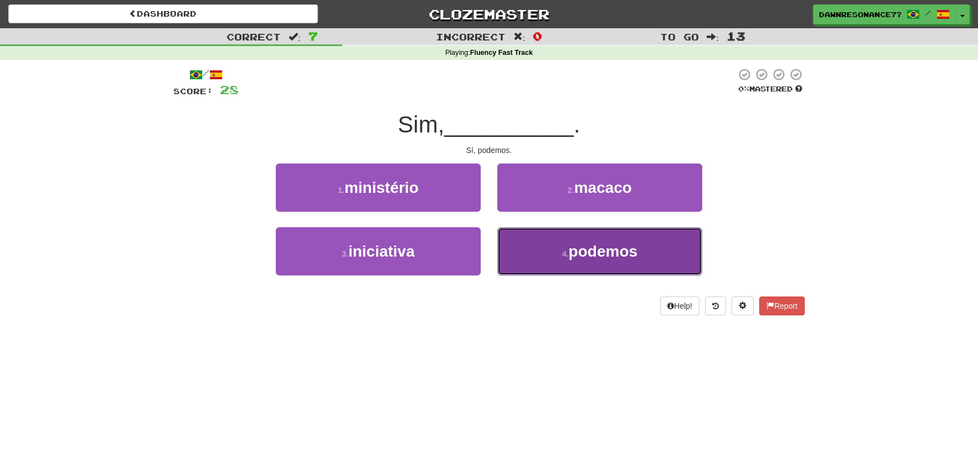
click at [577, 253] on span "podemos" at bounding box center [603, 251] width 69 height 17
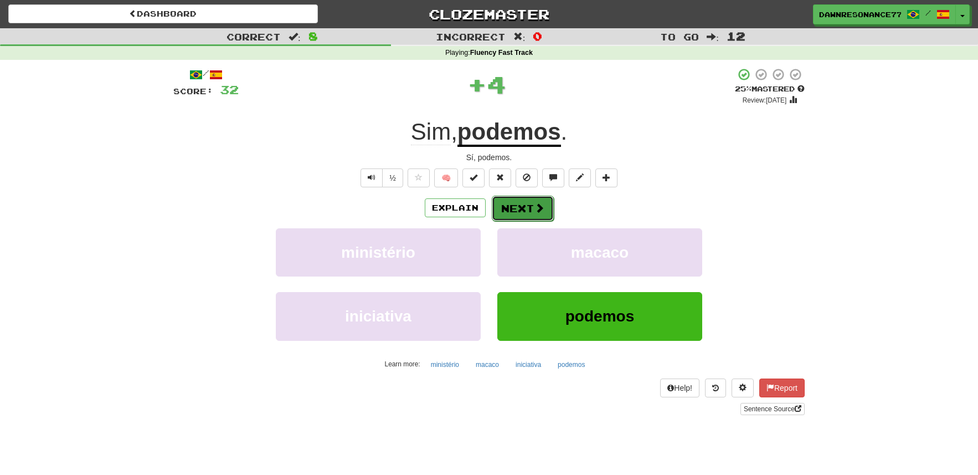
click at [543, 213] on button "Next" at bounding box center [523, 208] width 62 height 25
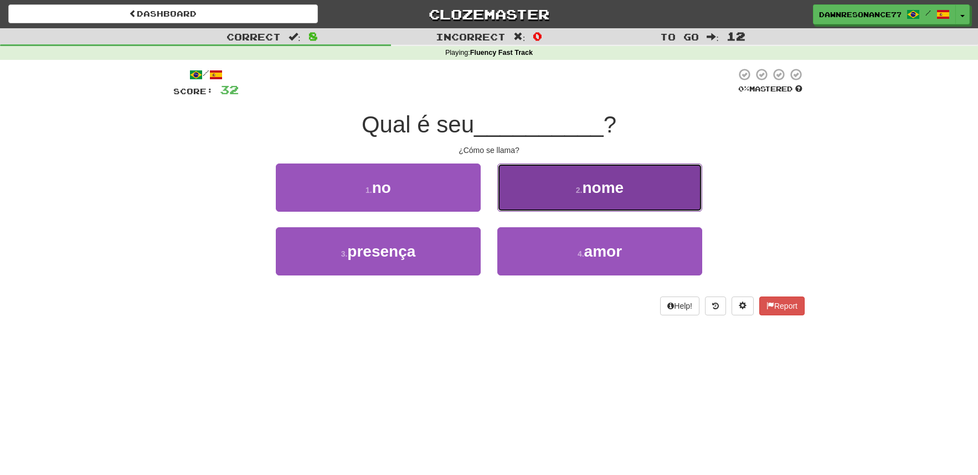
click at [562, 199] on button "2 . nome" at bounding box center [600, 187] width 205 height 48
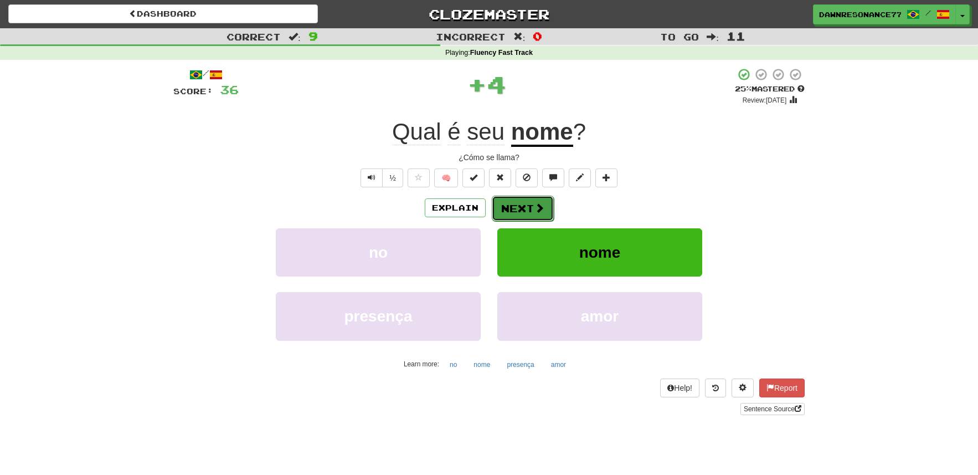
click at [543, 208] on span at bounding box center [540, 208] width 10 height 10
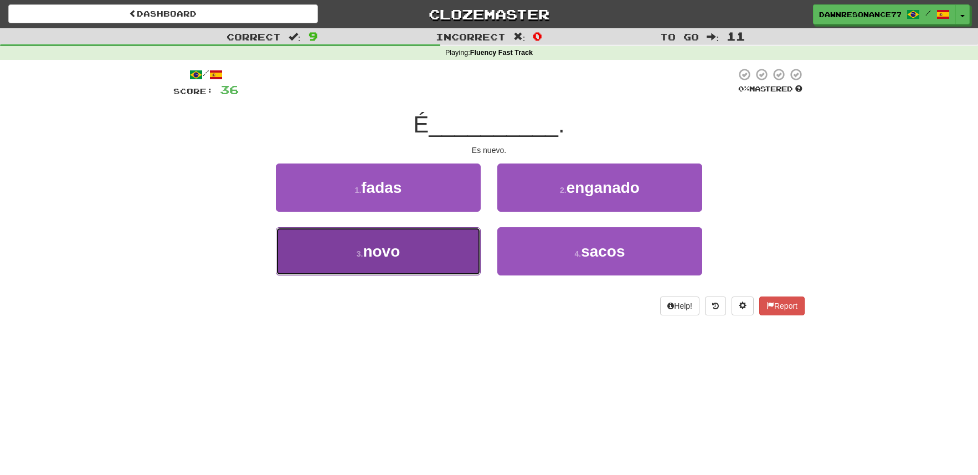
click at [437, 258] on button "3 . novo" at bounding box center [378, 251] width 205 height 48
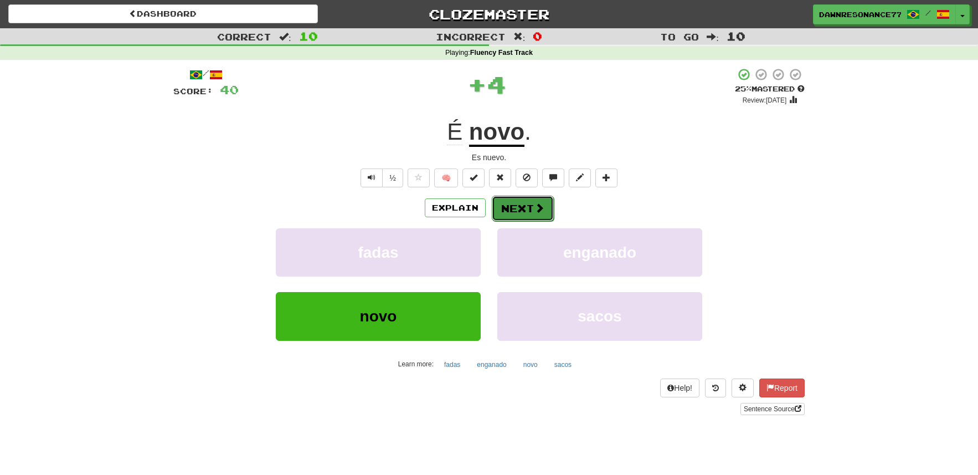
click at [519, 217] on button "Next" at bounding box center [523, 208] width 62 height 25
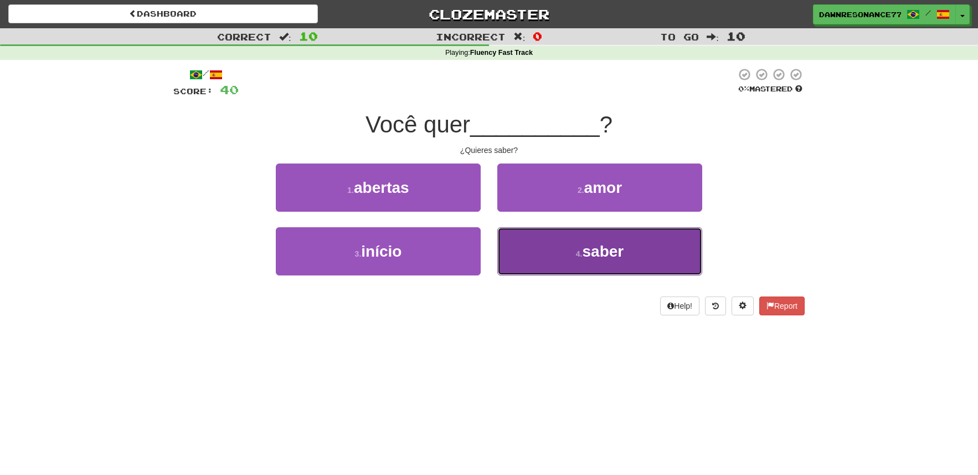
click at [566, 255] on button "4 . saber" at bounding box center [600, 251] width 205 height 48
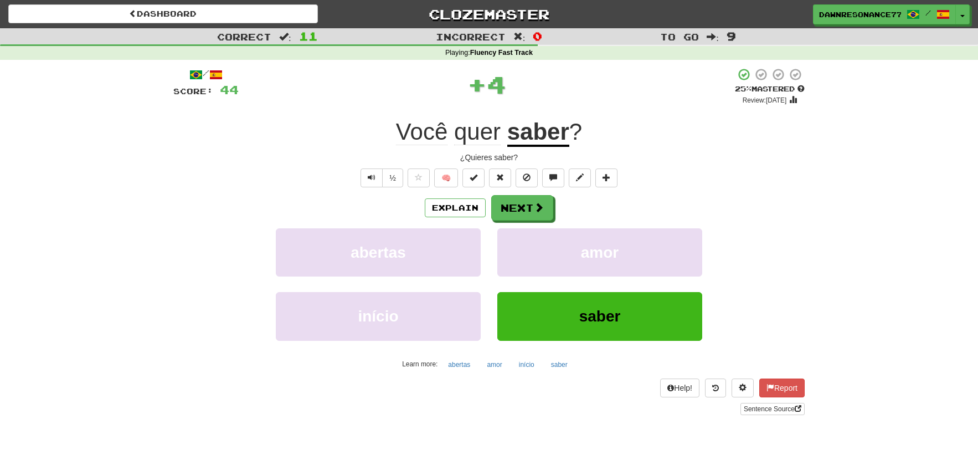
click at [535, 227] on div "Explain Next abertas amor início saber Learn more: abertas amor início saber" at bounding box center [489, 284] width 632 height 178
click at [536, 219] on button "Next" at bounding box center [523, 208] width 62 height 25
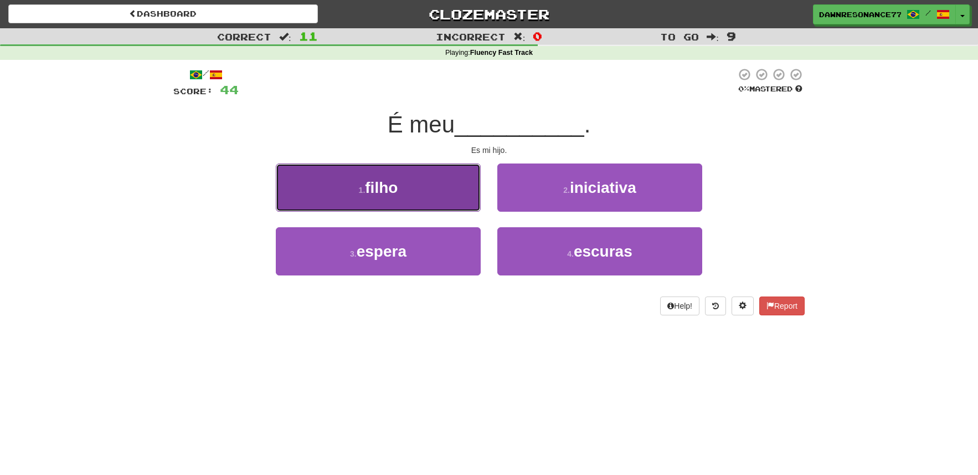
click at [410, 199] on button "1 . filho" at bounding box center [378, 187] width 205 height 48
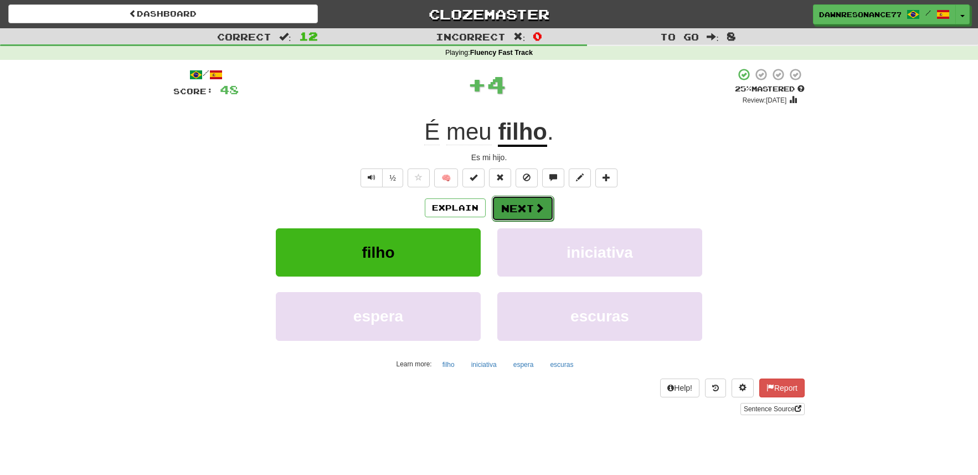
click at [527, 208] on button "Next" at bounding box center [523, 208] width 62 height 25
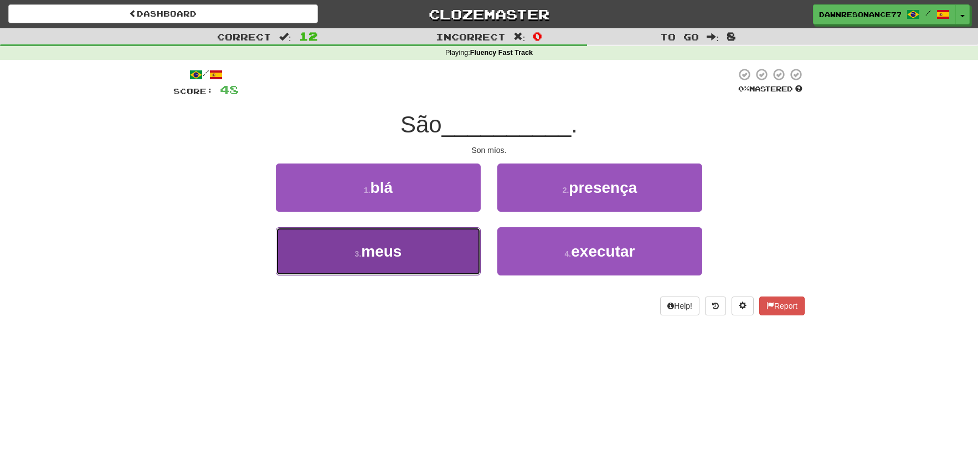
click at [429, 262] on button "3 . meus" at bounding box center [378, 251] width 205 height 48
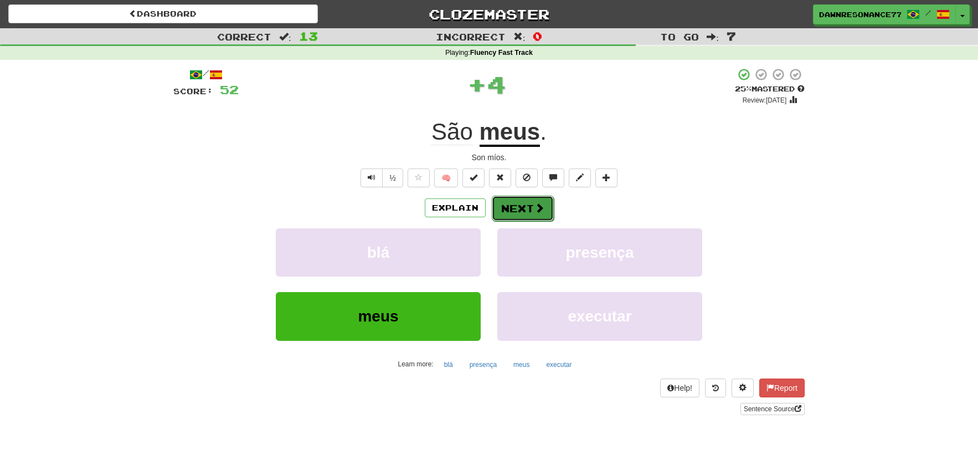
click at [539, 215] on button "Next" at bounding box center [523, 208] width 62 height 25
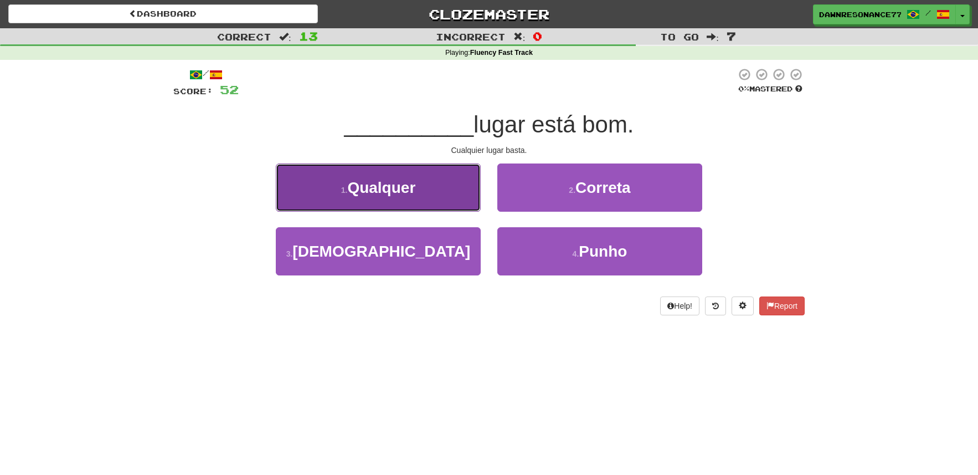
click at [435, 189] on button "1 . Qualquer" at bounding box center [378, 187] width 205 height 48
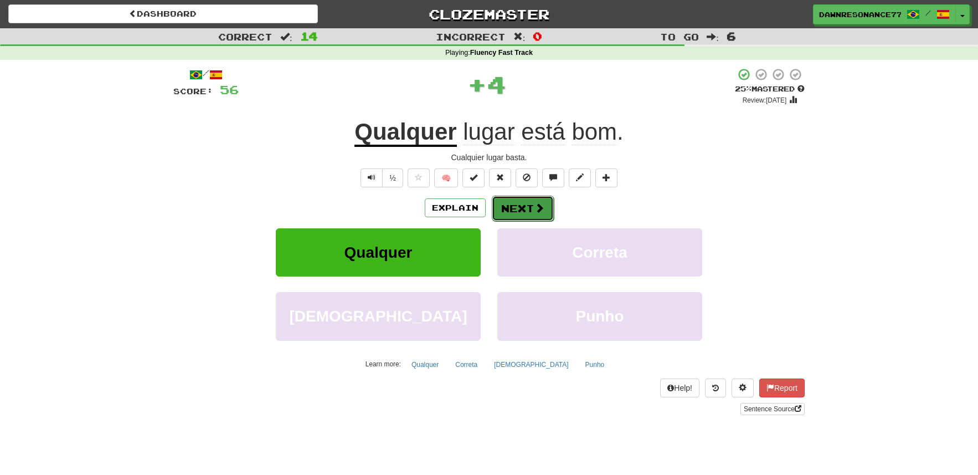
click at [505, 209] on button "Next" at bounding box center [523, 208] width 62 height 25
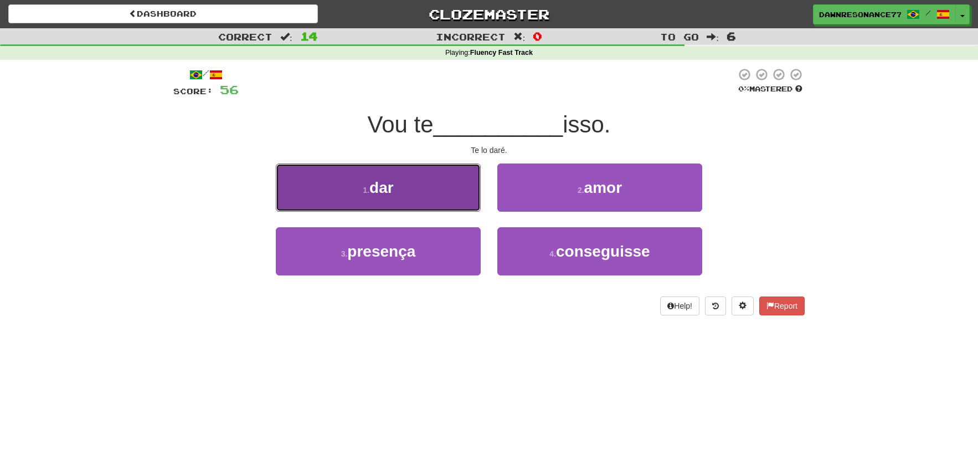
click at [434, 201] on button "1 . dar" at bounding box center [378, 187] width 205 height 48
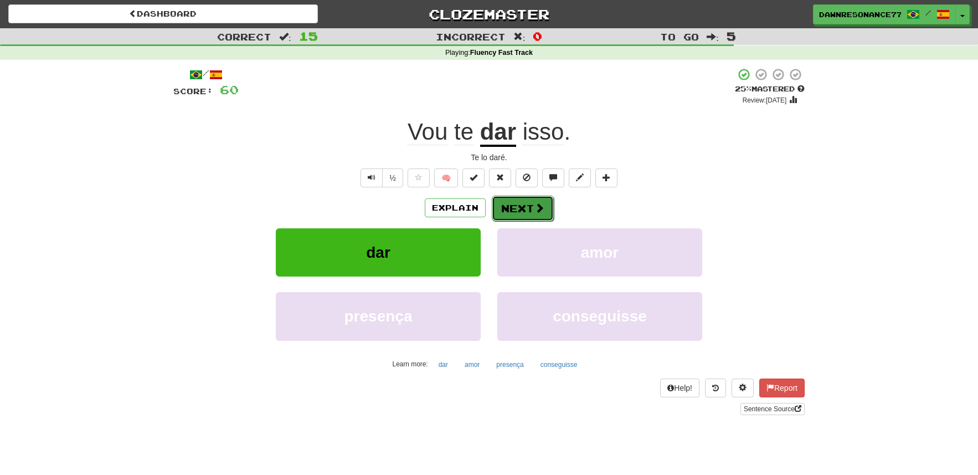
click at [519, 212] on button "Next" at bounding box center [523, 208] width 62 height 25
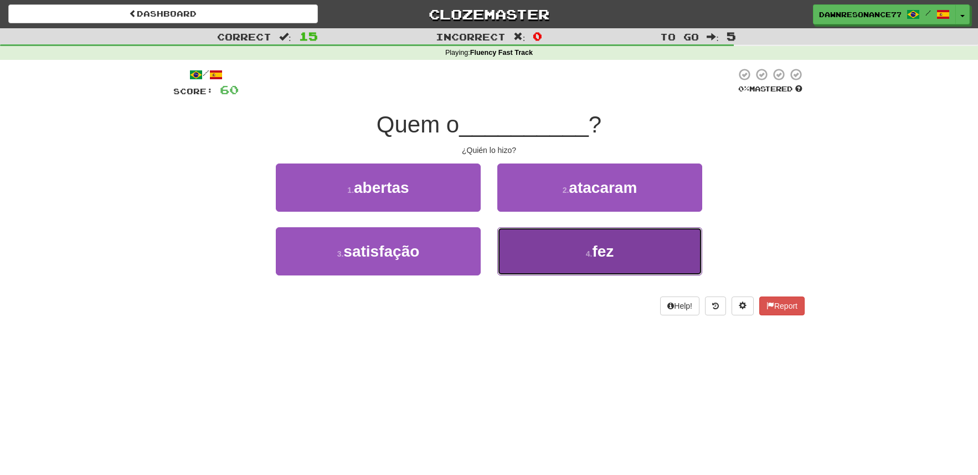
click at [548, 260] on button "4 . fez" at bounding box center [600, 251] width 205 height 48
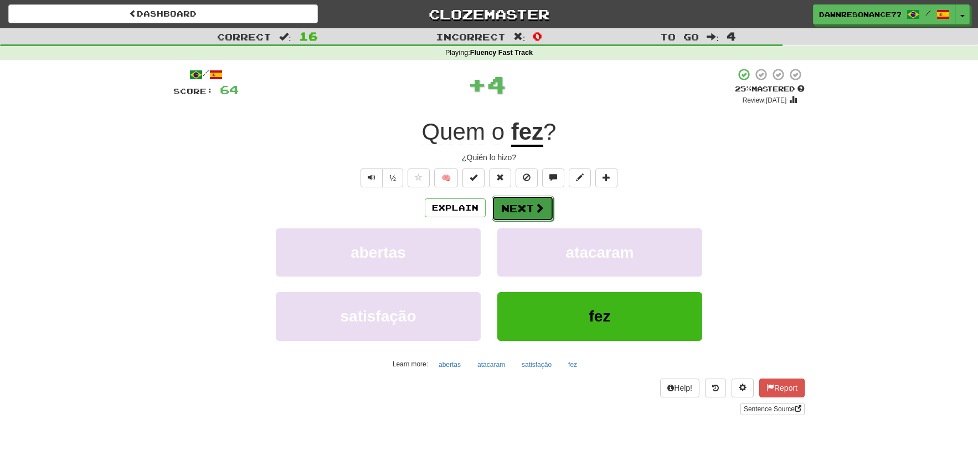
click at [527, 211] on button "Next" at bounding box center [523, 208] width 62 height 25
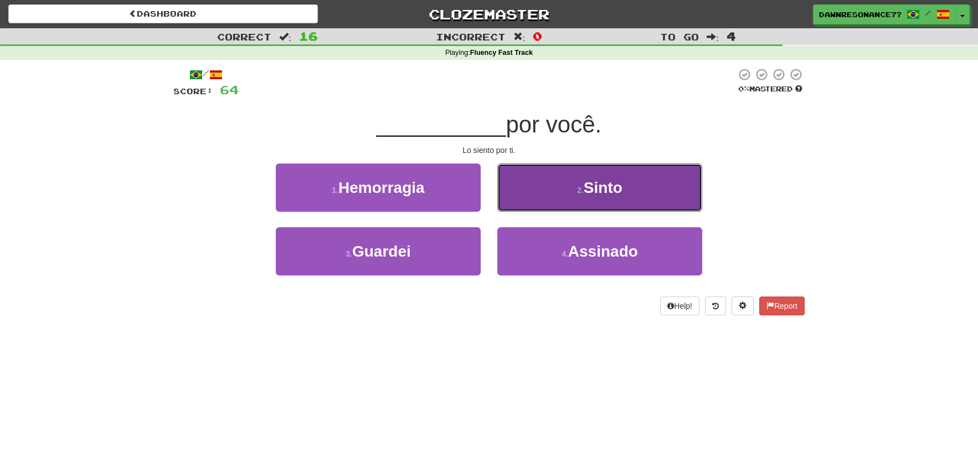
click at [543, 199] on button "2 . Sinto" at bounding box center [600, 187] width 205 height 48
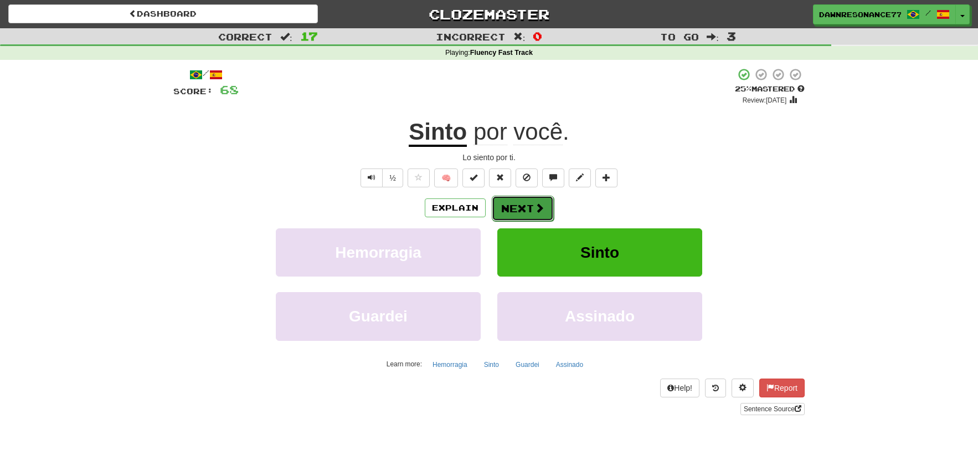
click at [546, 209] on button "Next" at bounding box center [523, 208] width 62 height 25
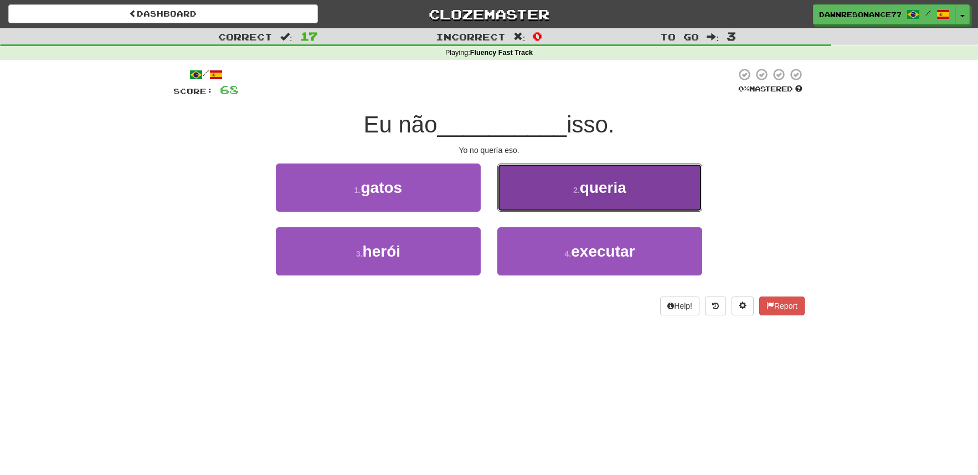
click at [577, 201] on button "2 . queria" at bounding box center [600, 187] width 205 height 48
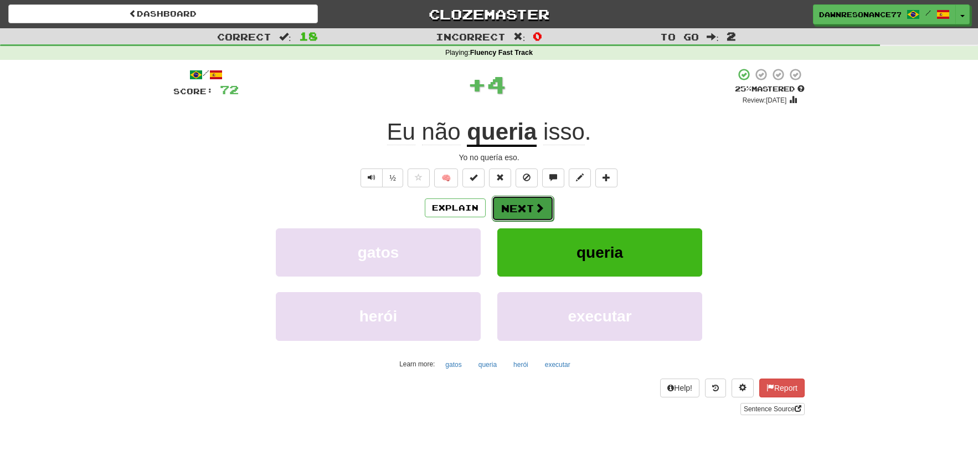
click at [516, 209] on button "Next" at bounding box center [523, 208] width 62 height 25
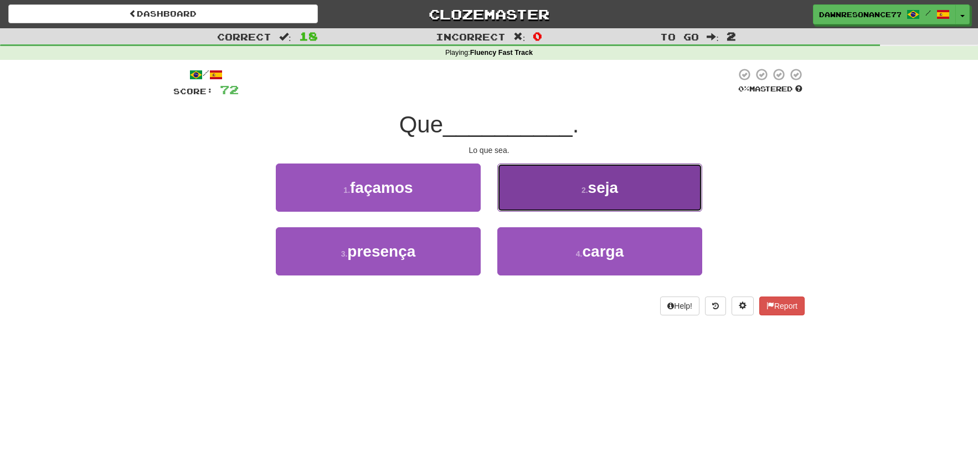
click at [524, 205] on button "2 . seja" at bounding box center [600, 187] width 205 height 48
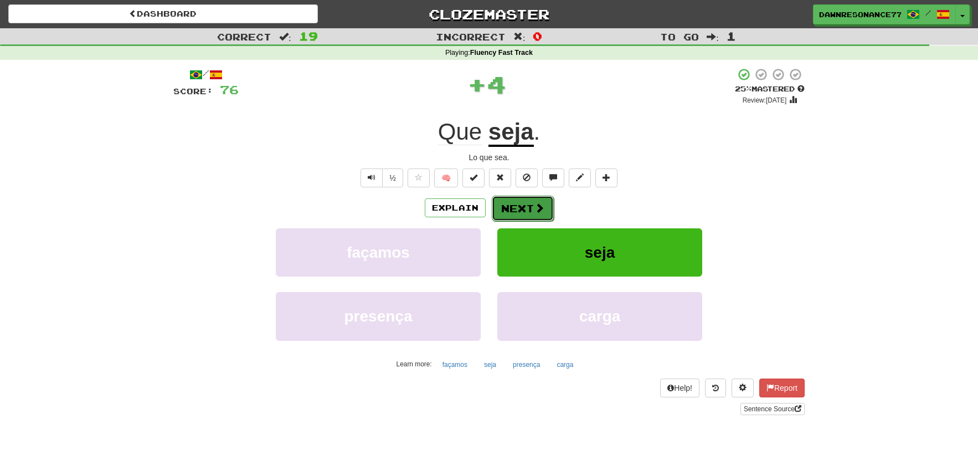
click at [521, 201] on button "Next" at bounding box center [523, 208] width 62 height 25
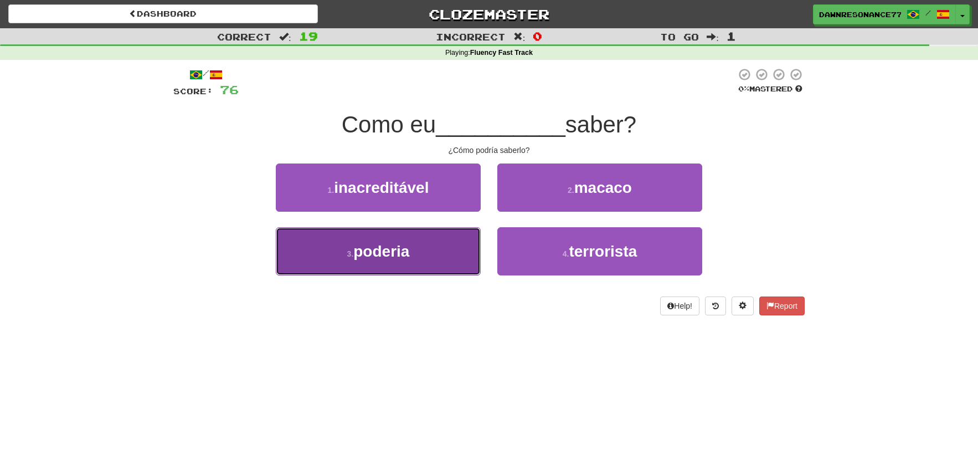
click at [408, 262] on button "3 . poderia" at bounding box center [378, 251] width 205 height 48
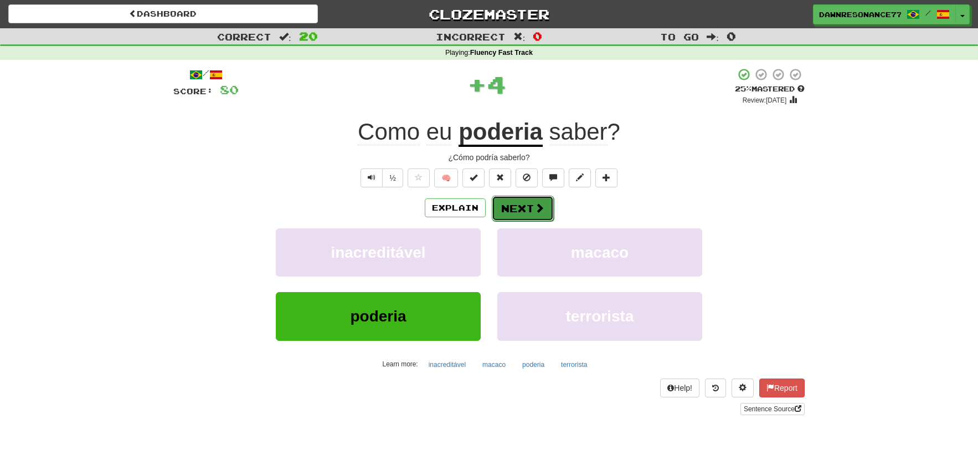
click at [523, 209] on button "Next" at bounding box center [523, 208] width 62 height 25
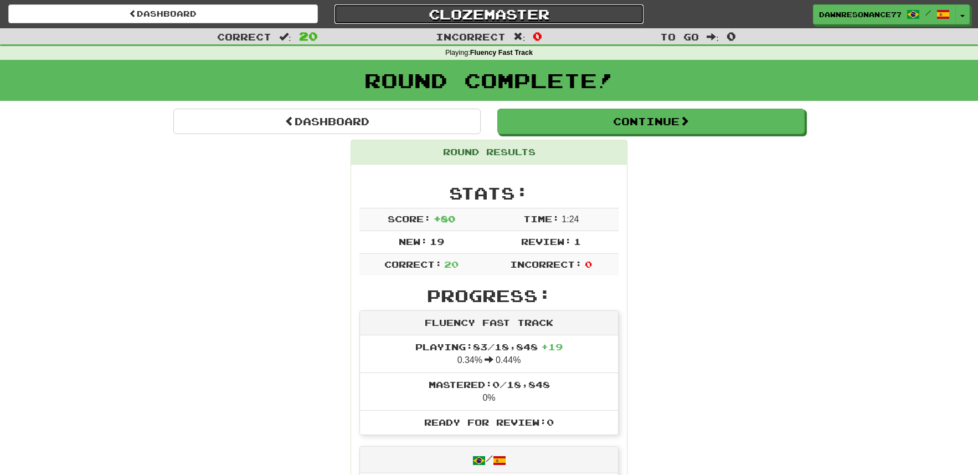
click at [501, 18] on link "Clozemaster" at bounding box center [490, 13] width 310 height 19
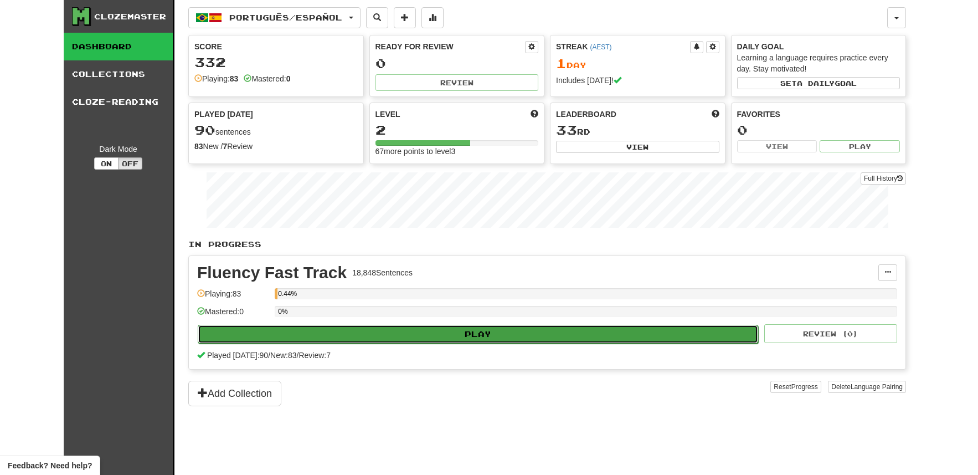
click at [534, 330] on button "Play" at bounding box center [478, 334] width 561 height 19
select select "**"
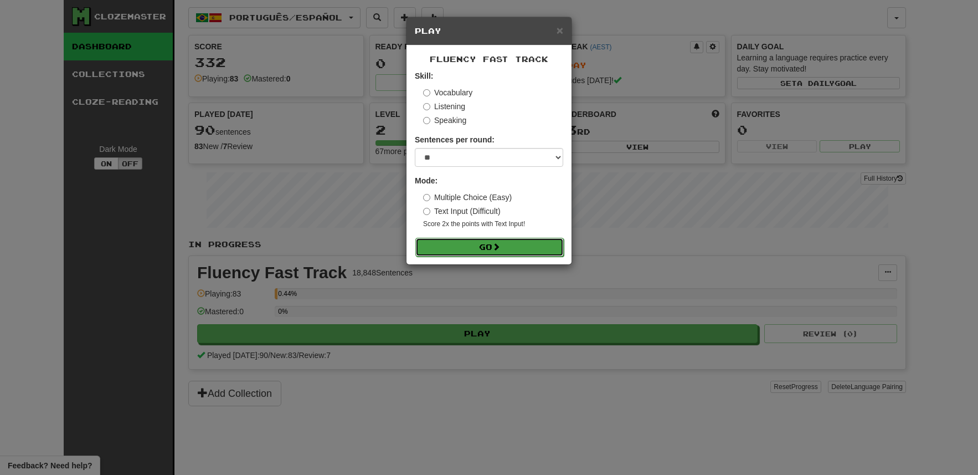
click at [530, 247] on button "Go" at bounding box center [490, 247] width 148 height 19
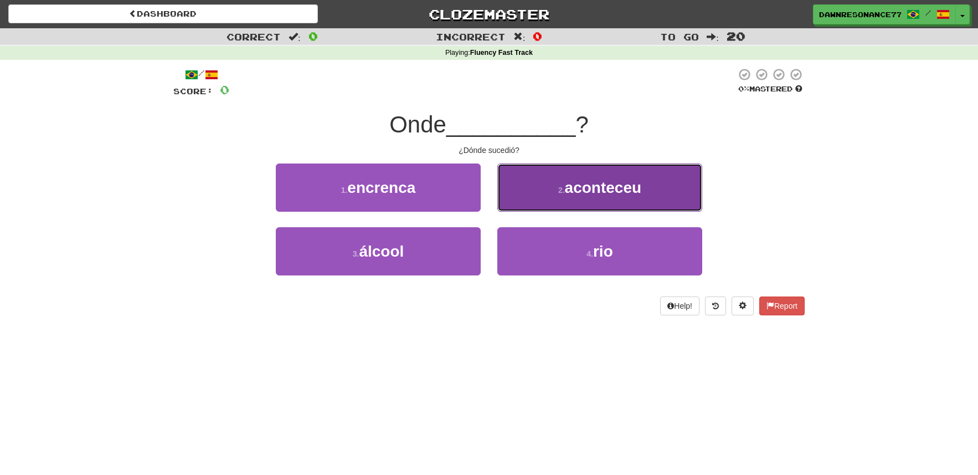
click at [572, 191] on span "aconteceu" at bounding box center [603, 187] width 77 height 17
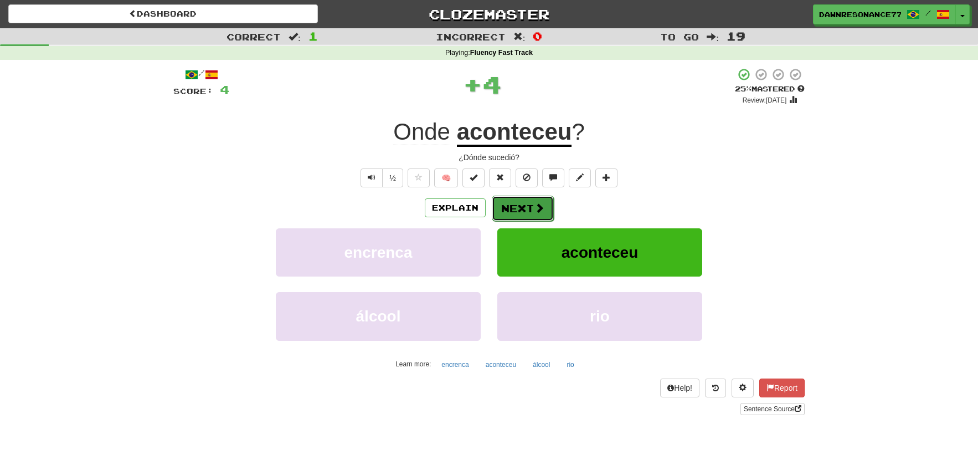
click at [527, 214] on button "Next" at bounding box center [523, 208] width 62 height 25
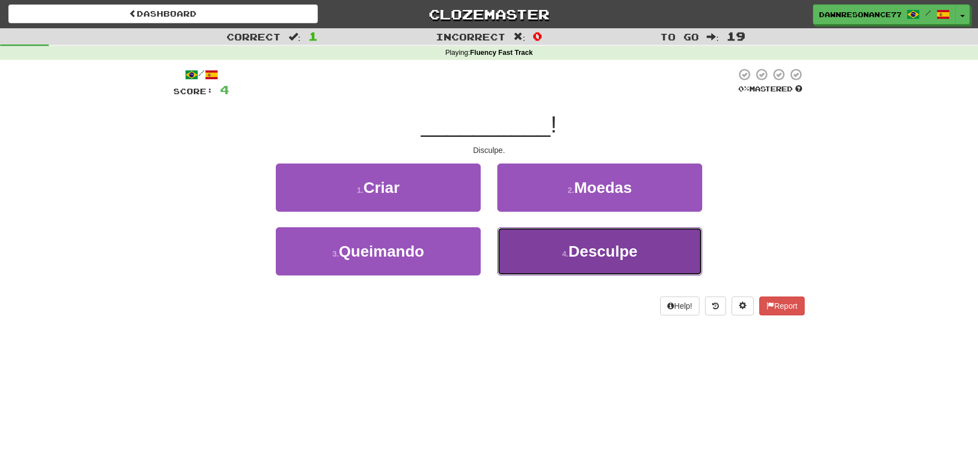
click at [558, 255] on button "4 . Desculpe" at bounding box center [600, 251] width 205 height 48
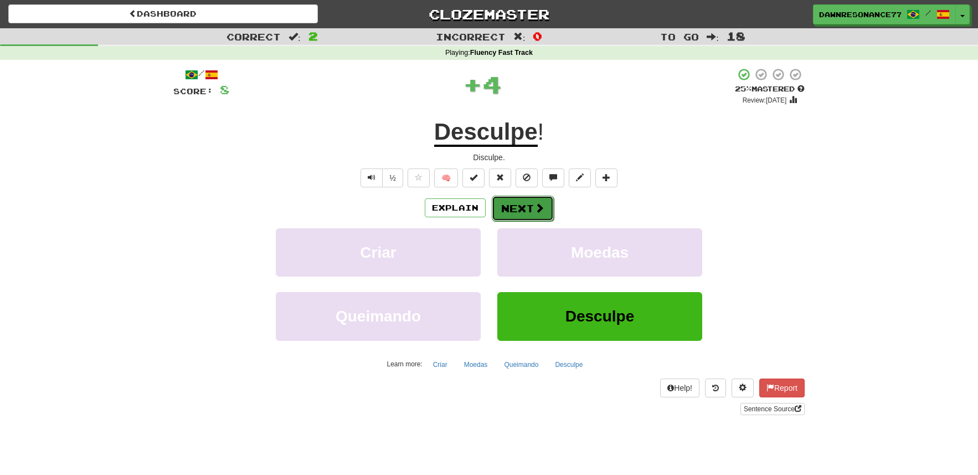
click at [533, 210] on button "Next" at bounding box center [523, 208] width 62 height 25
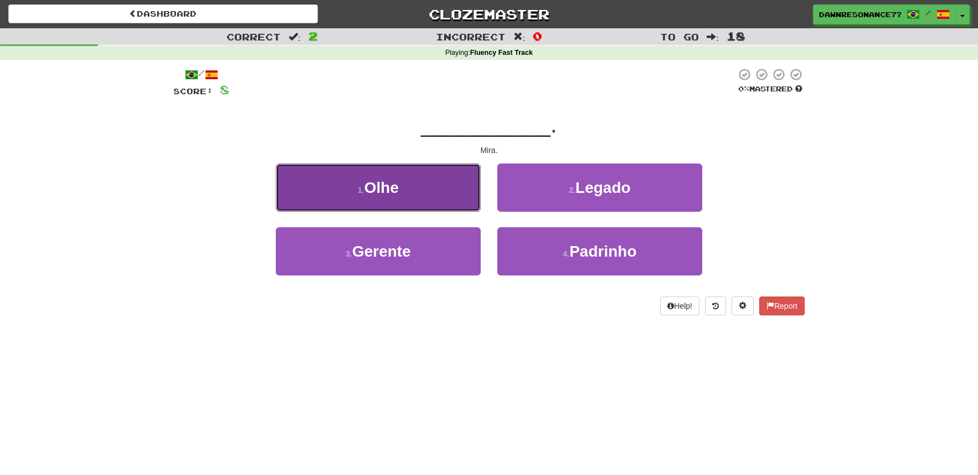
click at [432, 198] on button "1 . [GEOGRAPHIC_DATA]" at bounding box center [378, 187] width 205 height 48
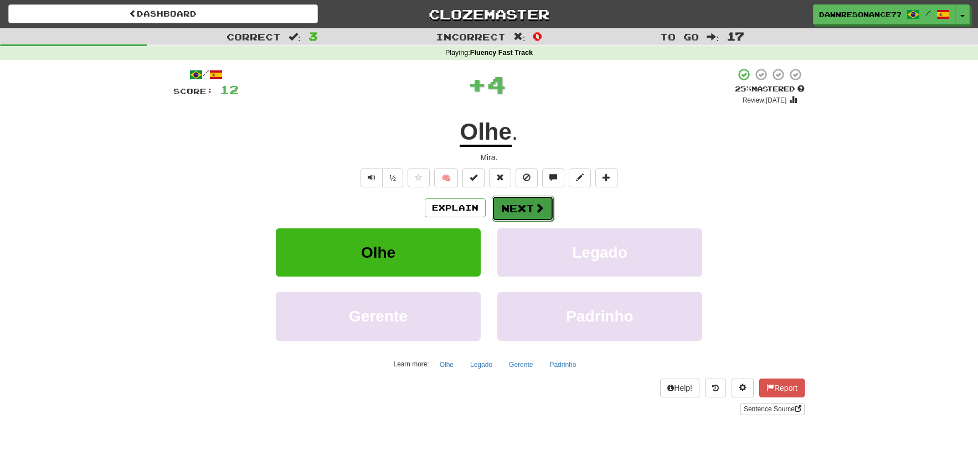
click at [508, 208] on button "Next" at bounding box center [523, 208] width 62 height 25
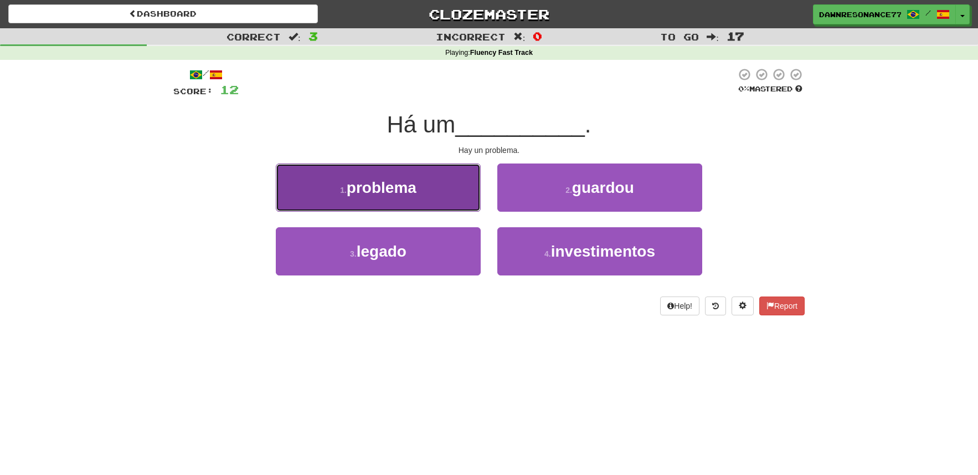
click at [424, 193] on button "1 . problema" at bounding box center [378, 187] width 205 height 48
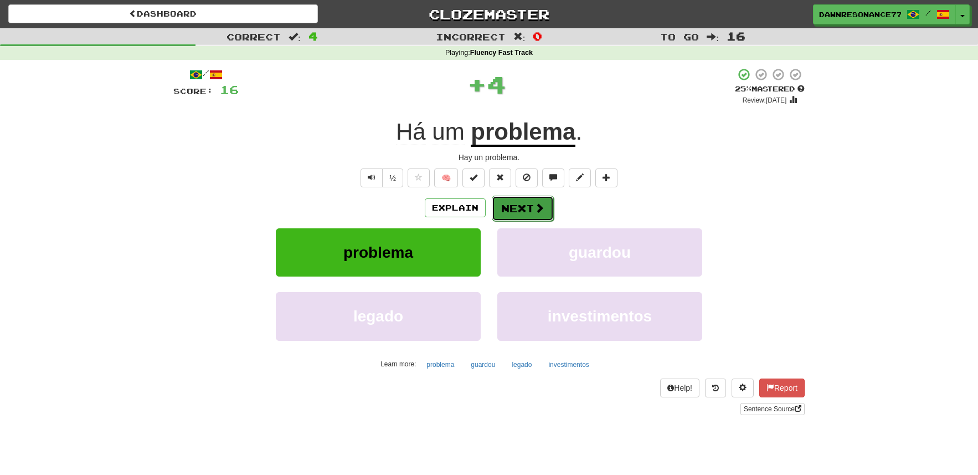
click at [529, 213] on button "Next" at bounding box center [523, 208] width 62 height 25
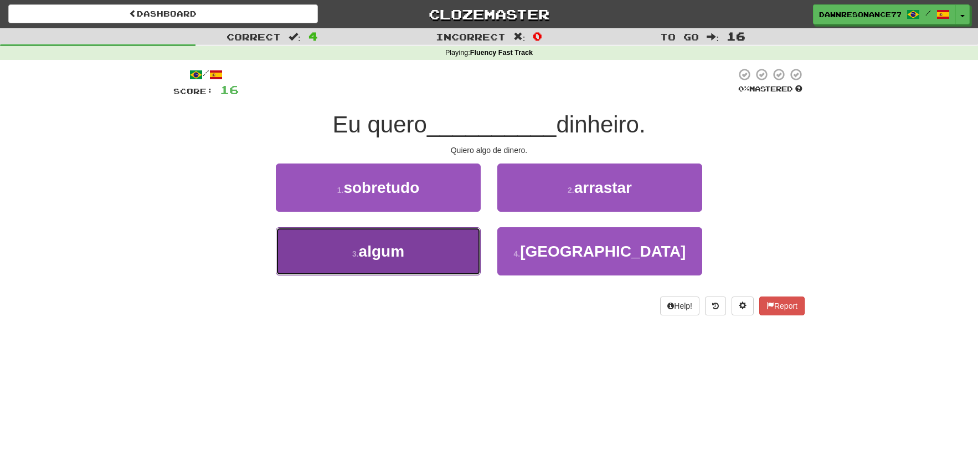
click at [417, 251] on button "3 . algum" at bounding box center [378, 251] width 205 height 48
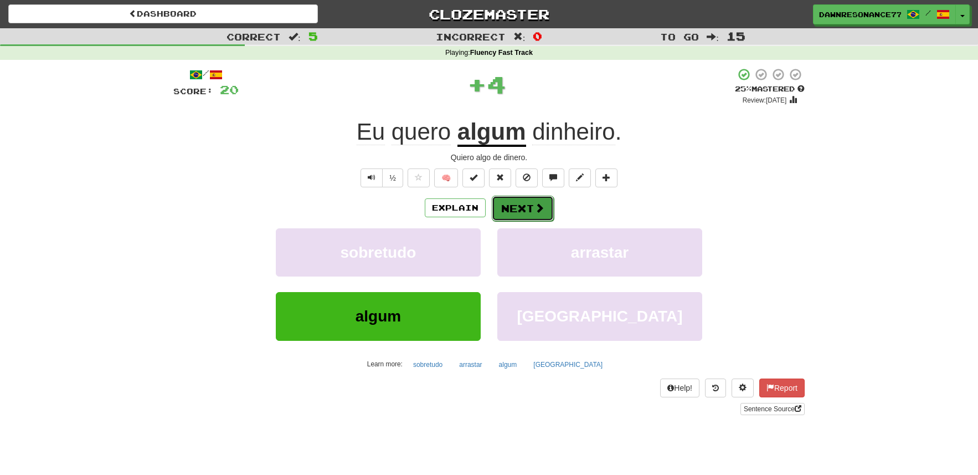
click at [530, 211] on button "Next" at bounding box center [523, 208] width 62 height 25
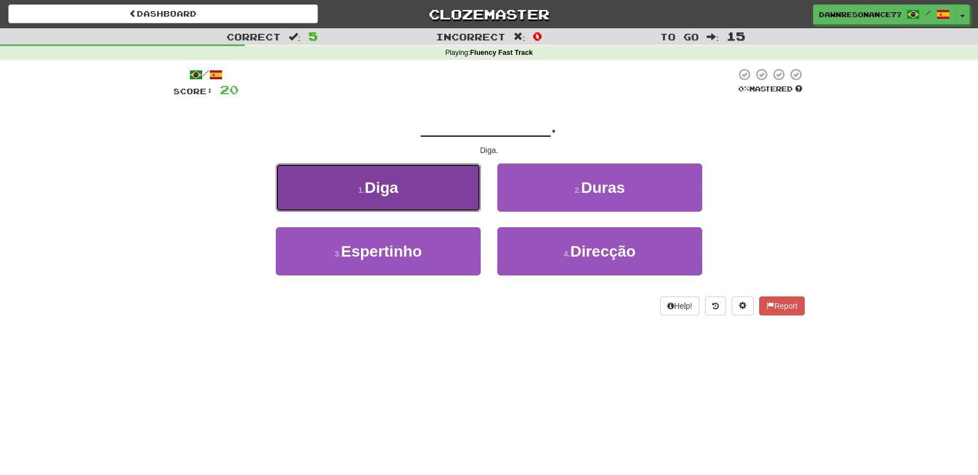
click at [397, 184] on span "Diga" at bounding box center [382, 187] width 34 height 17
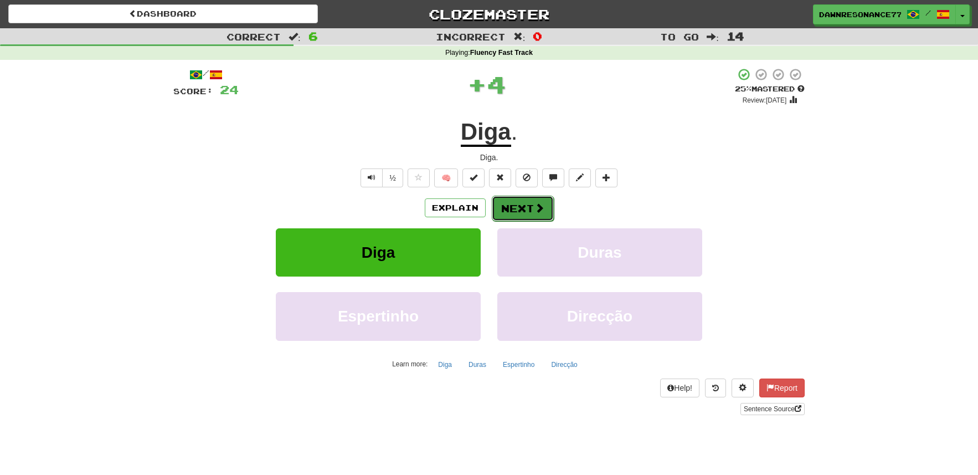
click at [516, 216] on button "Next" at bounding box center [523, 208] width 62 height 25
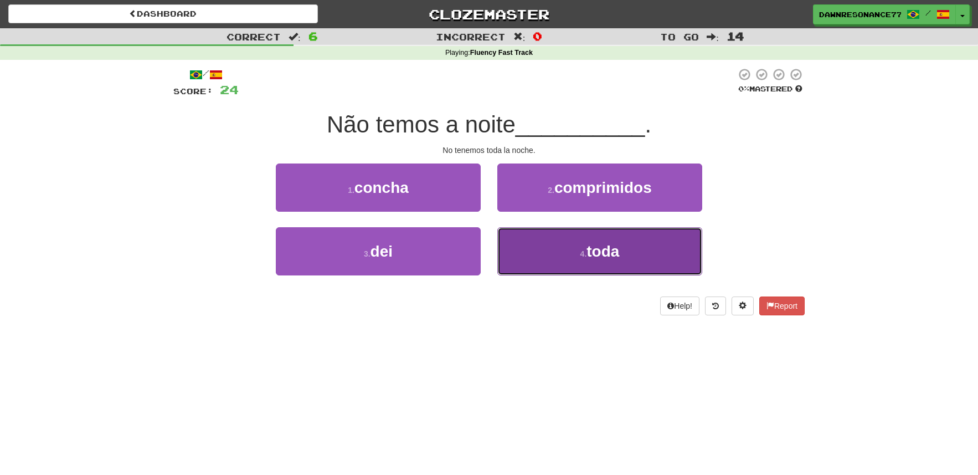
click at [548, 245] on button "4 . toda" at bounding box center [600, 251] width 205 height 48
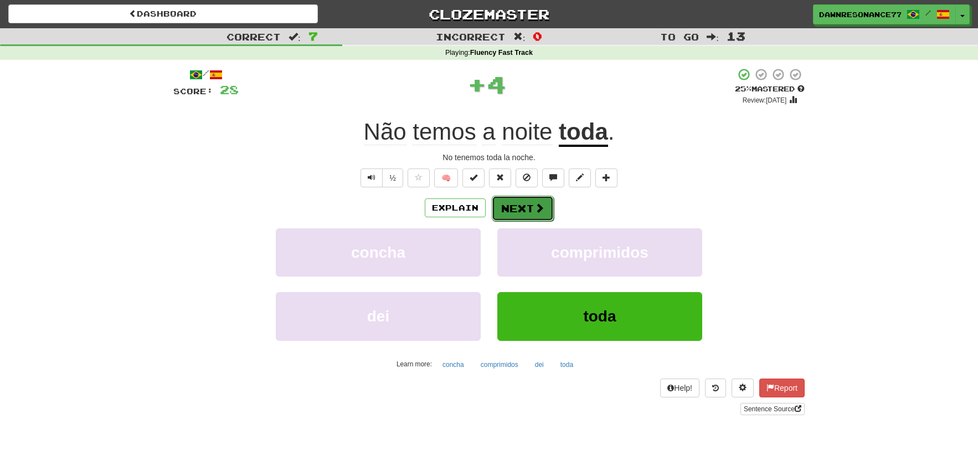
click at [533, 203] on button "Next" at bounding box center [523, 208] width 62 height 25
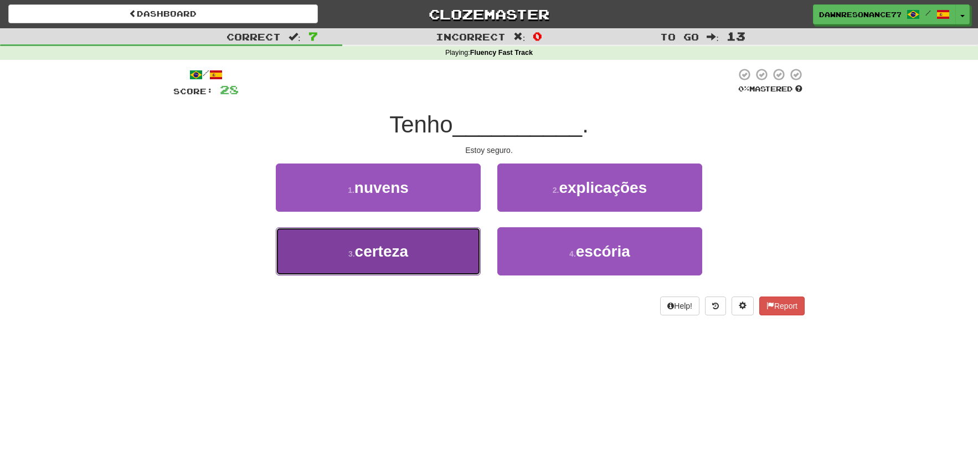
click at [428, 256] on button "3 . certeza" at bounding box center [378, 251] width 205 height 48
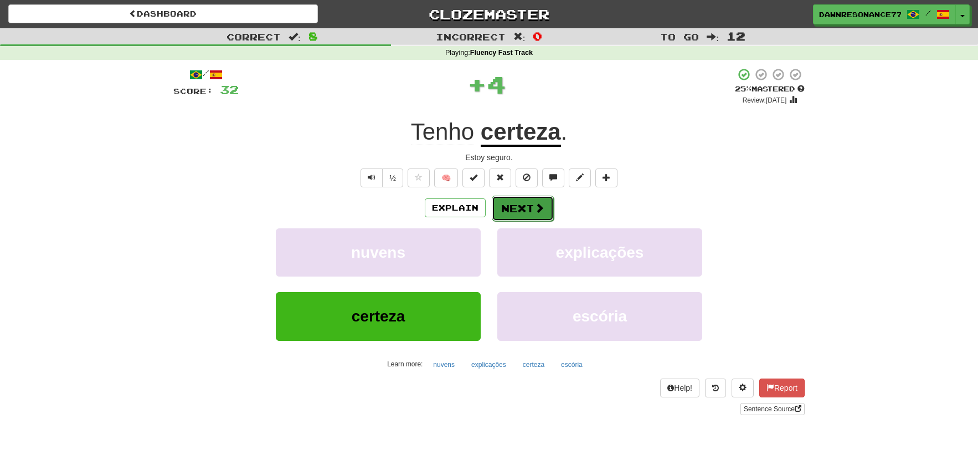
click at [540, 204] on span at bounding box center [540, 208] width 10 height 10
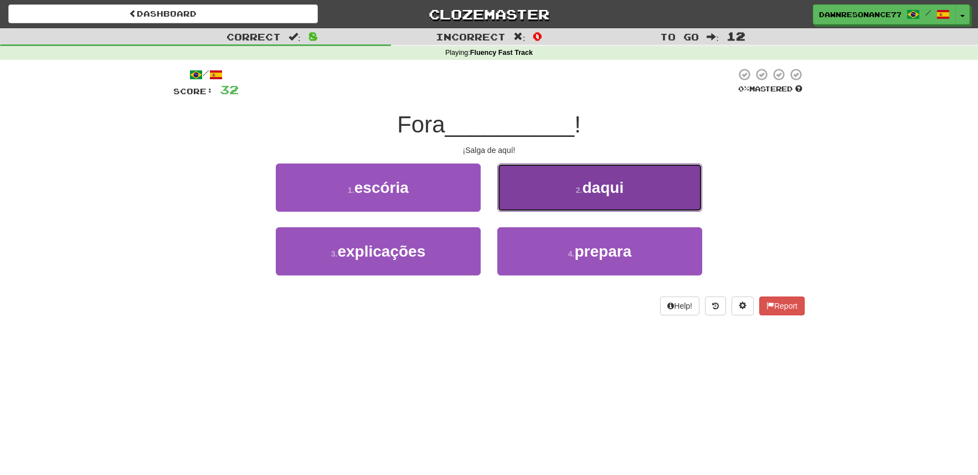
click at [634, 185] on button "2 . daqui" at bounding box center [600, 187] width 205 height 48
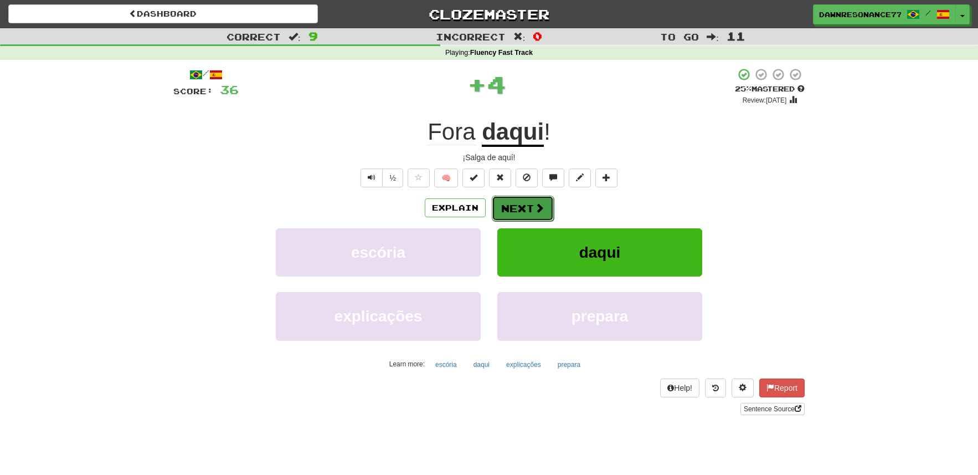
click at [537, 208] on span at bounding box center [540, 208] width 10 height 10
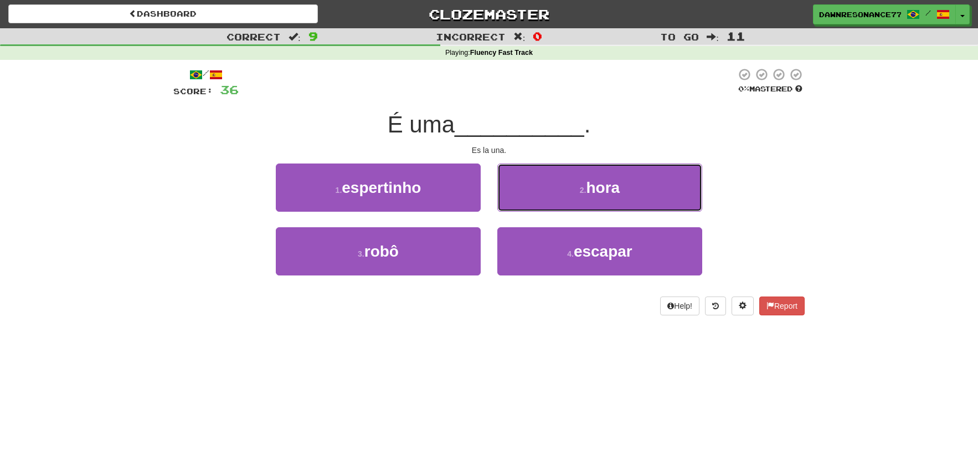
click at [537, 208] on button "2 . hora" at bounding box center [600, 187] width 205 height 48
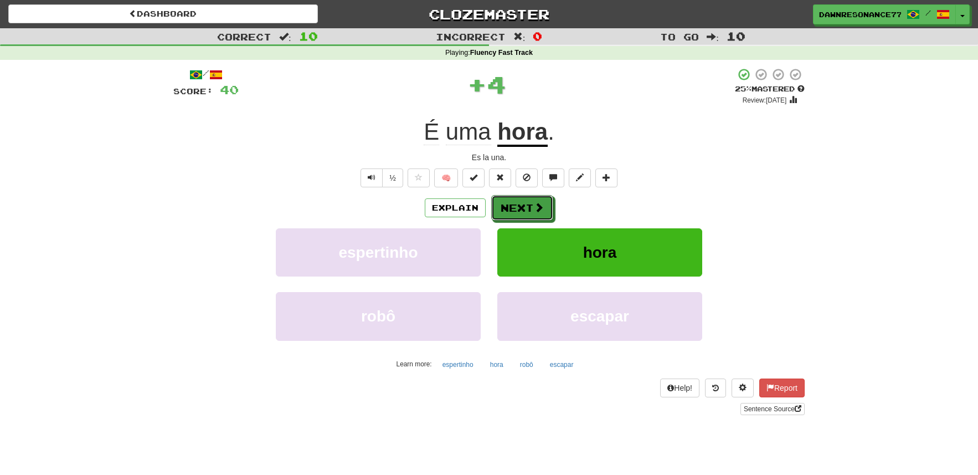
click at [537, 208] on span at bounding box center [539, 207] width 10 height 10
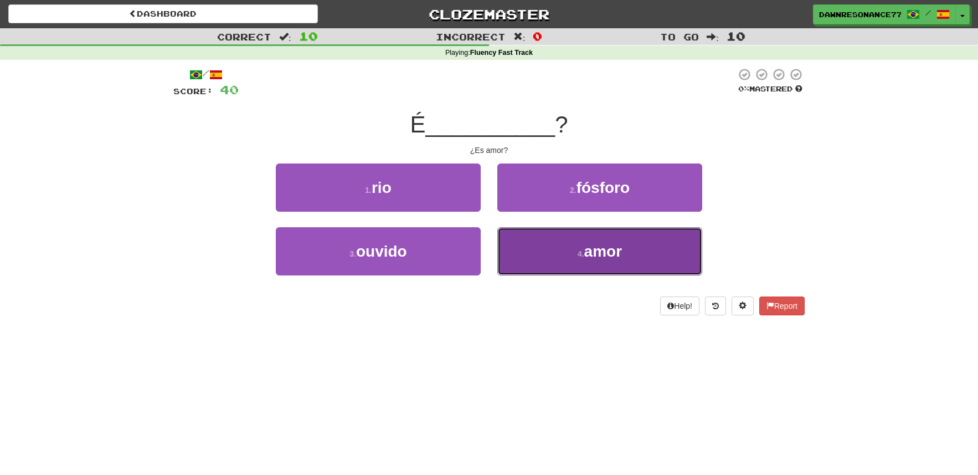
click at [560, 250] on button "4 . amor" at bounding box center [600, 251] width 205 height 48
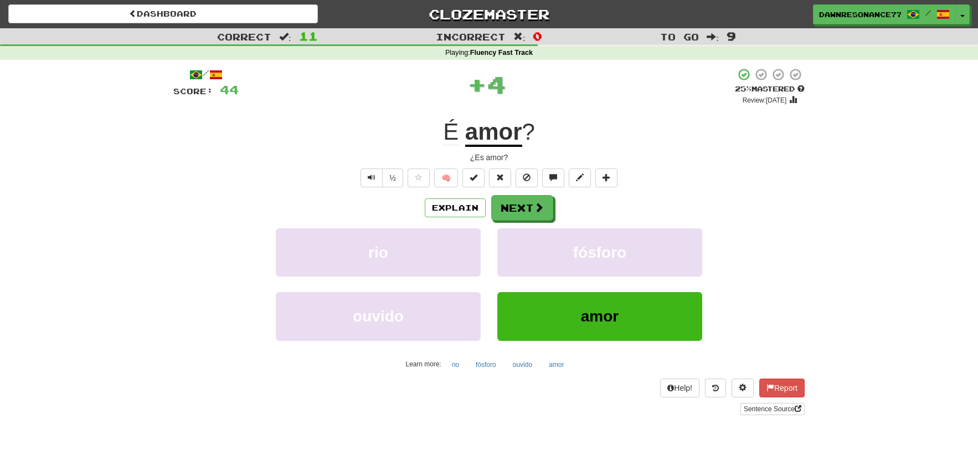
click at [535, 192] on div "/ Score: 44 + 4 25 % Mastered Review: [DATE] É amor ? ¿Es amor? ½ 🧠 Explain Nex…" at bounding box center [489, 241] width 632 height 347
click at [531, 202] on button "Next" at bounding box center [523, 208] width 62 height 25
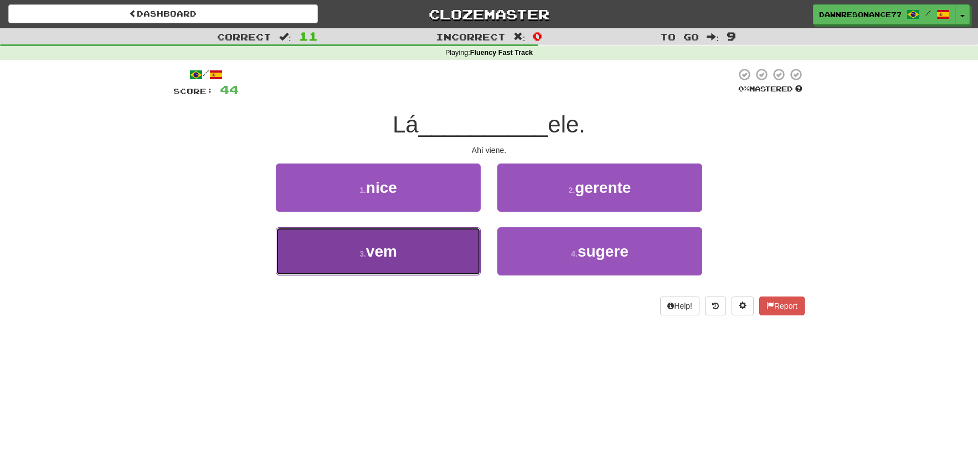
click at [409, 255] on button "3 . vem" at bounding box center [378, 251] width 205 height 48
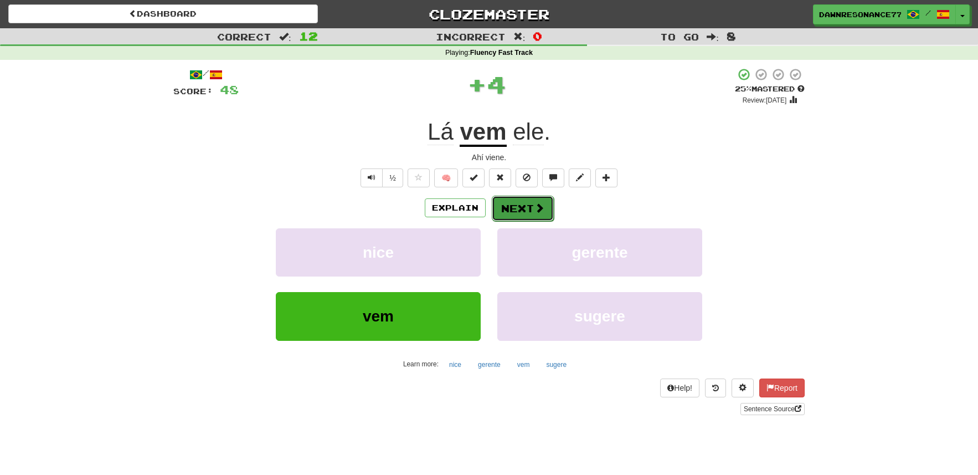
click at [523, 202] on button "Next" at bounding box center [523, 208] width 62 height 25
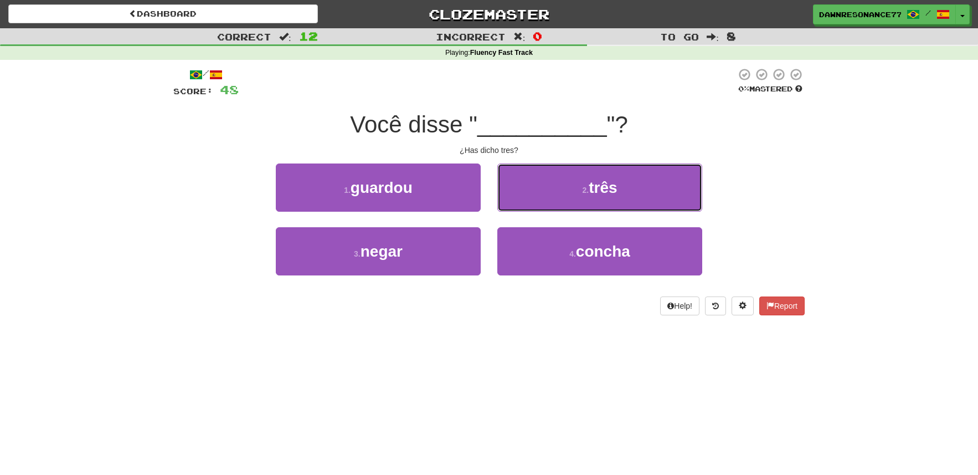
click at [523, 202] on button "2 . três" at bounding box center [600, 187] width 205 height 48
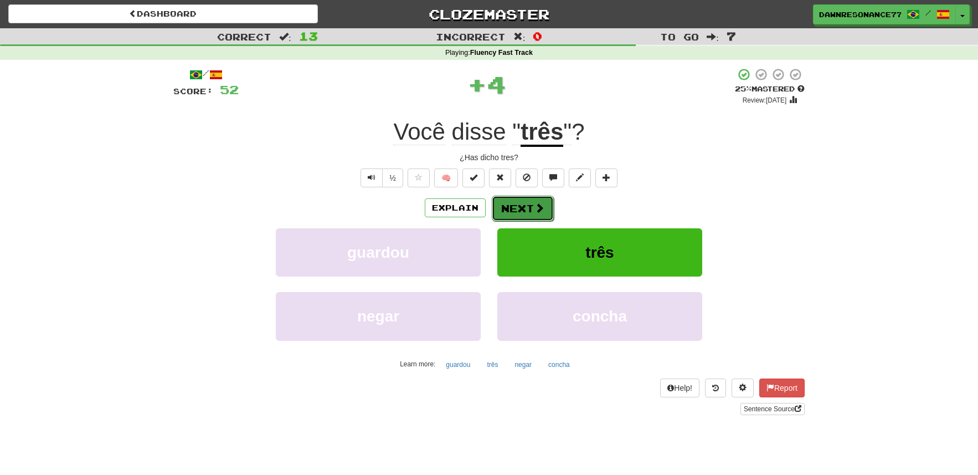
click at [524, 214] on button "Next" at bounding box center [523, 208] width 62 height 25
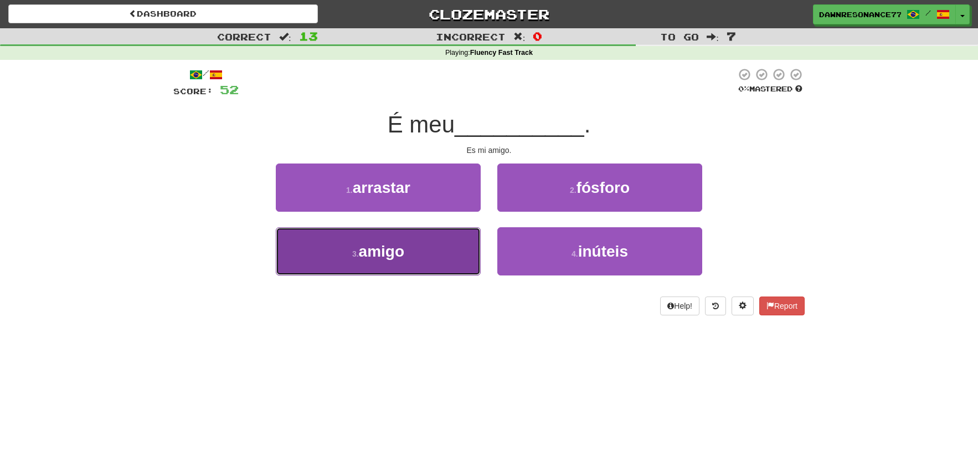
click at [467, 263] on button "3 . amigo" at bounding box center [378, 251] width 205 height 48
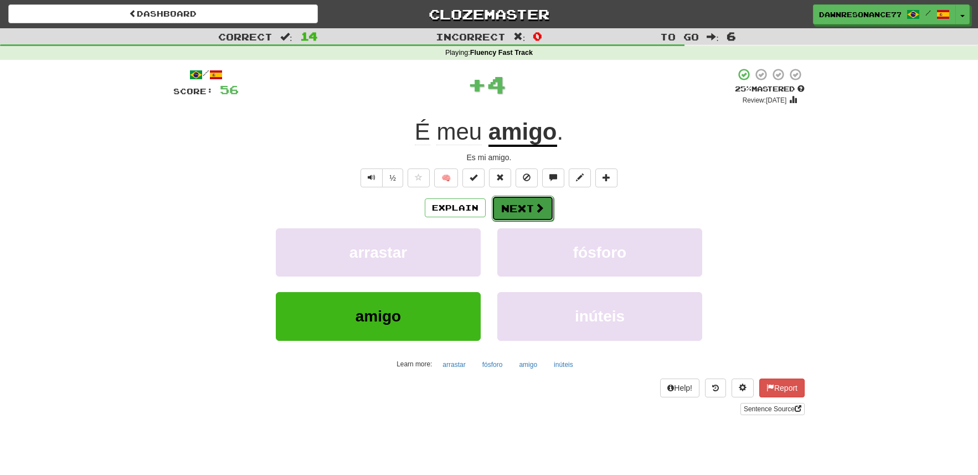
click at [527, 218] on button "Next" at bounding box center [523, 208] width 62 height 25
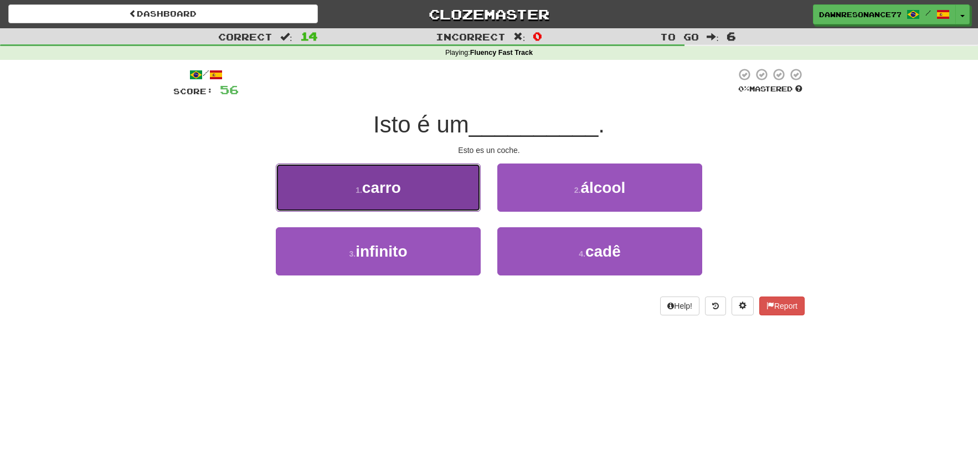
click at [424, 197] on button "1 . carro" at bounding box center [378, 187] width 205 height 48
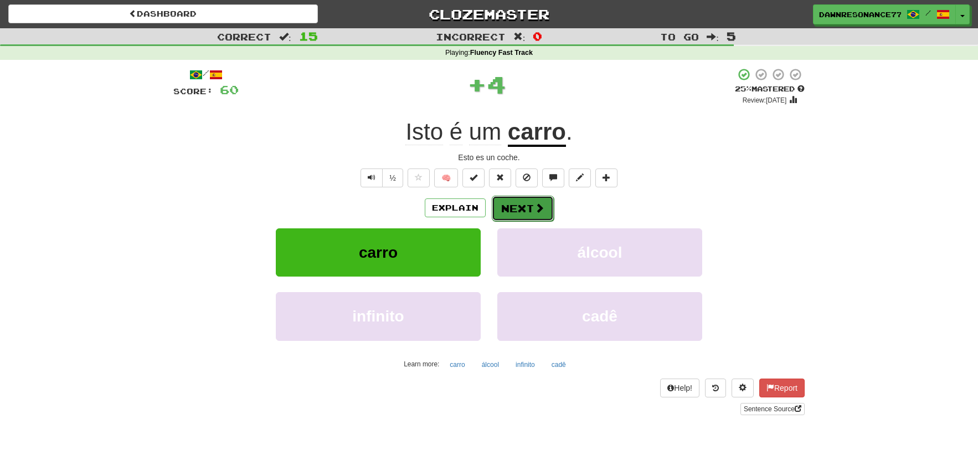
click at [517, 212] on button "Next" at bounding box center [523, 208] width 62 height 25
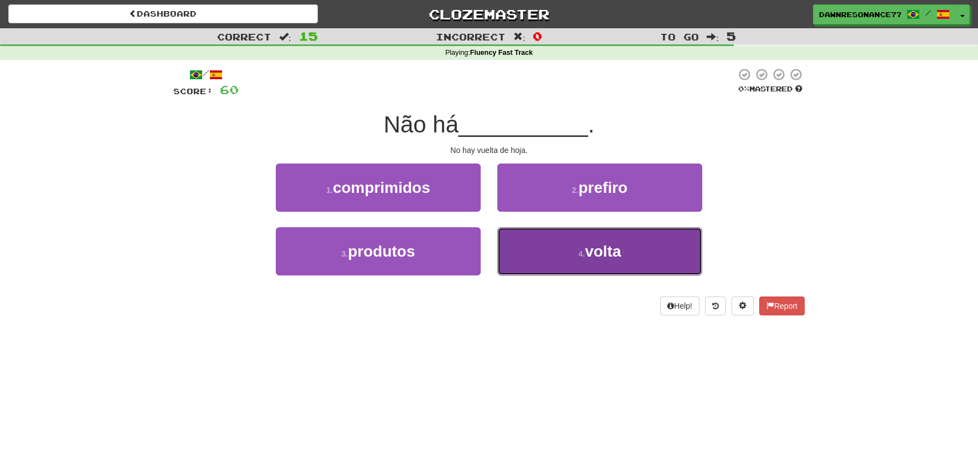
click at [551, 255] on button "4 . volta" at bounding box center [600, 251] width 205 height 48
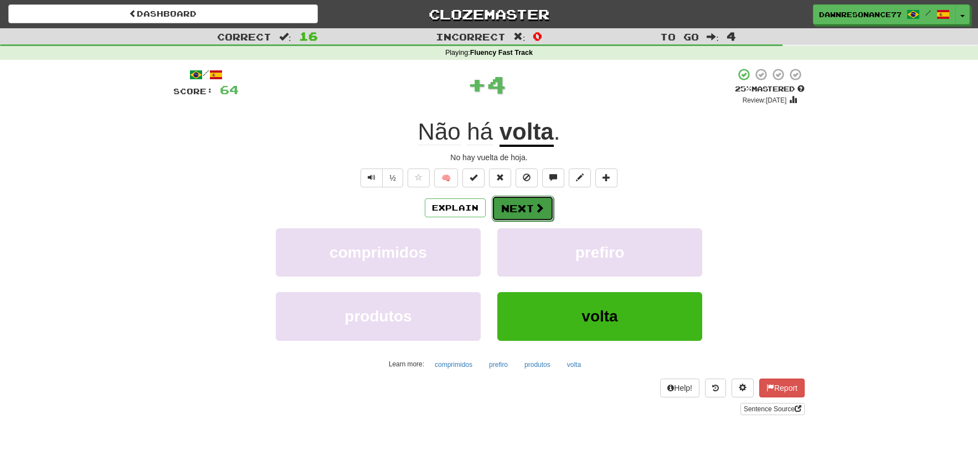
click at [540, 201] on button "Next" at bounding box center [523, 208] width 62 height 25
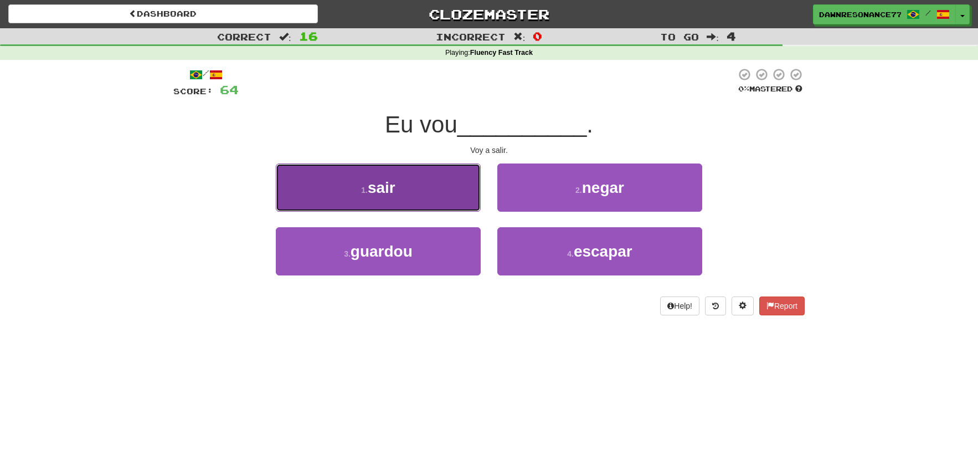
click at [404, 171] on button "1 . sair" at bounding box center [378, 187] width 205 height 48
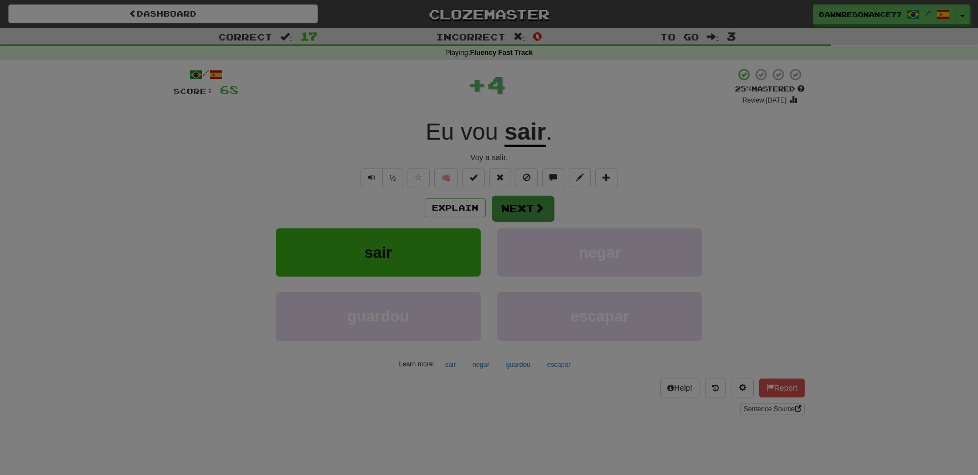
click at [520, 198] on div at bounding box center [489, 237] width 978 height 475
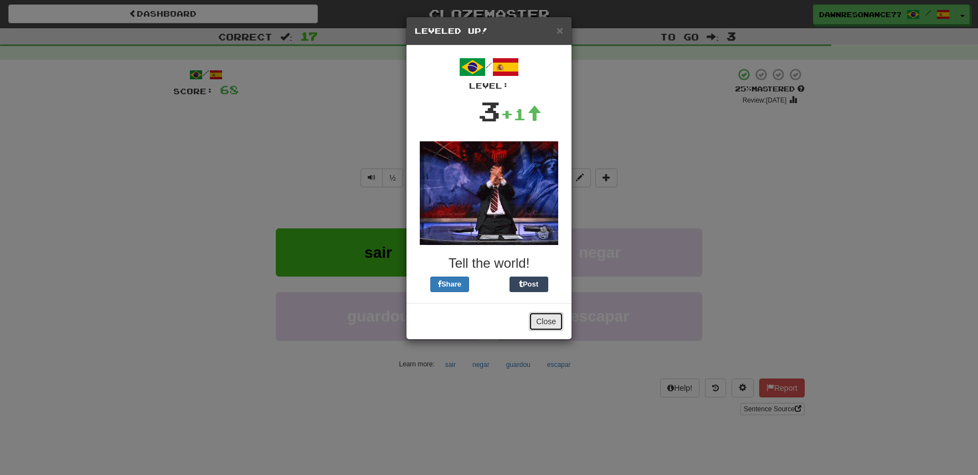
click at [545, 319] on button "Close" at bounding box center [546, 321] width 34 height 19
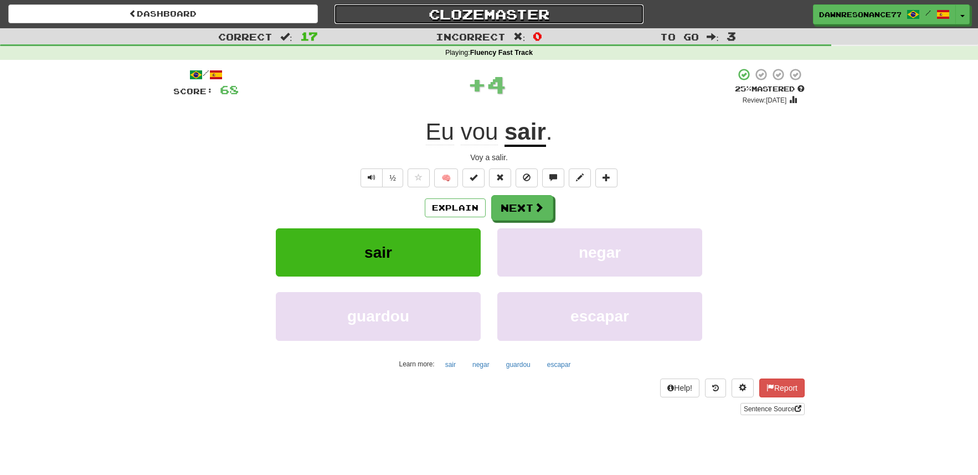
click at [481, 11] on link "Clozemaster" at bounding box center [490, 13] width 310 height 19
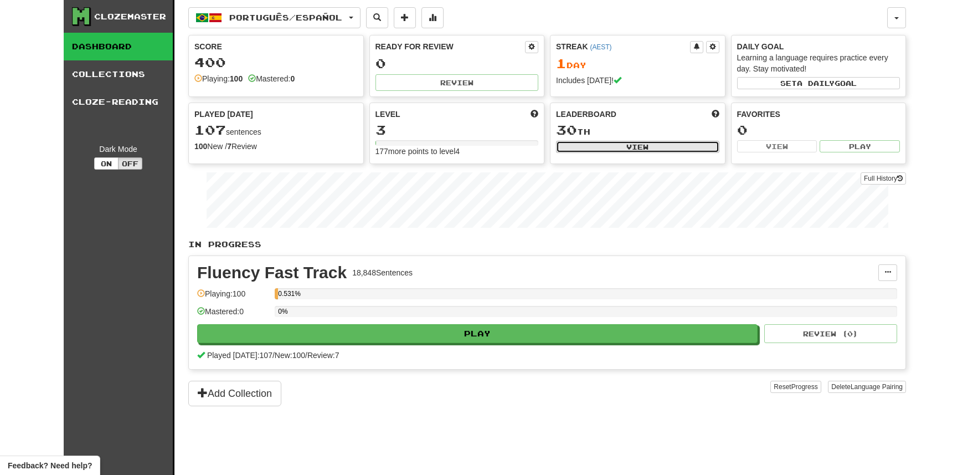
click at [613, 150] on button "View" at bounding box center [637, 147] width 163 height 12
select select "**********"
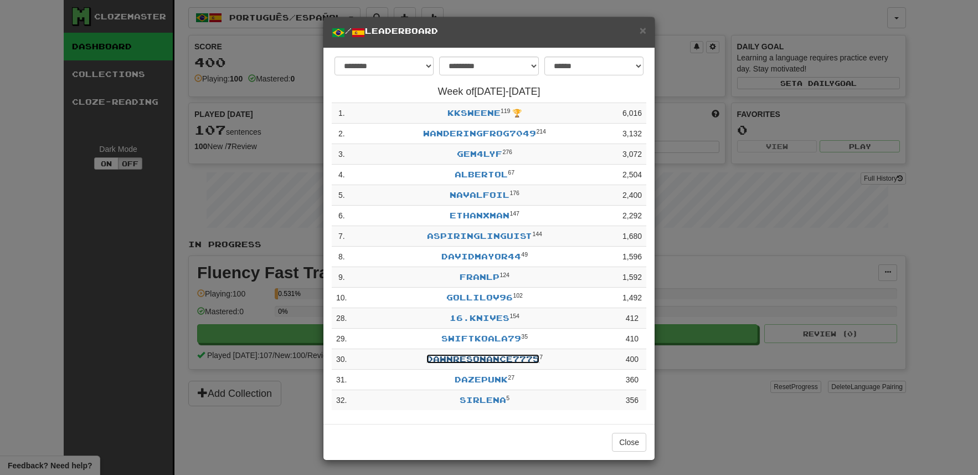
click at [534, 363] on link "DawnResonance7775" at bounding box center [483, 358] width 113 height 9
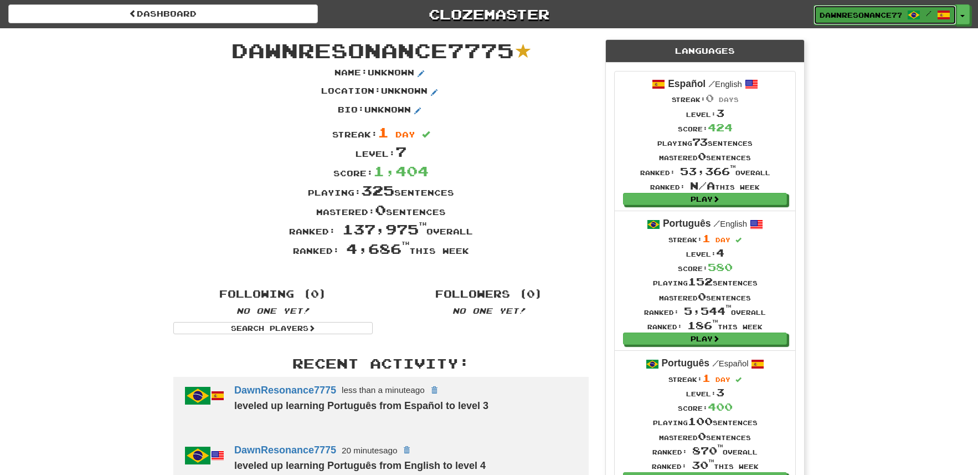
click at [880, 22] on link "DawnResonance7775 /" at bounding box center [885, 15] width 143 height 20
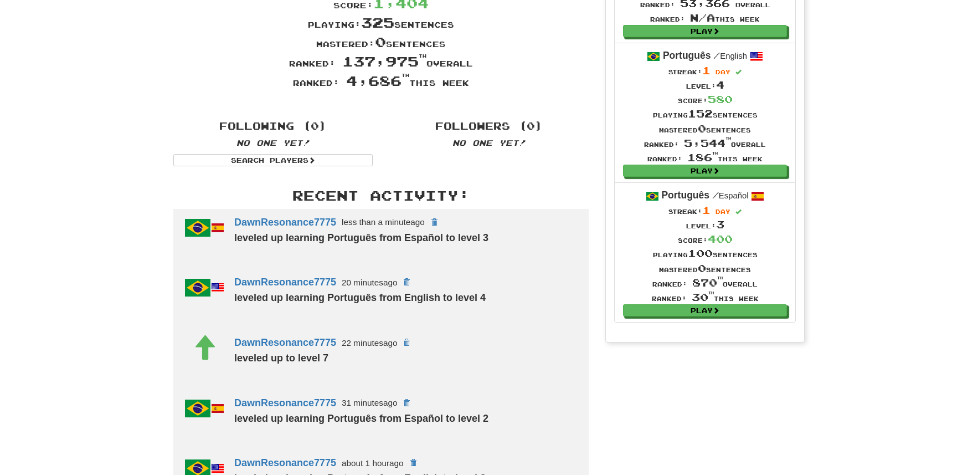
scroll to position [159, 0]
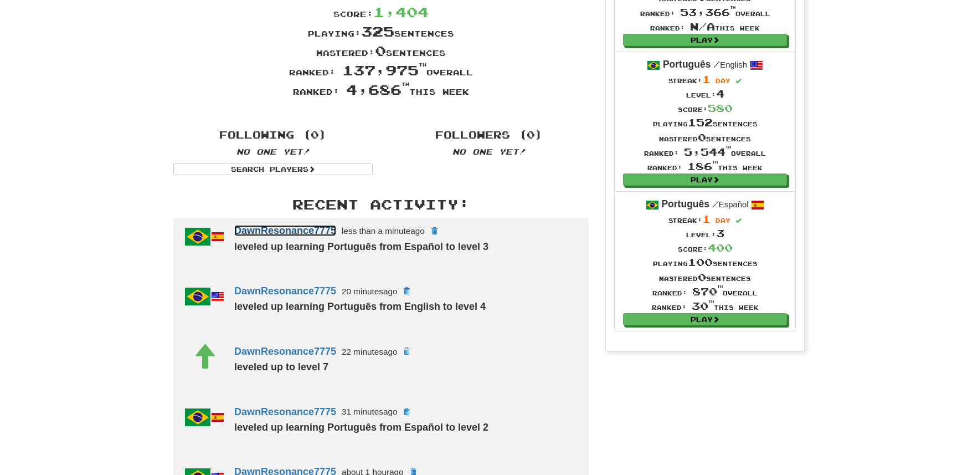
click at [327, 225] on link "DawnResonance7775" at bounding box center [285, 230] width 102 height 11
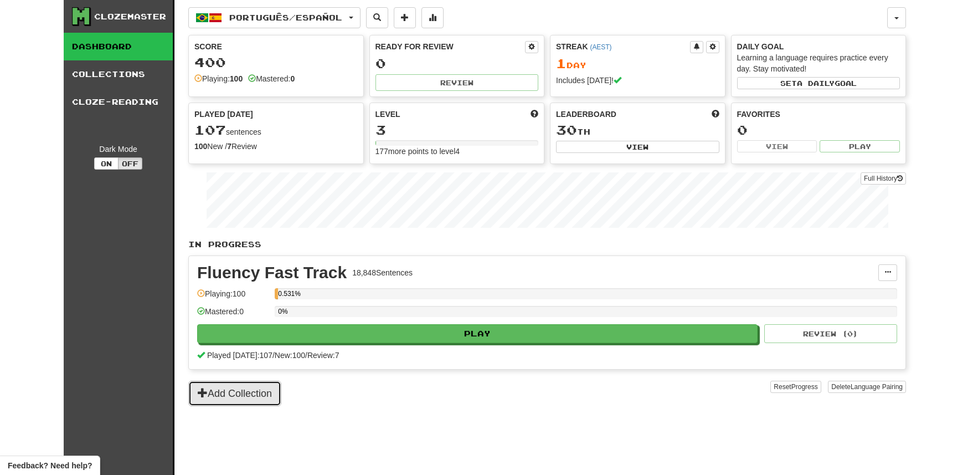
click at [239, 389] on button "Add Collection" at bounding box center [234, 393] width 93 height 25
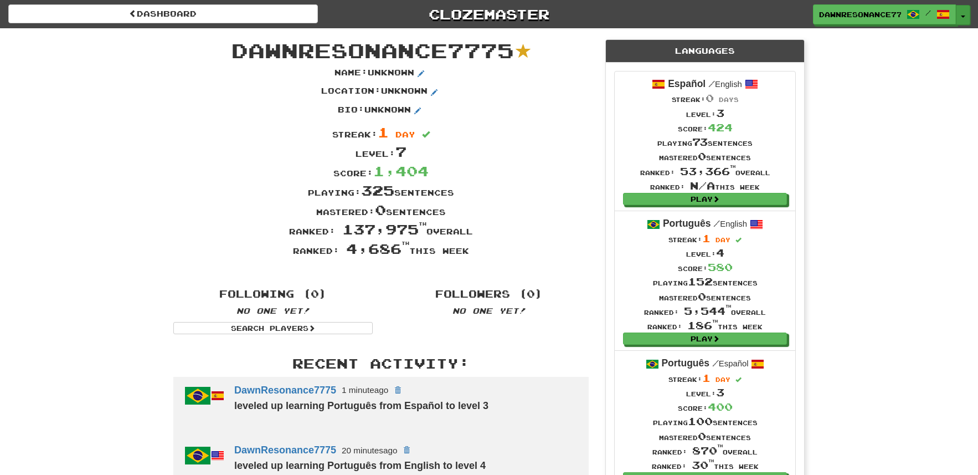
click at [967, 18] on button "Toggle Dropdown" at bounding box center [963, 15] width 14 height 20
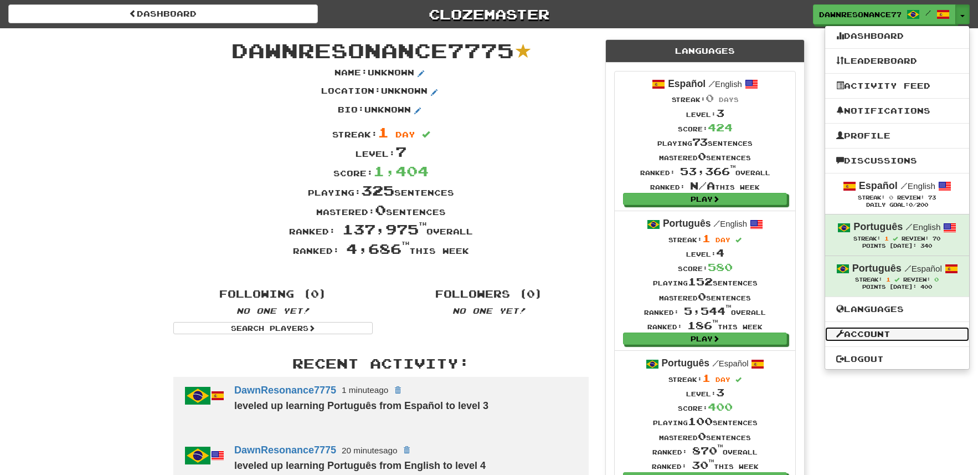
click at [890, 336] on link "Account" at bounding box center [897, 334] width 144 height 14
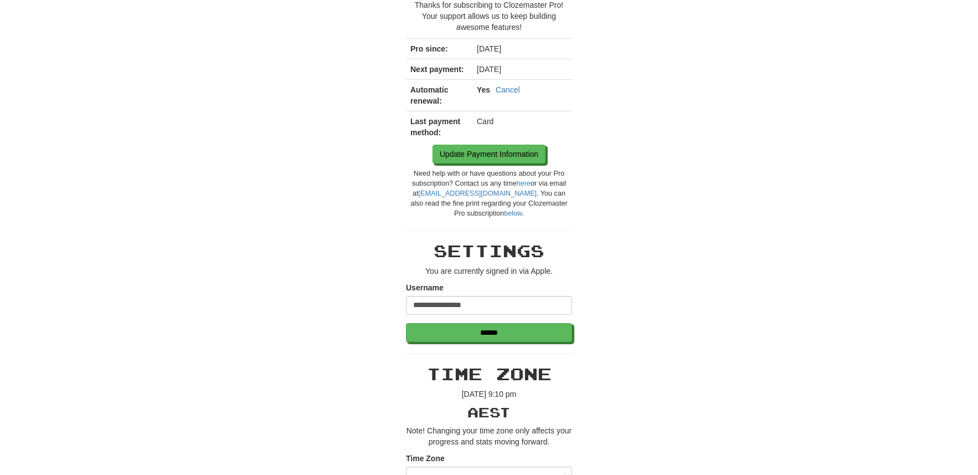
scroll to position [157, 0]
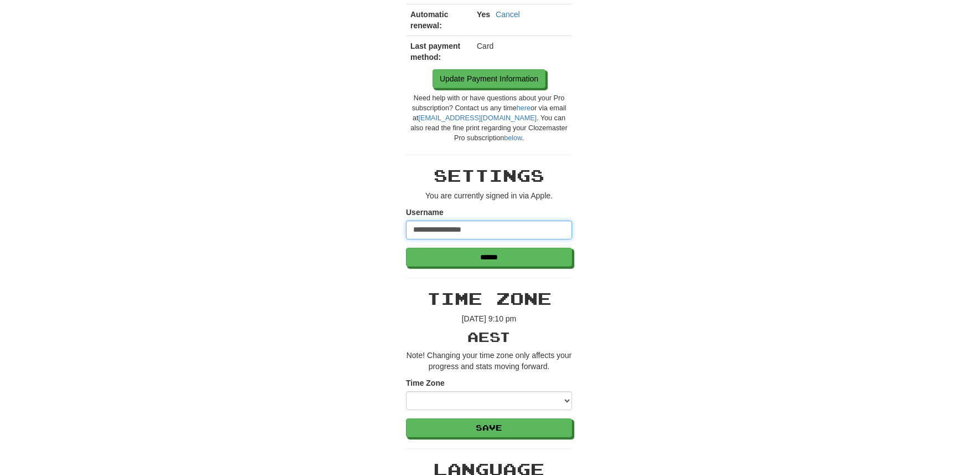
click at [521, 232] on input "**********" at bounding box center [489, 229] width 166 height 19
type input "**"
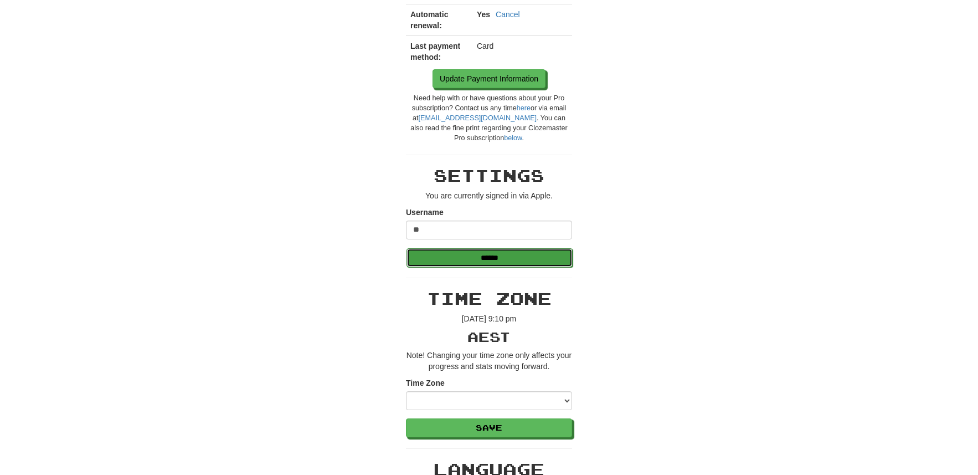
click at [515, 260] on input "******" at bounding box center [490, 257] width 166 height 19
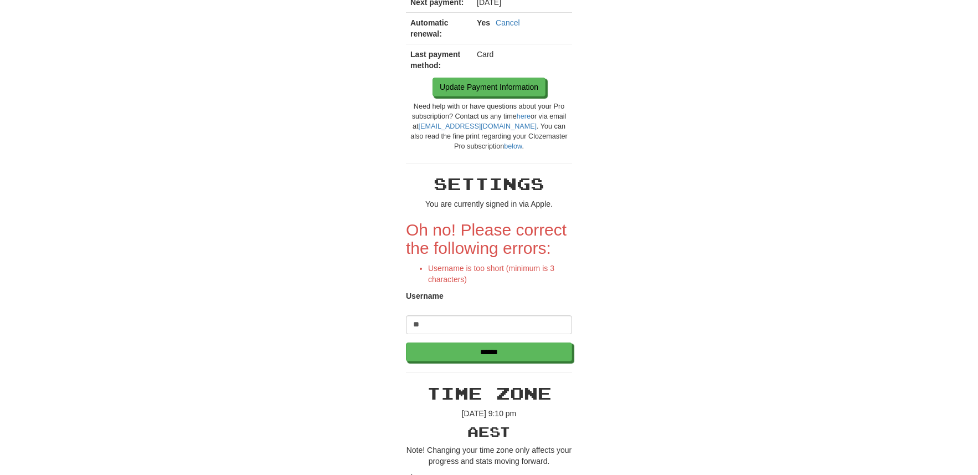
scroll to position [188, 0]
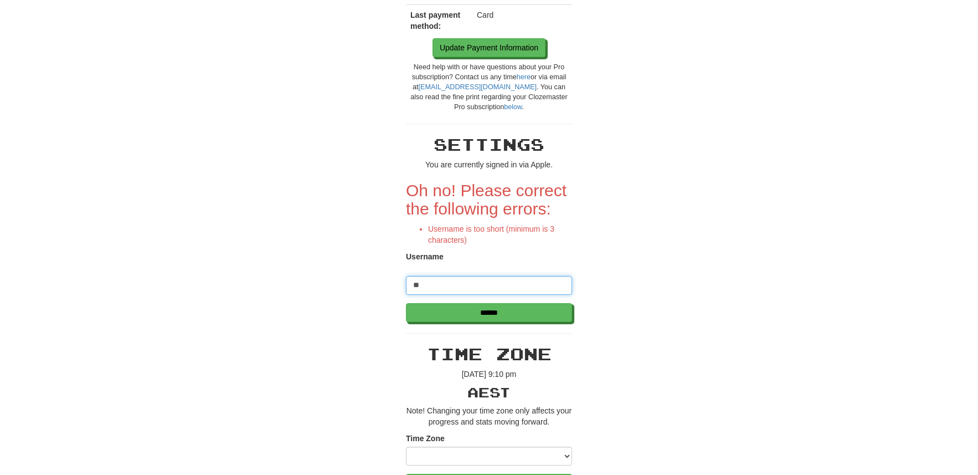
click at [476, 285] on input "**" at bounding box center [489, 285] width 166 height 19
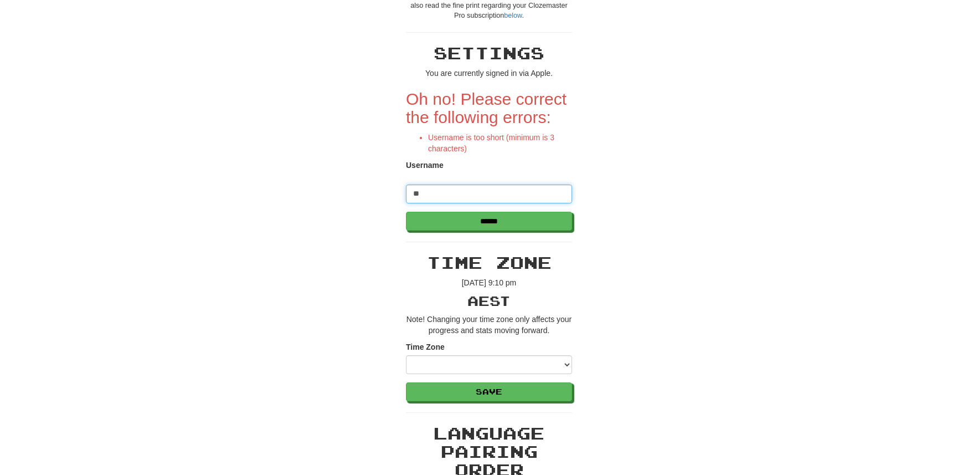
scroll to position [295, 0]
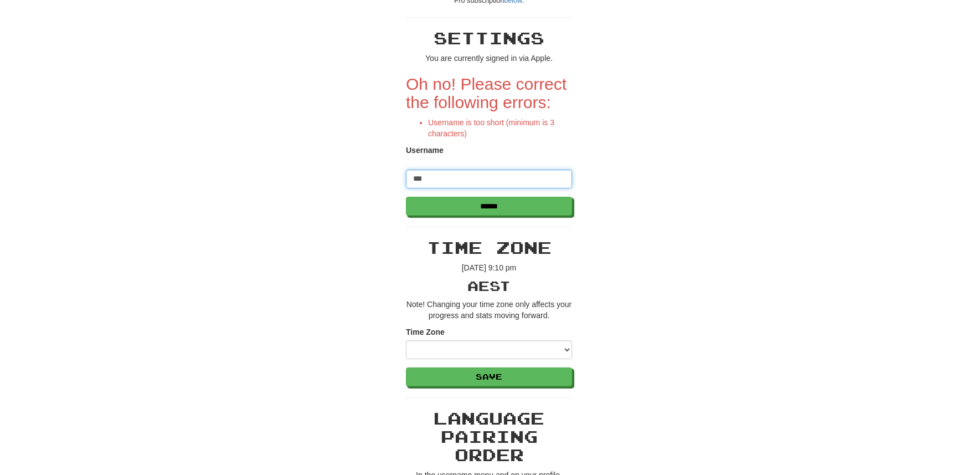
type input "***"
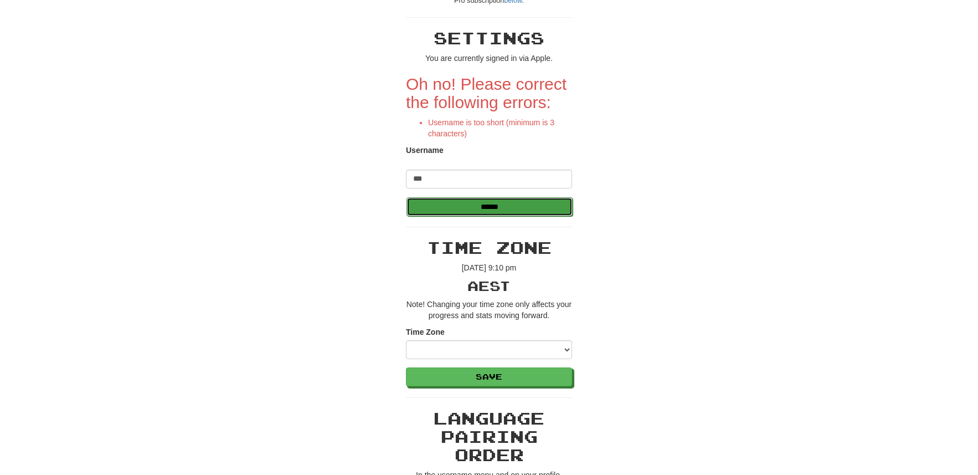
click at [471, 203] on input "******" at bounding box center [490, 206] width 166 height 19
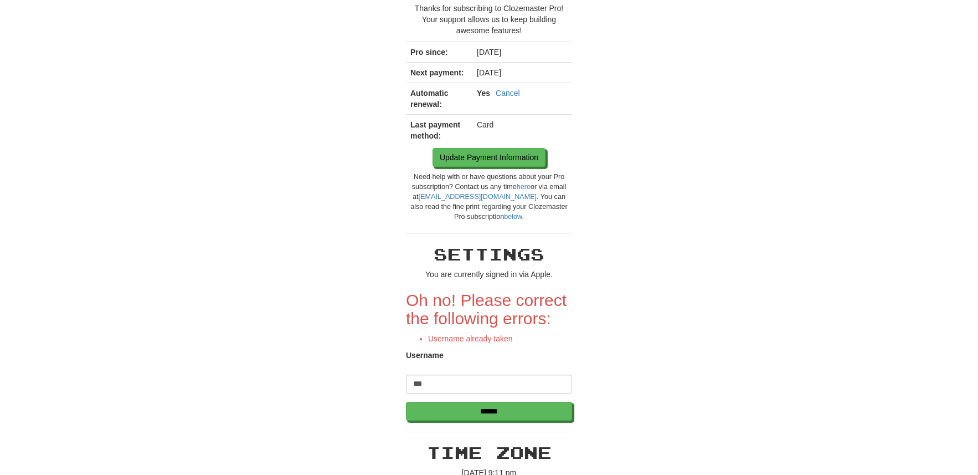
scroll to position [136, 0]
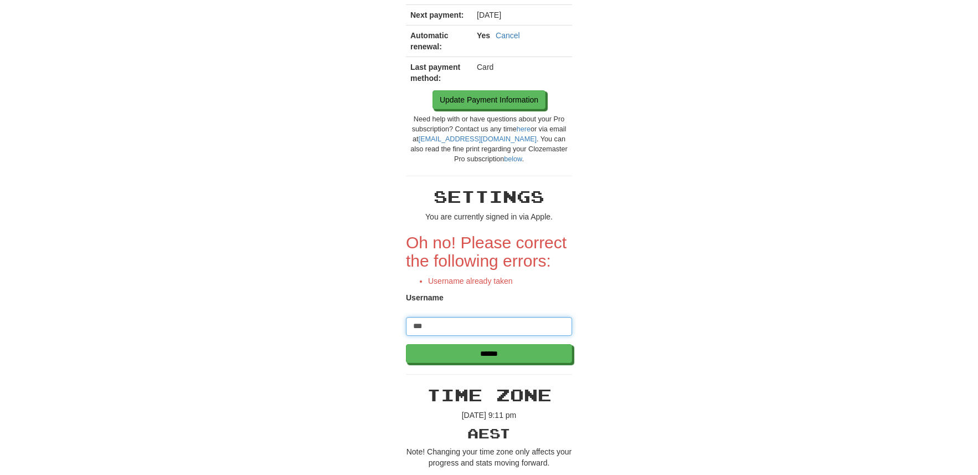
click at [494, 329] on input "***" at bounding box center [489, 326] width 166 height 19
click at [424, 333] on input "***" at bounding box center [489, 326] width 166 height 19
click at [424, 330] on input "***" at bounding box center [489, 326] width 166 height 19
type input "*****"
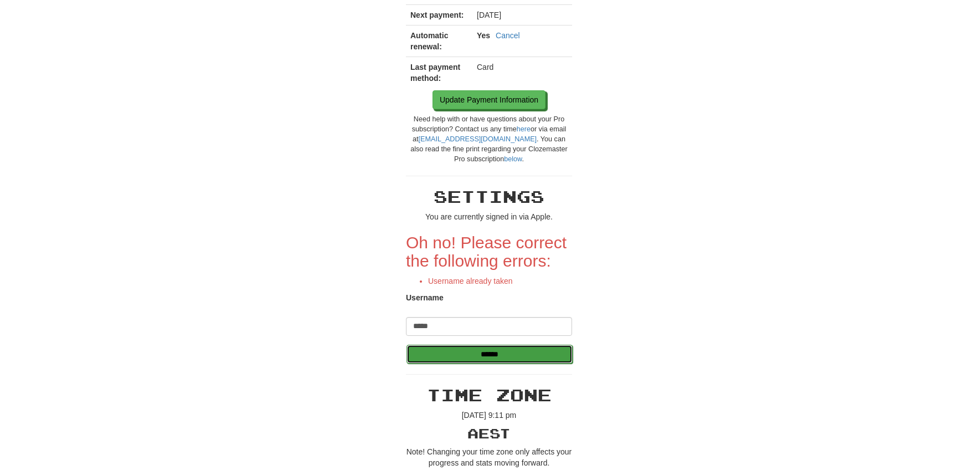
click at [461, 352] on input "******" at bounding box center [490, 354] width 166 height 19
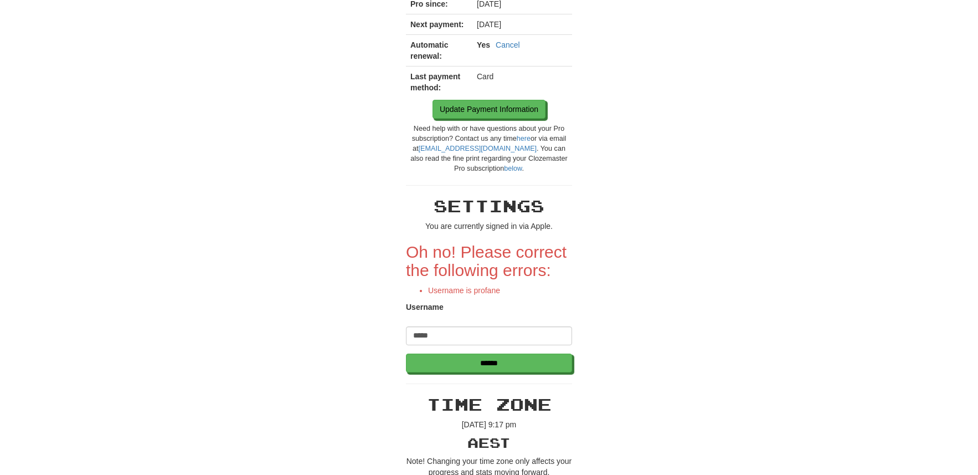
scroll to position [145, 0]
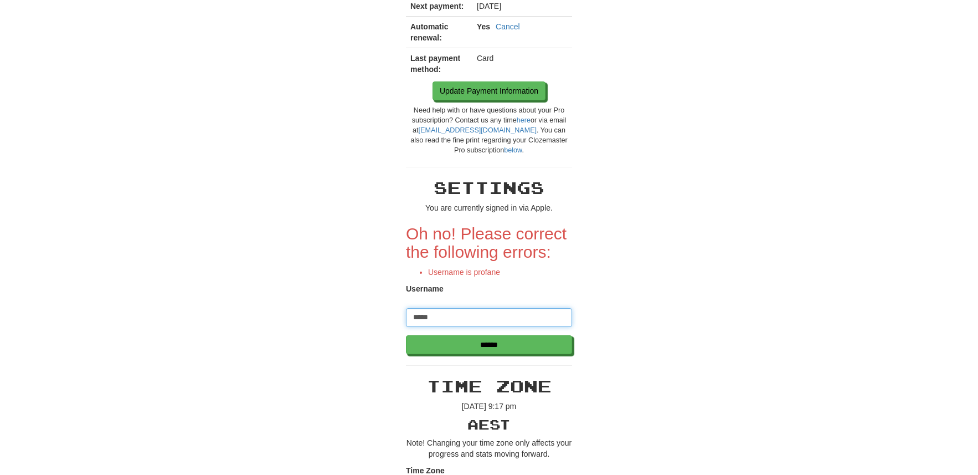
click at [434, 319] on input "*****" at bounding box center [489, 317] width 166 height 19
type input "******"
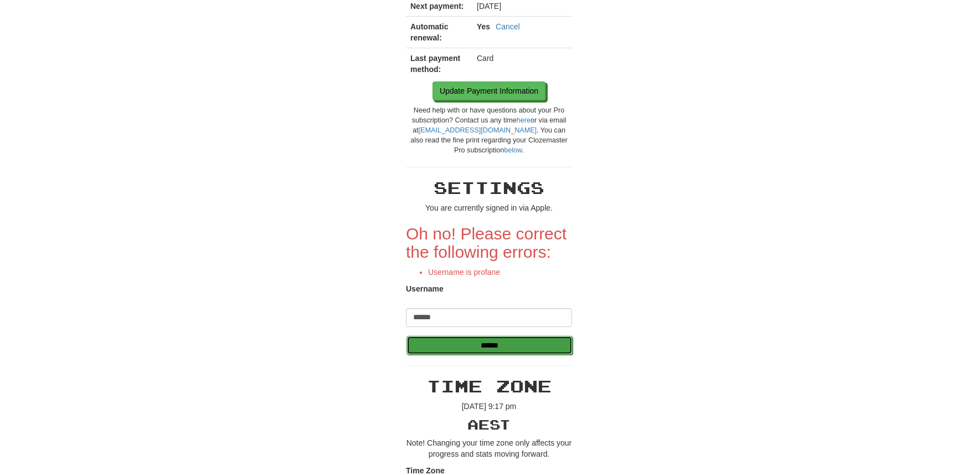
click at [474, 351] on input "******" at bounding box center [490, 345] width 166 height 19
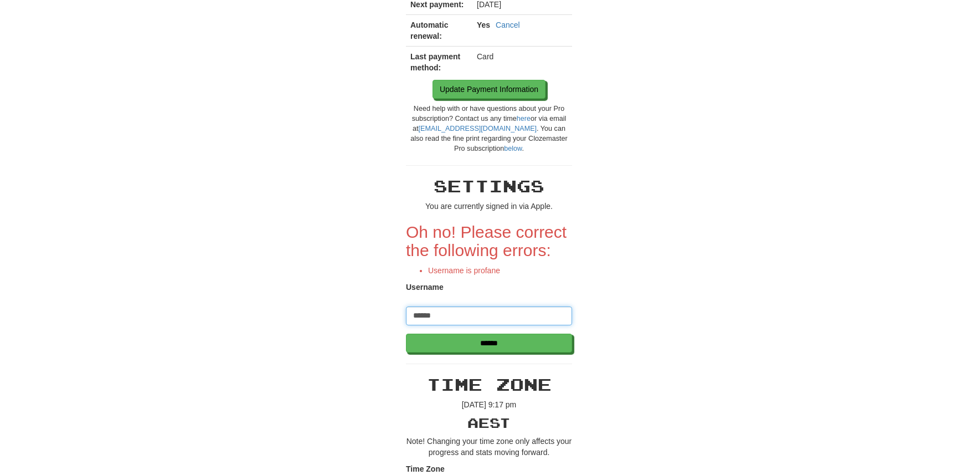
click at [425, 315] on input "******" at bounding box center [489, 315] width 166 height 19
drag, startPoint x: 429, startPoint y: 316, endPoint x: 443, endPoint y: 316, distance: 13.3
click at [443, 316] on input "*******" at bounding box center [489, 315] width 166 height 19
type input "****"
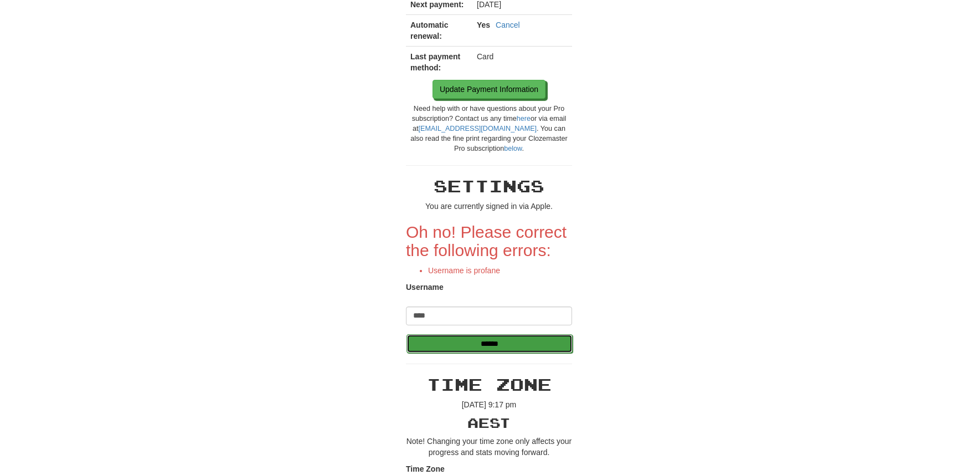
click at [459, 339] on input "******" at bounding box center [490, 343] width 166 height 19
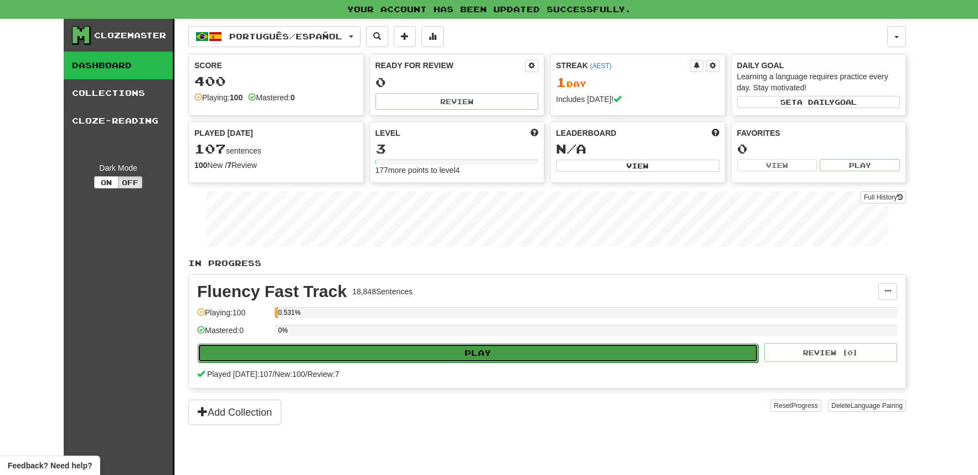
click at [483, 353] on button "Play" at bounding box center [478, 352] width 561 height 19
select select "**"
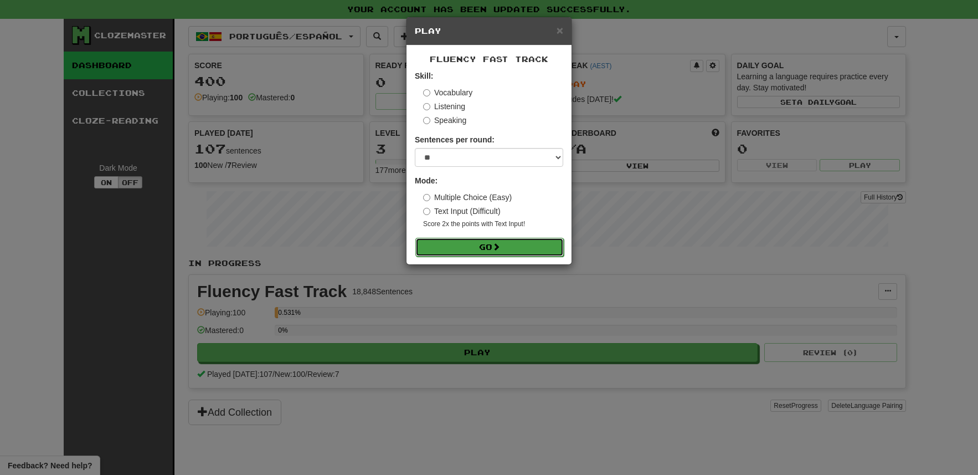
click at [478, 252] on button "Go" at bounding box center [490, 247] width 148 height 19
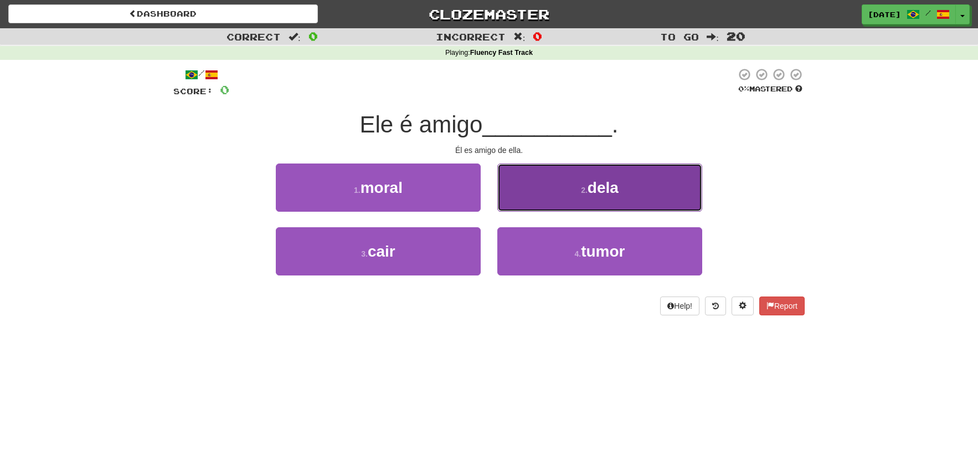
click at [602, 193] on span "dela" at bounding box center [603, 187] width 31 height 17
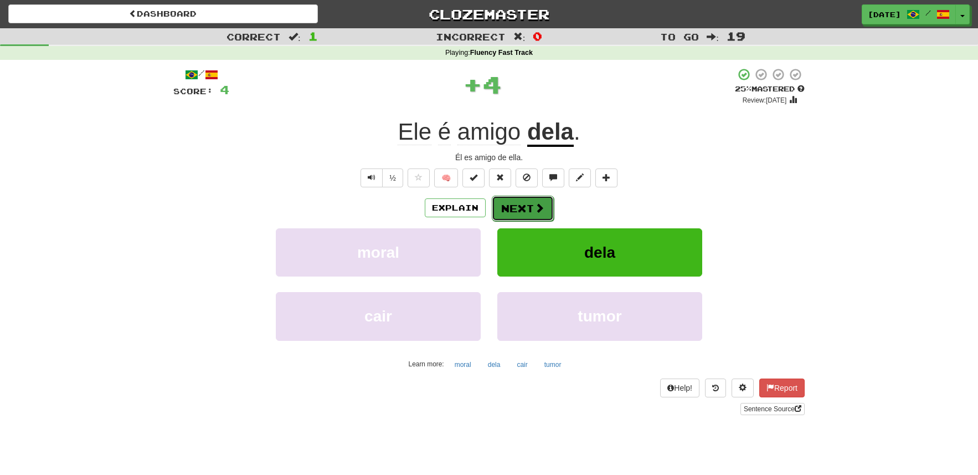
click at [536, 221] on button "Next" at bounding box center [523, 208] width 62 height 25
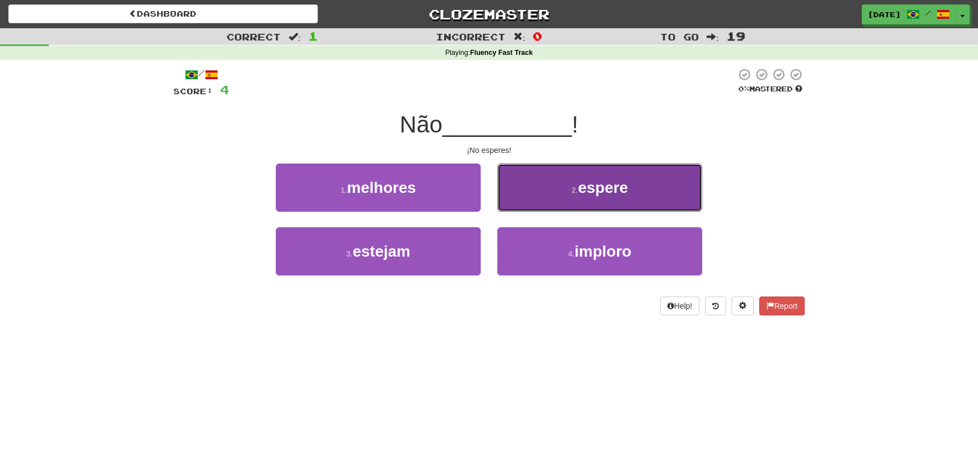
click at [582, 186] on span "espere" at bounding box center [603, 187] width 50 height 17
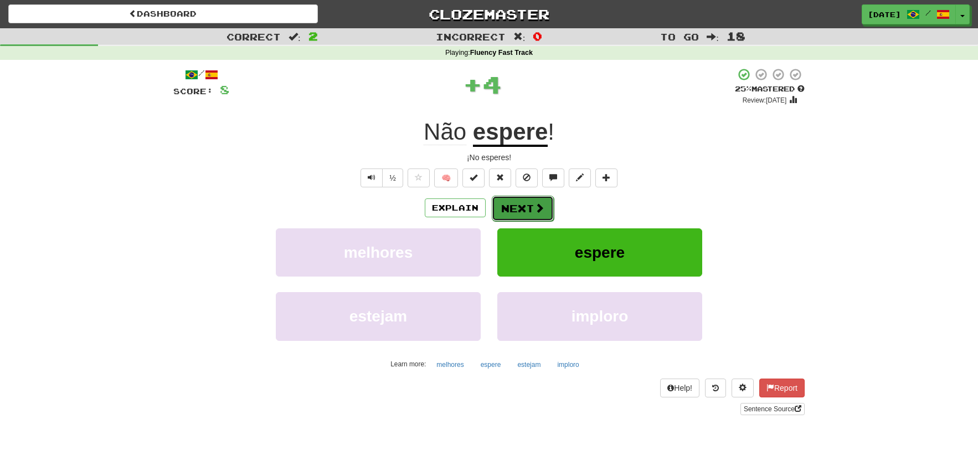
click at [524, 210] on button "Next" at bounding box center [523, 208] width 62 height 25
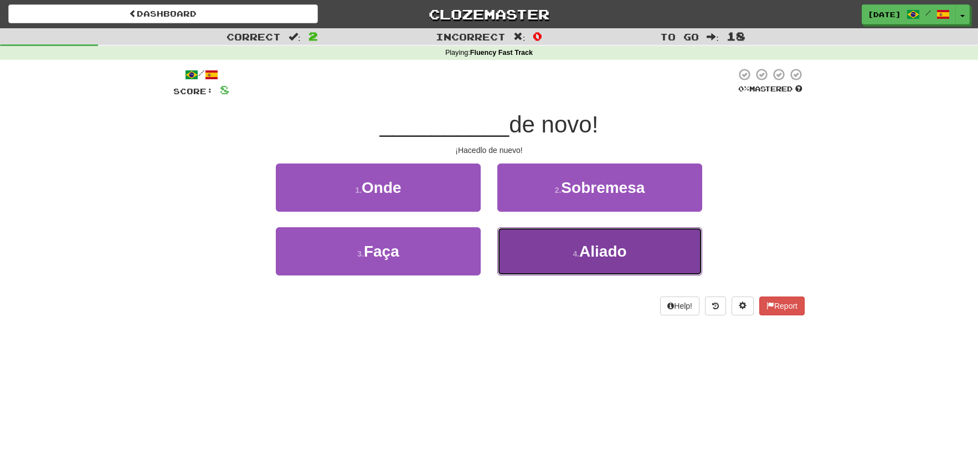
click at [541, 239] on button "4 . Aliado" at bounding box center [600, 251] width 205 height 48
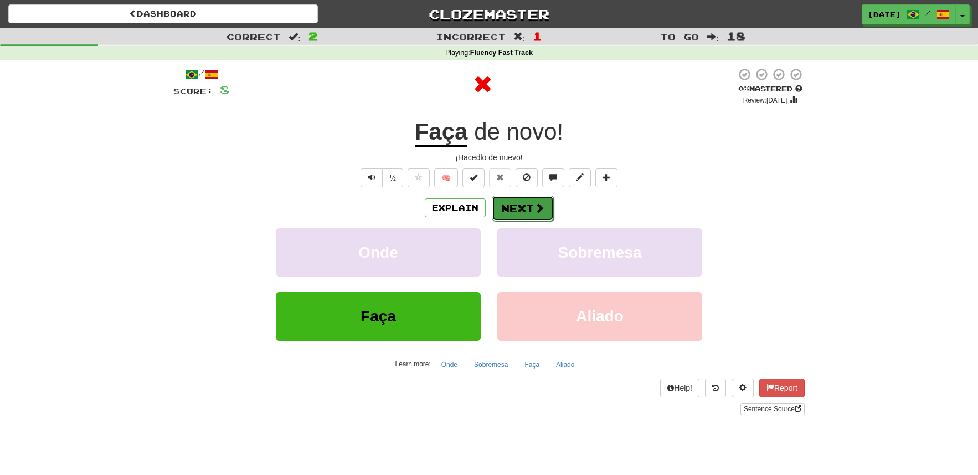
click at [525, 208] on button "Next" at bounding box center [523, 208] width 62 height 25
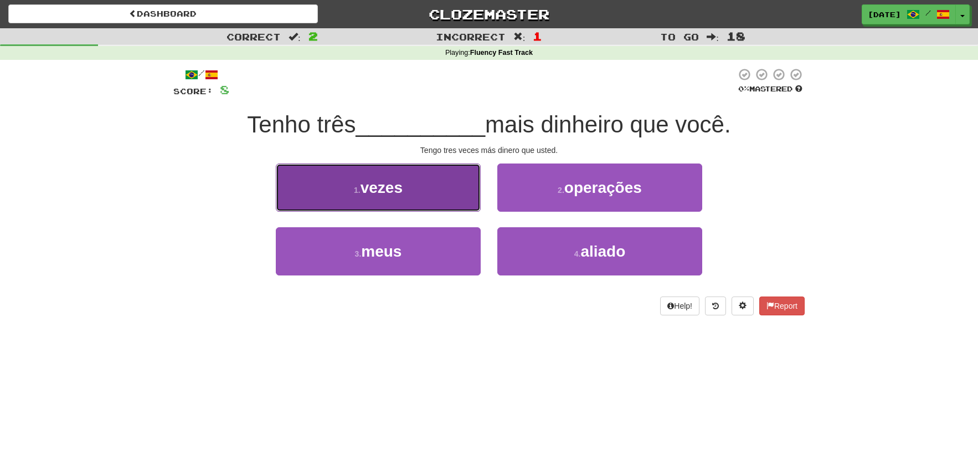
click at [432, 199] on button "1 . vezes" at bounding box center [378, 187] width 205 height 48
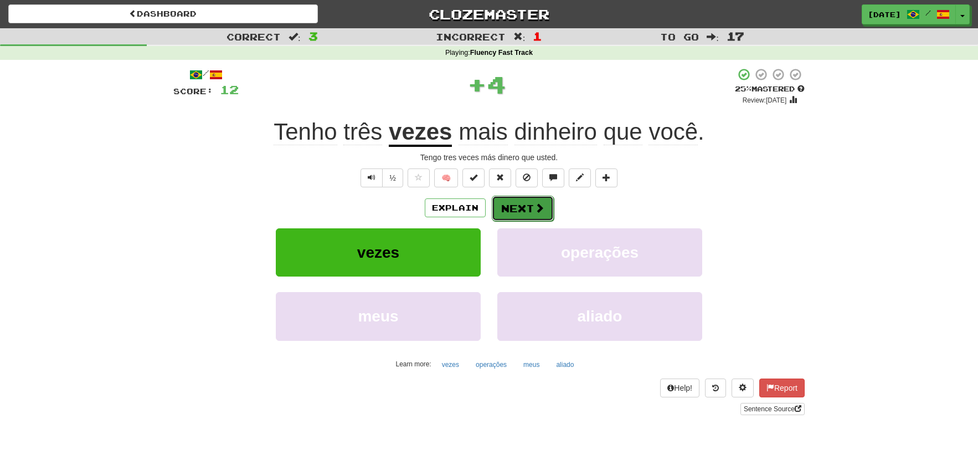
click at [526, 220] on button "Next" at bounding box center [523, 208] width 62 height 25
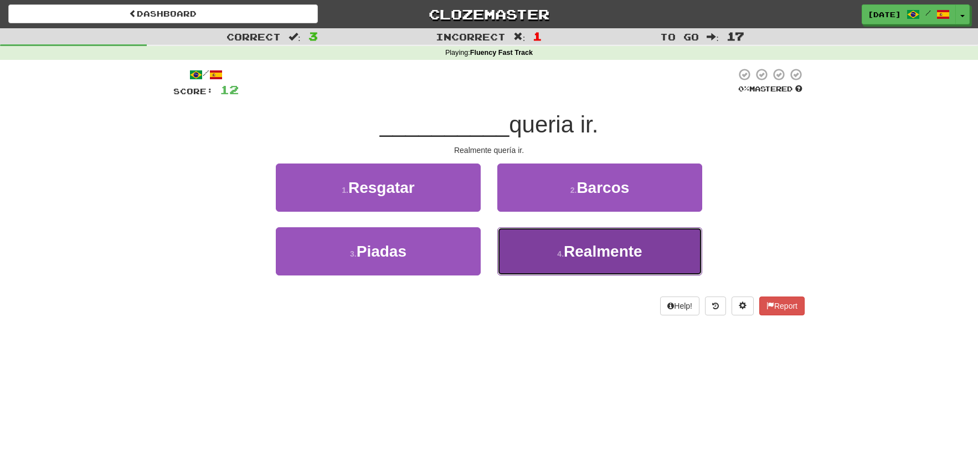
click at [548, 243] on button "4 . Realmente" at bounding box center [600, 251] width 205 height 48
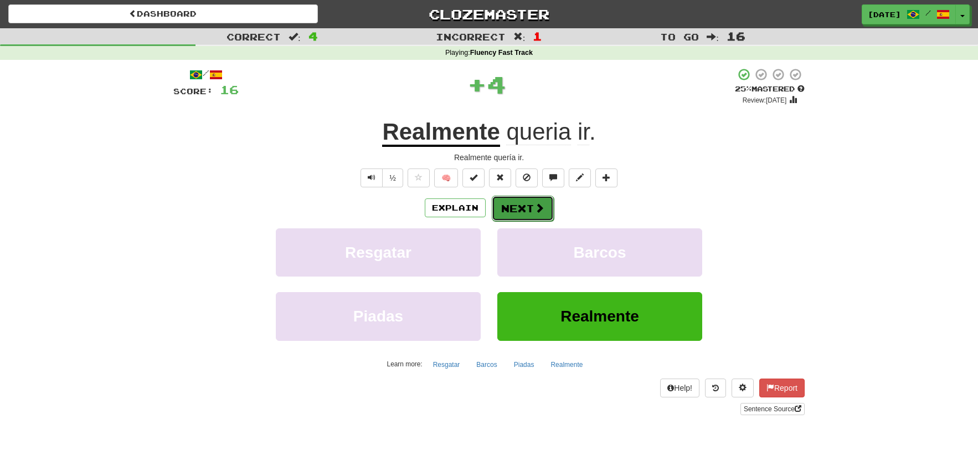
click at [535, 214] on button "Next" at bounding box center [523, 208] width 62 height 25
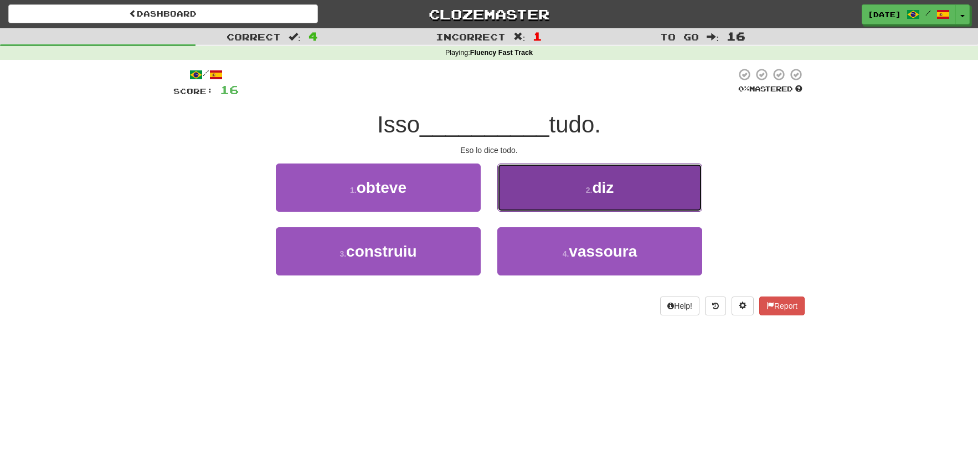
click at [572, 187] on button "2 . diz" at bounding box center [600, 187] width 205 height 48
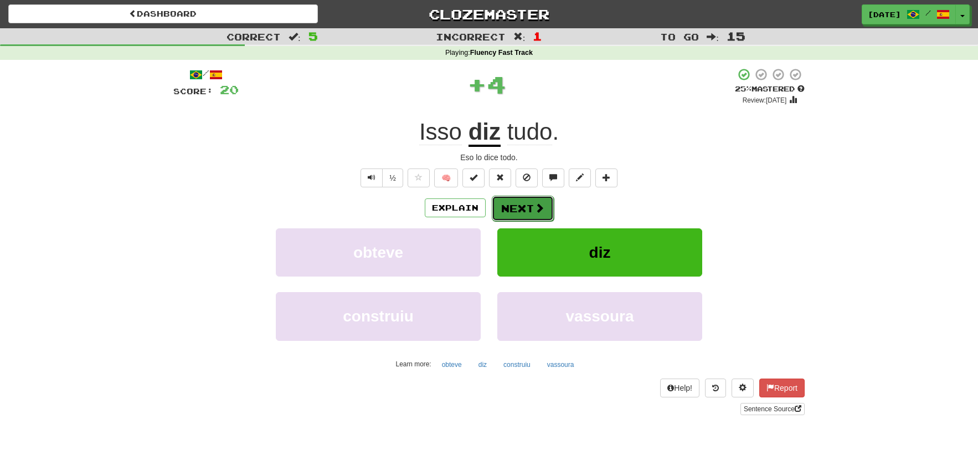
click at [532, 200] on button "Next" at bounding box center [523, 208] width 62 height 25
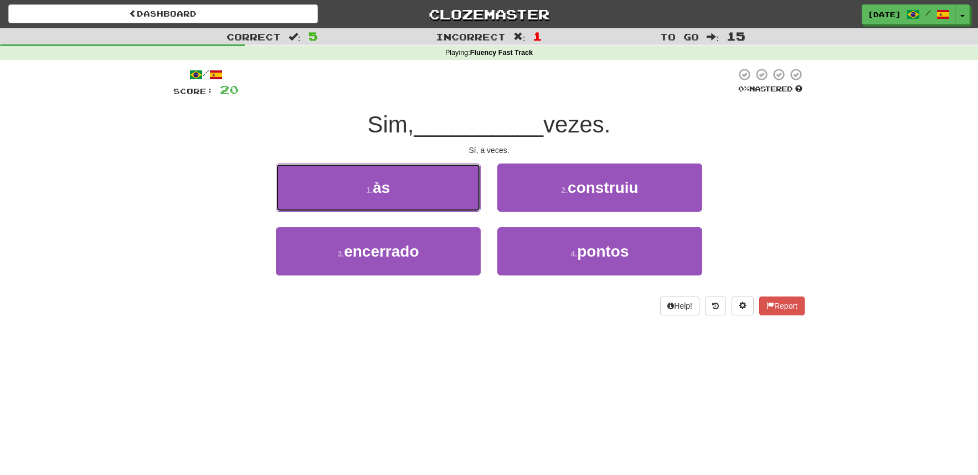
click at [411, 188] on button "1 . às" at bounding box center [378, 187] width 205 height 48
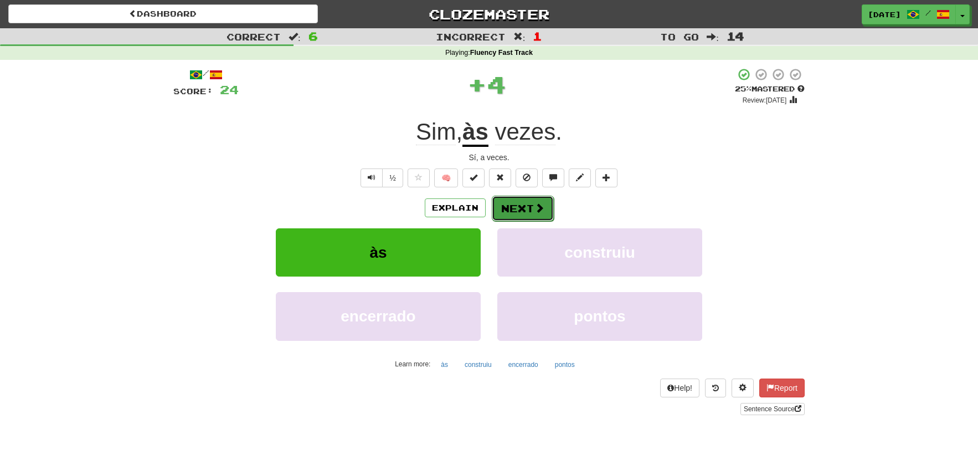
click at [517, 206] on button "Next" at bounding box center [523, 208] width 62 height 25
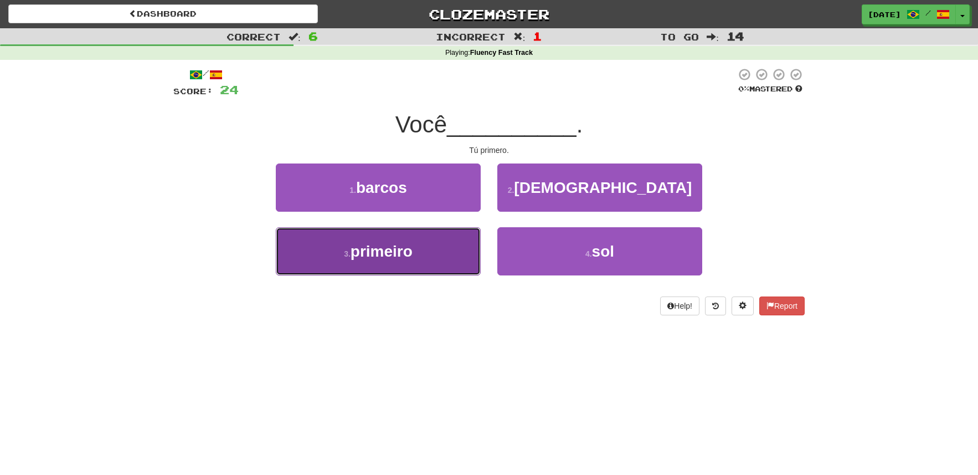
click at [458, 264] on button "3 . primeiro" at bounding box center [378, 251] width 205 height 48
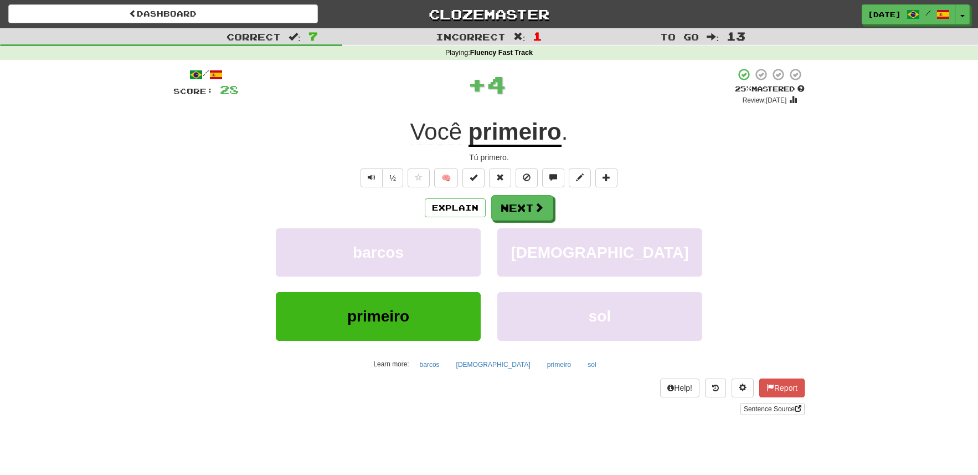
click at [530, 221] on div "Explain Next barcos mexicanos primeiro sol Learn more: barcos mexicanos primeir…" at bounding box center [489, 284] width 632 height 178
click at [535, 213] on span at bounding box center [540, 208] width 10 height 10
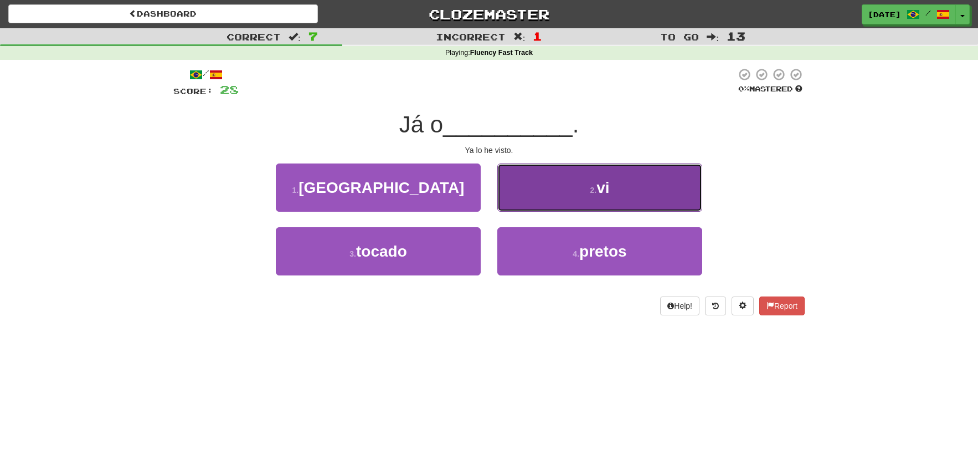
click at [575, 191] on button "2 . vi" at bounding box center [600, 187] width 205 height 48
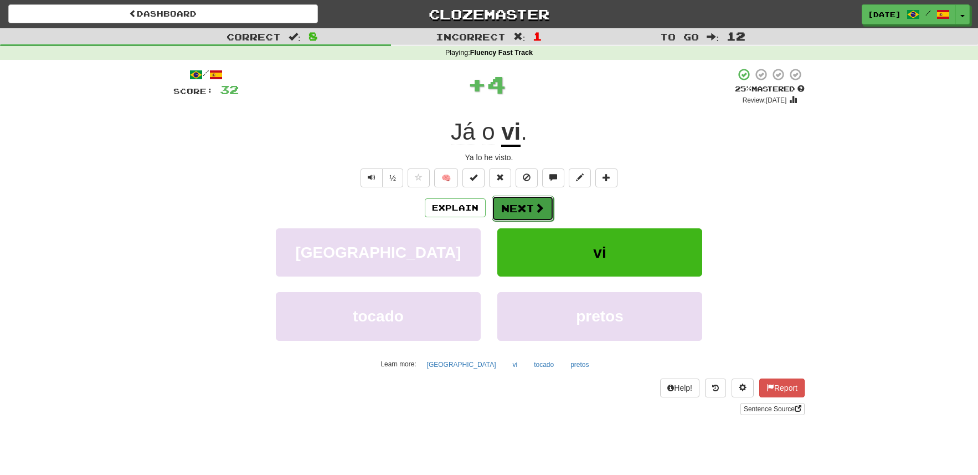
click at [527, 216] on button "Next" at bounding box center [523, 208] width 62 height 25
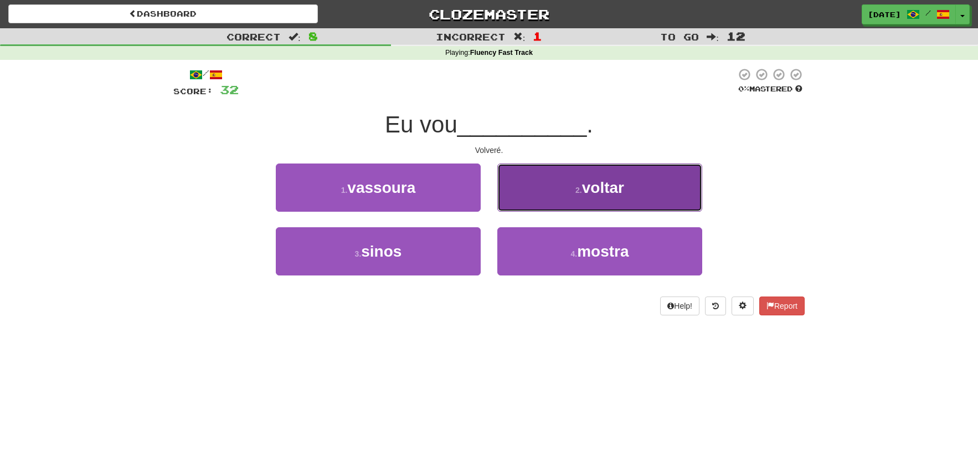
click at [596, 195] on span "voltar" at bounding box center [603, 187] width 42 height 17
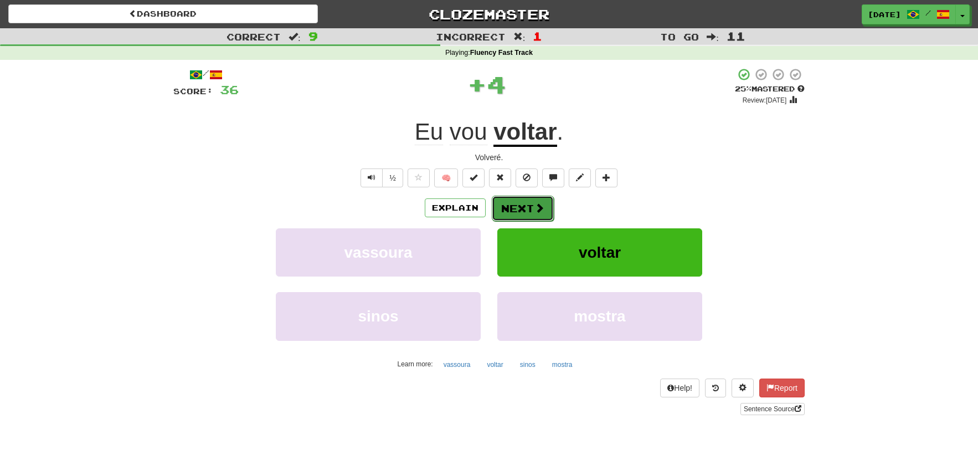
click at [539, 199] on button "Next" at bounding box center [523, 208] width 62 height 25
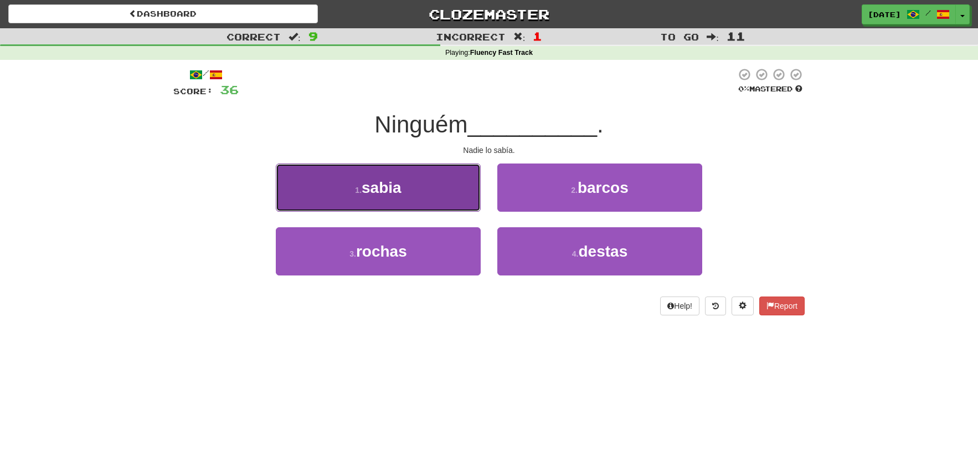
click at [435, 189] on button "1 . sabia" at bounding box center [378, 187] width 205 height 48
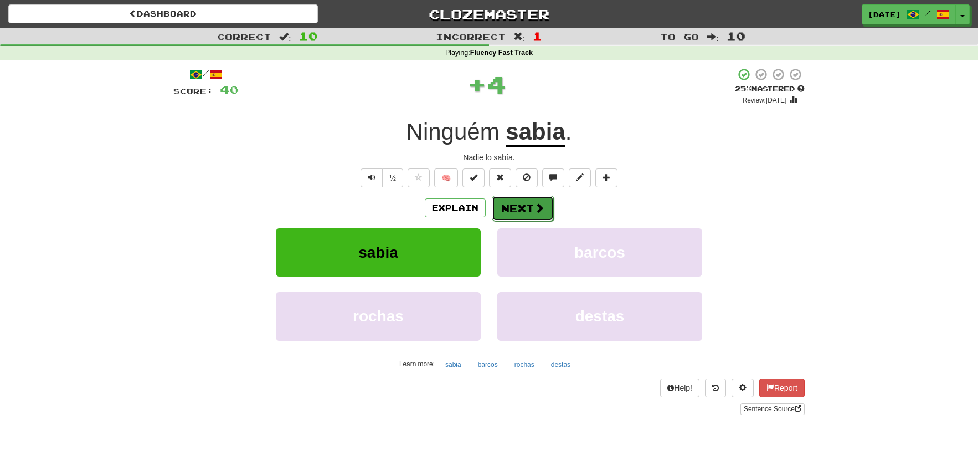
click at [535, 213] on span at bounding box center [540, 208] width 10 height 10
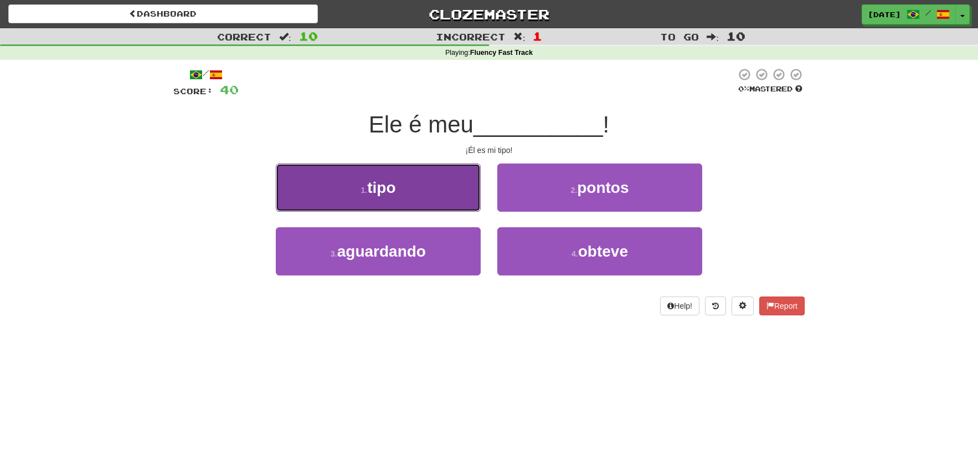
click at [423, 200] on button "1 . tipo" at bounding box center [378, 187] width 205 height 48
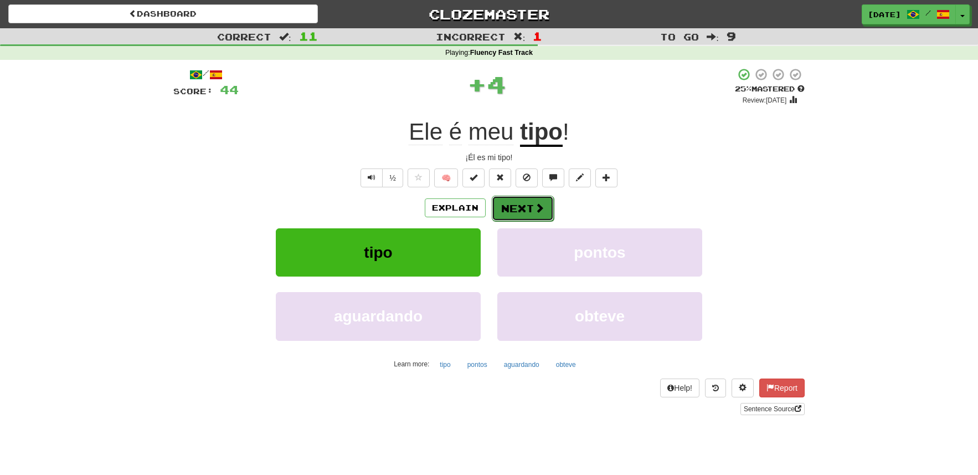
click at [547, 213] on button "Next" at bounding box center [523, 208] width 62 height 25
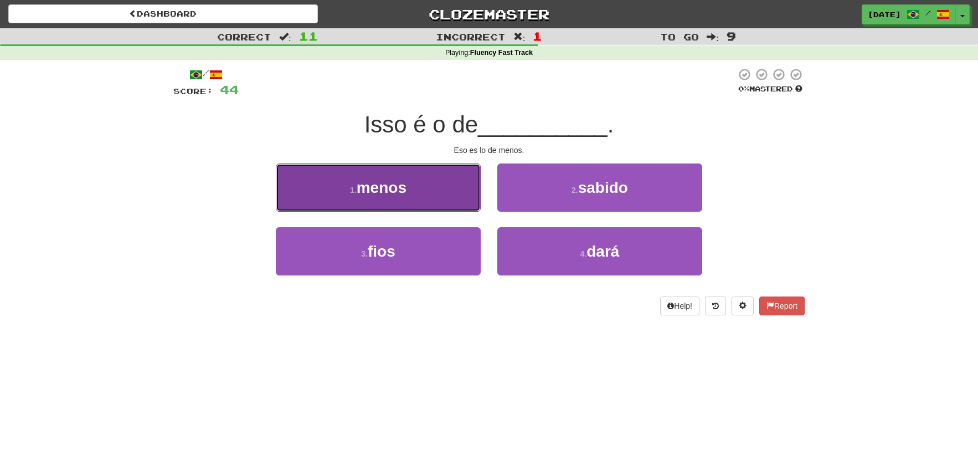
click at [437, 197] on button "1 . menos" at bounding box center [378, 187] width 205 height 48
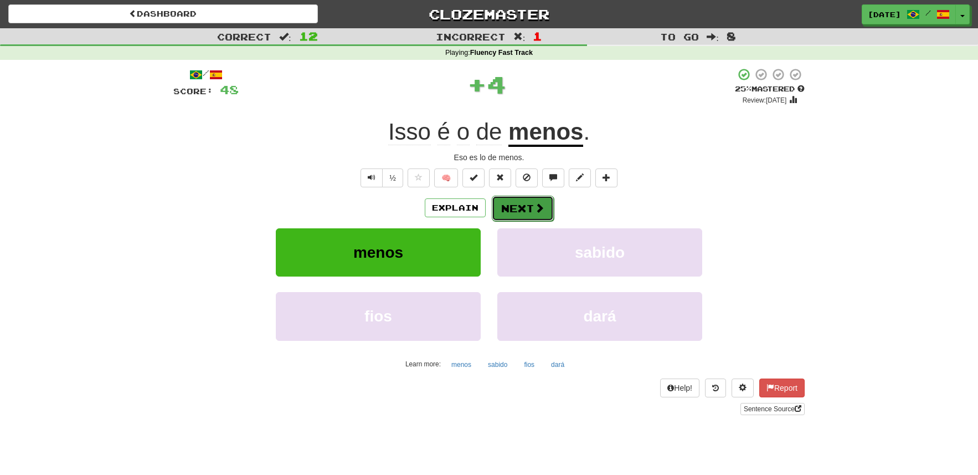
click at [535, 211] on span at bounding box center [540, 208] width 10 height 10
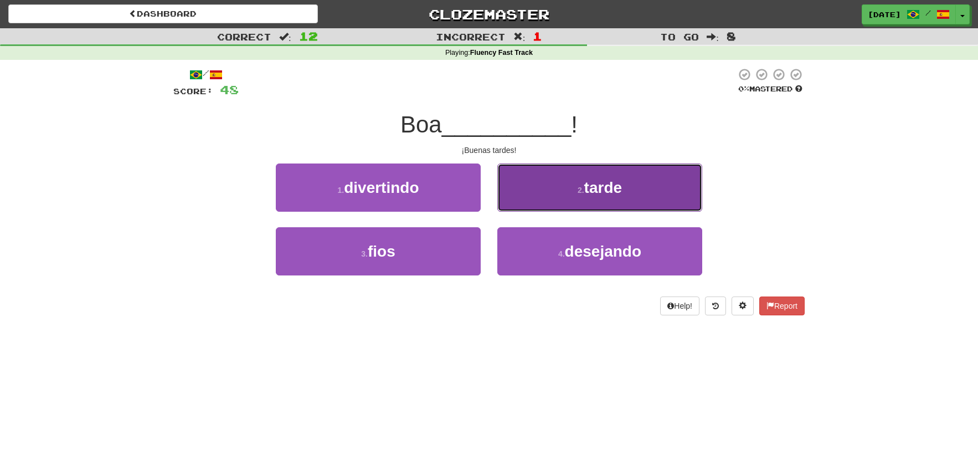
click at [551, 198] on button "2 . tarde" at bounding box center [600, 187] width 205 height 48
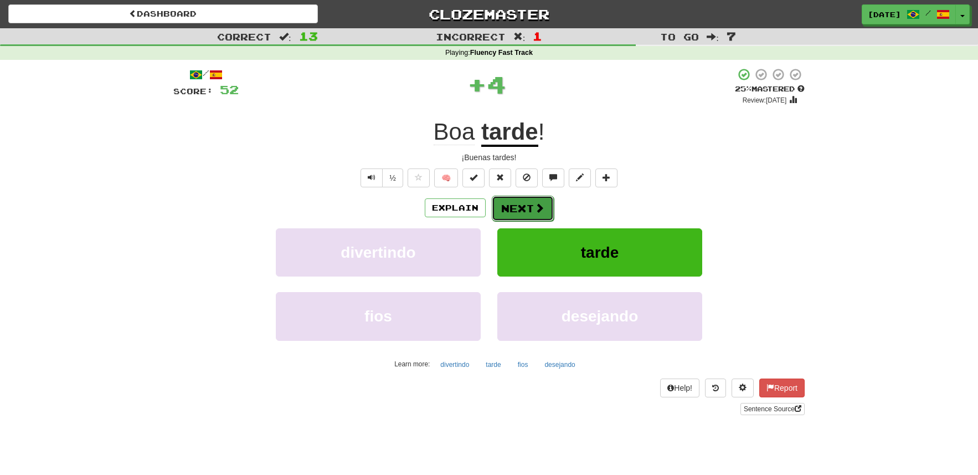
click at [539, 207] on span at bounding box center [540, 208] width 10 height 10
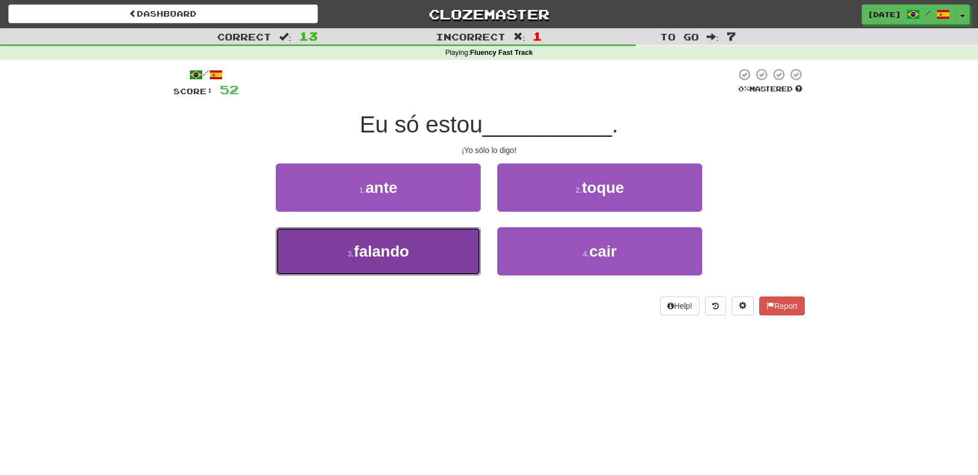
click at [459, 259] on button "3 . falando" at bounding box center [378, 251] width 205 height 48
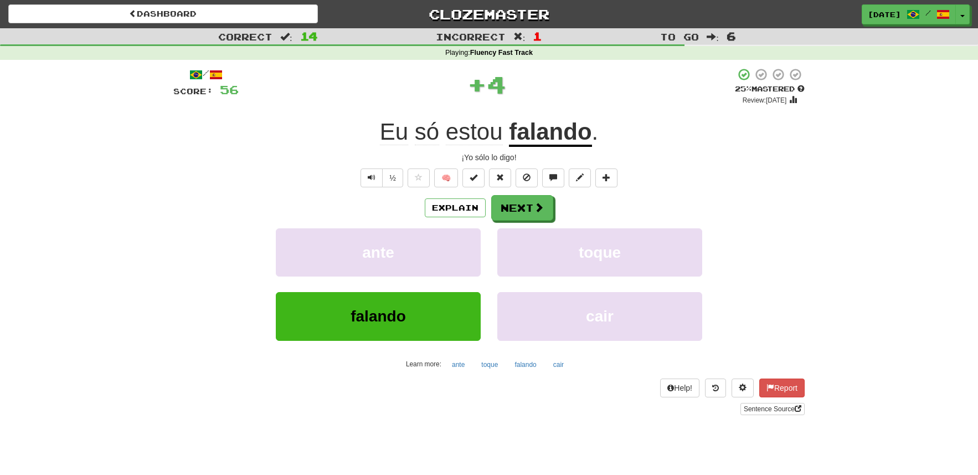
click at [560, 198] on div "Explain Next" at bounding box center [489, 207] width 632 height 25
click at [543, 208] on span at bounding box center [540, 208] width 10 height 10
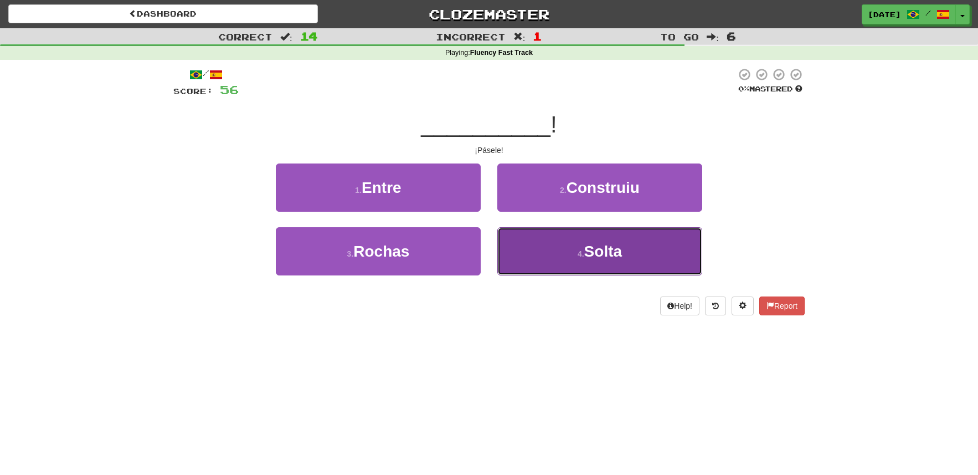
click at [562, 254] on button "4 . Solta" at bounding box center [600, 251] width 205 height 48
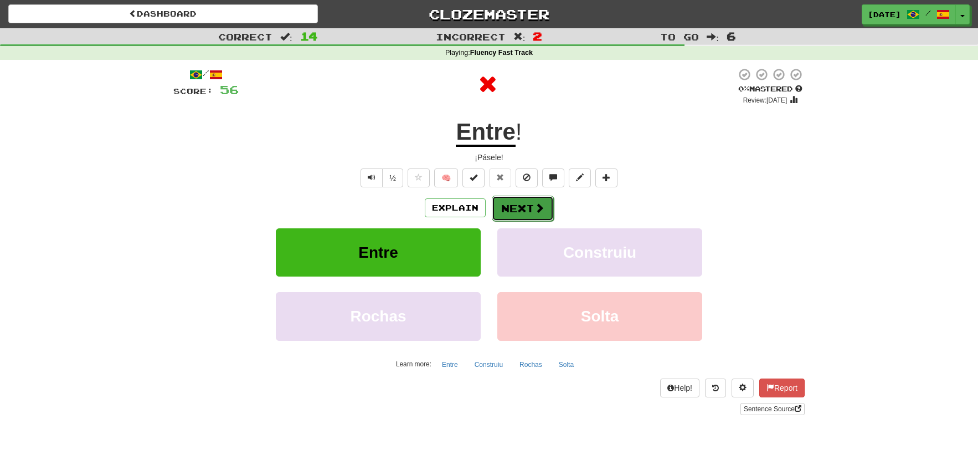
click at [524, 213] on button "Next" at bounding box center [523, 208] width 62 height 25
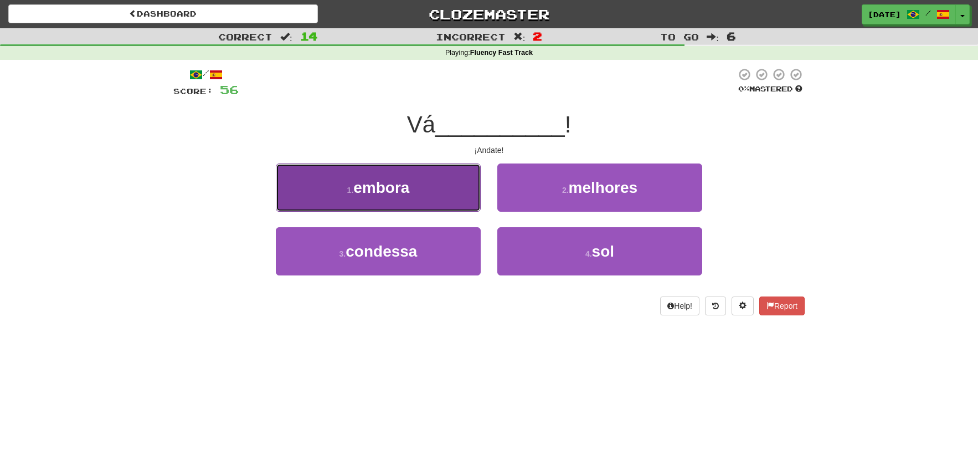
click at [450, 204] on button "1 . embora" at bounding box center [378, 187] width 205 height 48
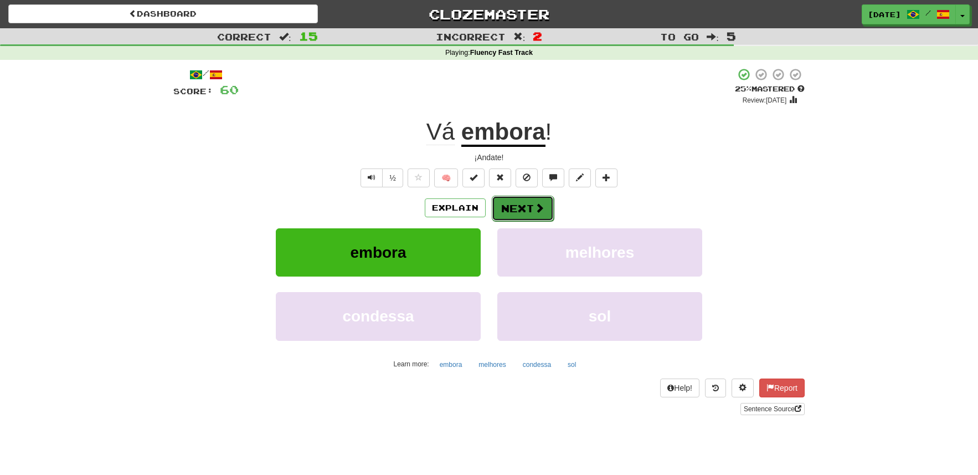
click at [514, 211] on button "Next" at bounding box center [523, 208] width 62 height 25
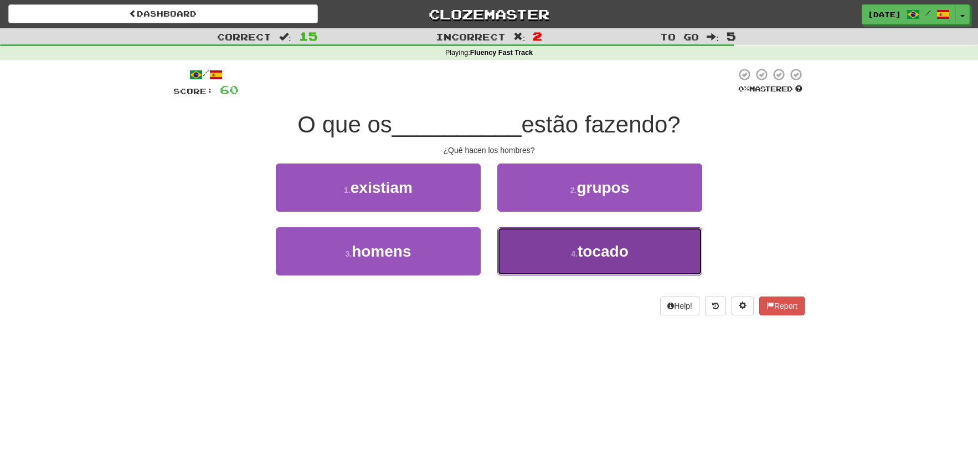
click at [590, 264] on button "4 . tocado" at bounding box center [600, 251] width 205 height 48
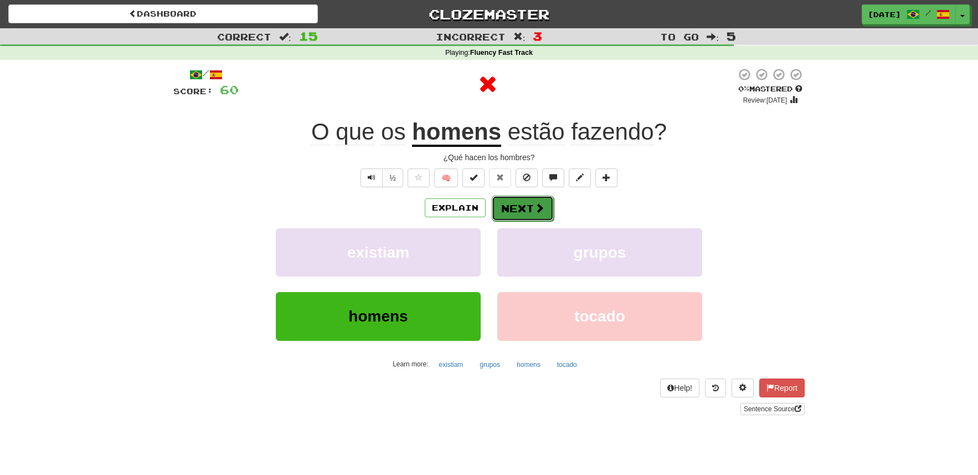
click at [545, 212] on button "Next" at bounding box center [523, 208] width 62 height 25
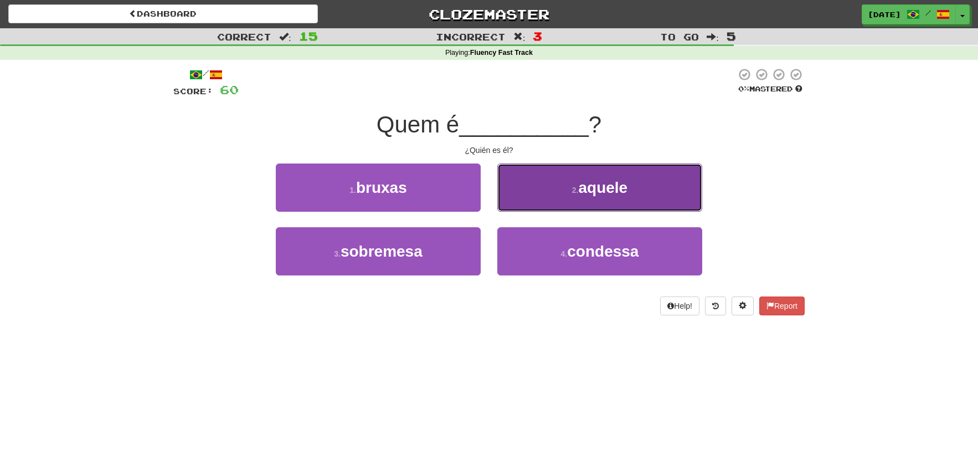
click at [606, 179] on span "aquele" at bounding box center [602, 187] width 49 height 17
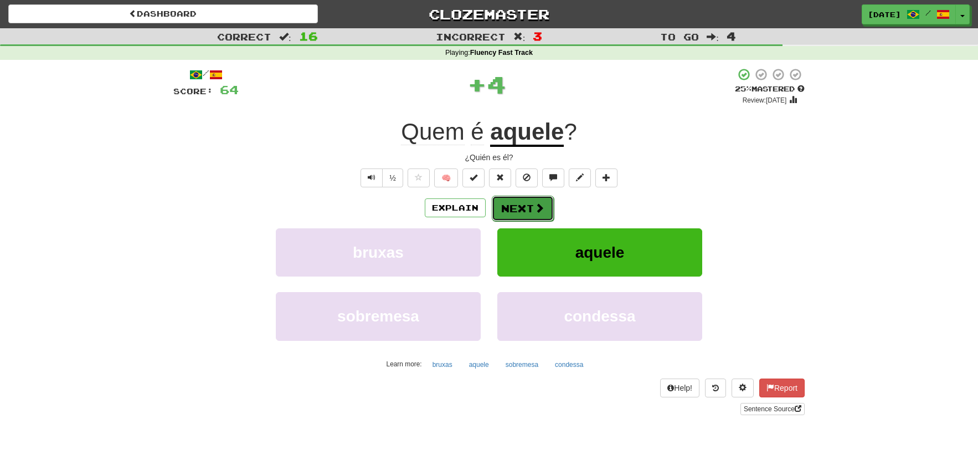
click at [519, 205] on button "Next" at bounding box center [523, 208] width 62 height 25
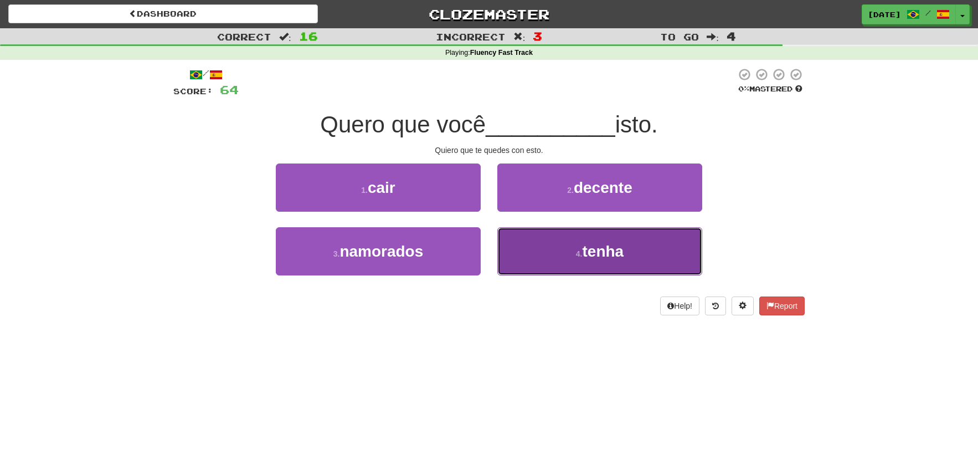
click at [548, 265] on button "4 . tenha" at bounding box center [600, 251] width 205 height 48
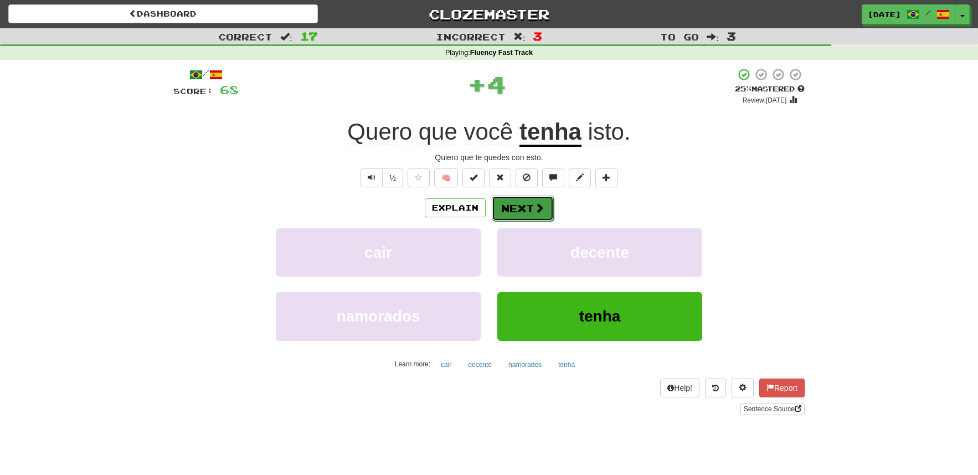
click at [520, 213] on button "Next" at bounding box center [523, 208] width 62 height 25
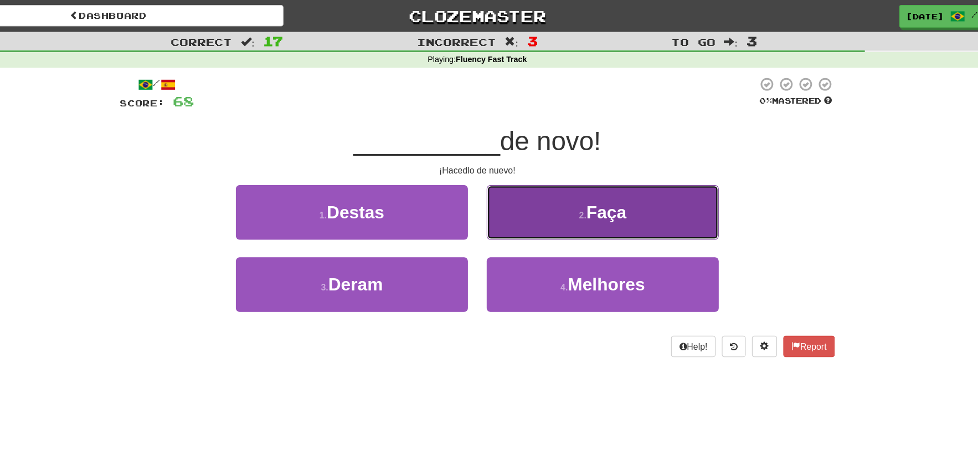
click at [558, 177] on button "2 . Faça" at bounding box center [600, 187] width 205 height 48
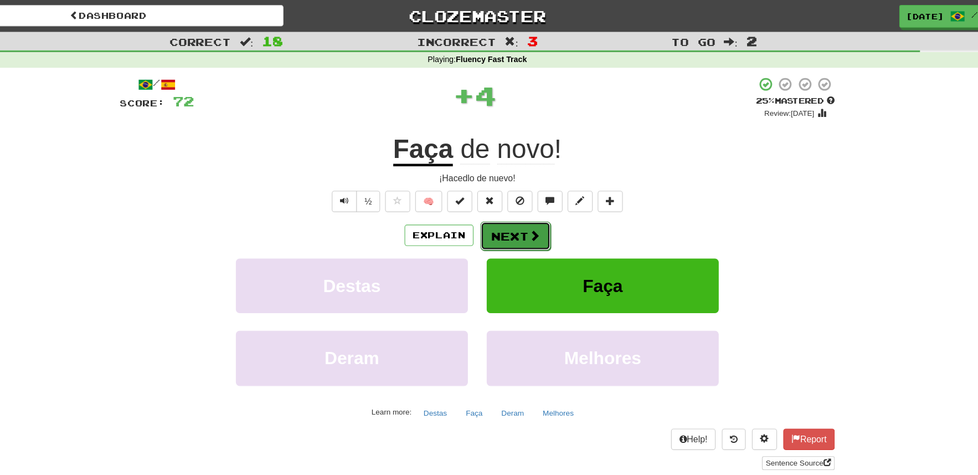
click at [528, 209] on button "Next" at bounding box center [523, 208] width 62 height 25
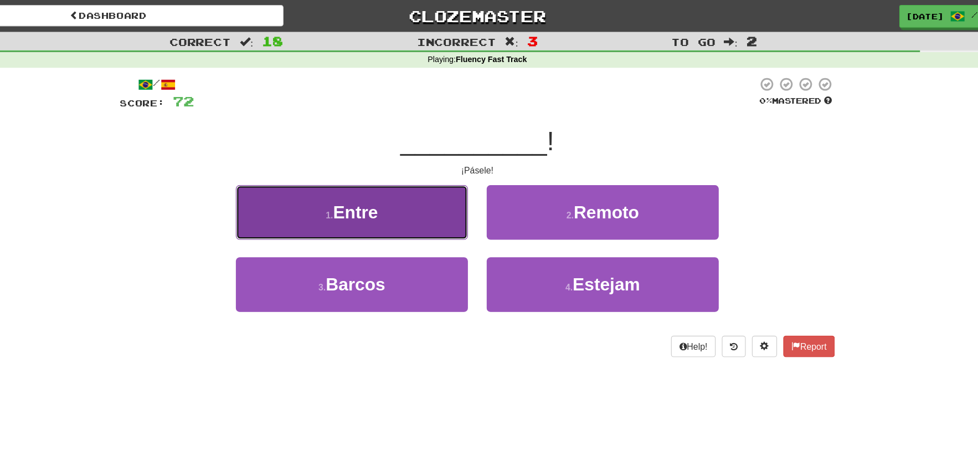
click at [449, 201] on button "1 . Entre" at bounding box center [378, 187] width 205 height 48
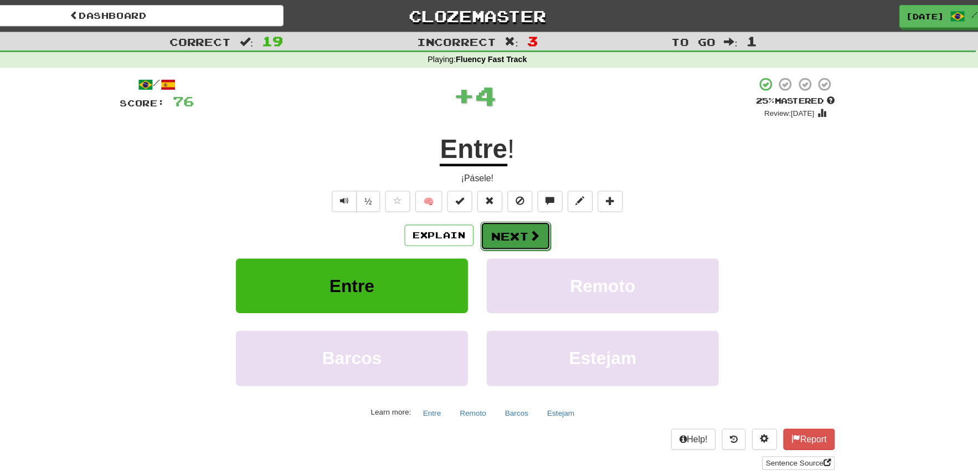
click at [517, 205] on button "Next" at bounding box center [523, 208] width 62 height 25
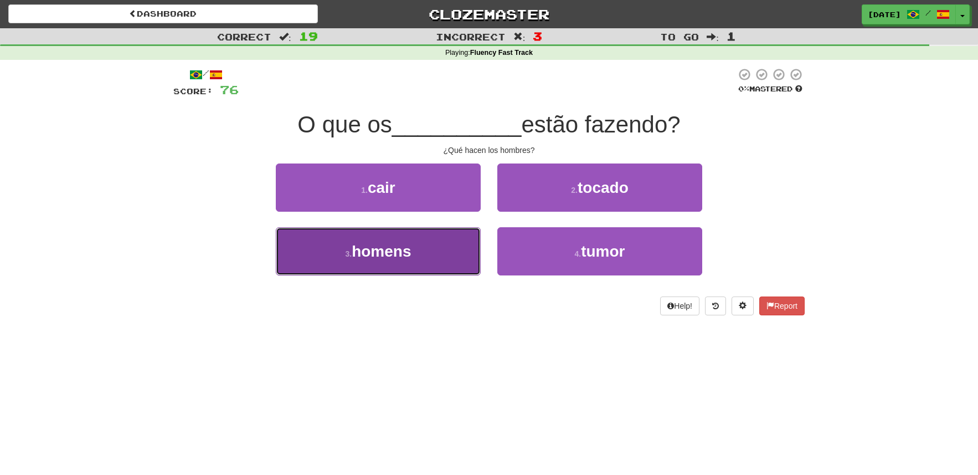
click at [454, 253] on button "3 . homens" at bounding box center [378, 251] width 205 height 48
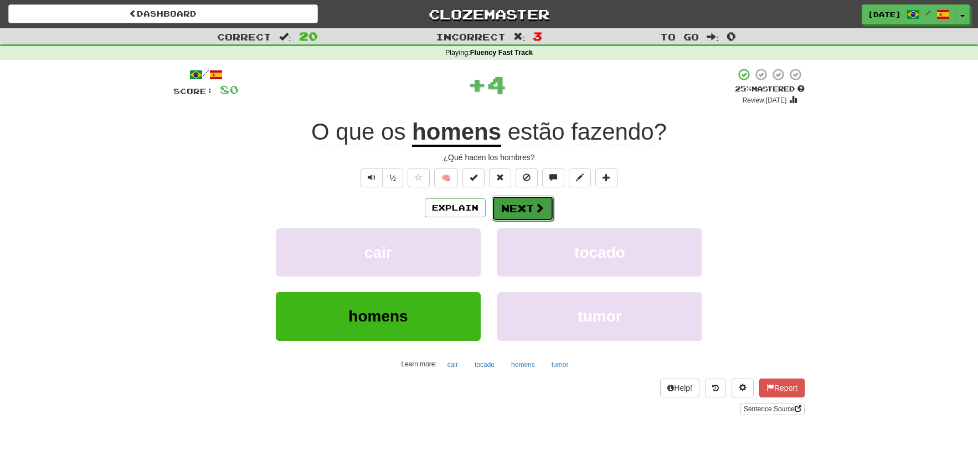
click at [520, 218] on button "Next" at bounding box center [523, 208] width 62 height 25
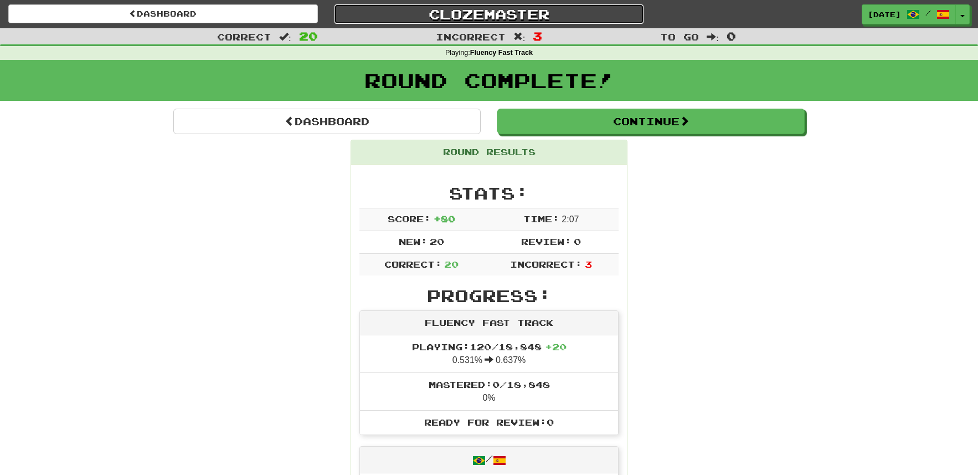
click at [464, 12] on link "Clozemaster" at bounding box center [490, 13] width 310 height 19
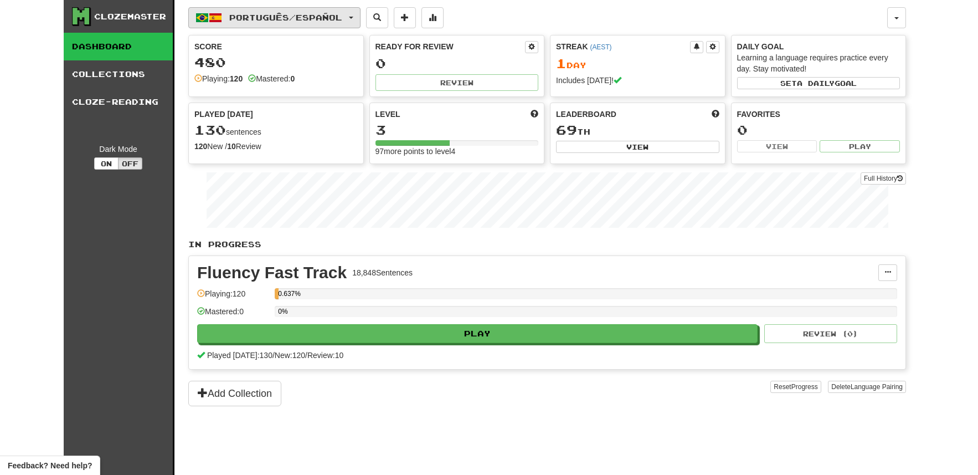
click at [326, 11] on button "Português / Español" at bounding box center [274, 17] width 172 height 21
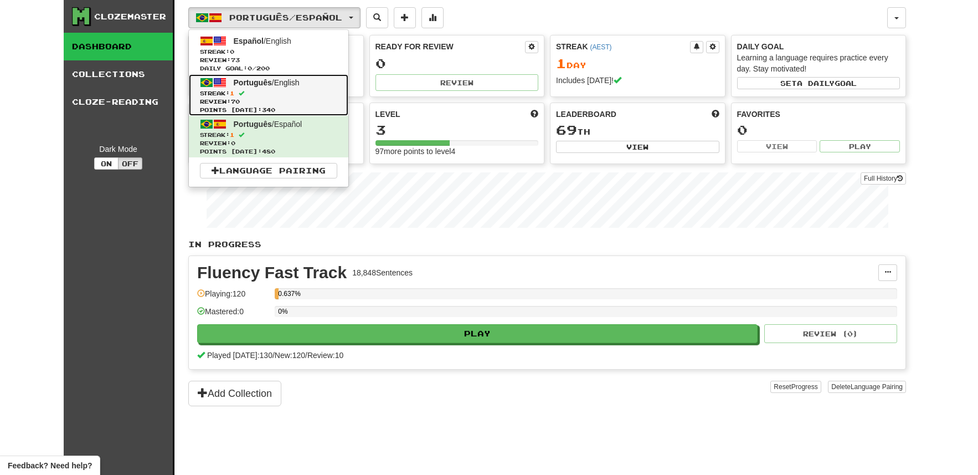
click at [302, 100] on span "Review: 70" at bounding box center [268, 102] width 137 height 8
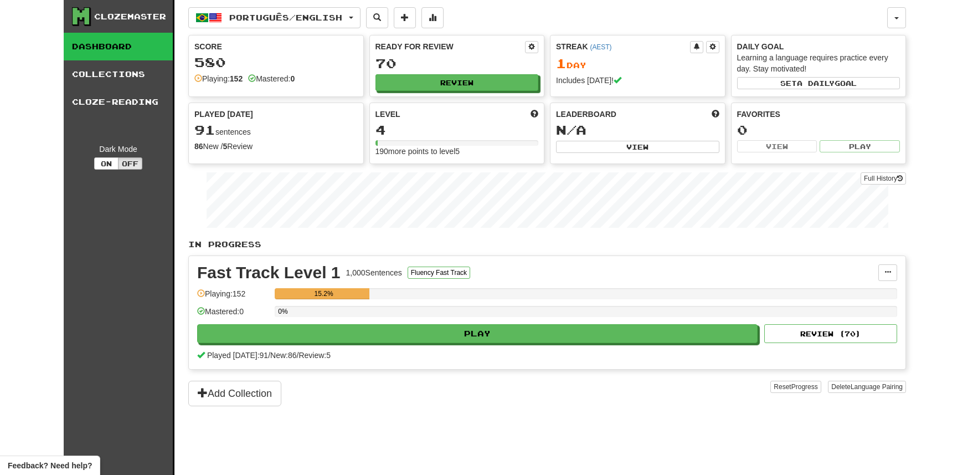
click at [594, 139] on div "Leaderboard N/A View" at bounding box center [638, 131] width 175 height 56
click at [594, 143] on button "View" at bounding box center [637, 147] width 163 height 12
select select "**********"
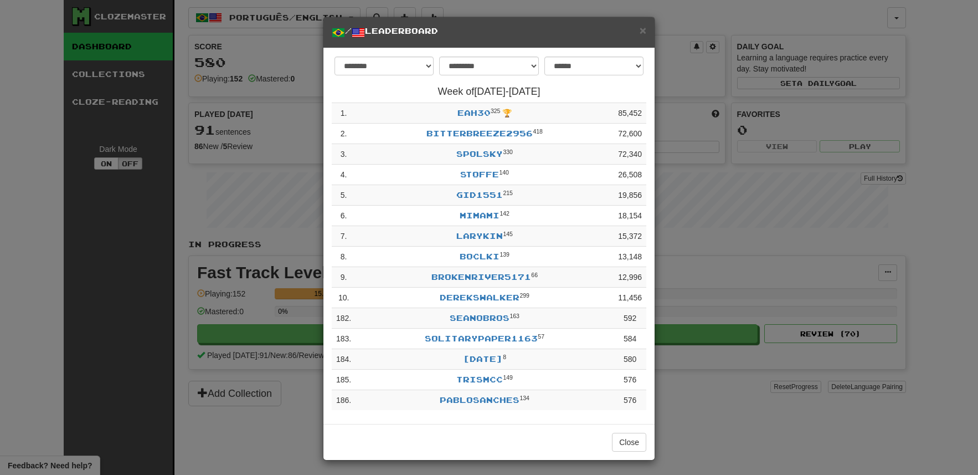
scroll to position [6, 0]
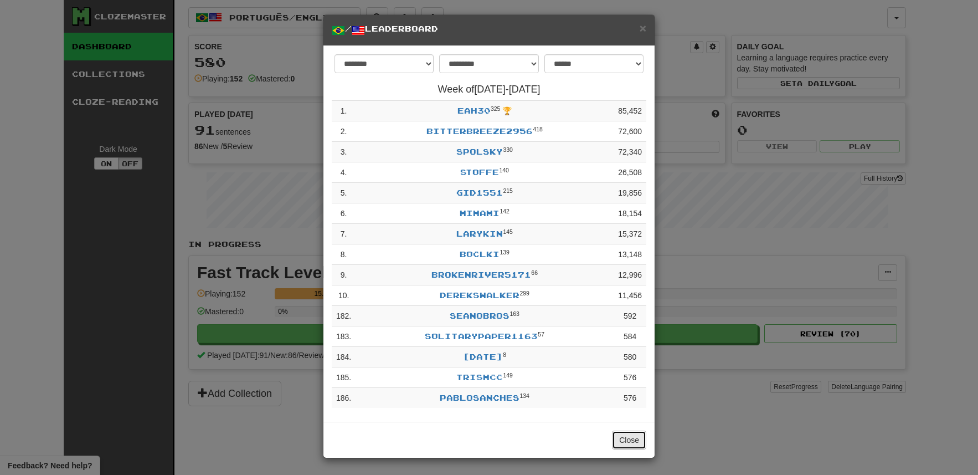
click at [629, 435] on button "Close" at bounding box center [629, 439] width 34 height 19
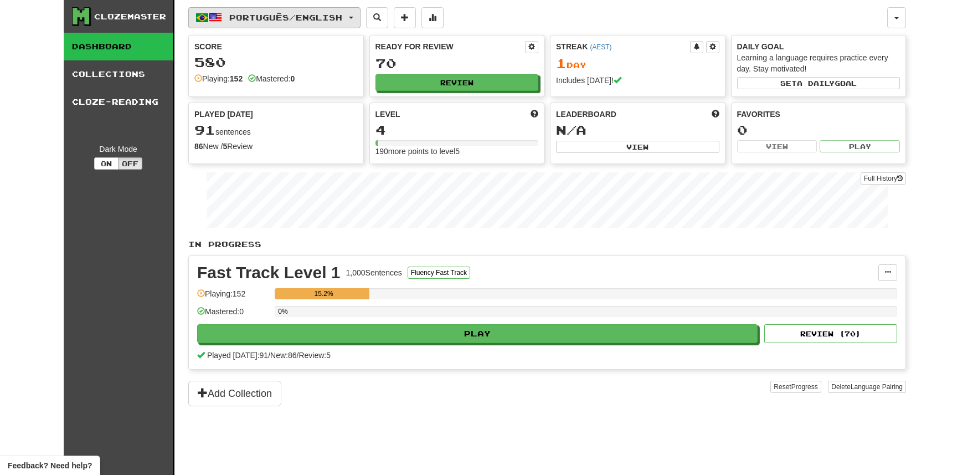
click at [281, 27] on button "Português / English" at bounding box center [274, 17] width 172 height 21
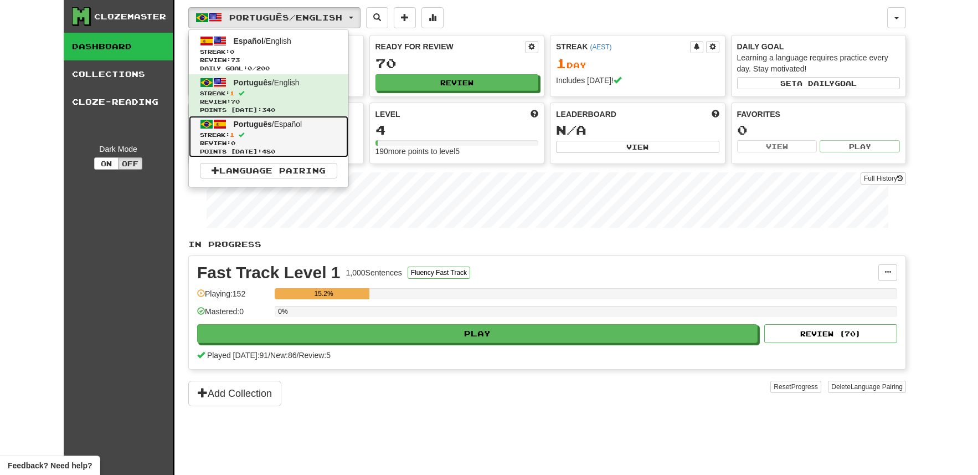
click at [265, 137] on span "Streak: 1" at bounding box center [268, 135] width 137 height 8
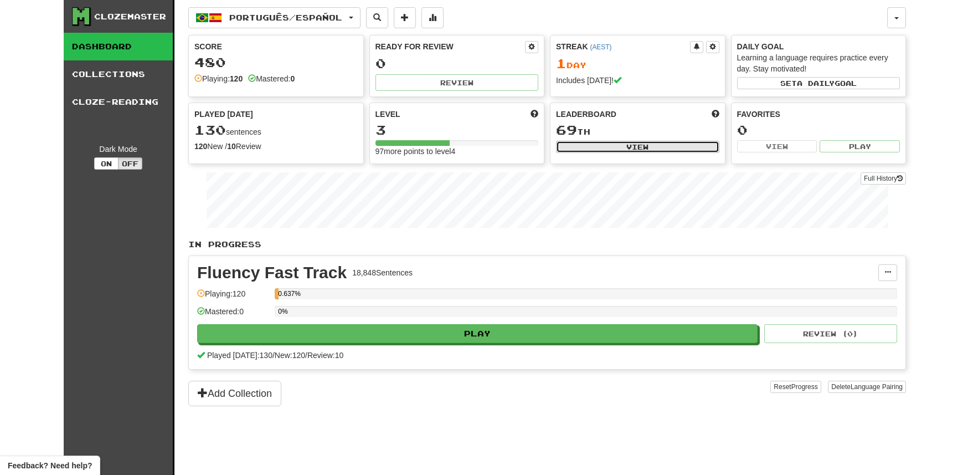
click at [573, 141] on button "View" at bounding box center [637, 147] width 163 height 12
select select "**********"
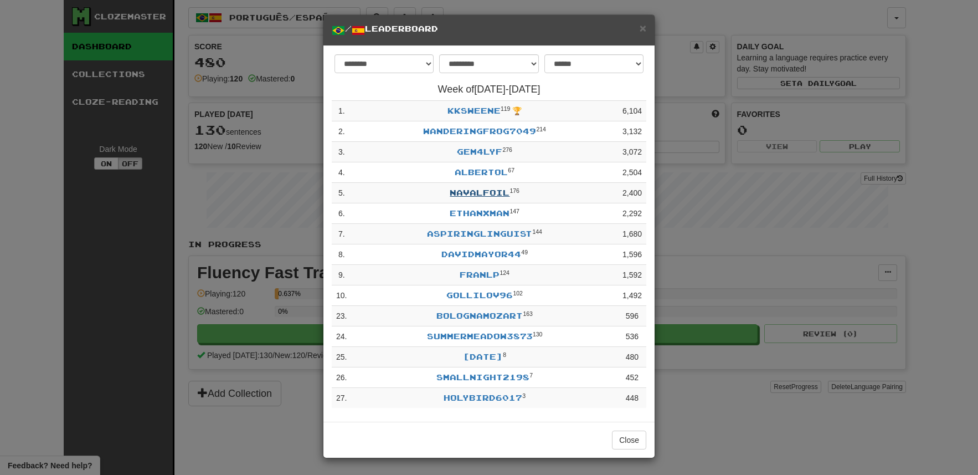
scroll to position [6, 0]
click at [631, 436] on button "Close" at bounding box center [629, 439] width 34 height 19
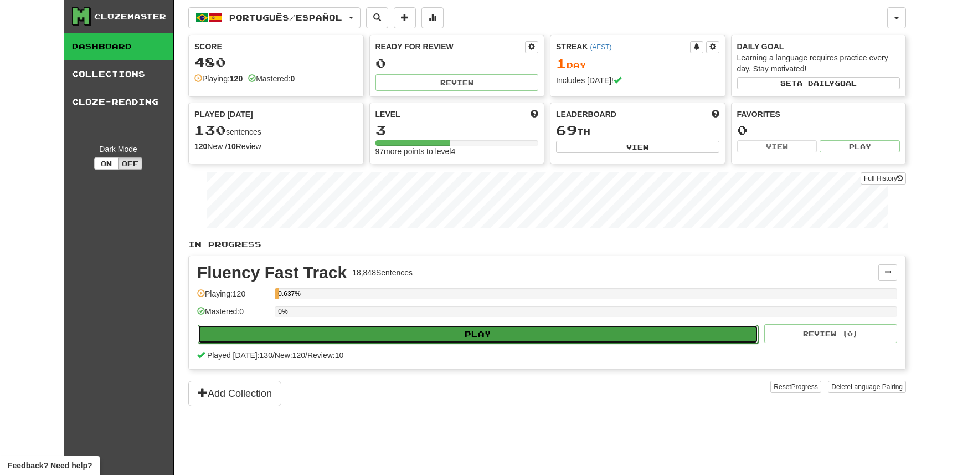
click at [448, 337] on button "Play" at bounding box center [478, 334] width 561 height 19
select select "**"
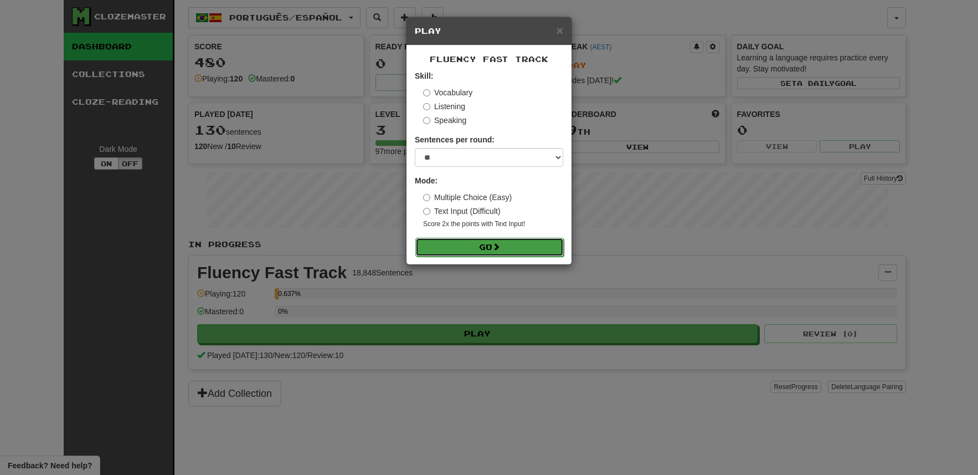
click at [475, 252] on button "Go" at bounding box center [490, 247] width 148 height 19
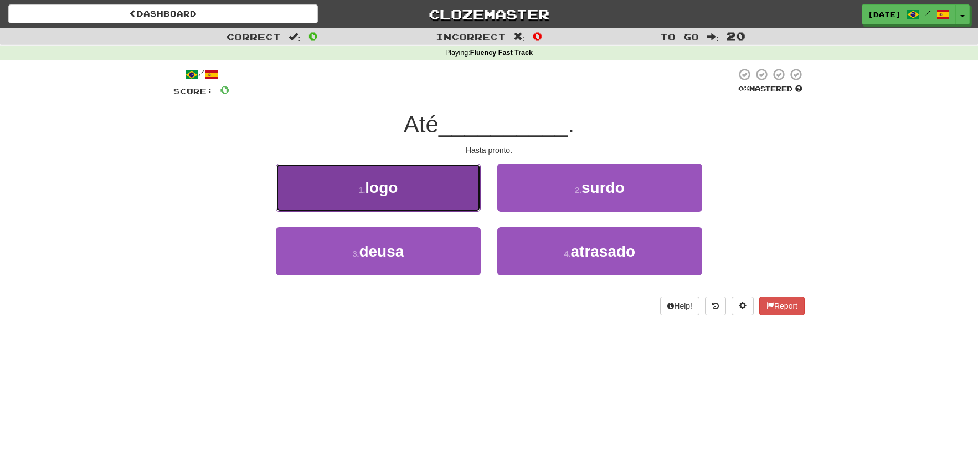
click at [458, 208] on button "1 . logo" at bounding box center [378, 187] width 205 height 48
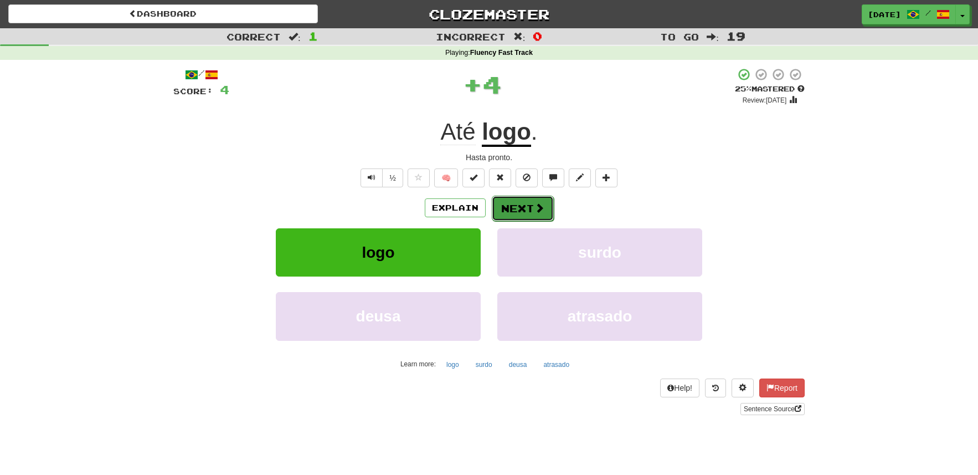
click at [533, 216] on button "Next" at bounding box center [523, 208] width 62 height 25
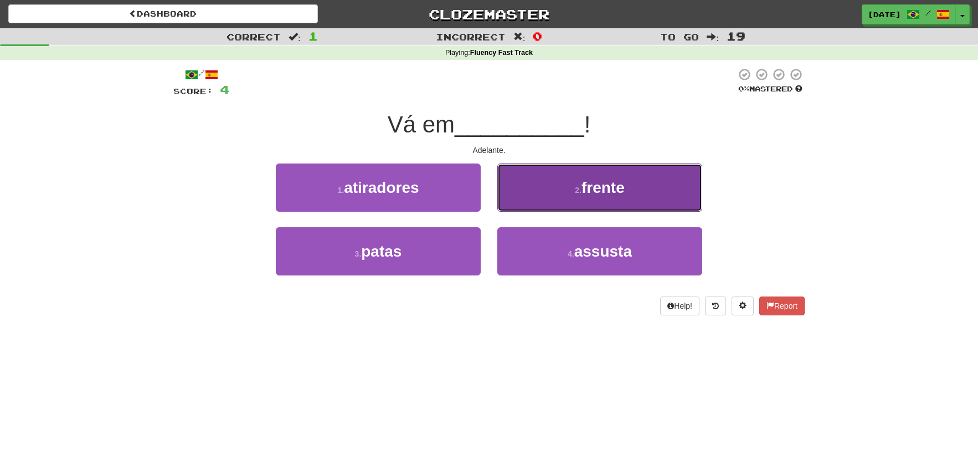
click at [570, 192] on button "2 . frente" at bounding box center [600, 187] width 205 height 48
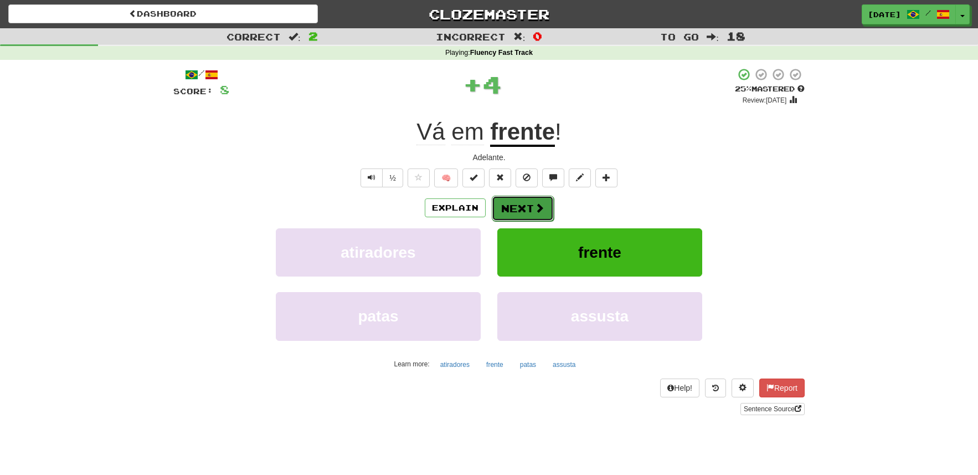
click at [542, 211] on span at bounding box center [540, 208] width 10 height 10
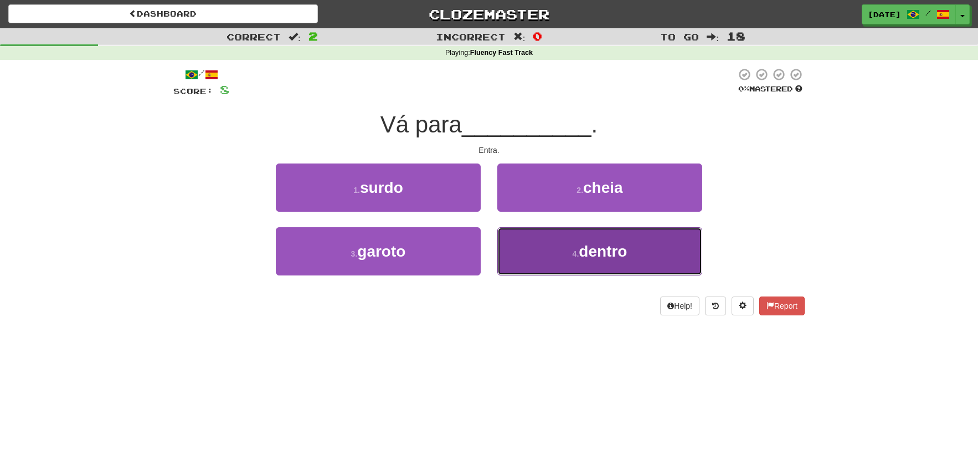
click at [583, 251] on span "dentro" at bounding box center [603, 251] width 48 height 17
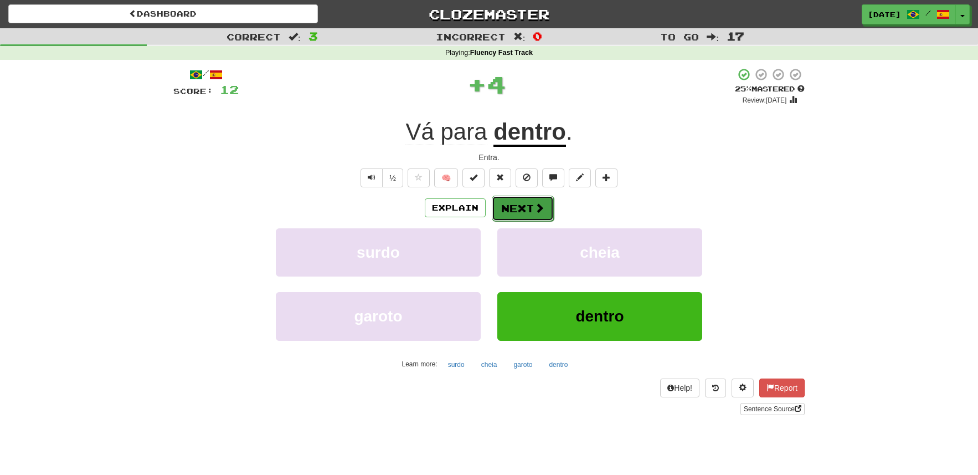
click at [550, 210] on button "Next" at bounding box center [523, 208] width 62 height 25
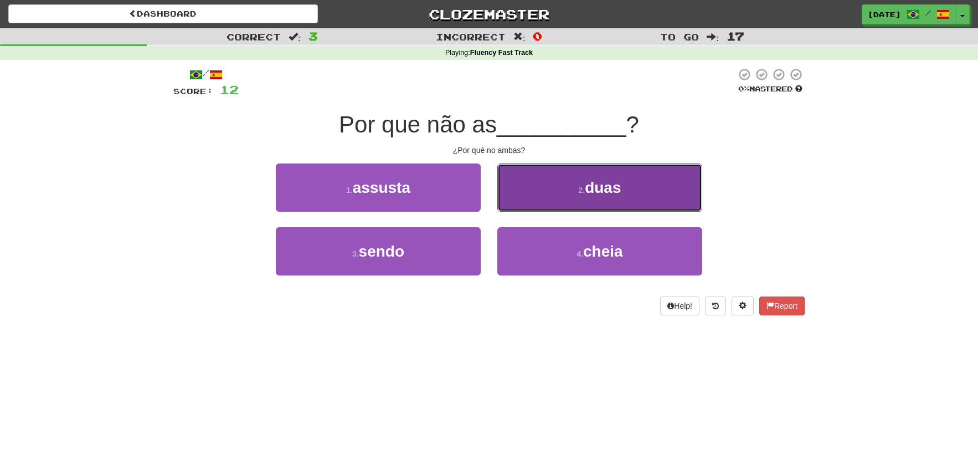
click at [653, 194] on button "2 . duas" at bounding box center [600, 187] width 205 height 48
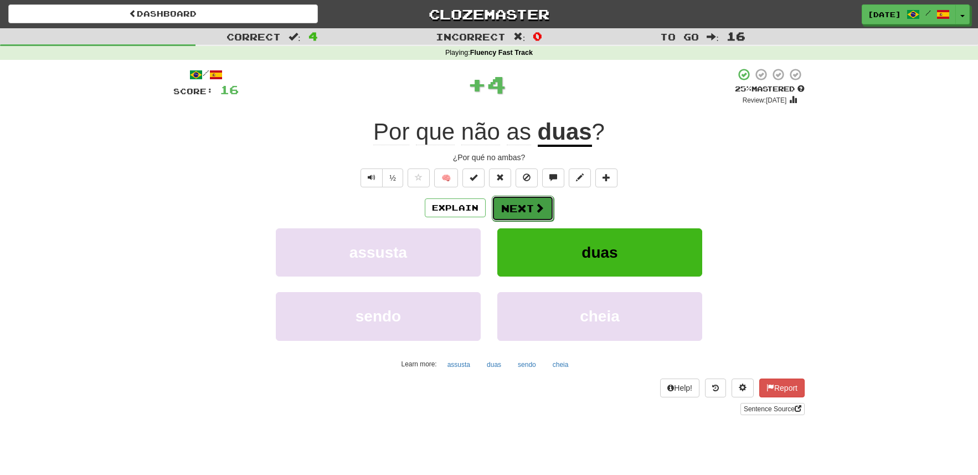
click at [546, 214] on button "Next" at bounding box center [523, 208] width 62 height 25
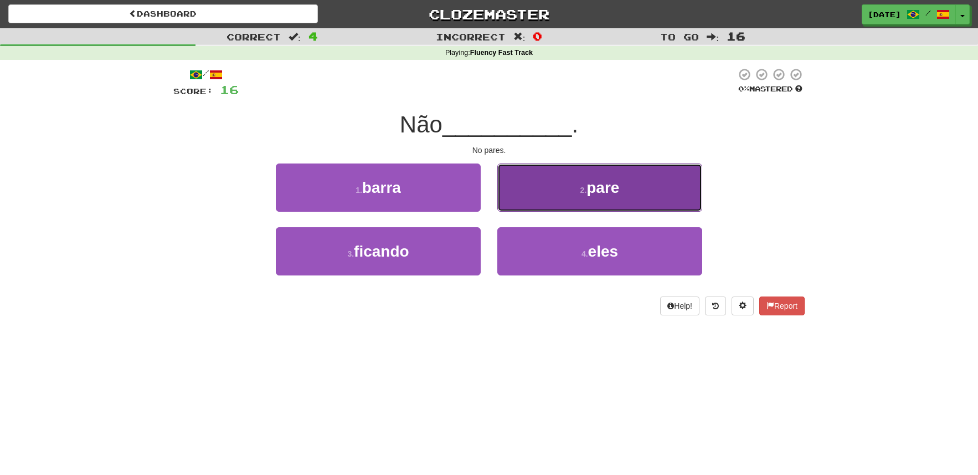
click at [566, 194] on button "2 . pare" at bounding box center [600, 187] width 205 height 48
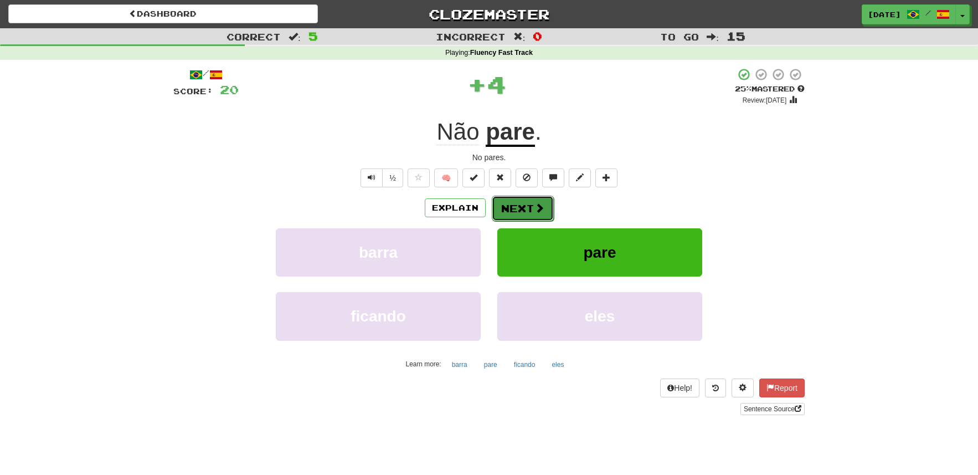
click at [525, 217] on button "Next" at bounding box center [523, 208] width 62 height 25
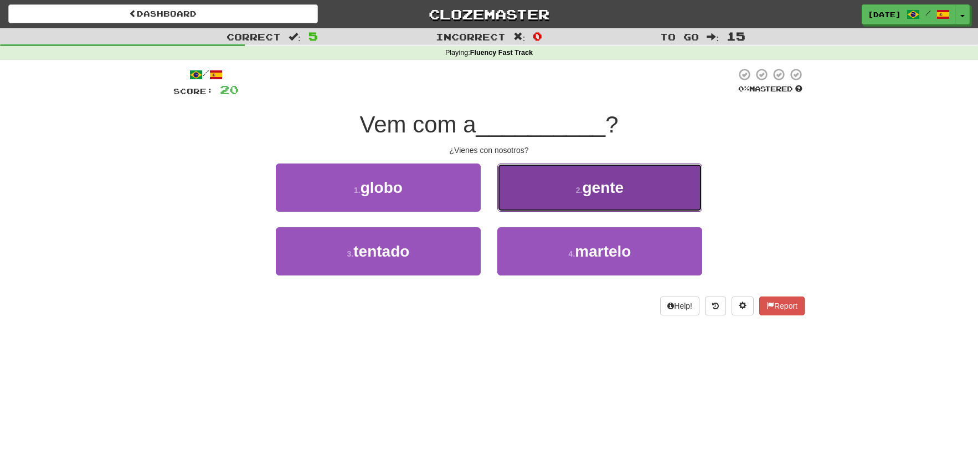
click at [597, 197] on button "2 . gente" at bounding box center [600, 187] width 205 height 48
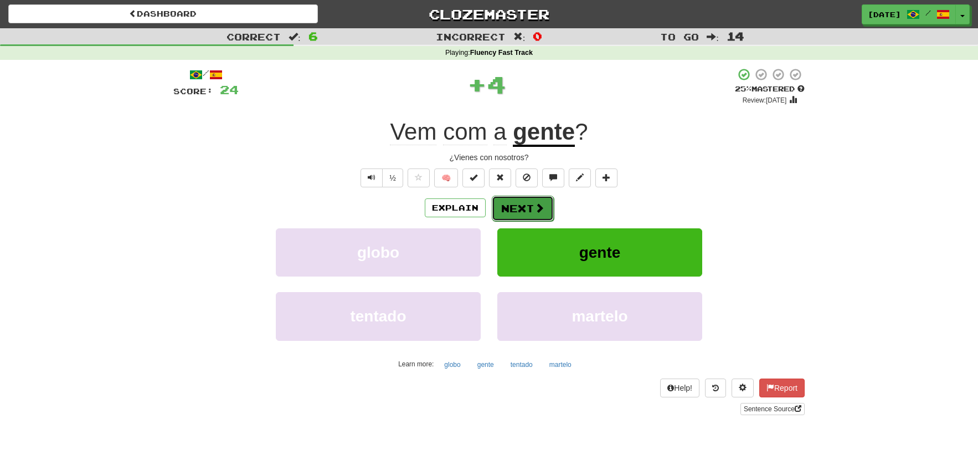
click at [543, 203] on span at bounding box center [540, 208] width 10 height 10
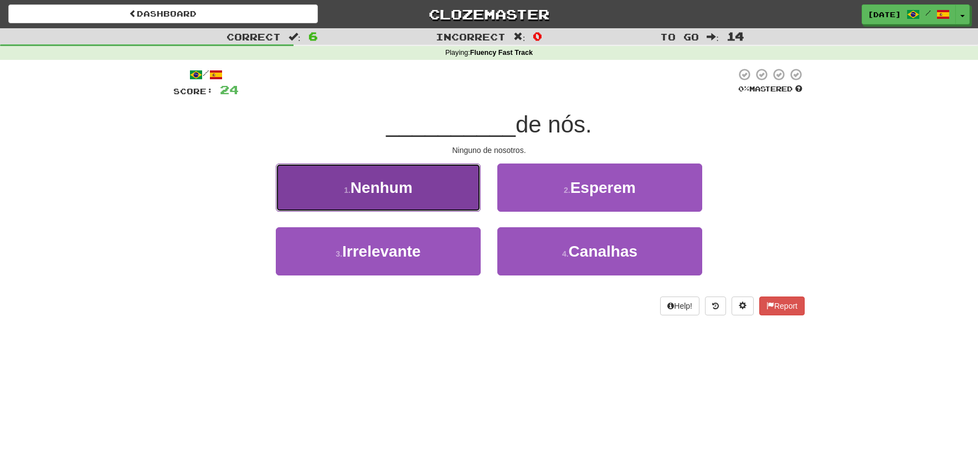
click at [461, 187] on button "1 . Nenhum" at bounding box center [378, 187] width 205 height 48
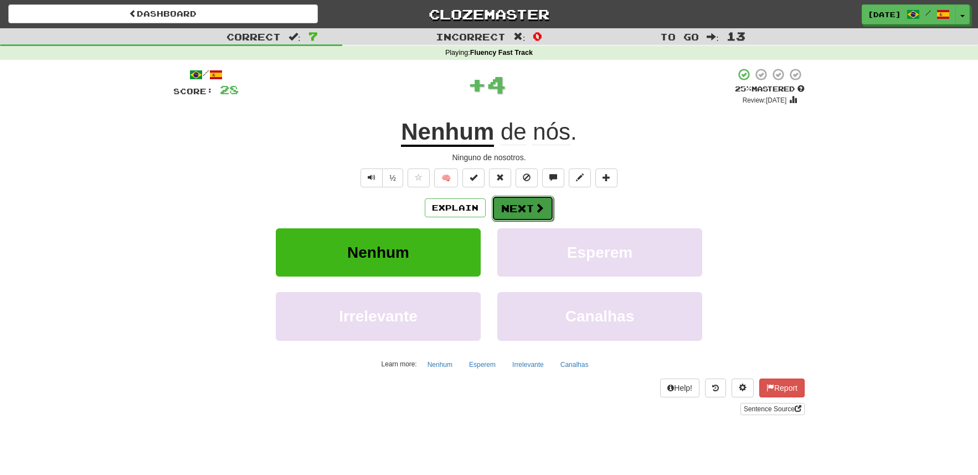
click at [530, 212] on button "Next" at bounding box center [523, 208] width 62 height 25
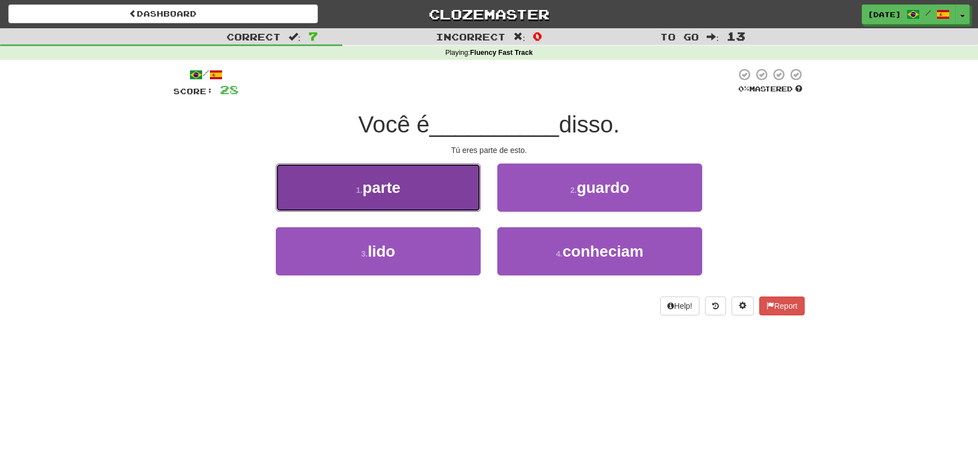
click at [450, 190] on button "1 . parte" at bounding box center [378, 187] width 205 height 48
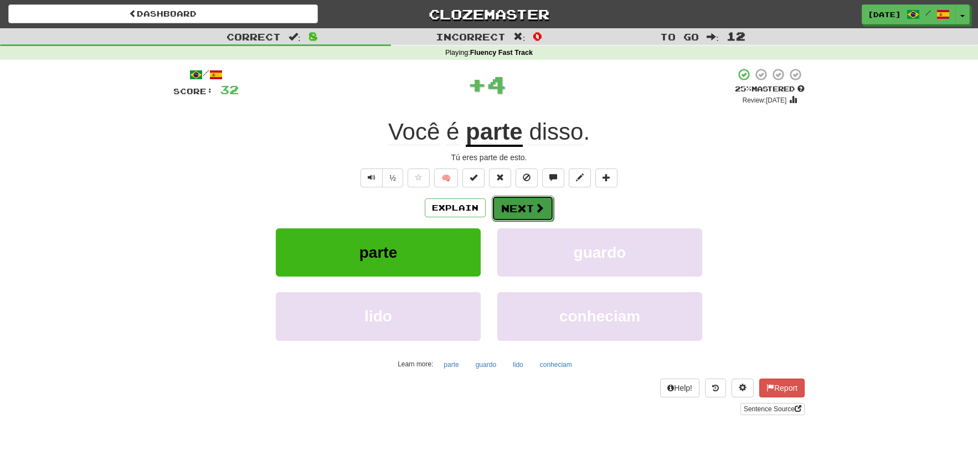
click at [523, 208] on button "Next" at bounding box center [523, 208] width 62 height 25
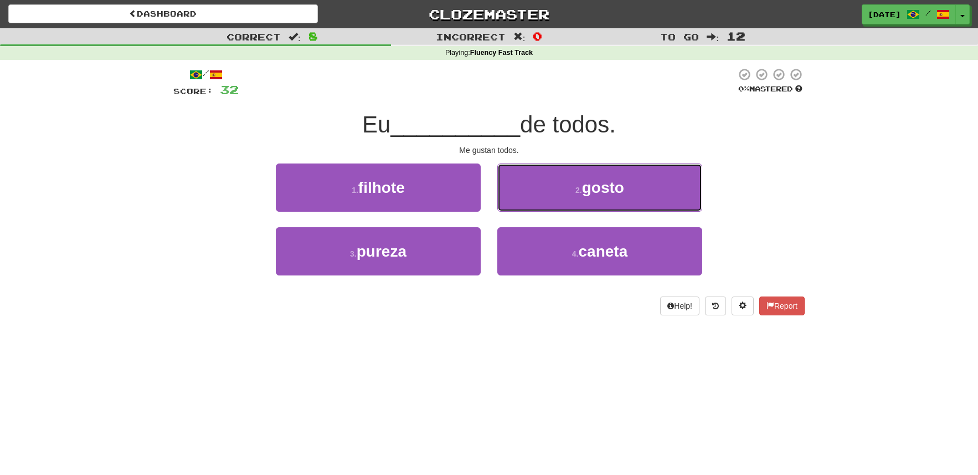
click at [523, 208] on button "2 . gosto" at bounding box center [600, 187] width 205 height 48
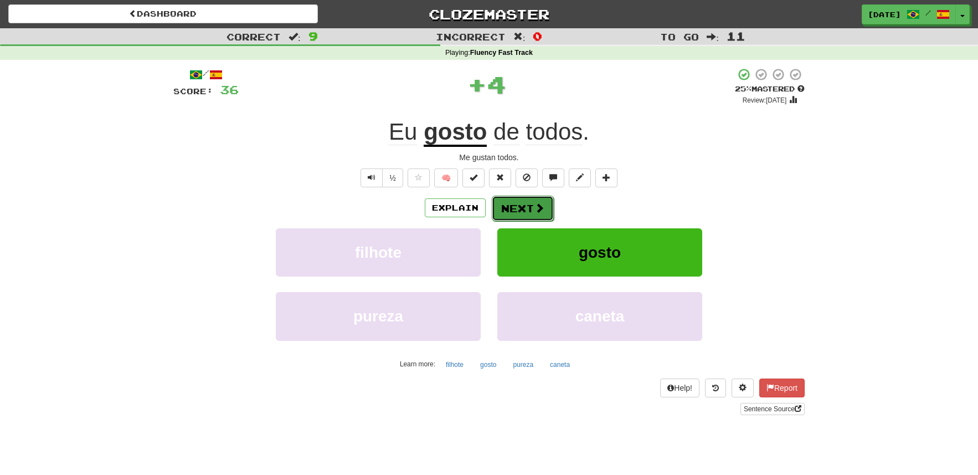
click at [522, 201] on button "Next" at bounding box center [523, 208] width 62 height 25
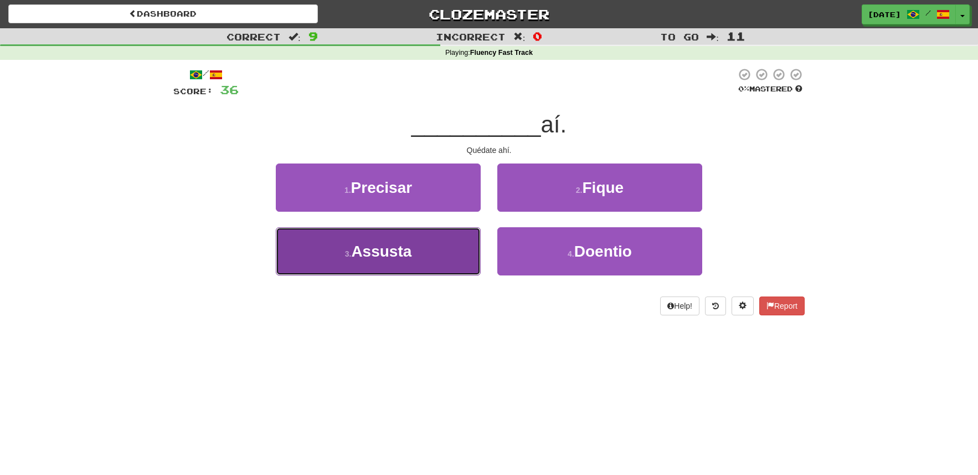
click at [471, 235] on button "3 . Assusta" at bounding box center [378, 251] width 205 height 48
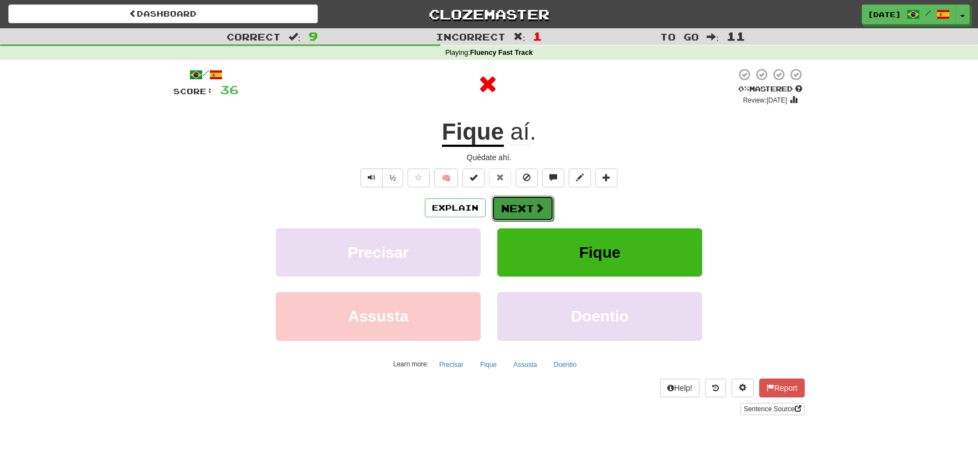
click at [512, 201] on button "Next" at bounding box center [523, 208] width 62 height 25
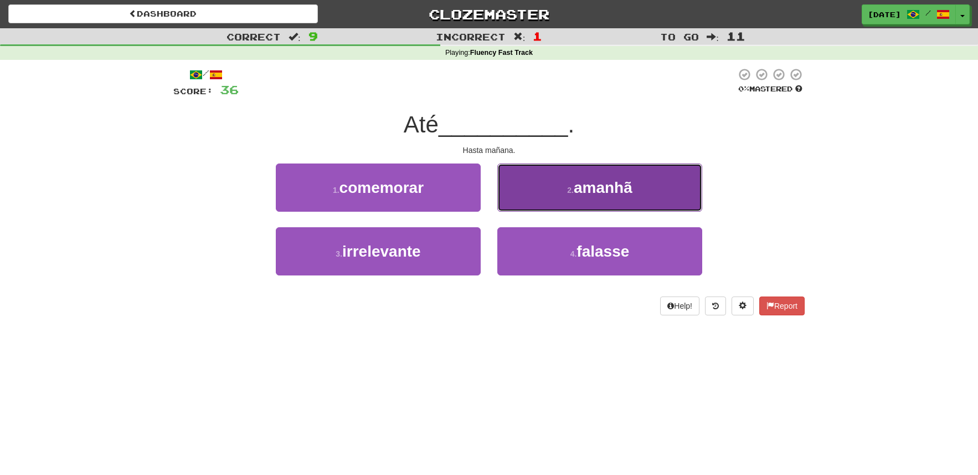
click at [522, 199] on button "2 . amanhã" at bounding box center [600, 187] width 205 height 48
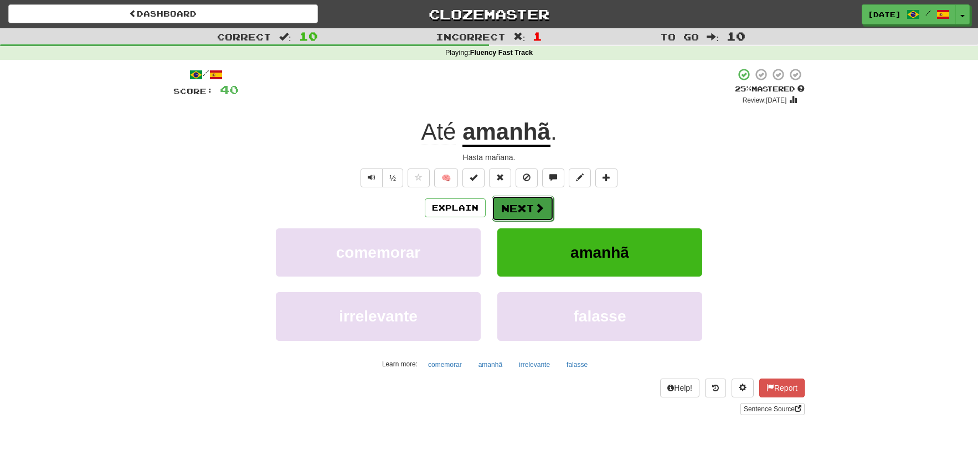
click at [527, 210] on button "Next" at bounding box center [523, 208] width 62 height 25
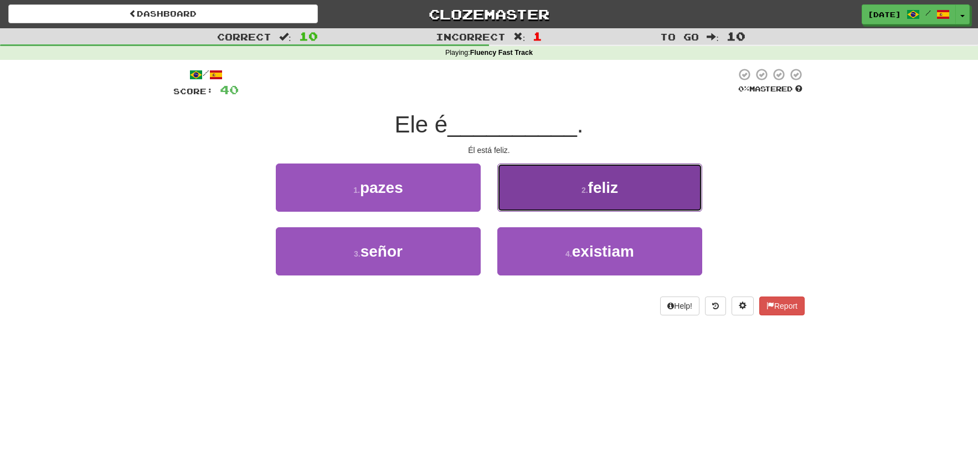
click at [567, 194] on button "2 . feliz" at bounding box center [600, 187] width 205 height 48
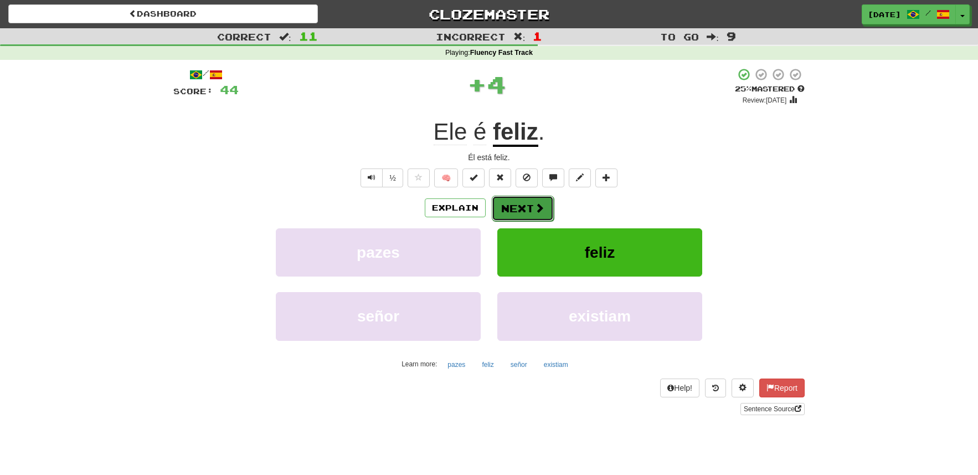
click at [531, 214] on button "Next" at bounding box center [523, 208] width 62 height 25
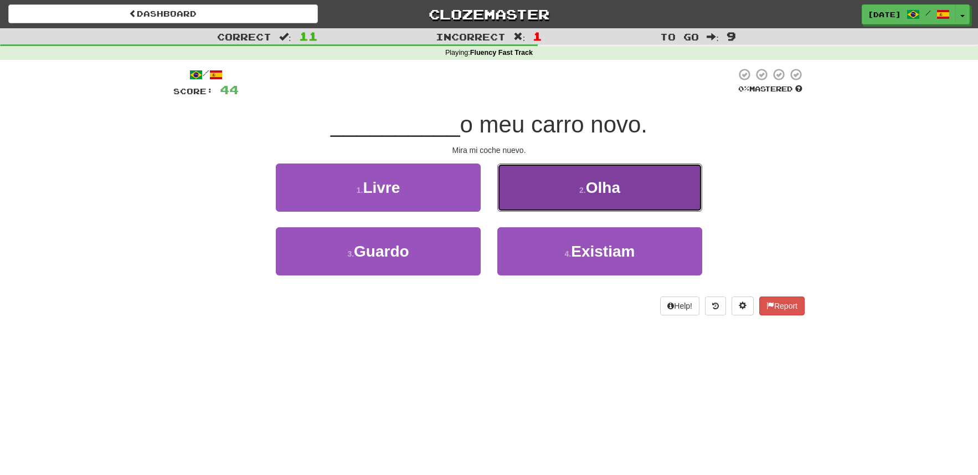
click at [548, 196] on button "2 . Olha" at bounding box center [600, 187] width 205 height 48
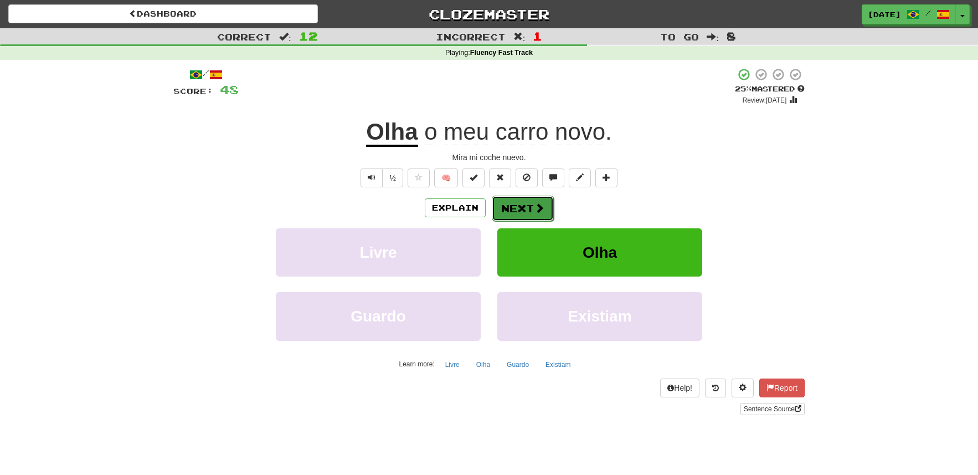
click at [526, 208] on button "Next" at bounding box center [523, 208] width 62 height 25
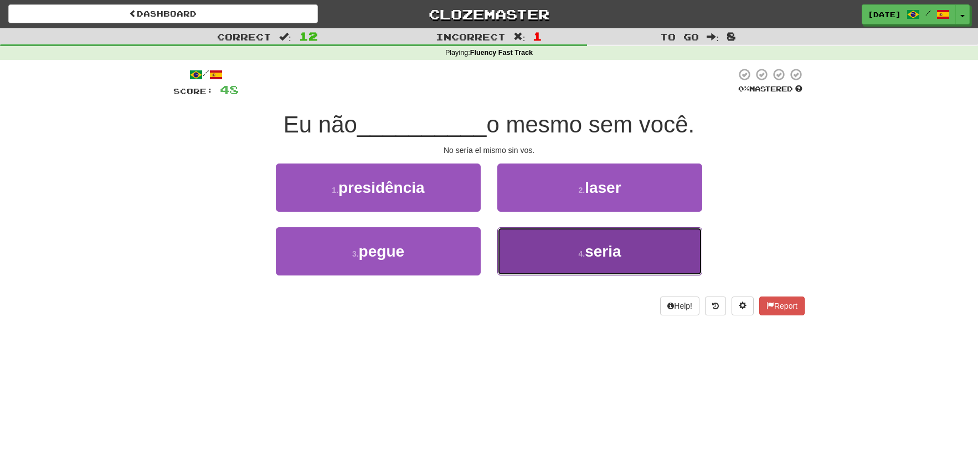
click at [554, 243] on button "4 . seria" at bounding box center [600, 251] width 205 height 48
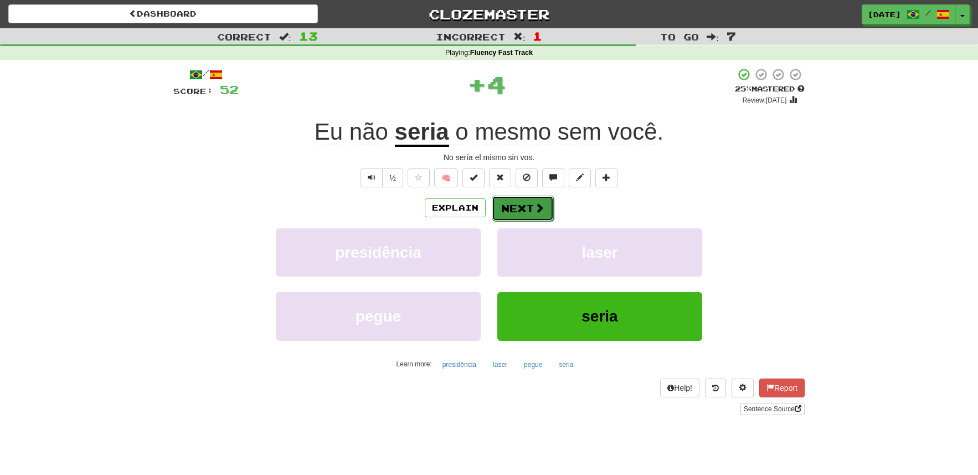
click at [529, 214] on button "Next" at bounding box center [523, 208] width 62 height 25
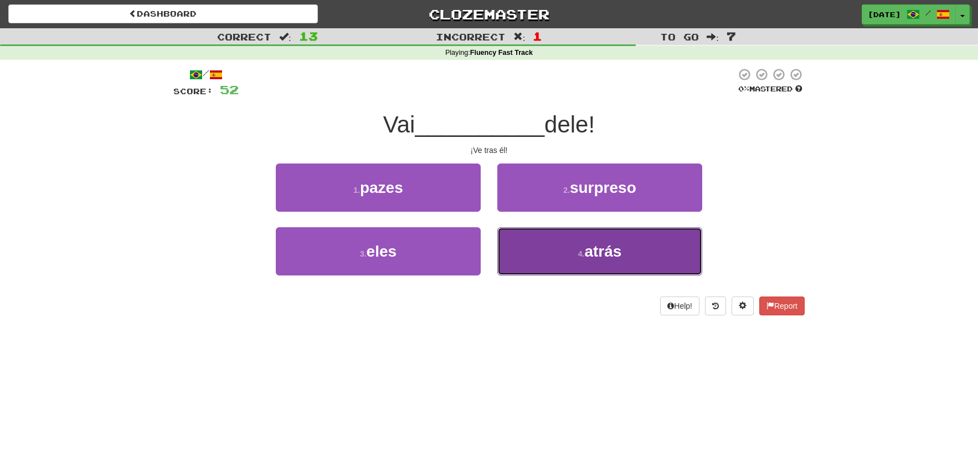
click at [558, 250] on button "4 . atrás" at bounding box center [600, 251] width 205 height 48
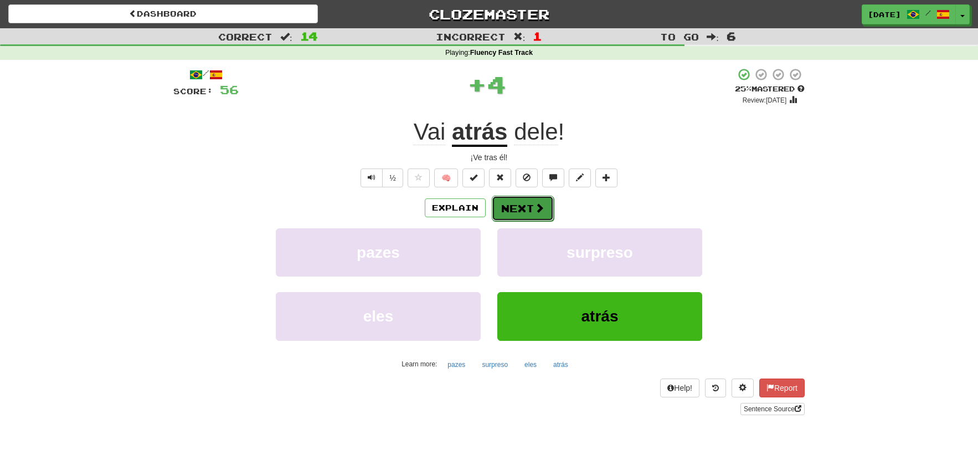
click at [535, 207] on span at bounding box center [540, 208] width 10 height 10
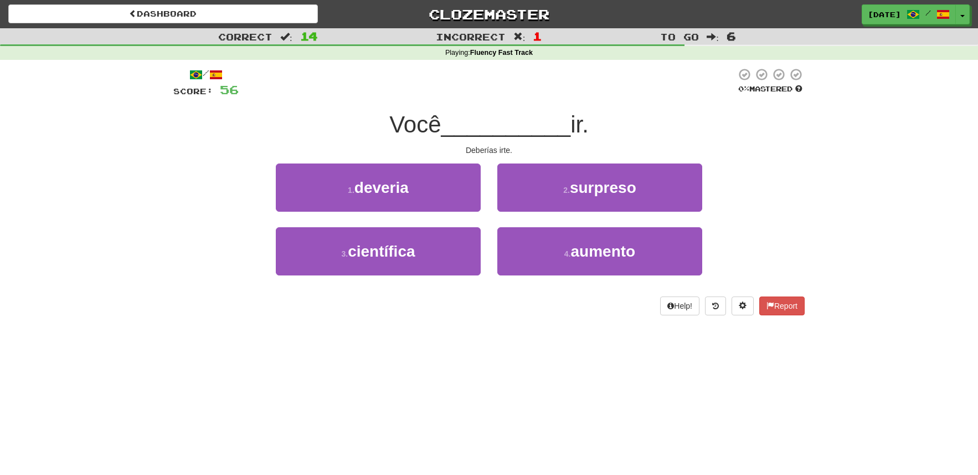
click at [481, 207] on div "1 . deveria" at bounding box center [379, 195] width 222 height 64
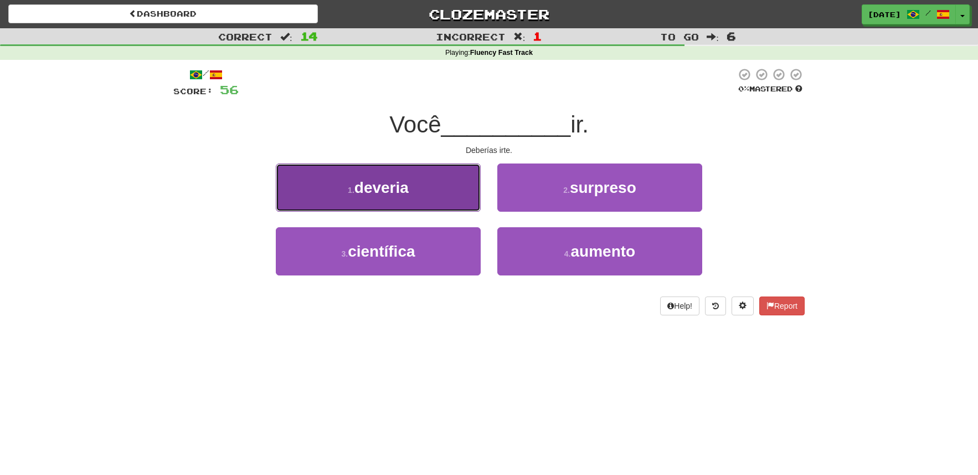
click at [459, 192] on button "1 . deveria" at bounding box center [378, 187] width 205 height 48
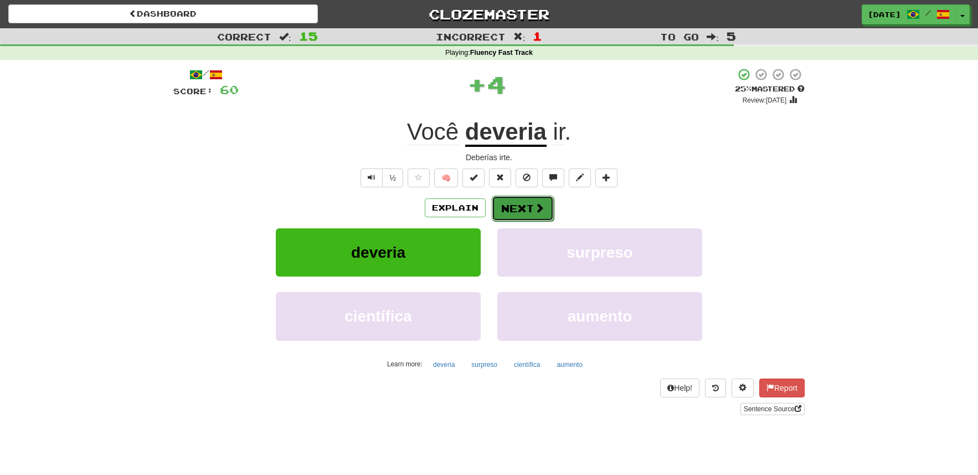
click at [521, 210] on button "Next" at bounding box center [523, 208] width 62 height 25
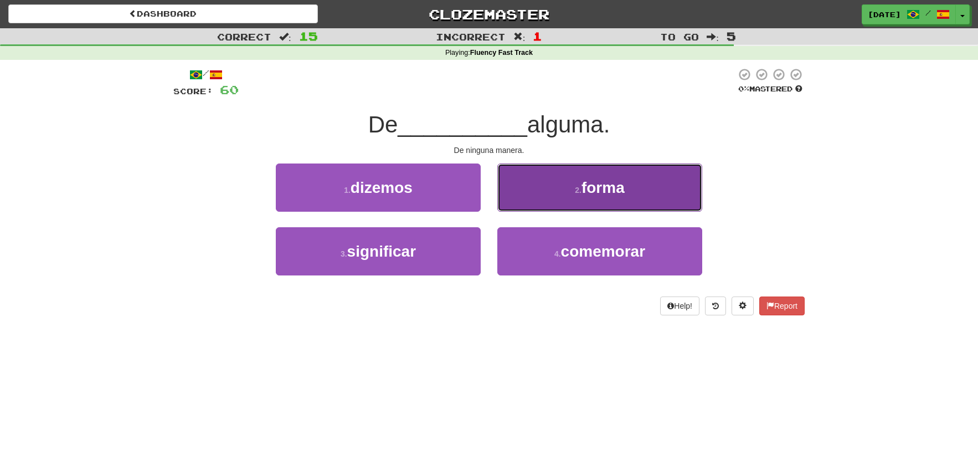
click at [545, 192] on button "2 . forma" at bounding box center [600, 187] width 205 height 48
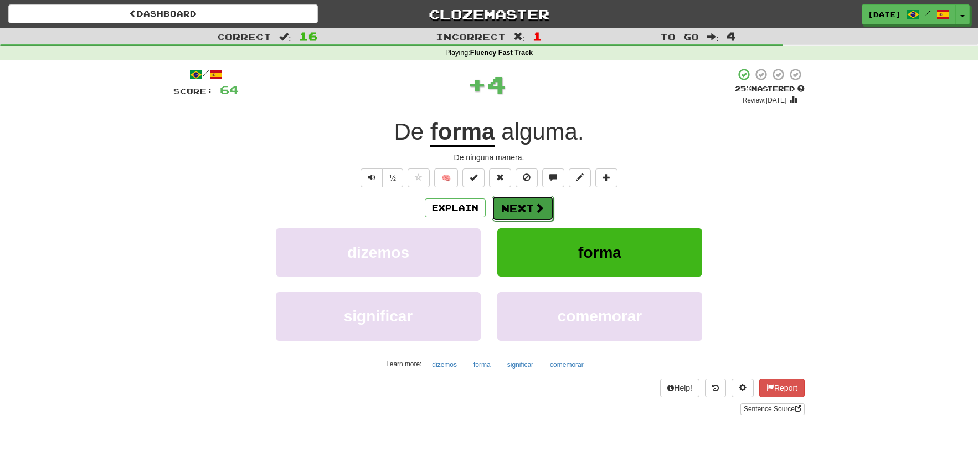
click at [515, 207] on button "Next" at bounding box center [523, 208] width 62 height 25
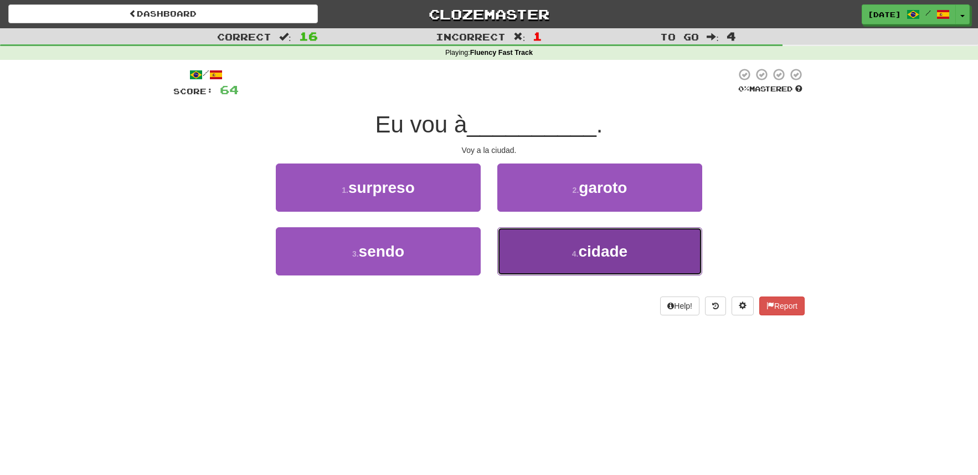
click at [535, 262] on button "4 . cidade" at bounding box center [600, 251] width 205 height 48
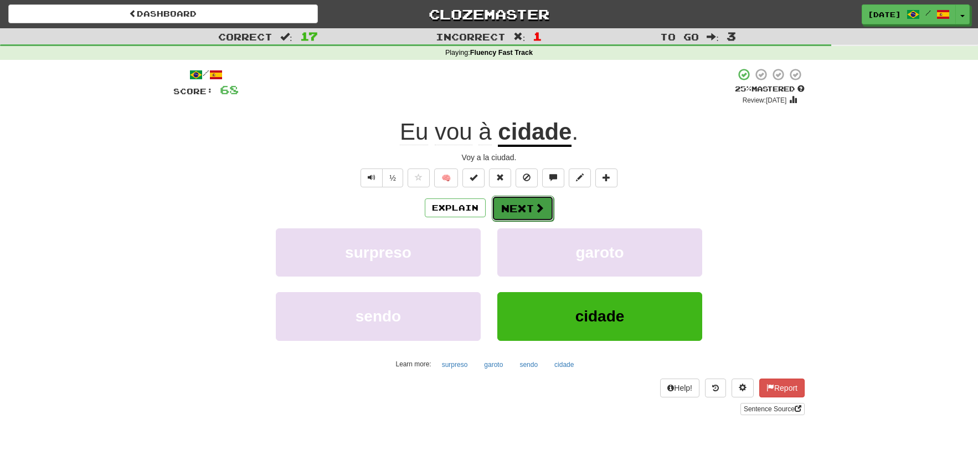
click at [521, 204] on button "Next" at bounding box center [523, 208] width 62 height 25
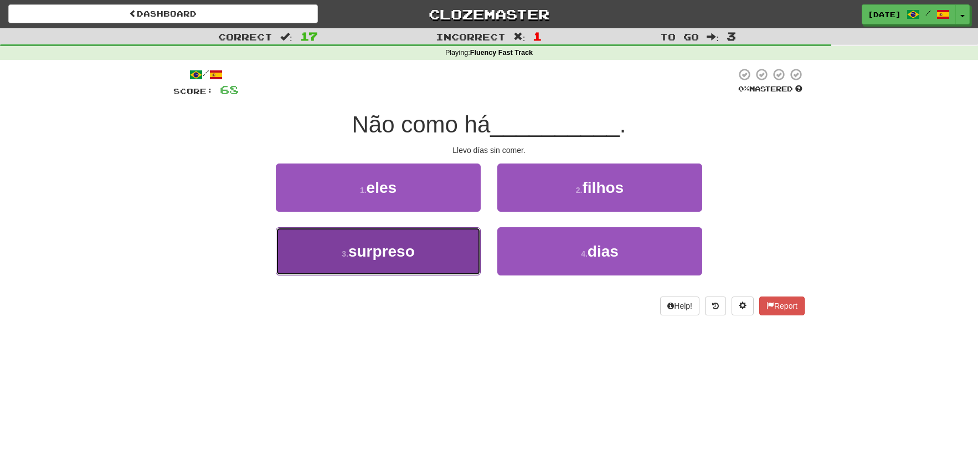
click at [455, 253] on button "3 . surpreso" at bounding box center [378, 251] width 205 height 48
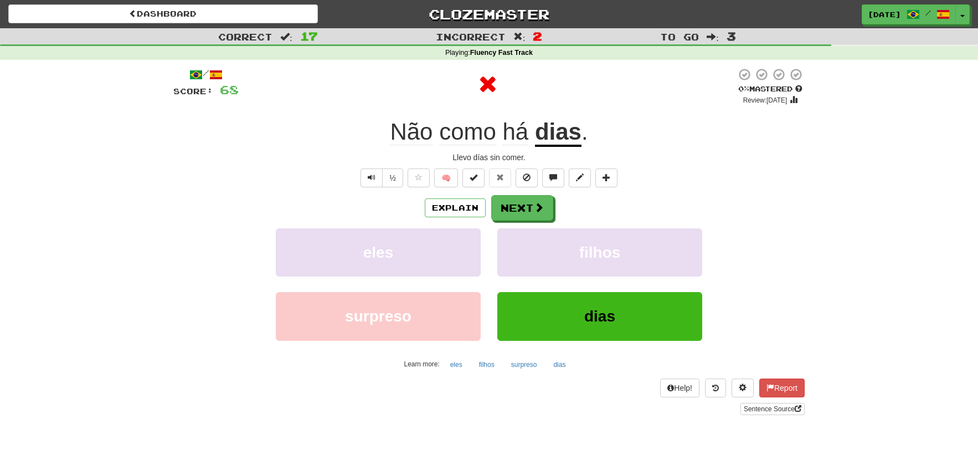
click at [519, 224] on div "Explain Next eles filhos surpreso dias Learn more: eles filhos surpreso dias" at bounding box center [489, 284] width 632 height 178
click at [521, 217] on button "Next" at bounding box center [523, 208] width 62 height 25
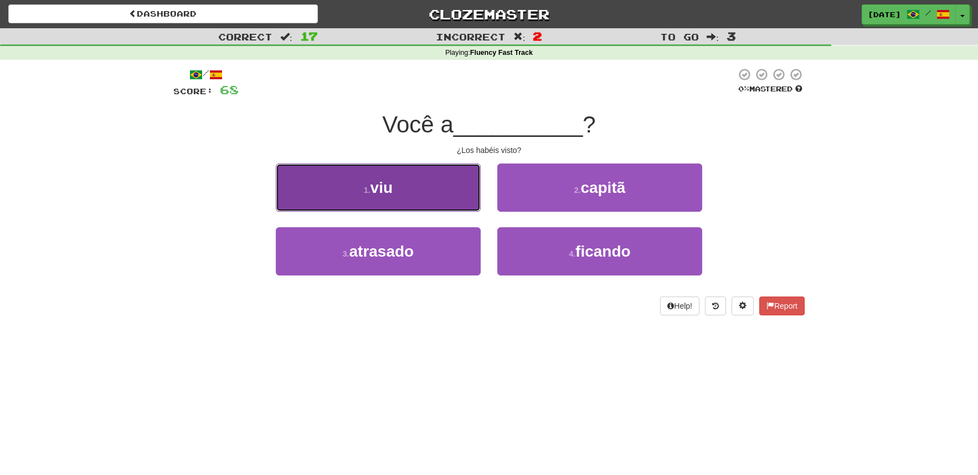
click at [453, 203] on button "1 . viu" at bounding box center [378, 187] width 205 height 48
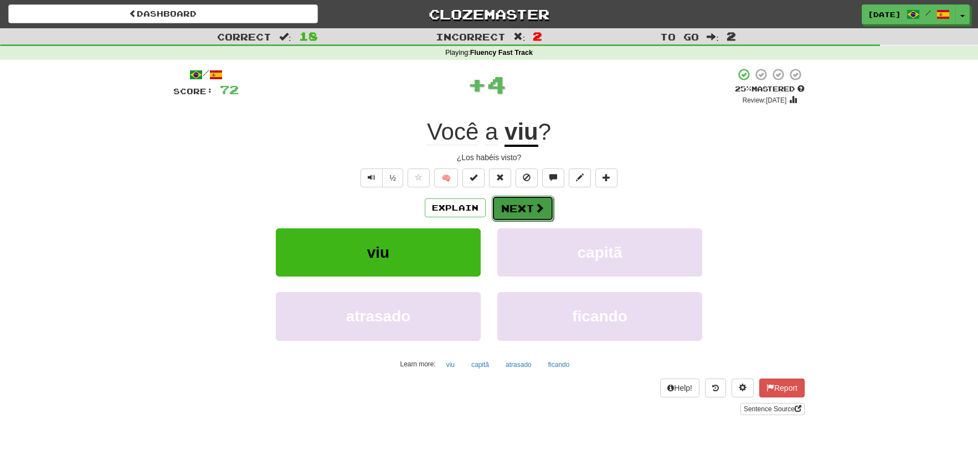
click at [511, 202] on button "Next" at bounding box center [523, 208] width 62 height 25
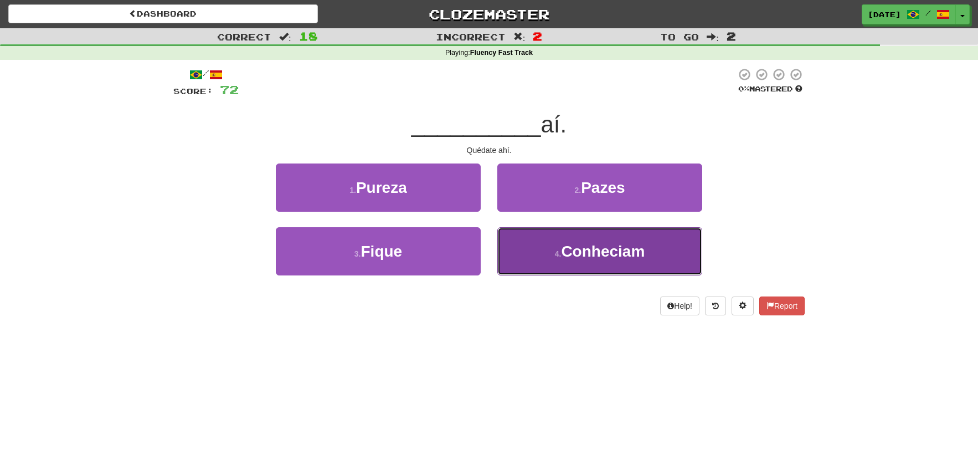
click at [525, 247] on button "4 . Conheciam" at bounding box center [600, 251] width 205 height 48
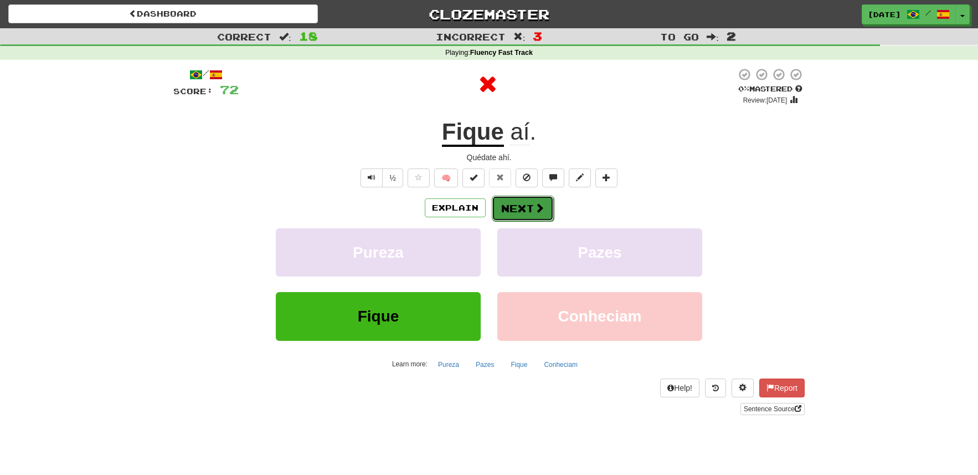
click at [514, 219] on button "Next" at bounding box center [523, 208] width 62 height 25
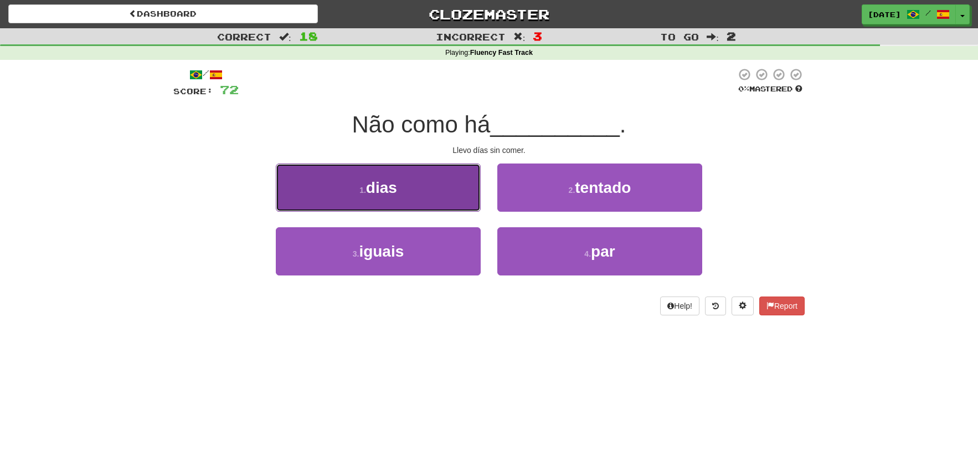
click at [464, 211] on button "1 . dias" at bounding box center [378, 187] width 205 height 48
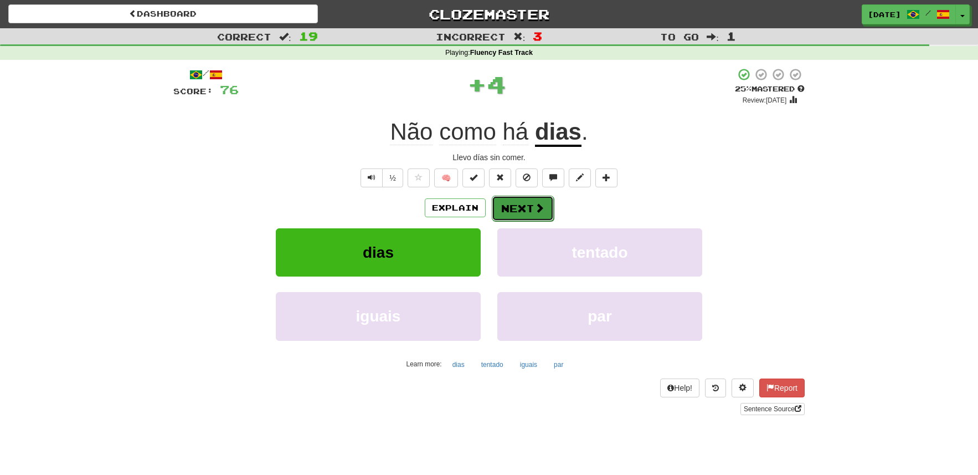
click at [529, 216] on button "Next" at bounding box center [523, 208] width 62 height 25
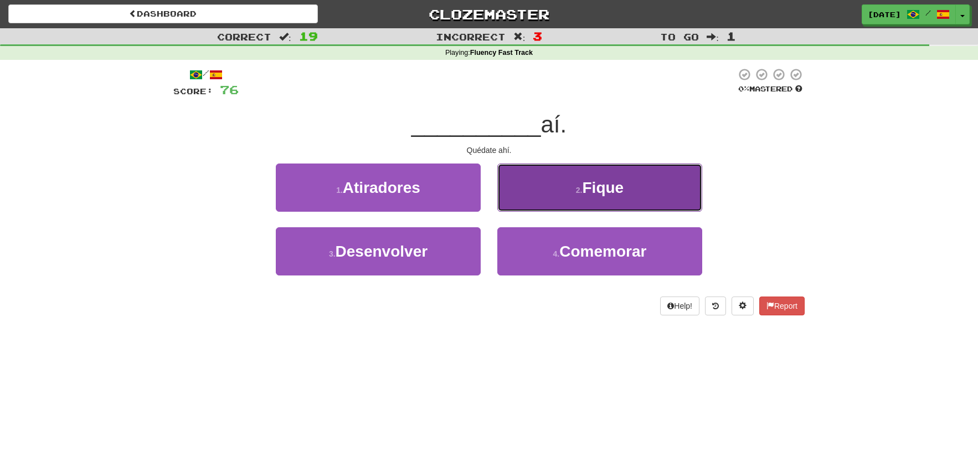
click at [550, 192] on button "2 . Fique" at bounding box center [600, 187] width 205 height 48
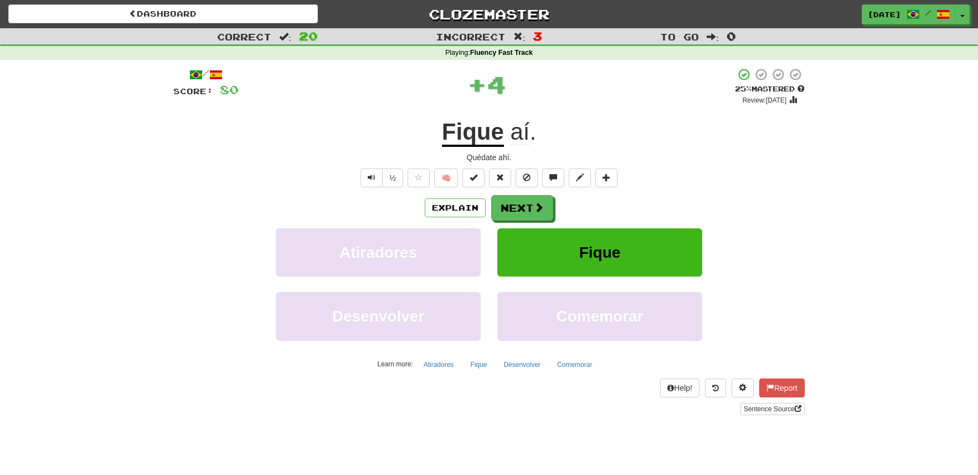
click at [536, 192] on div "/ Score: 80 + 4 25 % Mastered Review: 2025-09-22 Fique aí . Quédate ahí. ½ 🧠 Ex…" at bounding box center [489, 241] width 632 height 347
click at [536, 208] on span at bounding box center [540, 208] width 10 height 10
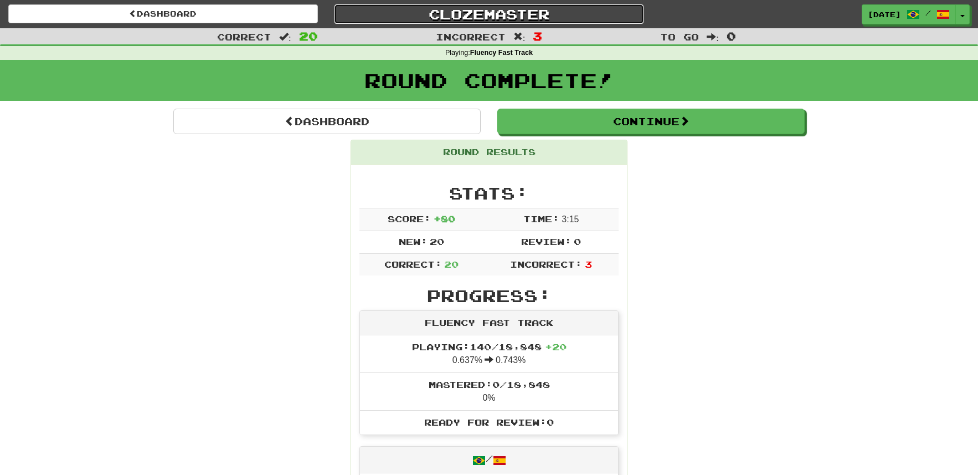
click at [513, 13] on link "Clozemaster" at bounding box center [490, 13] width 310 height 19
